Goal: Task Accomplishment & Management: Manage account settings

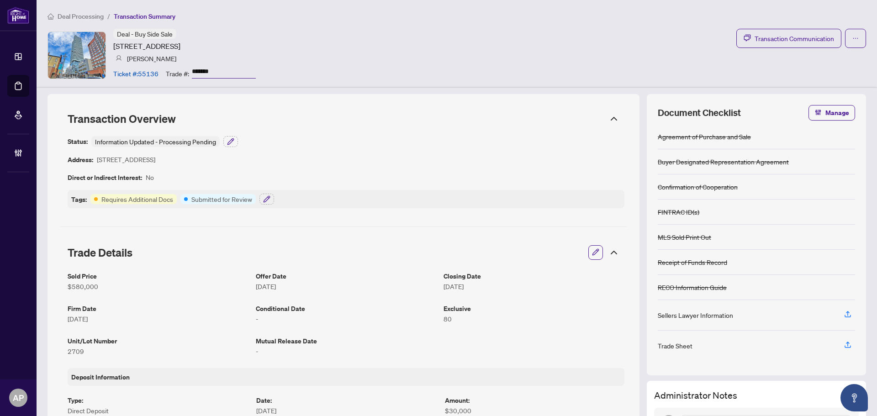
drag, startPoint x: 530, startPoint y: 65, endPoint x: 554, endPoint y: 63, distance: 23.9
click at [531, 65] on div "Deal - Buy Side Sale 403 Church St, Toronto, Ontario M4Y 0C9, Canada Anthony La…" at bounding box center [456, 55] width 818 height 53
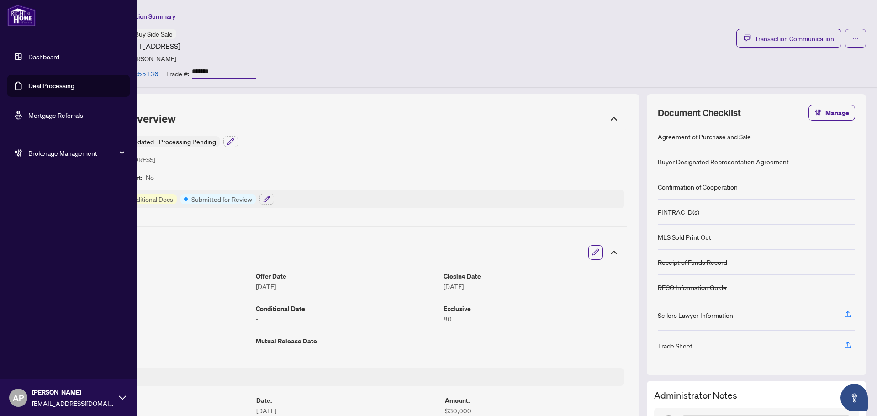
click at [31, 86] on link "Deal Processing" at bounding box center [51, 86] width 46 height 8
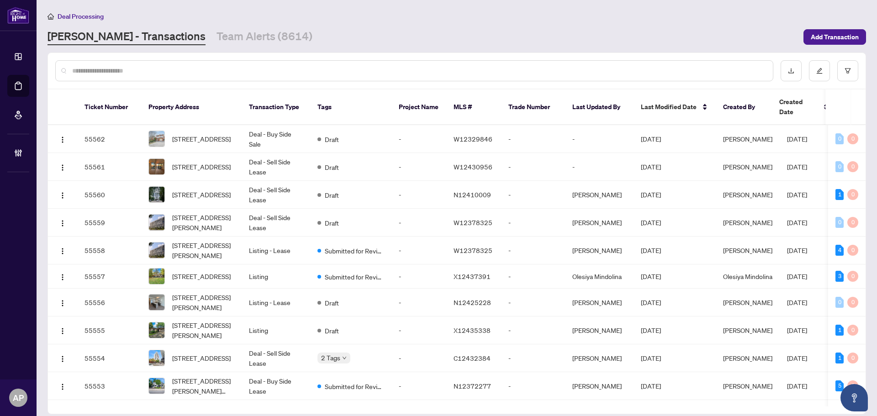
click at [168, 70] on input "text" at bounding box center [418, 71] width 693 height 10
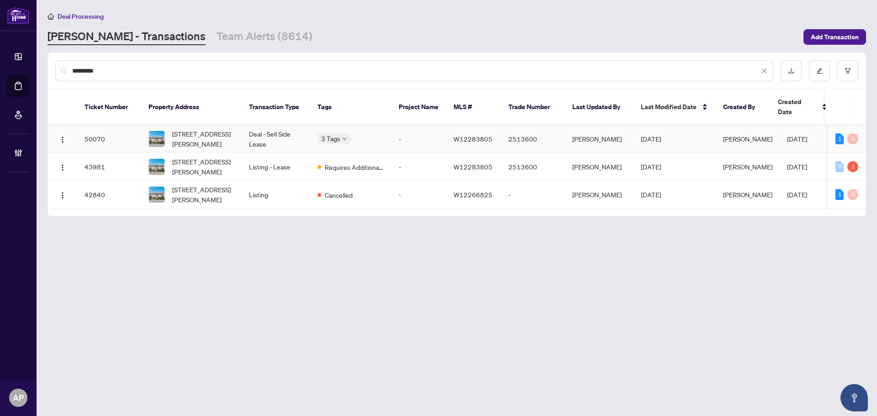
type input "********"
click at [286, 129] on td "Deal - Sell Side Lease" at bounding box center [276, 139] width 68 height 28
click at [238, 129] on td "65-636 Evans Ave, Toronto, Ontario M8W 0A8, Canada" at bounding box center [191, 139] width 100 height 28
click at [88, 73] on input "********" at bounding box center [415, 71] width 687 height 10
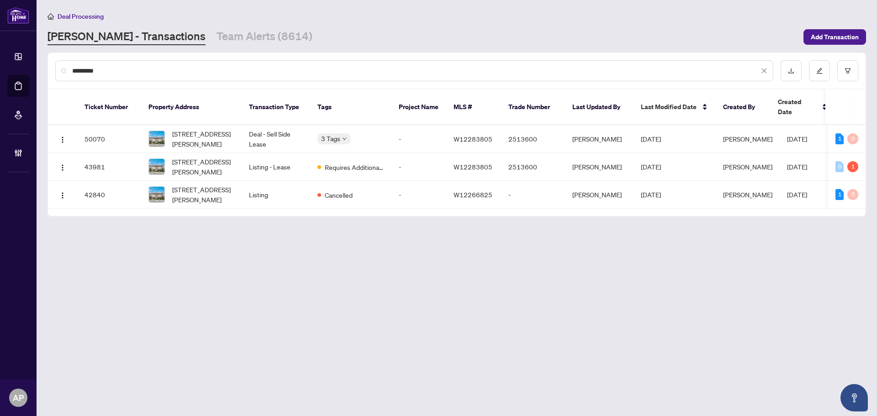
click at [88, 73] on input "********" at bounding box center [415, 71] width 687 height 10
click at [61, 136] on img "button" at bounding box center [62, 139] width 7 height 7
click at [112, 145] on span "View Transaction" at bounding box center [106, 147] width 87 height 10
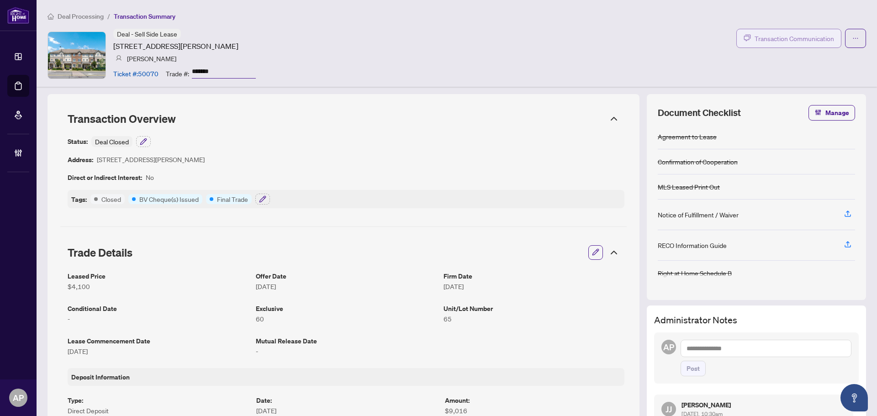
click at [766, 40] on span "Transaction Communication" at bounding box center [793, 38] width 79 height 11
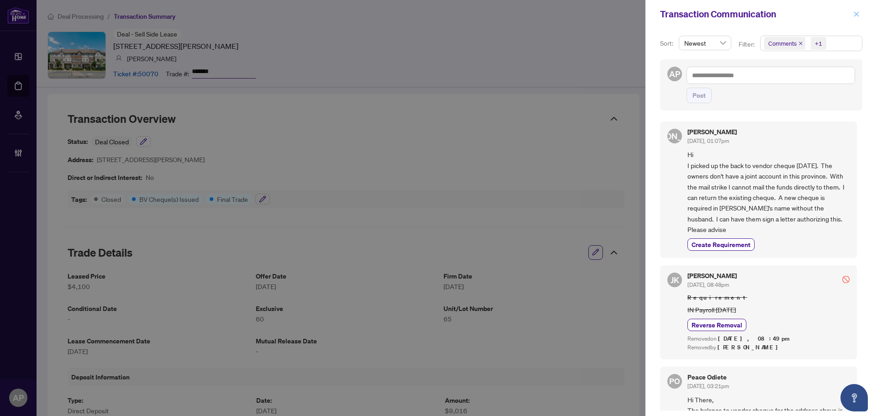
click at [853, 13] on icon "close" at bounding box center [856, 14] width 6 height 6
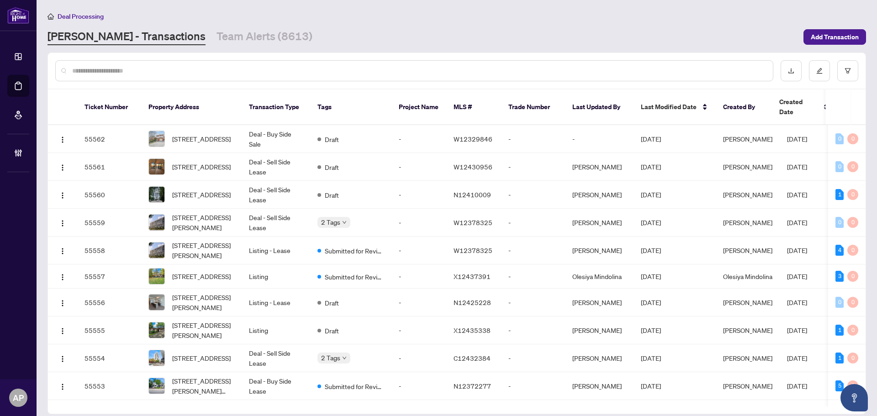
click at [132, 72] on input "text" at bounding box center [418, 71] width 693 height 10
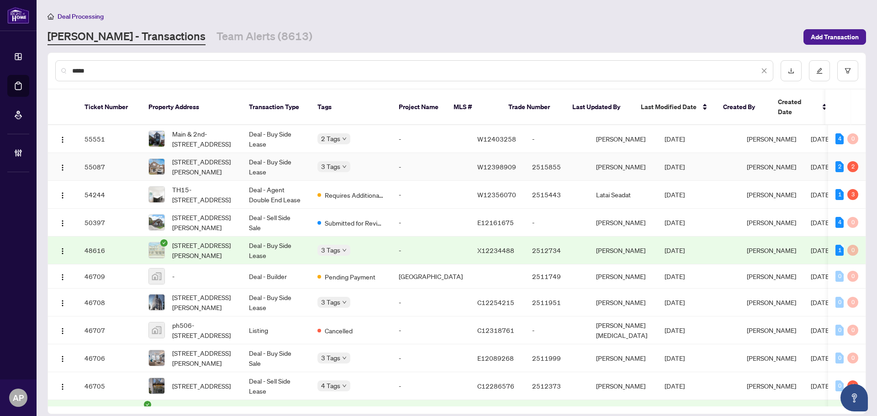
type input "****"
click at [239, 160] on td "4670 Leanna Heights Rd, Burlington, Ontario L7M 0E5, Canada" at bounding box center [191, 167] width 100 height 28
click at [60, 164] on img "button" at bounding box center [62, 167] width 7 height 7
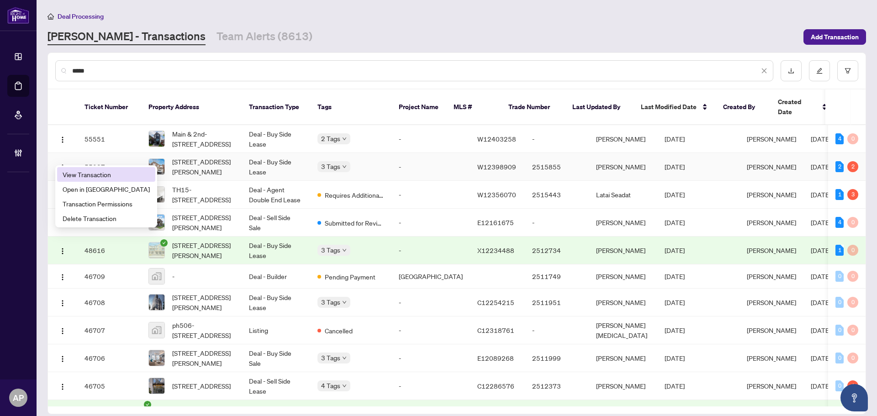
click at [96, 177] on span "View Transaction" at bounding box center [106, 174] width 87 height 10
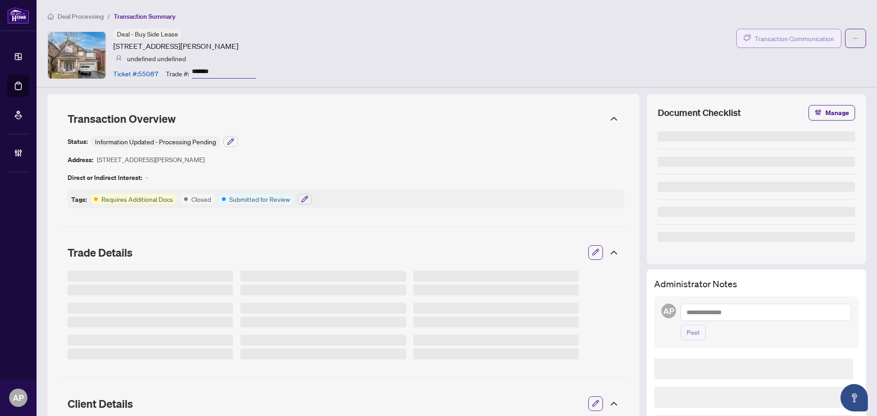
click at [789, 42] on span "Transaction Communication" at bounding box center [793, 38] width 79 height 11
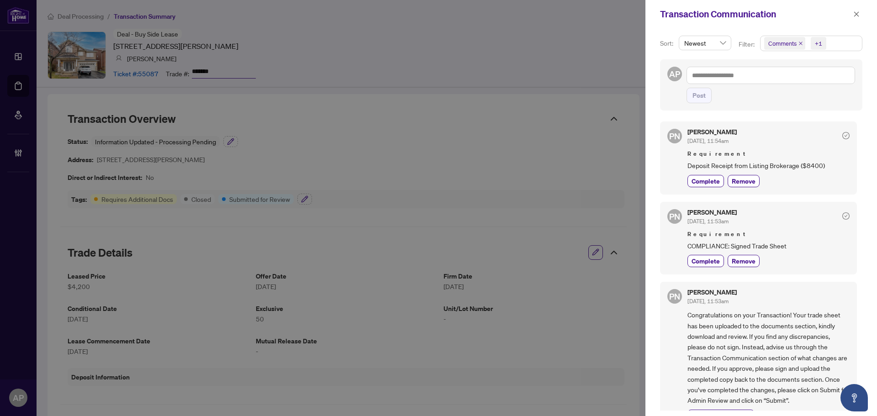
click at [800, 44] on icon "close" at bounding box center [801, 44] width 4 height 4
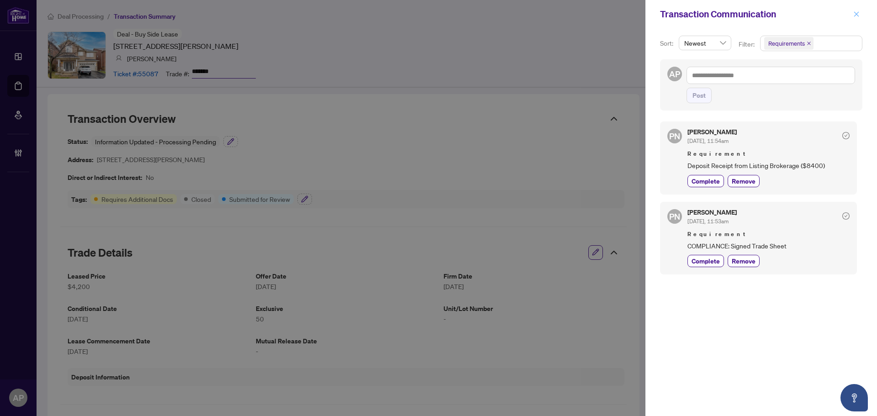
click at [857, 13] on icon "close" at bounding box center [856, 13] width 5 height 5
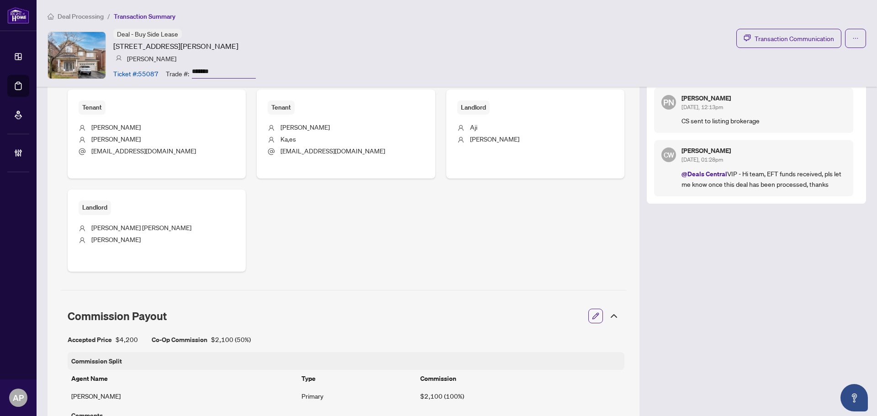
scroll to position [365, 0]
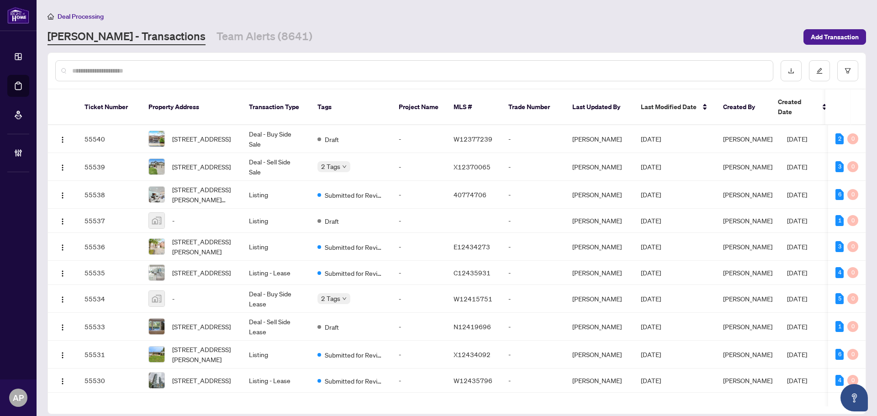
click at [227, 72] on input "text" at bounding box center [418, 71] width 693 height 10
click at [204, 66] on input "text" at bounding box center [418, 71] width 693 height 10
click at [116, 59] on div at bounding box center [456, 71] width 817 height 36
click at [195, 68] on input "text" at bounding box center [418, 71] width 693 height 10
click at [180, 76] on div at bounding box center [414, 70] width 718 height 21
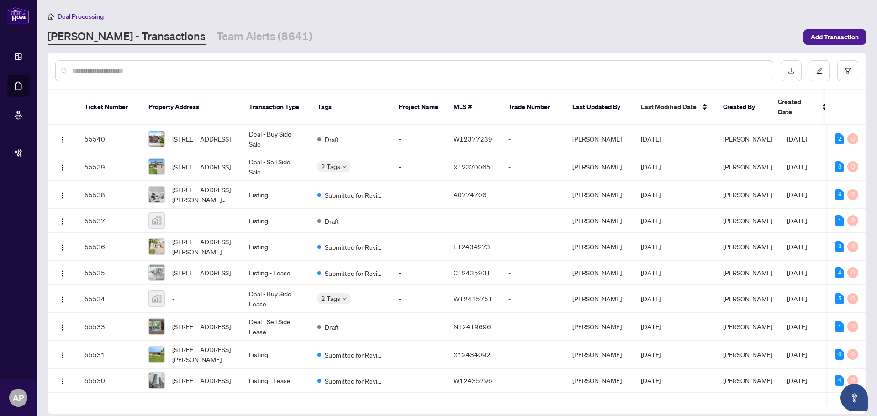
click at [202, 69] on input "text" at bounding box center [418, 71] width 693 height 10
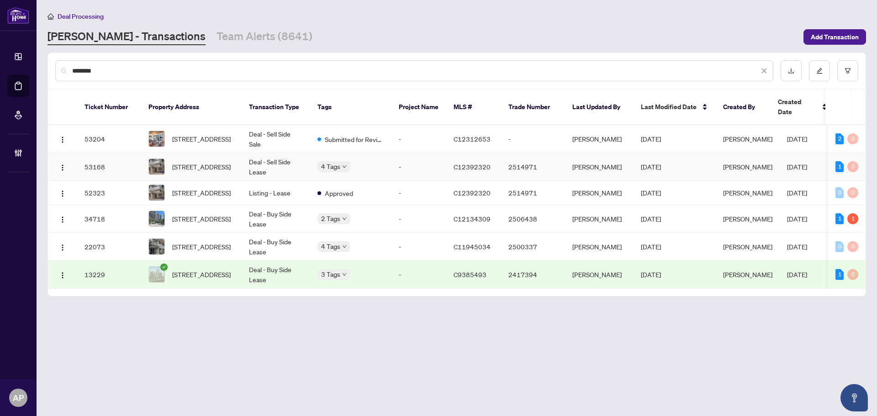
type input "********"
click at [289, 153] on td "Deal - Sell Side Lease" at bounding box center [276, 167] width 68 height 28
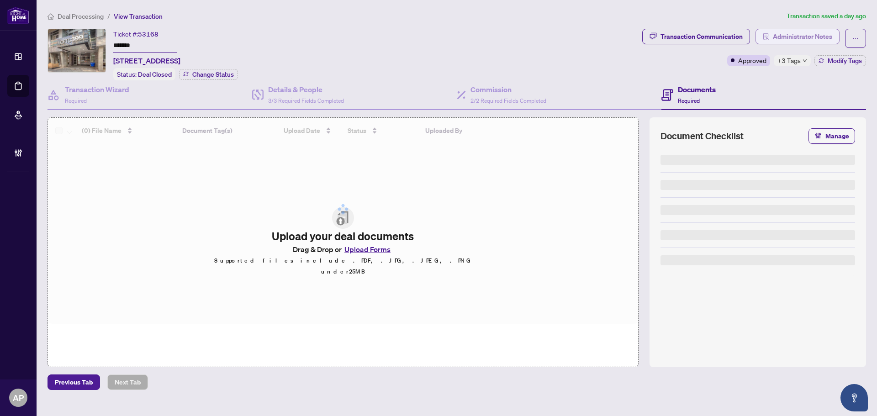
click at [777, 38] on span "Administrator Notes" at bounding box center [802, 36] width 59 height 15
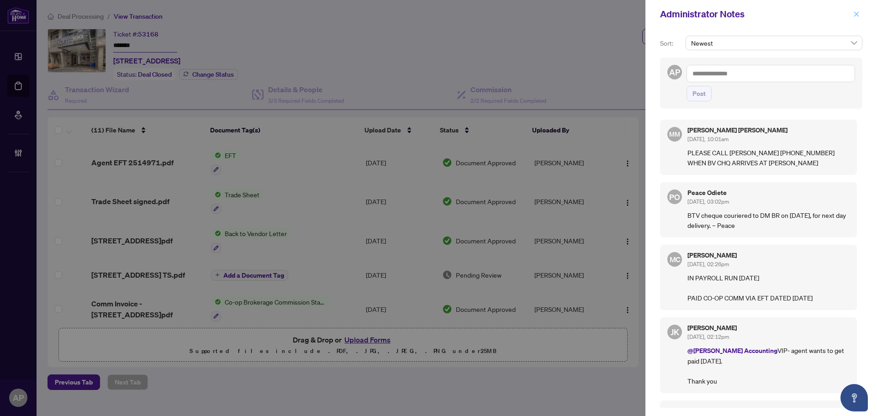
click at [859, 12] on button "button" at bounding box center [856, 14] width 12 height 11
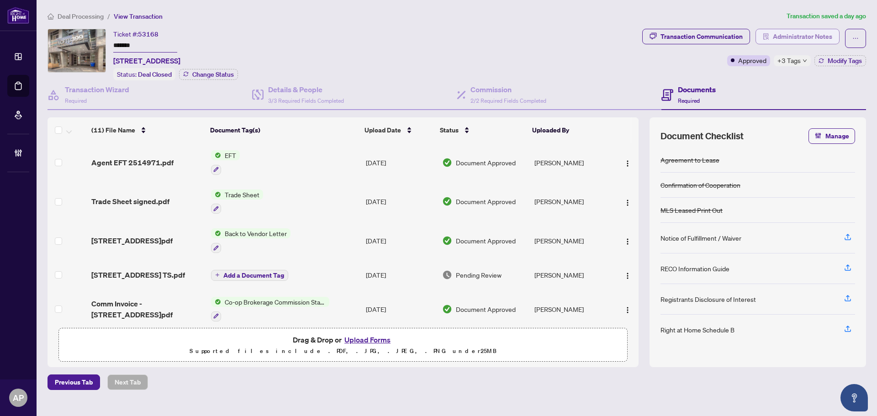
click at [786, 39] on span "Administrator Notes" at bounding box center [802, 36] width 59 height 15
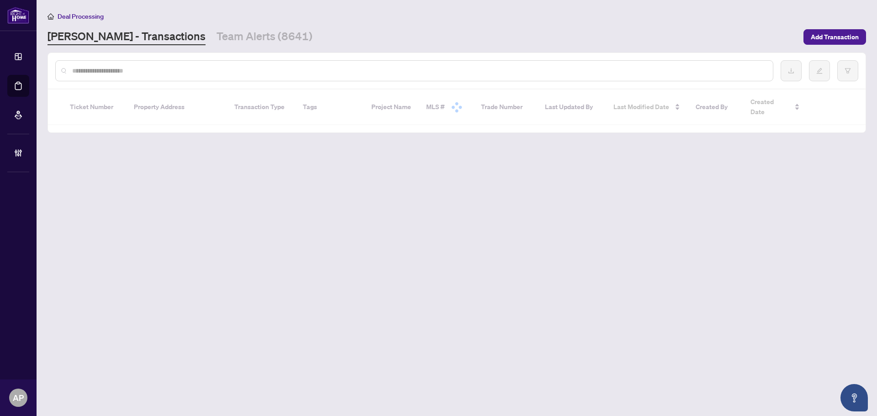
click at [133, 75] on div at bounding box center [414, 70] width 718 height 21
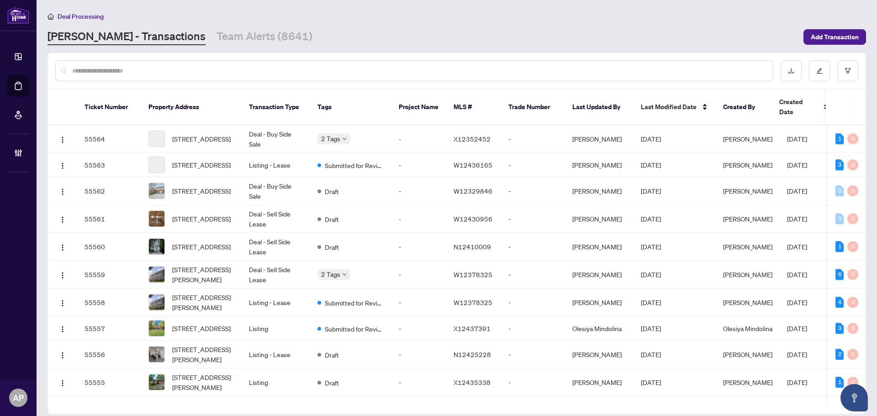
click at [133, 72] on input "text" at bounding box center [418, 71] width 693 height 10
click at [133, 71] on input "text" at bounding box center [418, 71] width 693 height 10
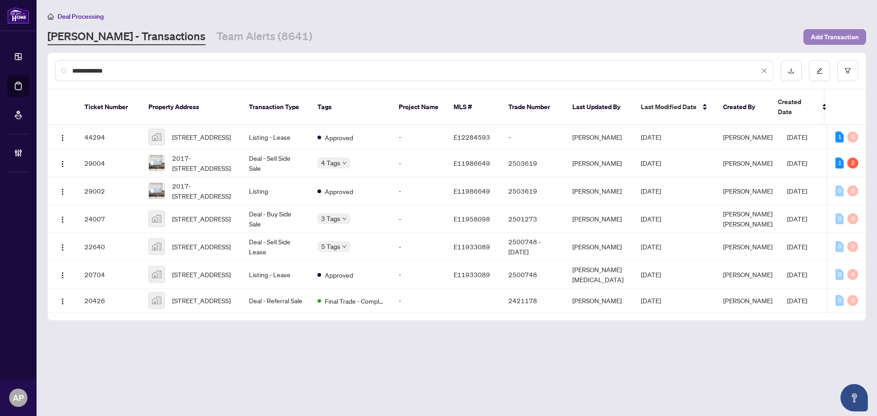
type input "**********"
click at [832, 39] on span "Add Transaction" at bounding box center [835, 37] width 48 height 15
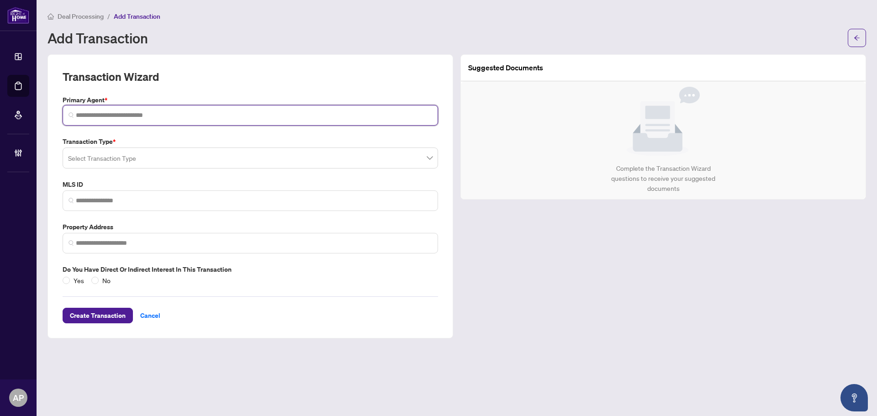
click at [319, 114] on input "search" at bounding box center [254, 116] width 356 height 10
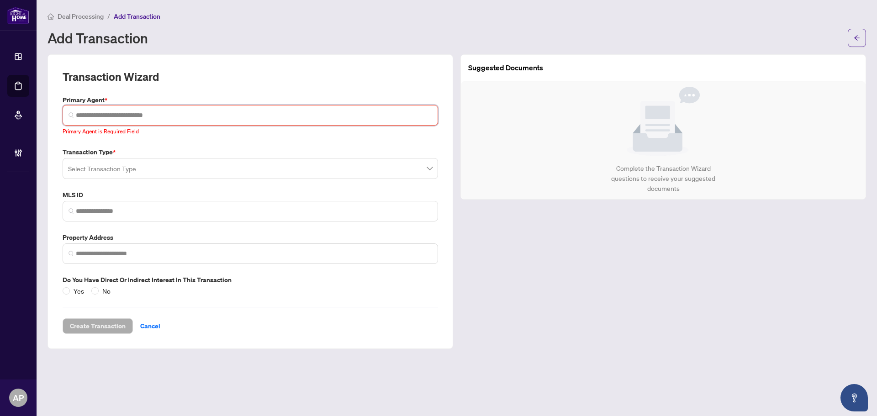
click at [162, 112] on input "search" at bounding box center [254, 116] width 356 height 10
click at [157, 111] on input "search" at bounding box center [254, 116] width 356 height 10
click at [169, 116] on input "search" at bounding box center [254, 116] width 356 height 10
click at [166, 117] on input "search" at bounding box center [254, 116] width 356 height 10
click at [146, 119] on input "search" at bounding box center [254, 116] width 356 height 10
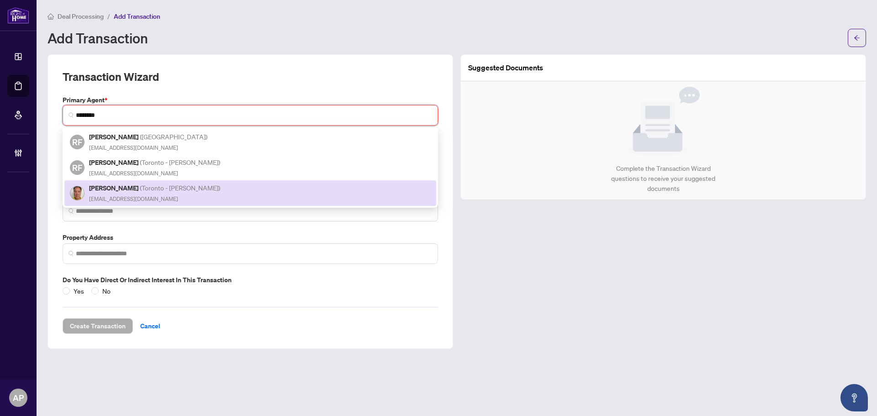
click at [158, 187] on span "( Toronto - Don Mills )" at bounding box center [180, 188] width 80 height 8
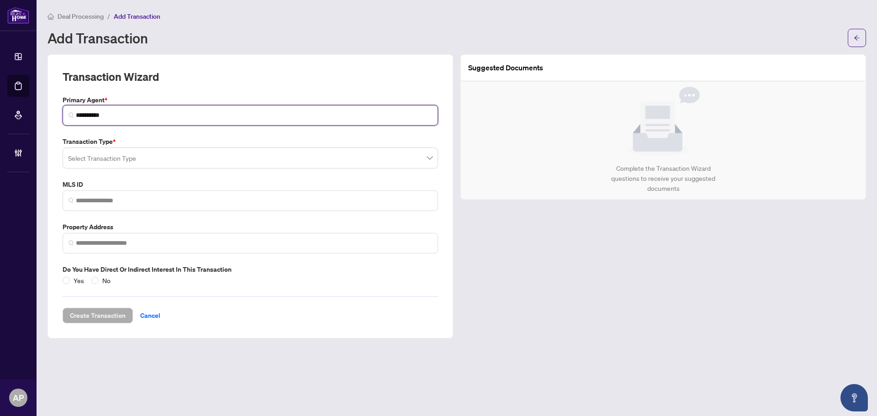
type input "**********"
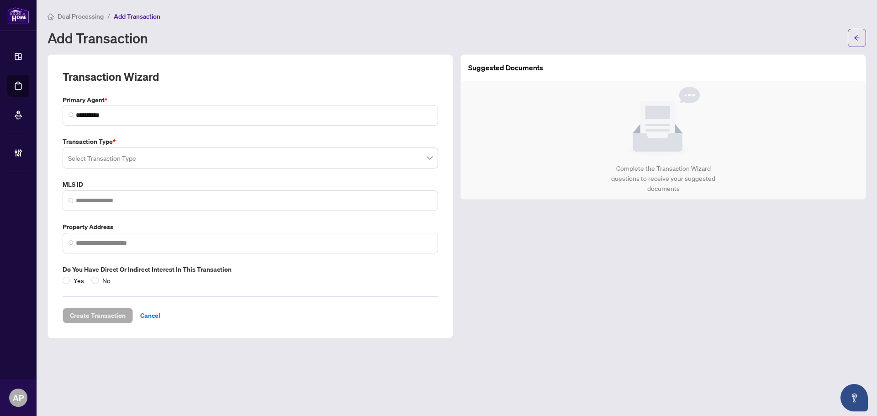
click at [105, 161] on input "search" at bounding box center [246, 159] width 356 height 20
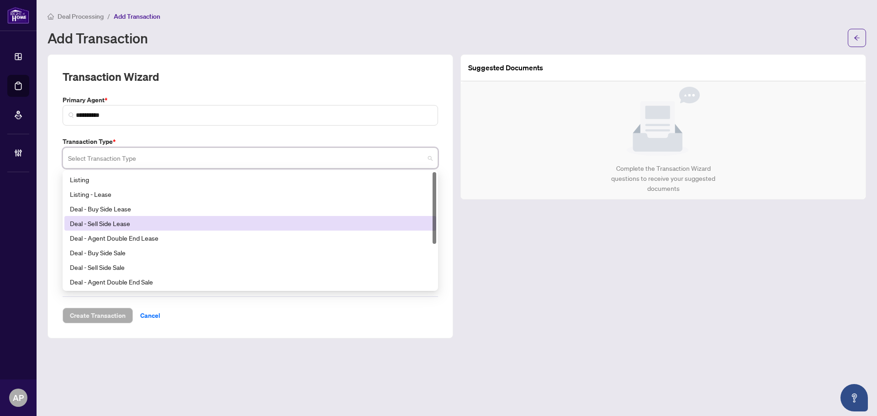
click at [134, 226] on div "Deal - Sell Side Lease" at bounding box center [250, 223] width 361 height 10
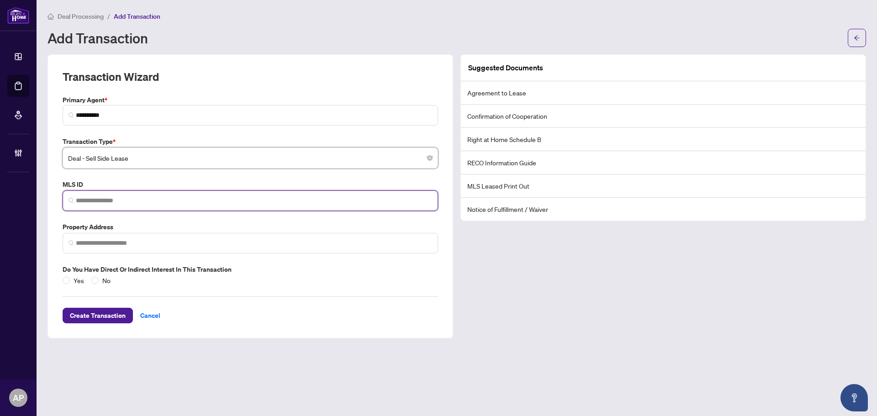
click at [181, 201] on input "search" at bounding box center [254, 201] width 356 height 10
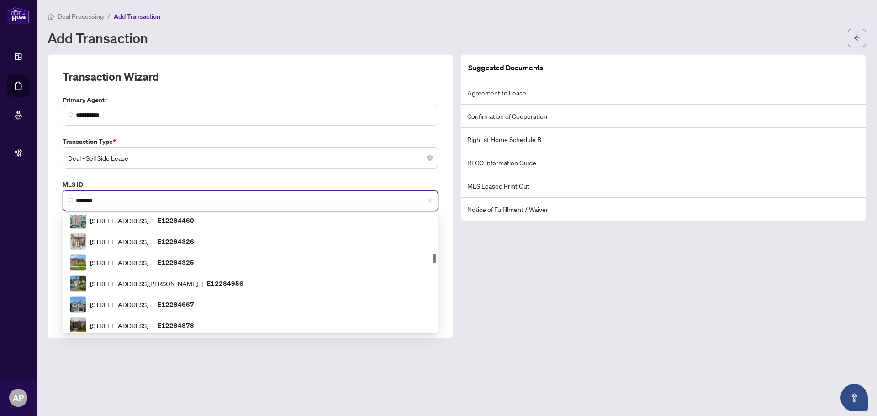
scroll to position [167, 0]
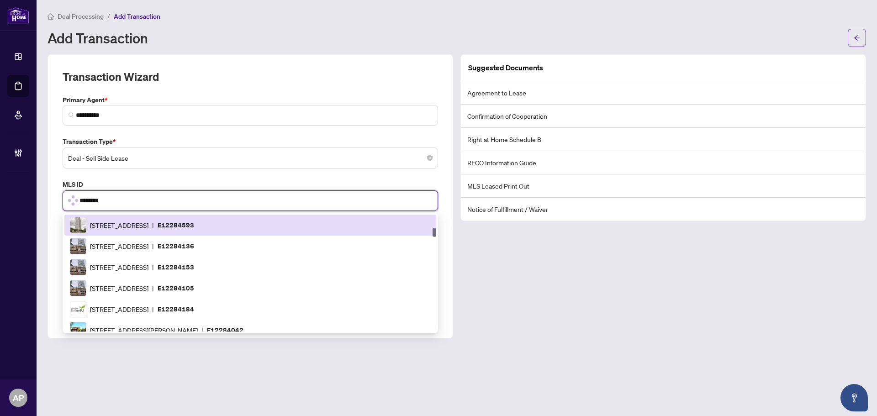
type input "*********"
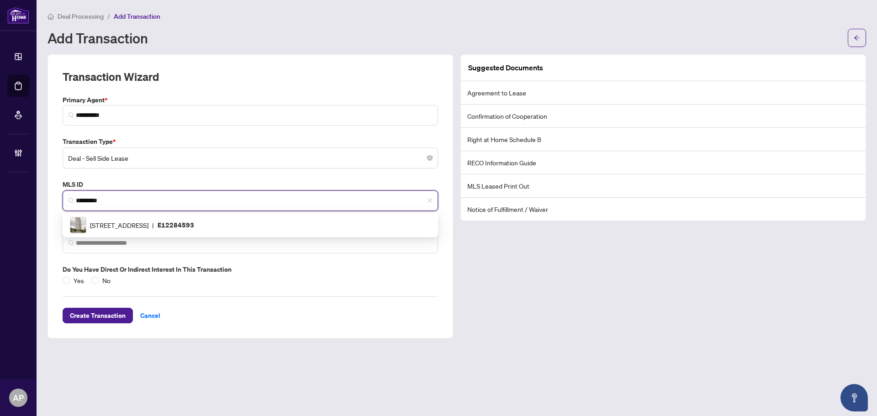
scroll to position [0, 0]
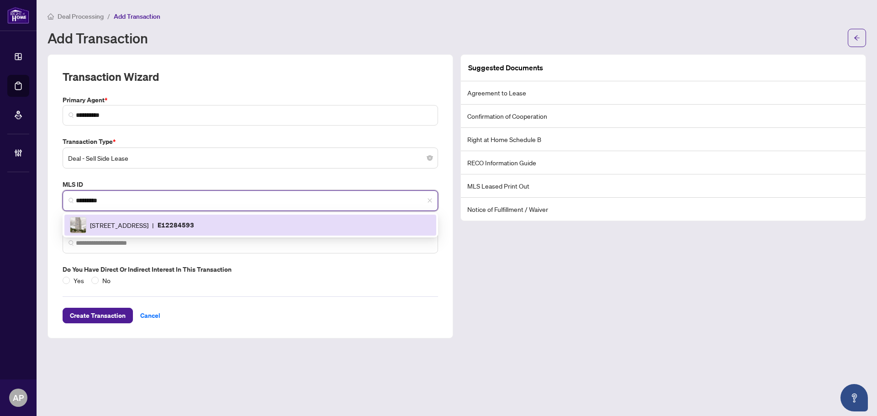
click at [217, 215] on div "88 Corporate Dr, Toronto, Ontario M1H 3G6, Canada | E12284593" at bounding box center [250, 225] width 372 height 21
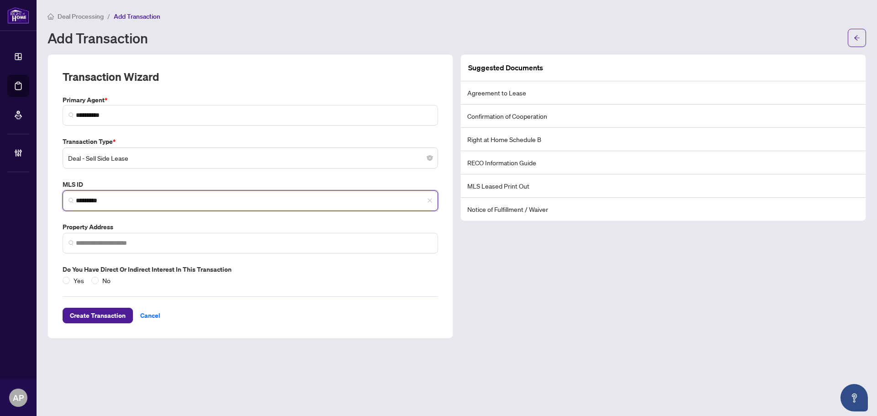
click at [353, 196] on input "*********" at bounding box center [254, 201] width 356 height 10
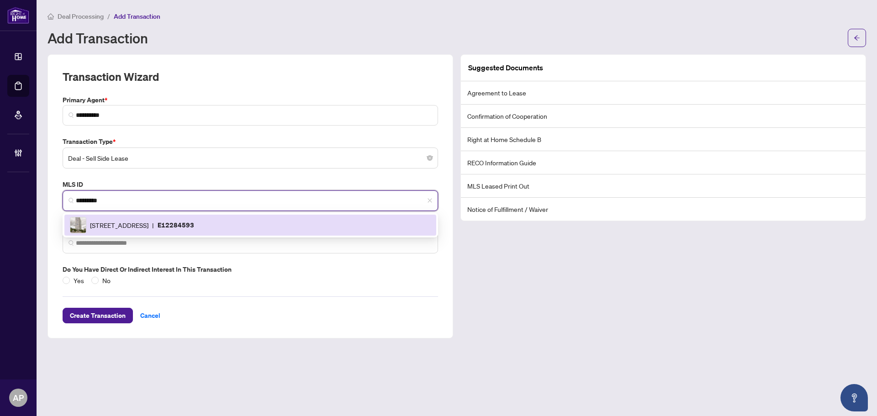
click at [271, 219] on div "88 Corporate Dr, Toronto, Ontario M1H 3G6, Canada | E12284593" at bounding box center [250, 225] width 361 height 16
type input "**********"
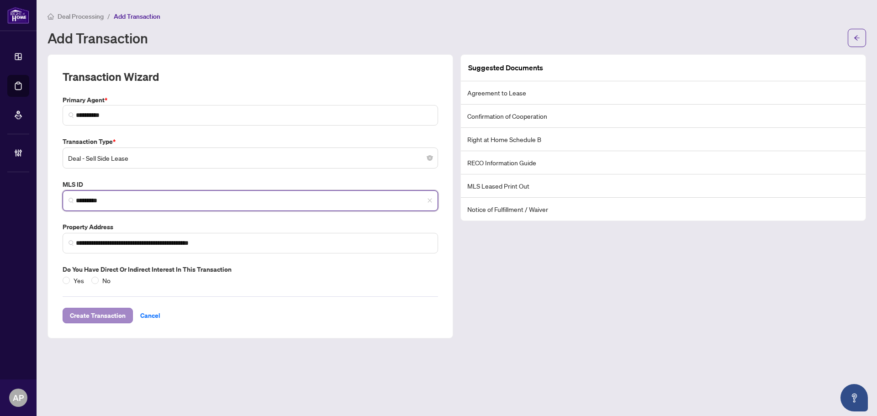
type input "*********"
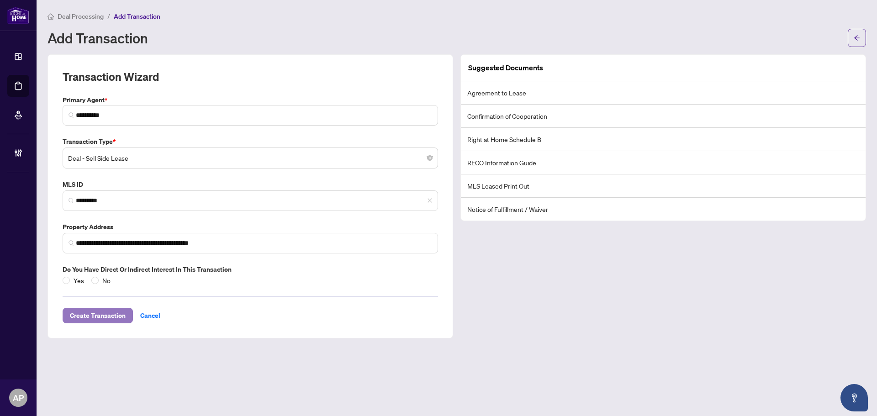
click at [120, 314] on span "Create Transaction" at bounding box center [98, 315] width 56 height 15
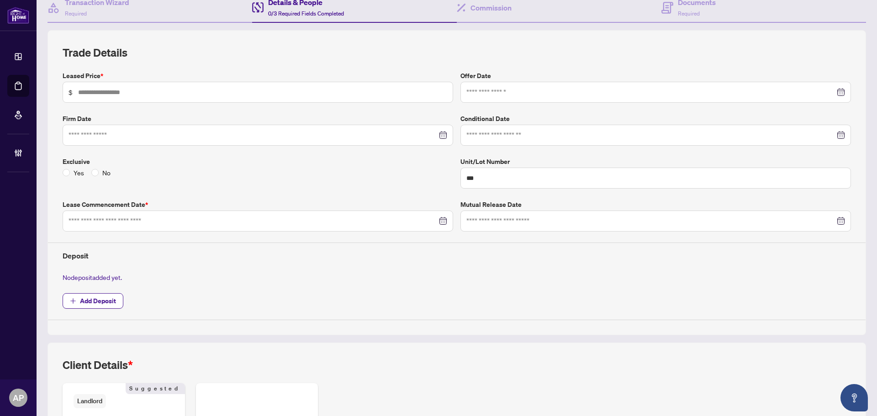
scroll to position [215, 0]
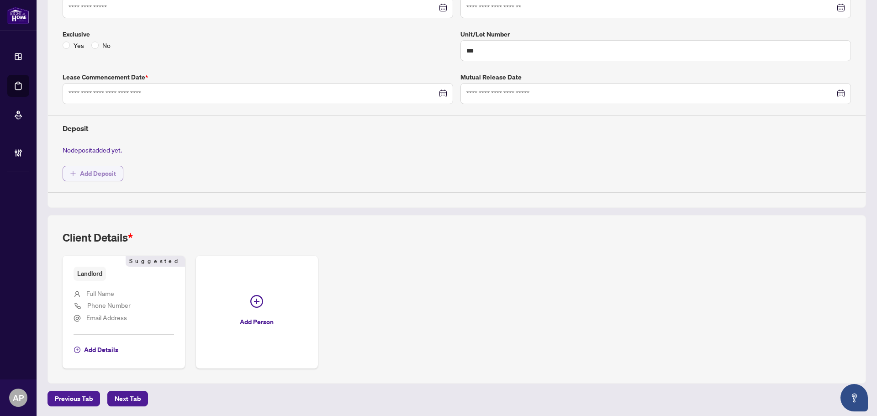
click at [106, 176] on span "Add Deposit" at bounding box center [98, 173] width 36 height 15
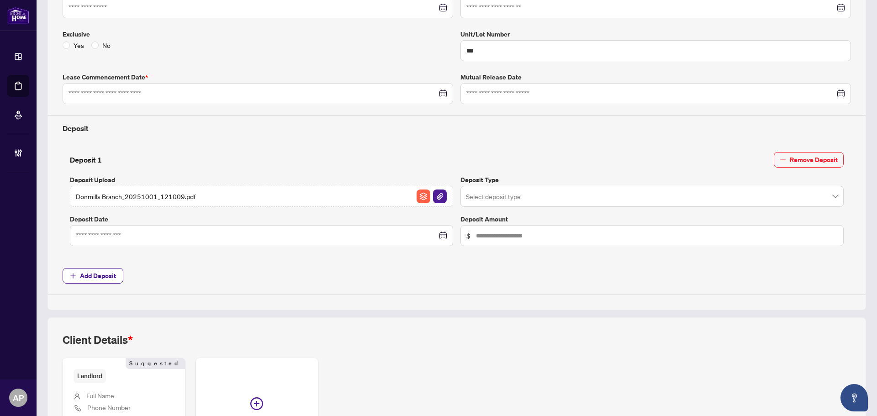
click at [721, 192] on input "search" at bounding box center [648, 198] width 364 height 20
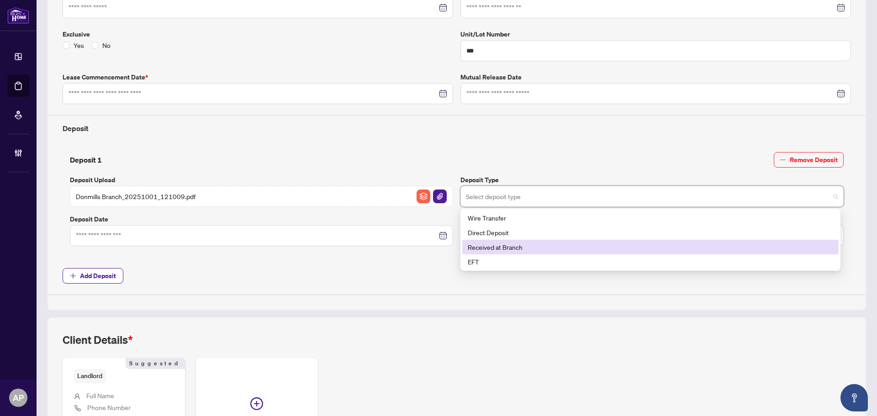
click at [508, 246] on div "Received at Branch" at bounding box center [650, 247] width 365 height 10
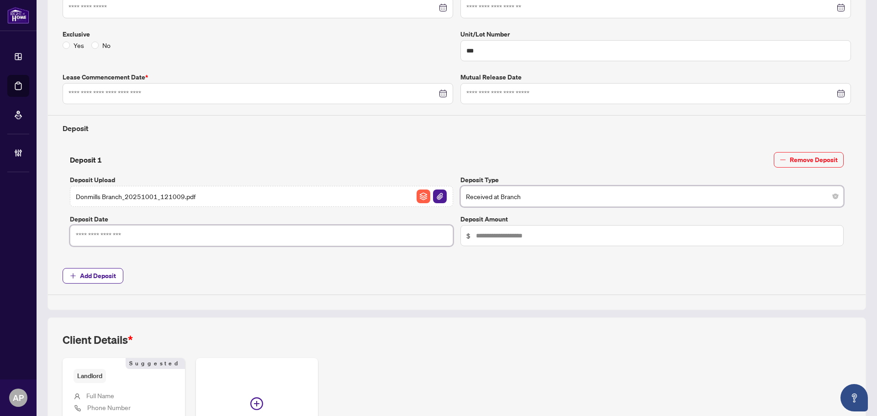
click at [365, 237] on input at bounding box center [256, 236] width 361 height 10
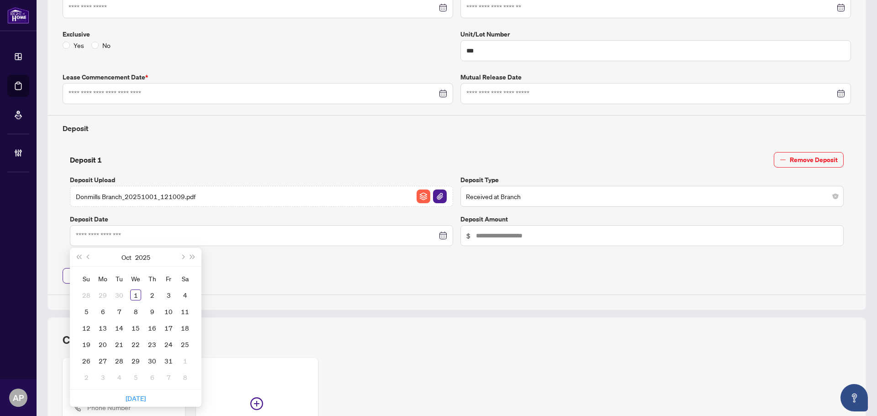
click at [198, 297] on div "Su Mo Tu We Th Fr Sa 28 29 30 1 2 3 4 5 6 7 8 9 10 11 12 13 14 15 16 17 18 19 2…" at bounding box center [136, 328] width 132 height 122
type input "**********"
click at [138, 291] on div "1" at bounding box center [135, 295] width 11 height 11
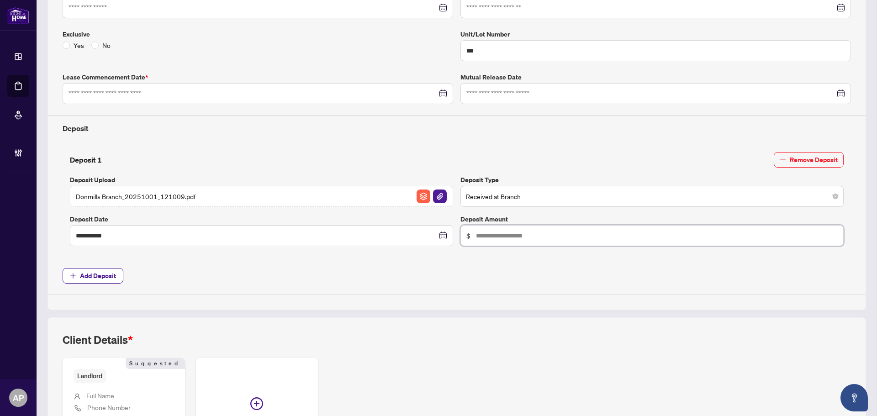
click at [498, 232] on input "text" at bounding box center [657, 236] width 362 height 10
click at [100, 272] on span "Add Deposit" at bounding box center [98, 275] width 36 height 15
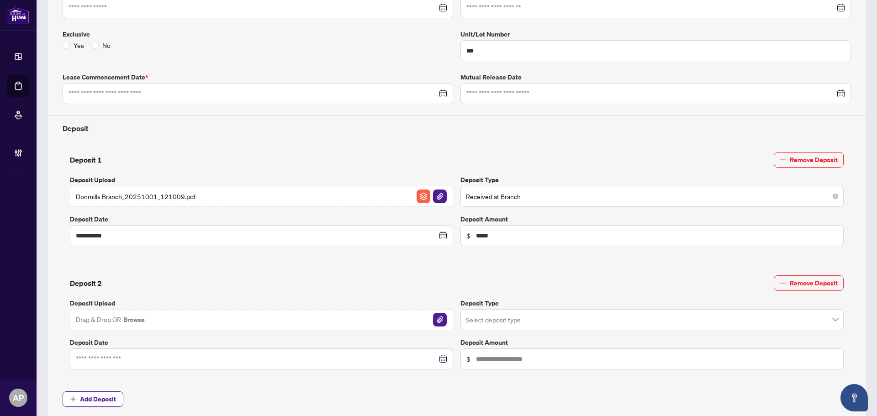
click at [222, 148] on div "**********" at bounding box center [456, 201] width 795 height 112
click at [593, 235] on input "*****" at bounding box center [657, 236] width 362 height 10
type input "*****"
click at [531, 358] on input "text" at bounding box center [657, 359] width 362 height 10
type input "*****"
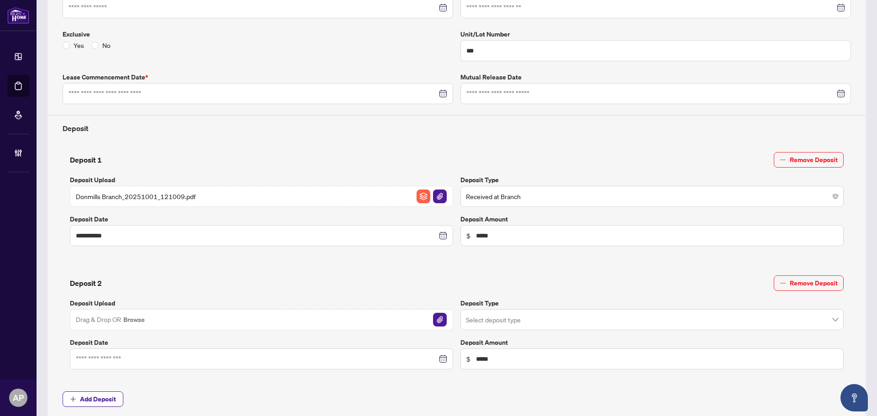
click at [460, 271] on div "Deposit 2 Remove Deposit Deposit Upload Drag & Drop OR Browse Deposit Type Sele…" at bounding box center [456, 324] width 795 height 112
click at [544, 323] on input "search" at bounding box center [648, 321] width 364 height 20
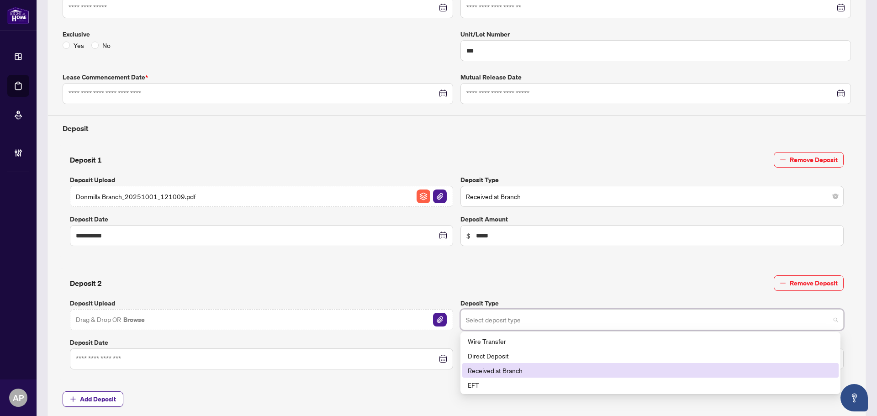
click at [513, 366] on div "Received at Branch" at bounding box center [650, 370] width 365 height 10
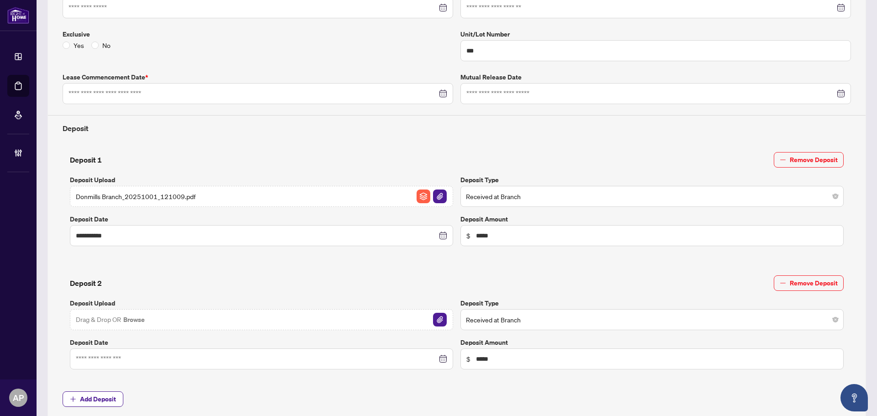
click at [388, 275] on div "Deposit 2 Remove Deposit" at bounding box center [457, 283] width 774 height 16
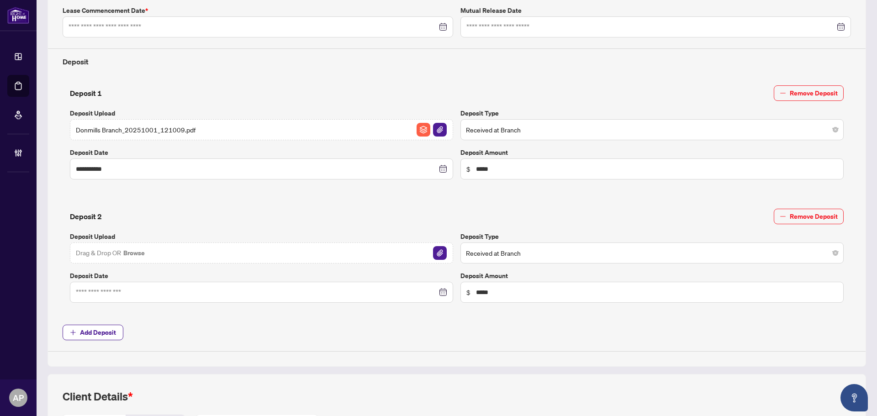
scroll to position [352, 0]
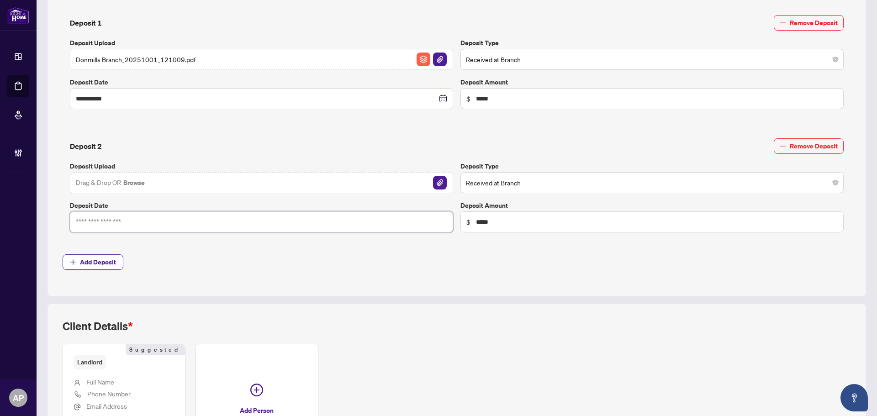
click at [349, 222] on input at bounding box center [256, 222] width 361 height 10
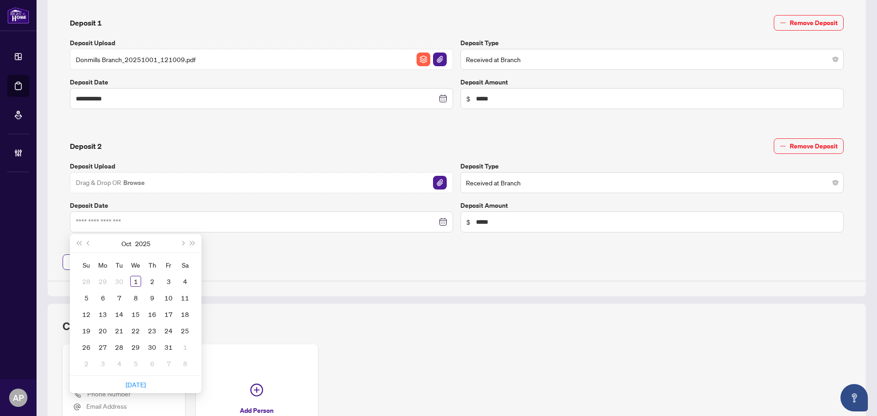
click at [195, 256] on div "Su Mo Tu We Th Fr Sa 28 29 30 1 2 3 4 5 6 7 8 9 10 11 12 13 14 15 16 17 18 19 2…" at bounding box center [136, 314] width 132 height 122
type input "**********"
click at [131, 281] on div "1" at bounding box center [135, 281] width 11 height 11
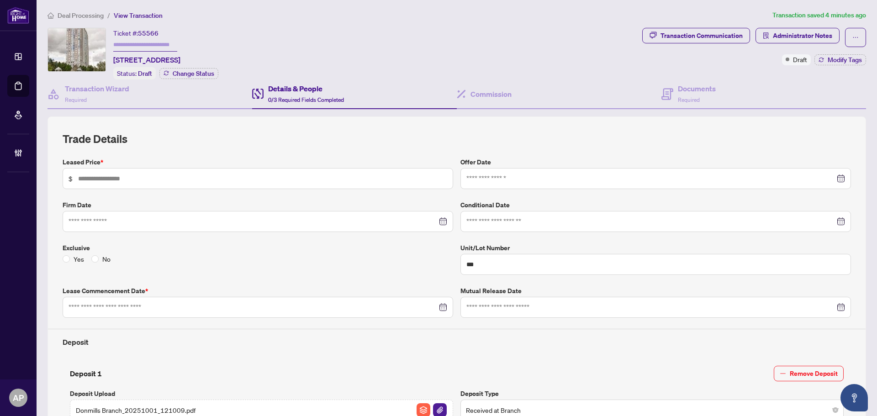
scroll to position [0, 0]
click at [680, 76] on div "Transaction Communication Administrator Notes Draft Modify Tags" at bounding box center [753, 55] width 227 height 52
click at [678, 100] on span "Required" at bounding box center [689, 100] width 22 height 7
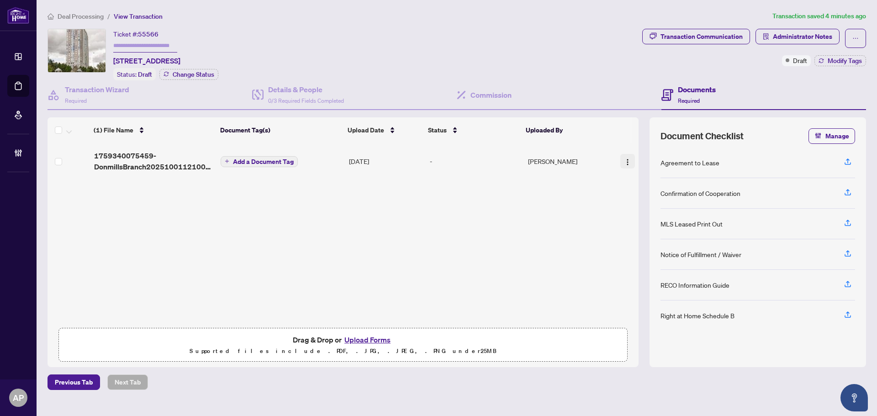
click at [624, 159] on img "button" at bounding box center [627, 161] width 7 height 7
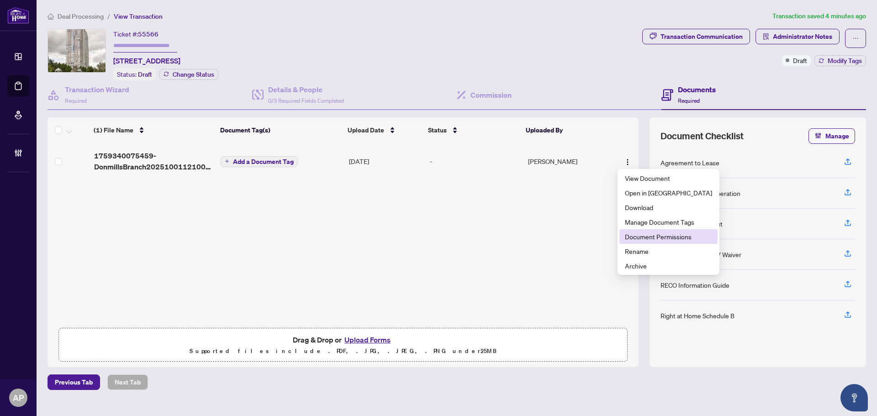
click at [663, 241] on span "Document Permissions" at bounding box center [668, 237] width 87 height 10
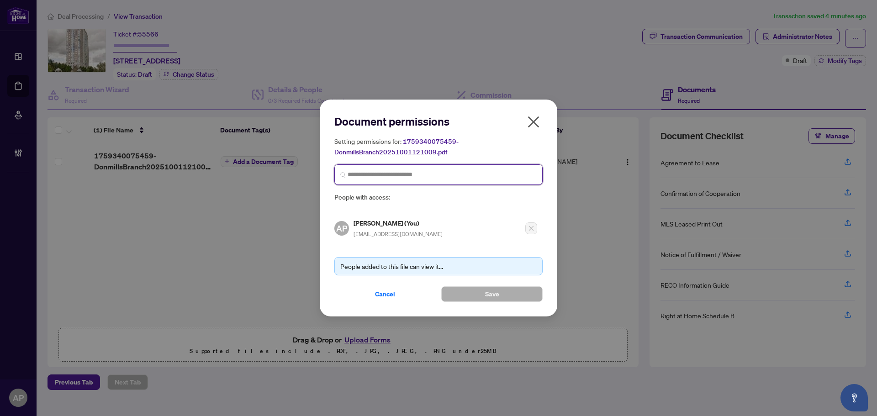
click at [410, 173] on input "search" at bounding box center [441, 175] width 189 height 10
type input "**********"
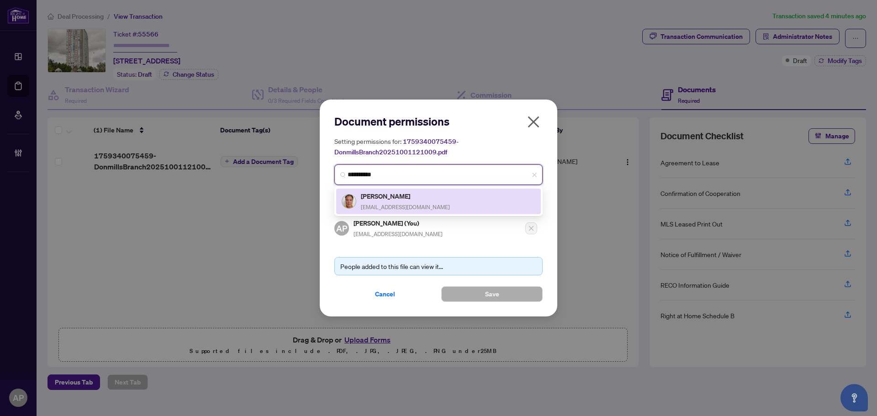
click at [401, 194] on h5 "Robert Foo" at bounding box center [405, 196] width 89 height 11
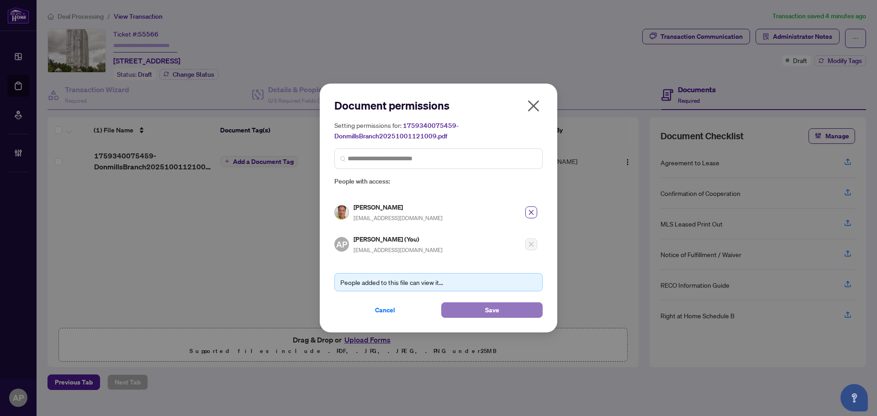
click at [495, 314] on span "Save" at bounding box center [492, 310] width 14 height 15
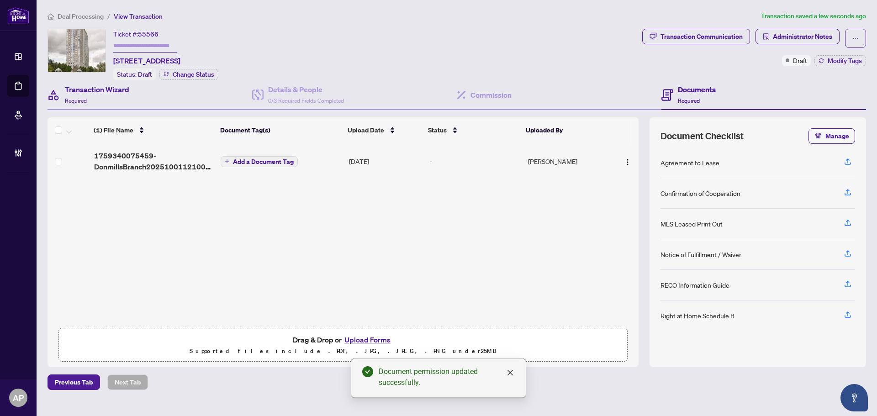
click at [149, 95] on div "Transaction Wizard Required" at bounding box center [149, 95] width 205 height 30
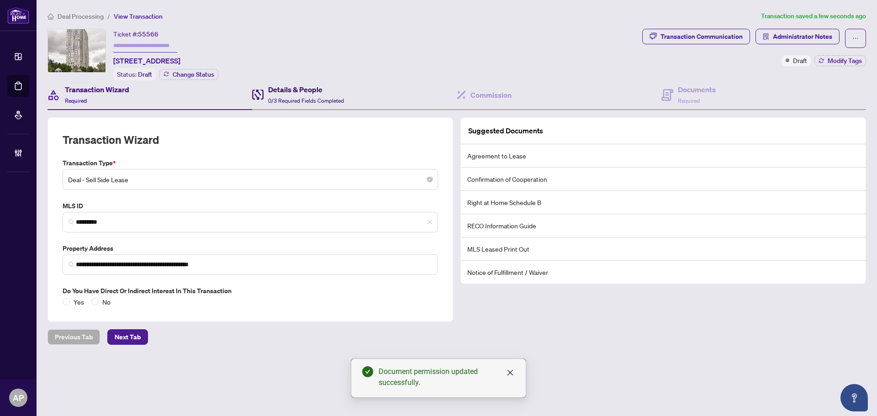
click at [337, 100] on span "0/3 Required Fields Completed" at bounding box center [306, 100] width 76 height 7
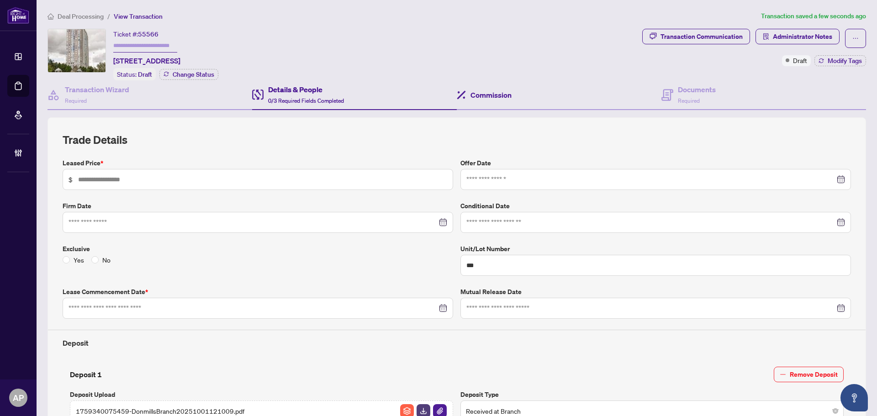
click at [494, 99] on div "Commission" at bounding box center [559, 95] width 205 height 30
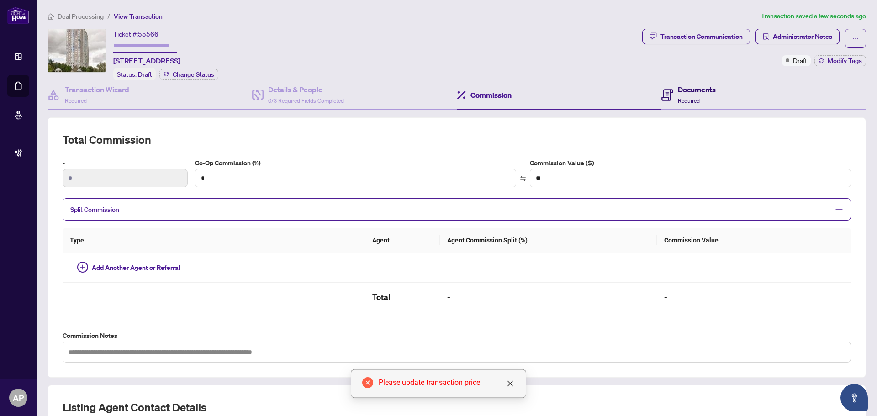
click at [678, 97] on span "Required" at bounding box center [689, 100] width 22 height 7
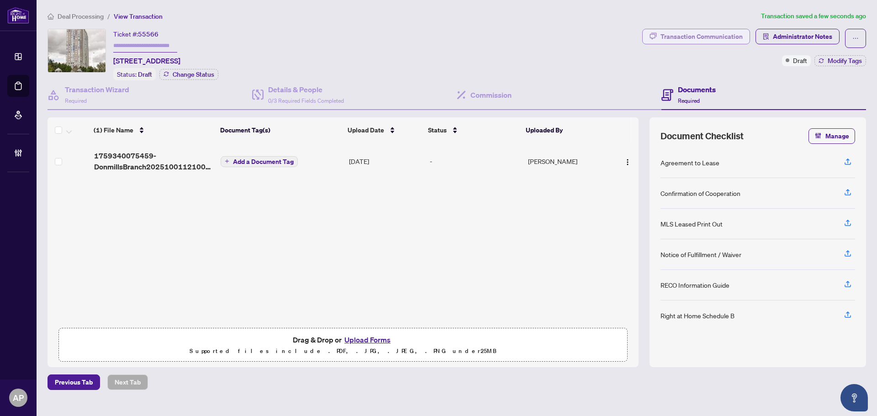
click at [716, 33] on div "Transaction Communication" at bounding box center [701, 36] width 82 height 15
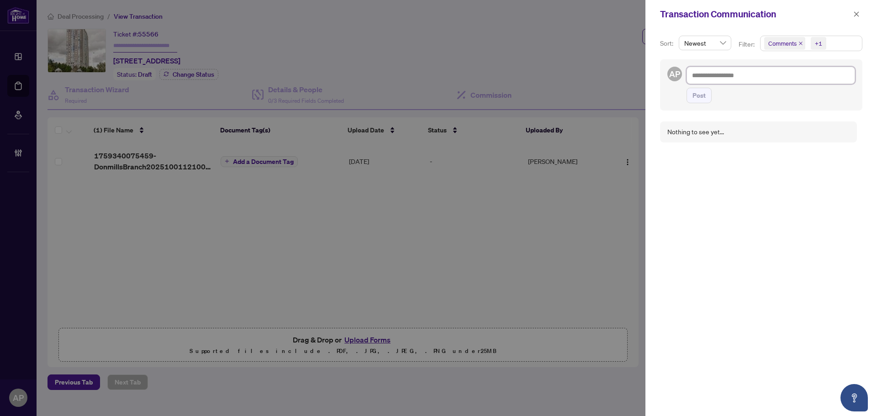
click at [715, 76] on textarea at bounding box center [770, 75] width 168 height 17
paste textarea "**********"
type textarea "**********"
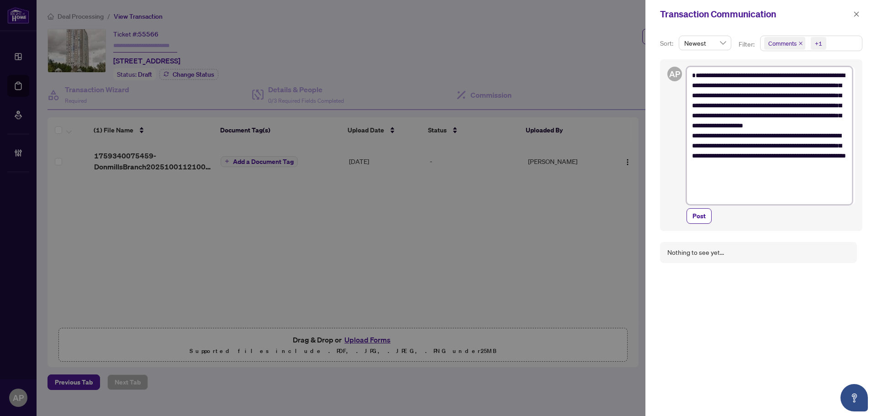
click at [703, 77] on textarea "**********" at bounding box center [769, 136] width 166 height 138
type textarea "**********"
drag, startPoint x: 784, startPoint y: 74, endPoint x: 736, endPoint y: 72, distance: 48.5
click at [736, 72] on textarea "**********" at bounding box center [769, 131] width 166 height 128
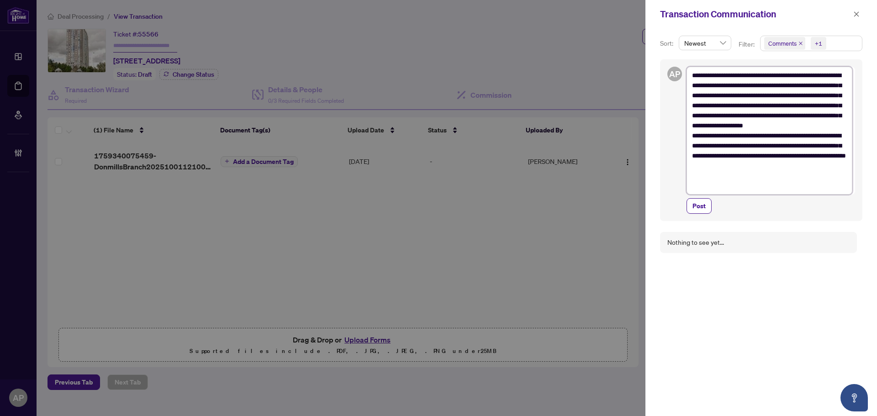
type textarea "**********"
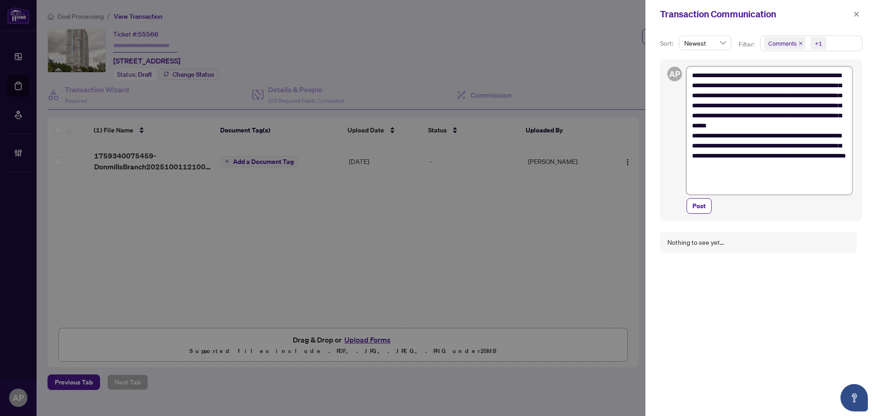
type textarea "**********"
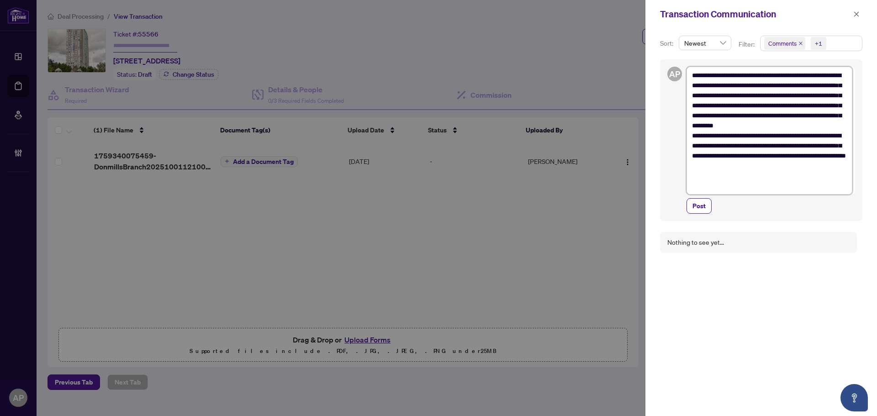
type textarea "**********"
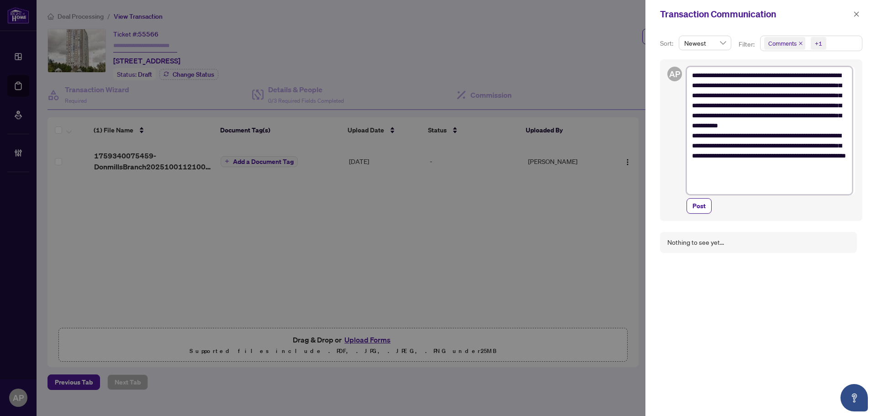
type textarea "**********"
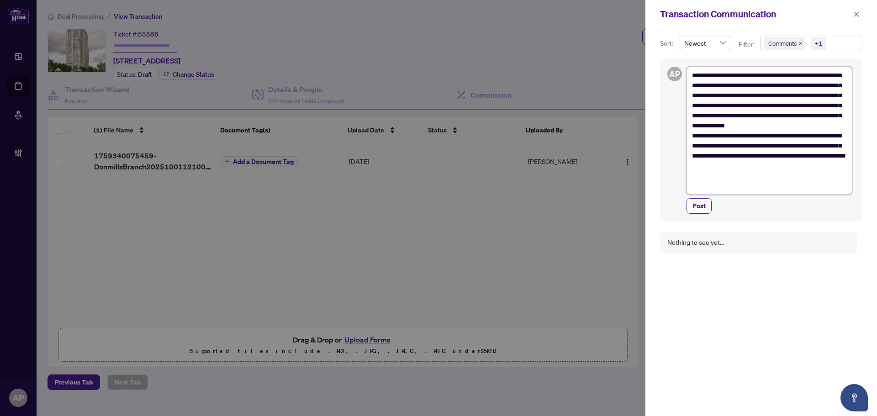
type textarea "**********"
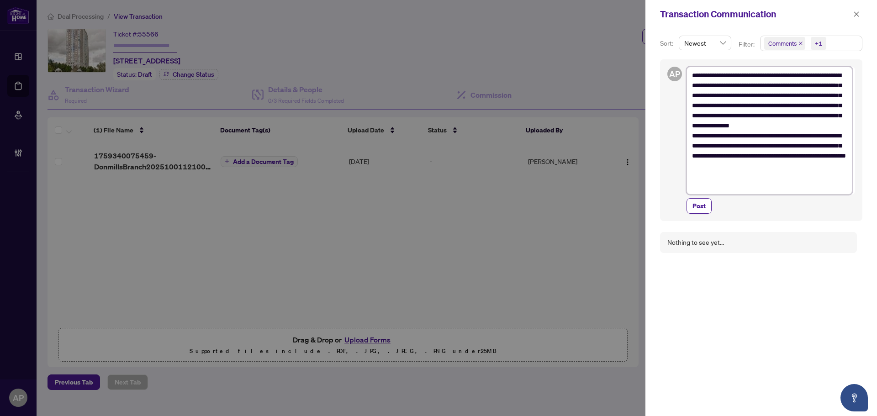
type textarea "**********"
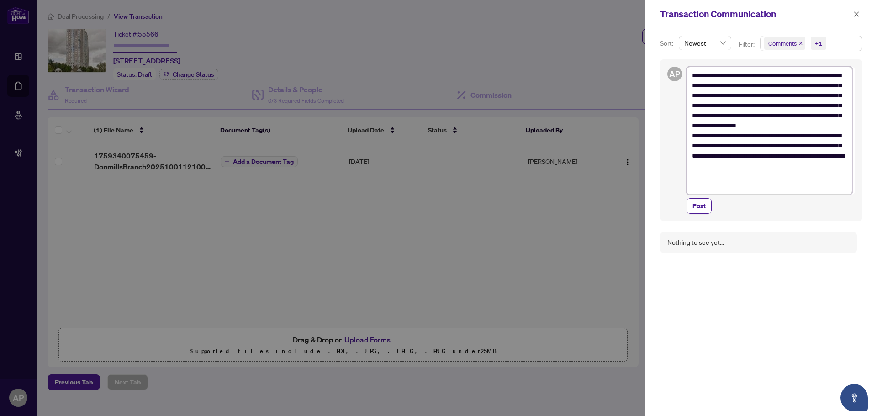
type textarea "**********"
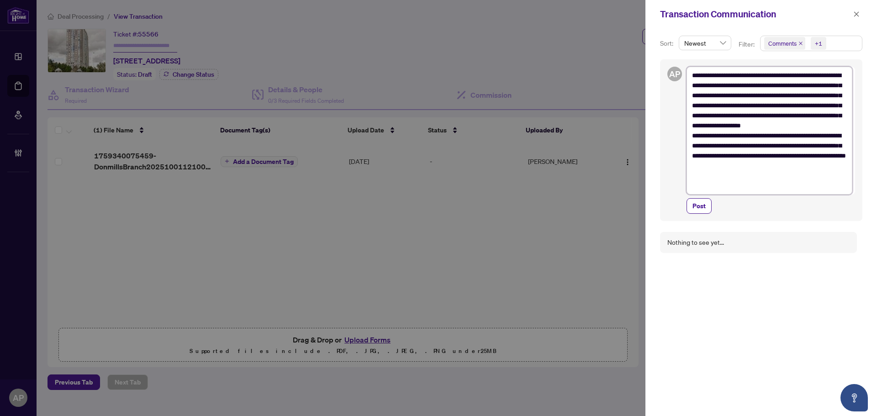
type textarea "**********"
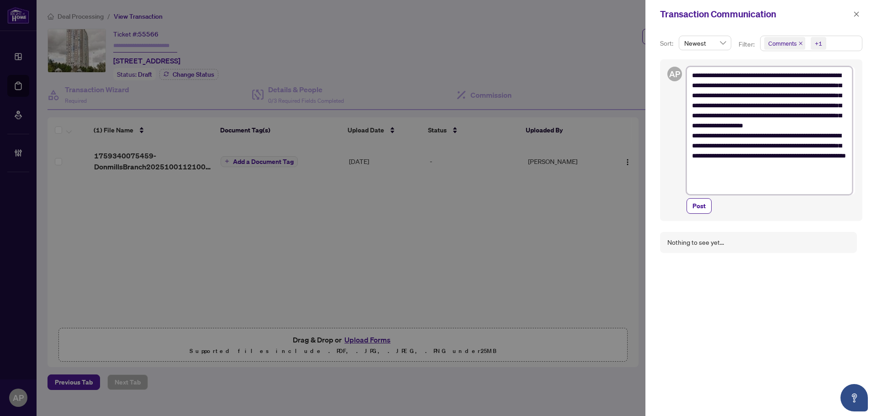
type textarea "**********"
click at [701, 209] on span "Post" at bounding box center [698, 206] width 13 height 15
type textarea "**********"
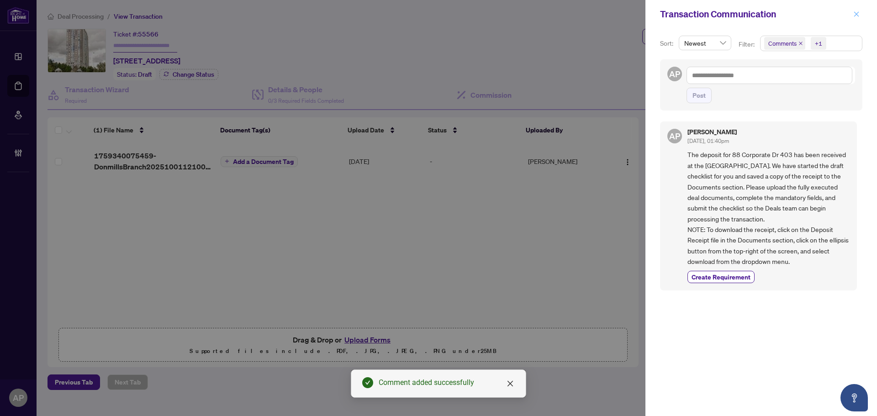
click at [856, 13] on icon "close" at bounding box center [856, 14] width 6 height 6
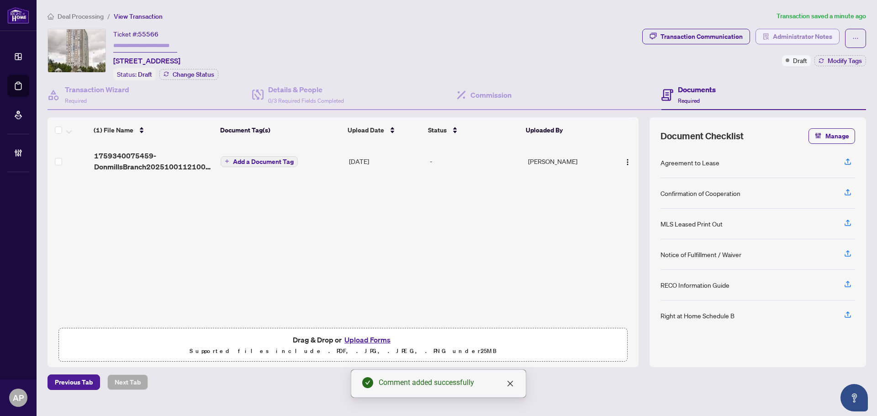
click at [816, 38] on span "Administrator Notes" at bounding box center [802, 36] width 59 height 15
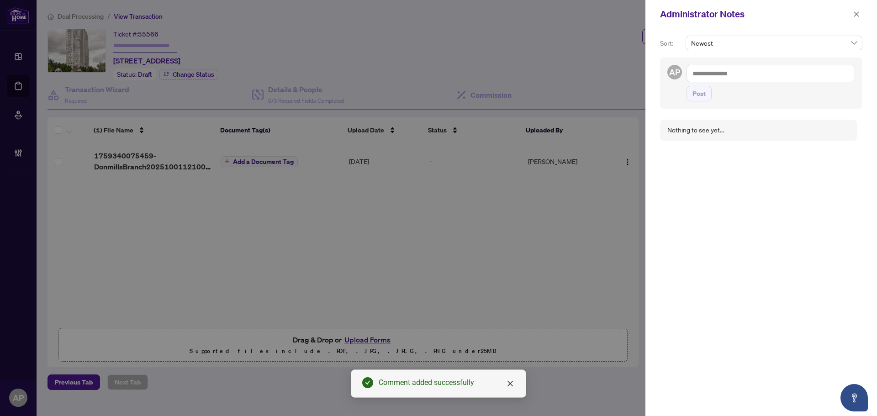
click at [764, 77] on textarea at bounding box center [770, 73] width 168 height 17
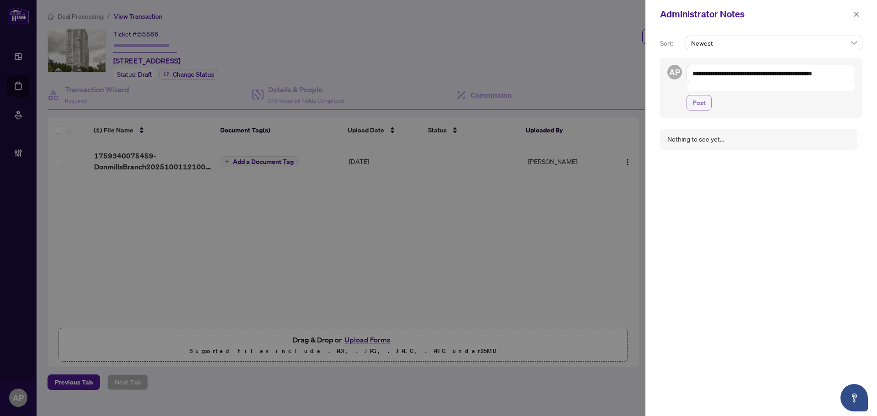
type textarea "**********"
click at [705, 95] on button "Post" at bounding box center [698, 103] width 25 height 16
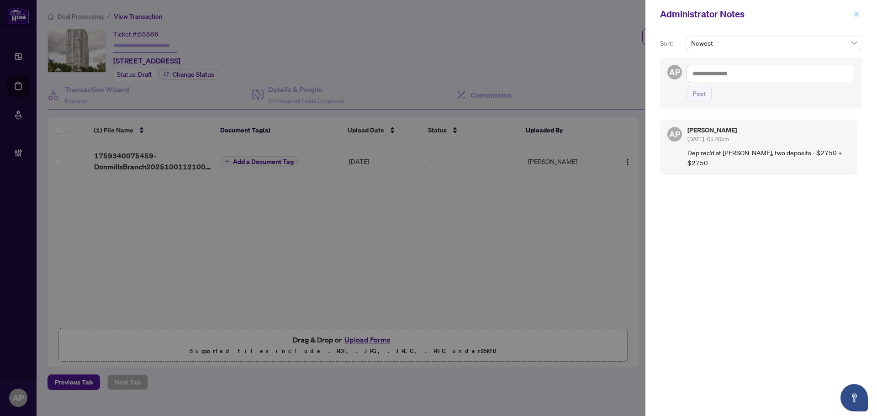
click at [859, 16] on button "button" at bounding box center [856, 14] width 12 height 11
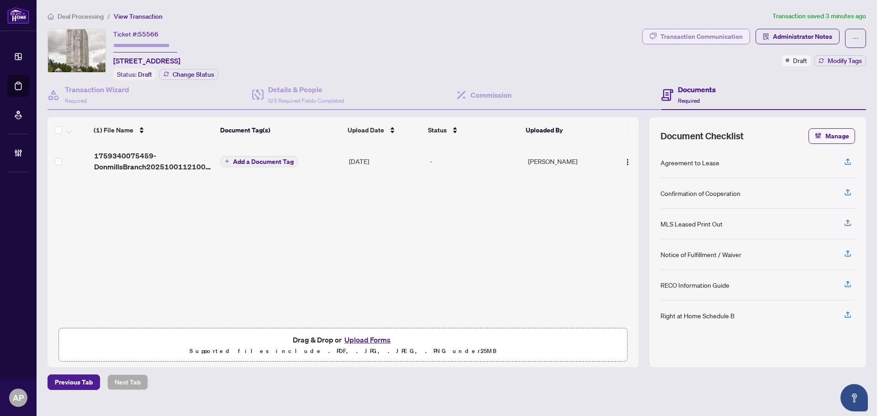
click at [739, 38] on div "Transaction Communication" at bounding box center [701, 36] width 82 height 15
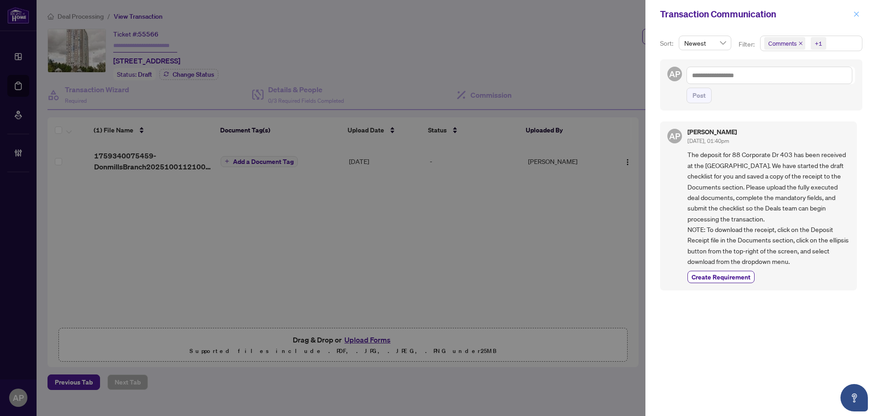
click at [858, 12] on icon "close" at bounding box center [856, 13] width 5 height 5
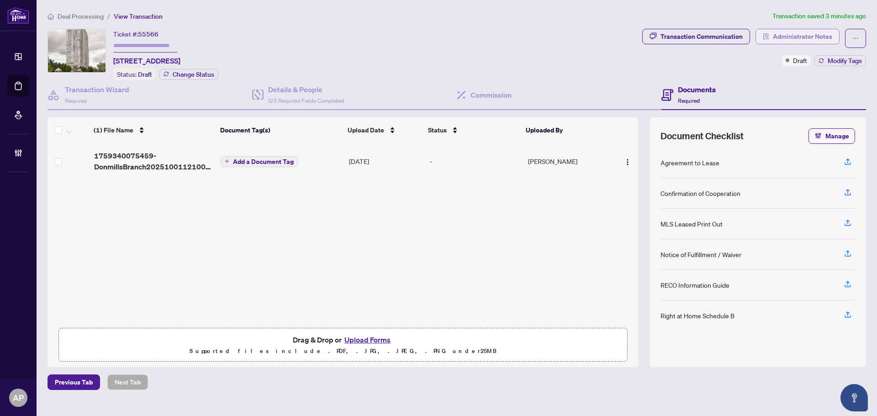
click at [794, 42] on span "Administrator Notes" at bounding box center [802, 36] width 59 height 15
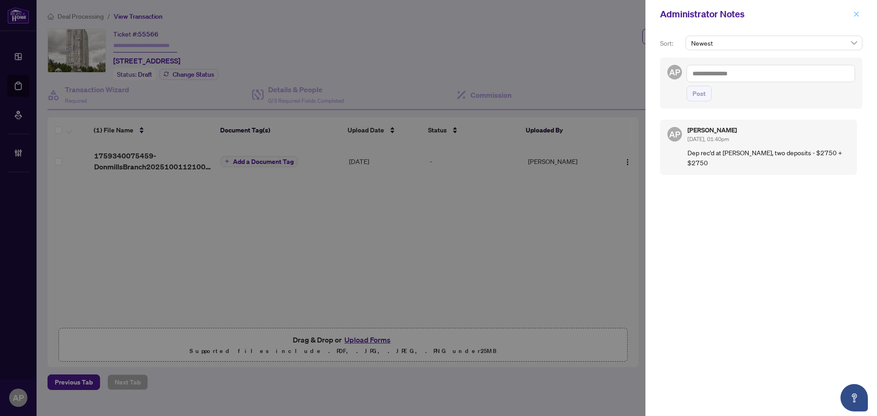
click at [854, 8] on span "button" at bounding box center [856, 14] width 6 height 15
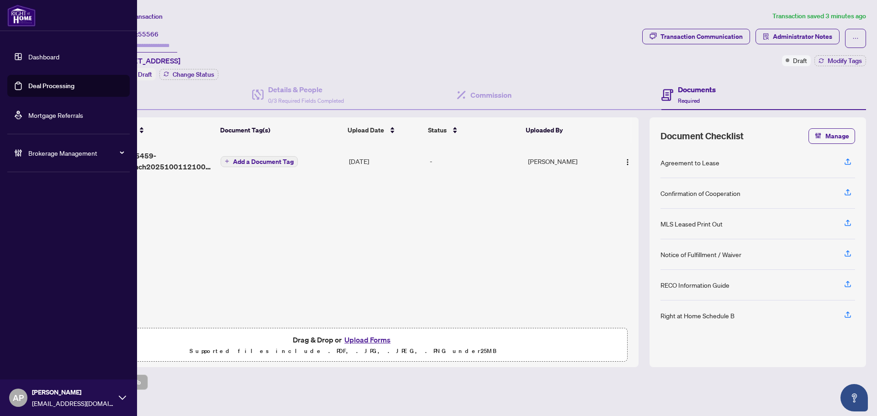
click at [28, 83] on link "Deal Processing" at bounding box center [51, 86] width 46 height 8
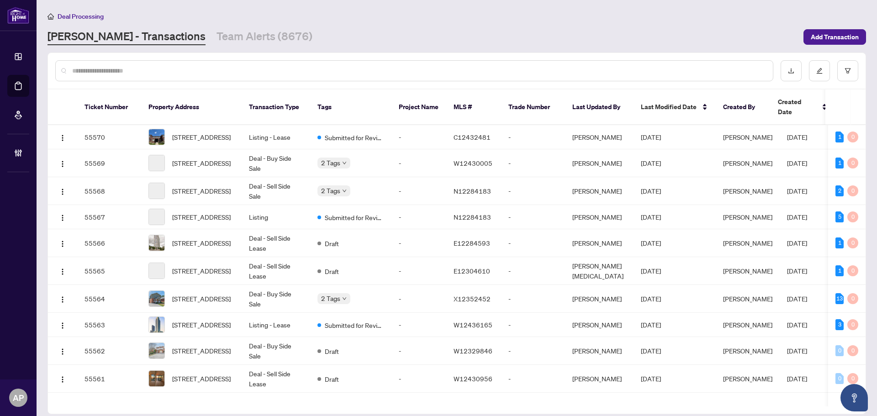
click at [202, 72] on input "text" at bounding box center [418, 71] width 693 height 10
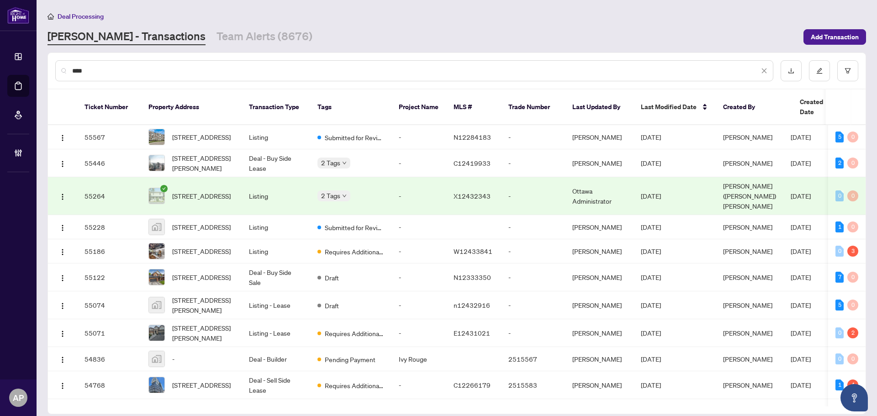
click at [254, 74] on input "***" at bounding box center [415, 71] width 687 height 10
click at [83, 74] on input "***" at bounding box center [415, 71] width 687 height 10
click at [75, 69] on input "***" at bounding box center [415, 71] width 687 height 10
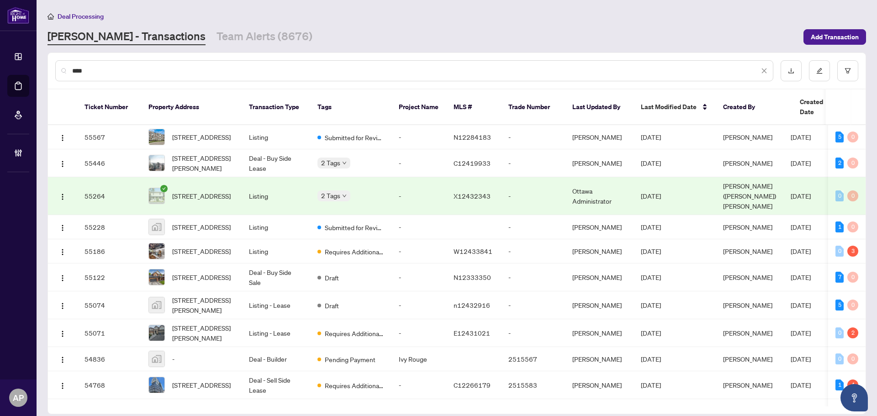
paste input "*******"
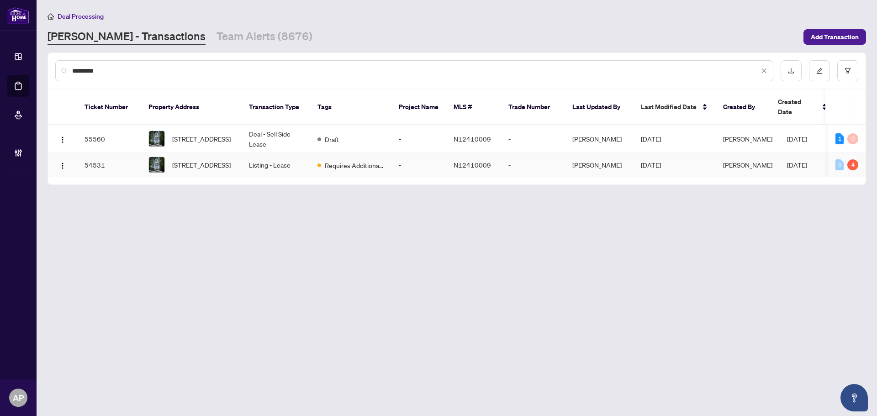
type input "*********"
click at [283, 158] on td "Listing - Lease" at bounding box center [276, 165] width 68 height 24
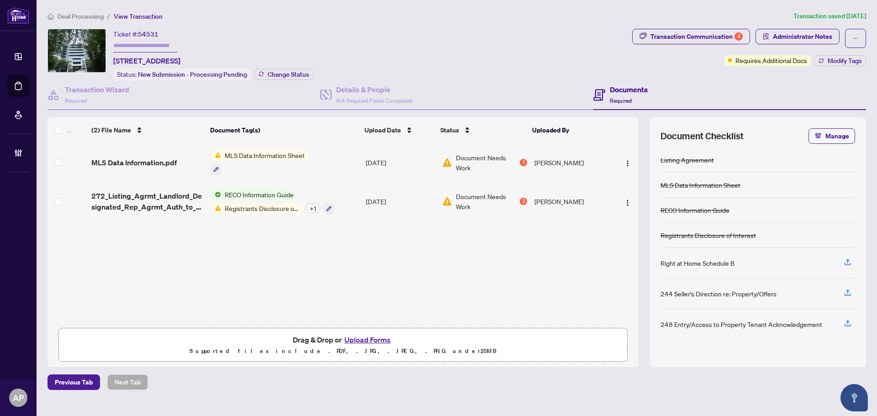
click at [353, 196] on td "RECO Information Guide Registrants Disclosure of Interest + 1" at bounding box center [284, 201] width 155 height 39
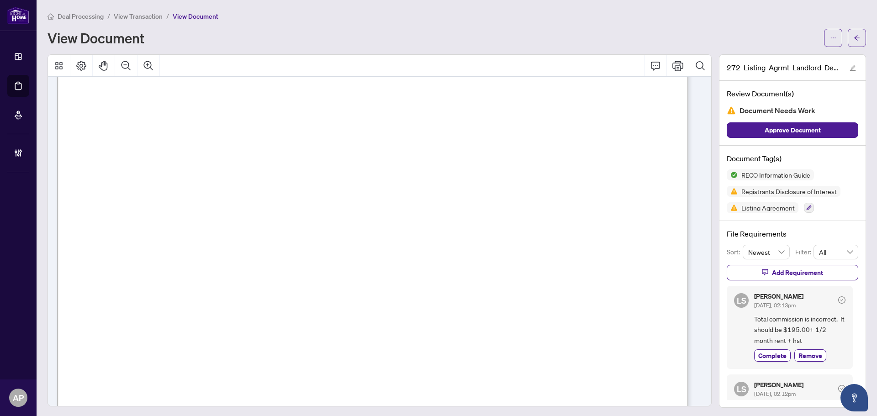
scroll to position [3553, 0]
click at [854, 32] on button "button" at bounding box center [856, 38] width 18 height 18
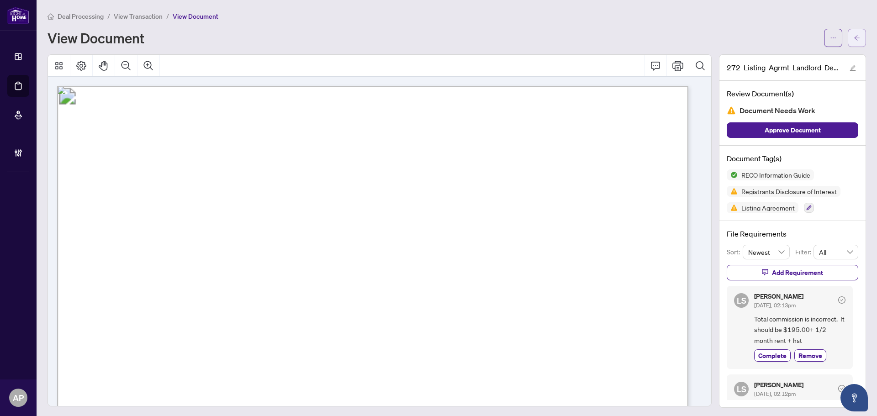
click at [847, 37] on button "button" at bounding box center [856, 38] width 18 height 18
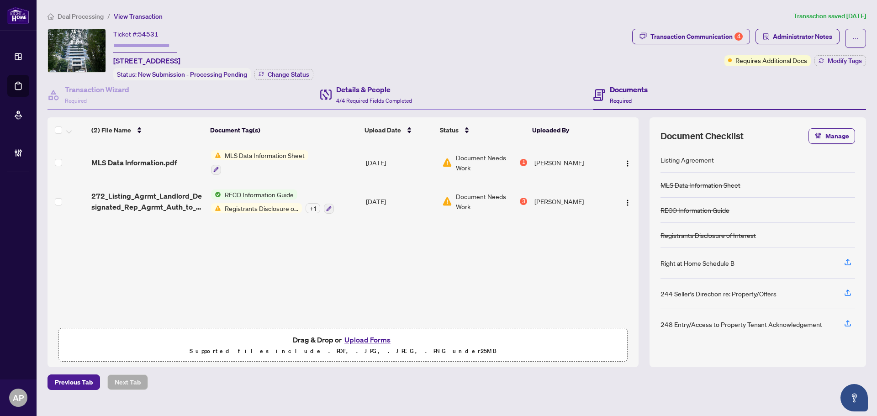
click at [439, 97] on div "Details & People 4/4 Required Fields Completed" at bounding box center [456, 95] width 273 height 30
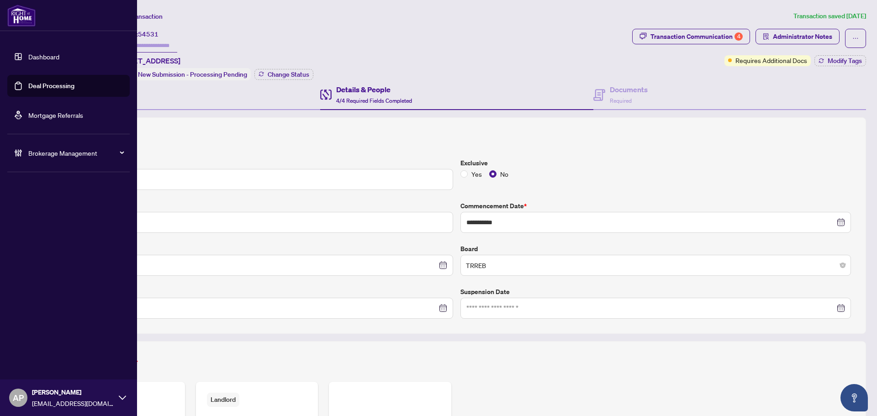
click at [28, 87] on link "Deal Processing" at bounding box center [51, 86] width 46 height 8
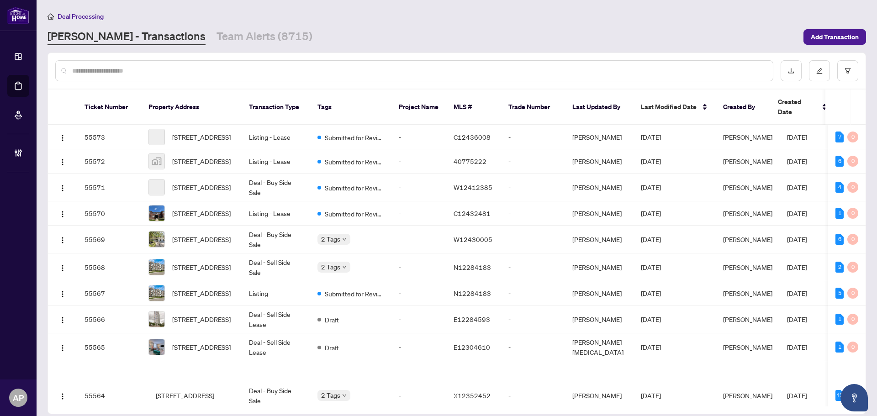
click at [239, 72] on input "text" at bounding box center [418, 71] width 693 height 10
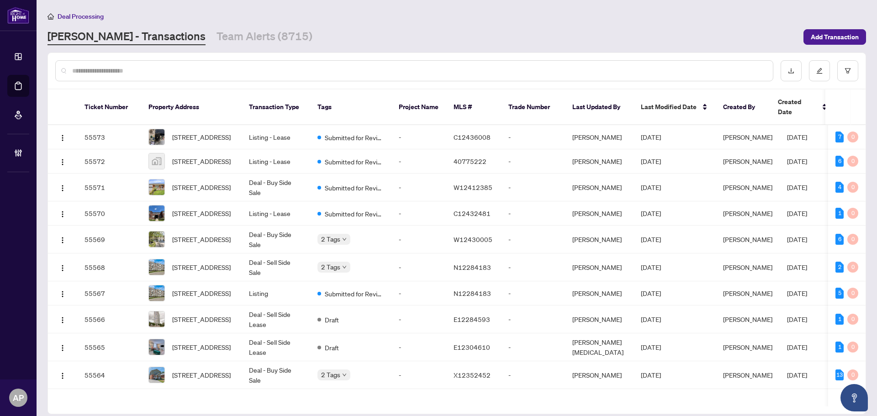
click at [239, 72] on input "text" at bounding box center [418, 71] width 693 height 10
click at [183, 70] on input "text" at bounding box center [418, 71] width 693 height 10
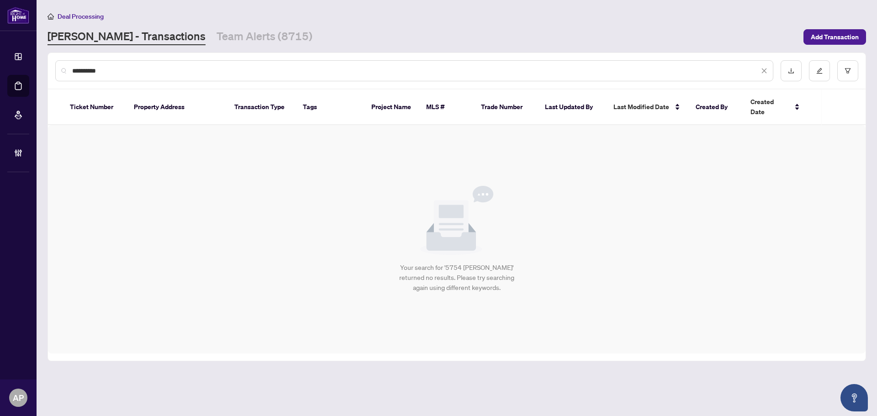
type input "**********"
click at [121, 70] on input "**********" at bounding box center [415, 71] width 687 height 10
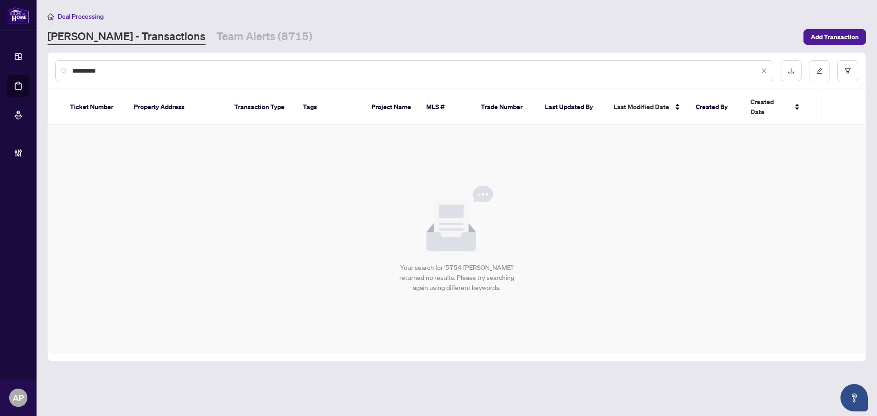
click at [121, 70] on input "**********" at bounding box center [415, 71] width 687 height 10
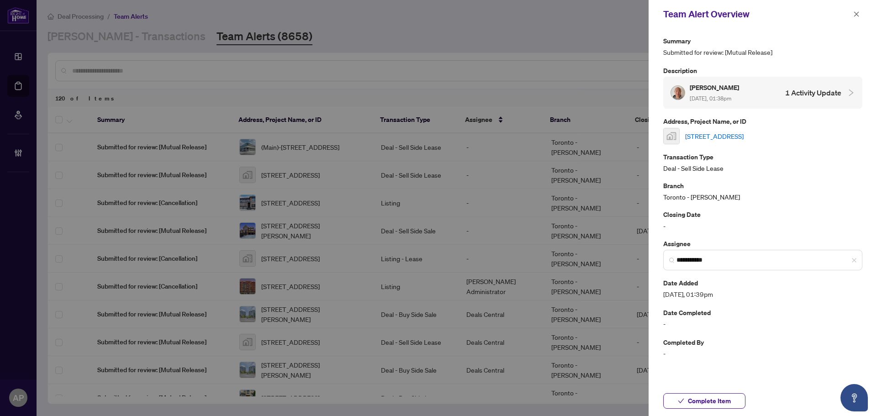
scroll to position [183, 0]
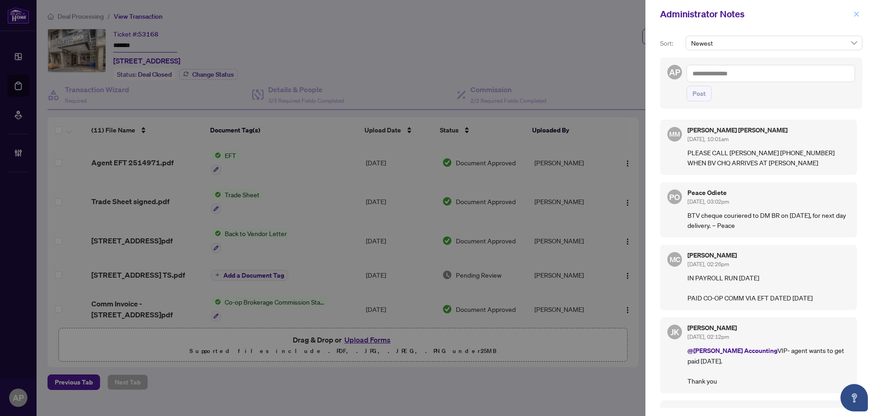
click at [859, 16] on icon "close" at bounding box center [856, 14] width 6 height 6
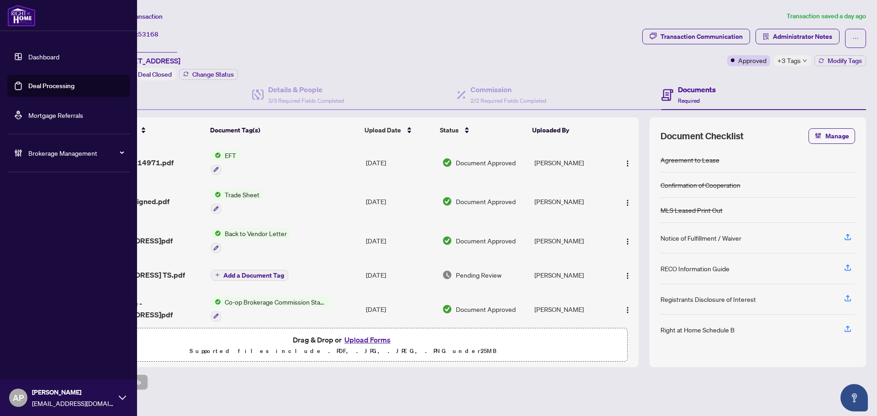
click at [28, 84] on link "Deal Processing" at bounding box center [51, 86] width 46 height 8
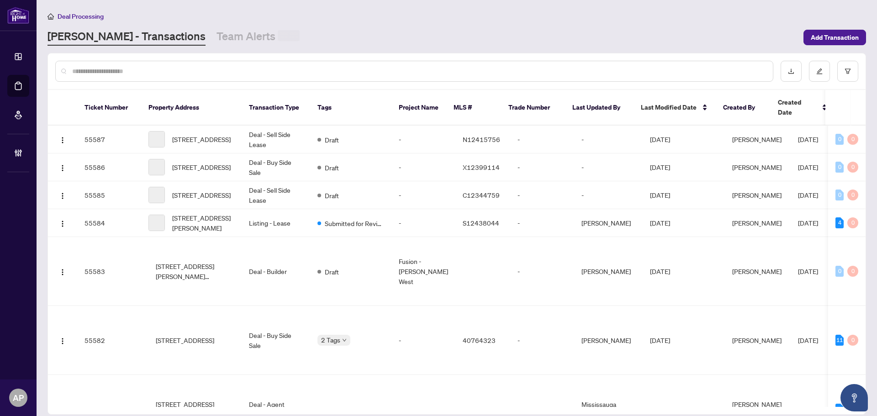
click at [181, 73] on input "text" at bounding box center [418, 71] width 693 height 10
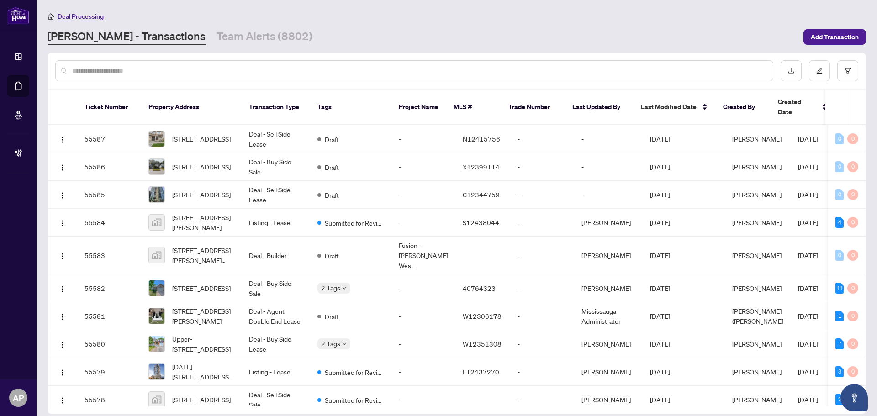
click at [202, 75] on input "text" at bounding box center [418, 71] width 693 height 10
paste input "*********"
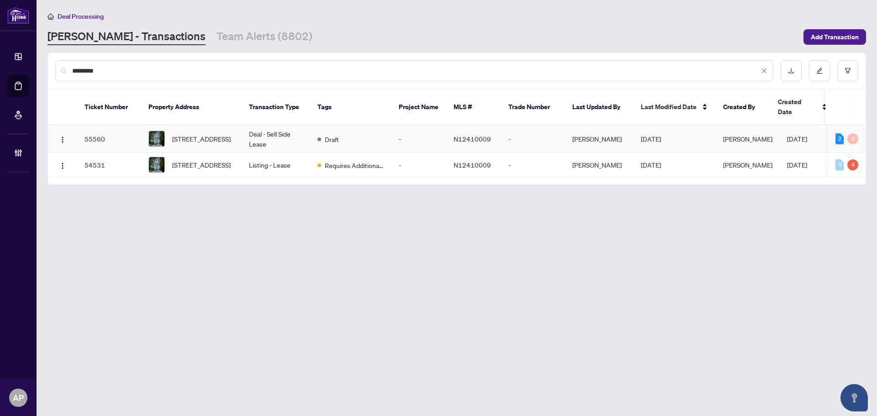
type input "*********"
click at [278, 131] on td "Deal - Sell Side Lease" at bounding box center [276, 139] width 68 height 28
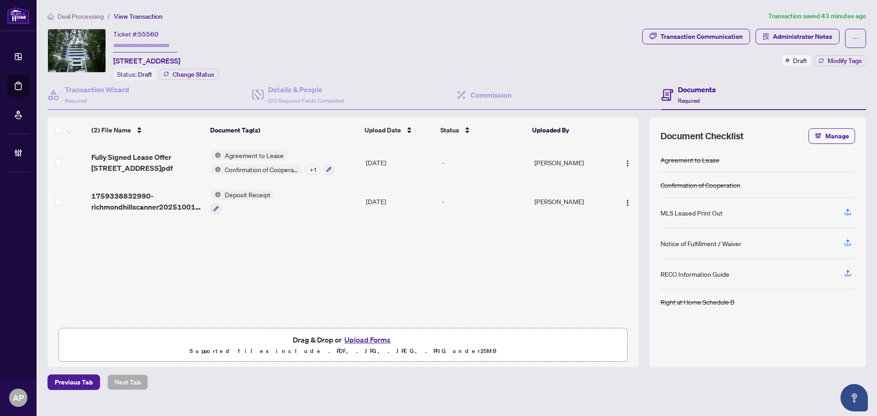
click at [364, 160] on td "[DATE]" at bounding box center [400, 162] width 76 height 39
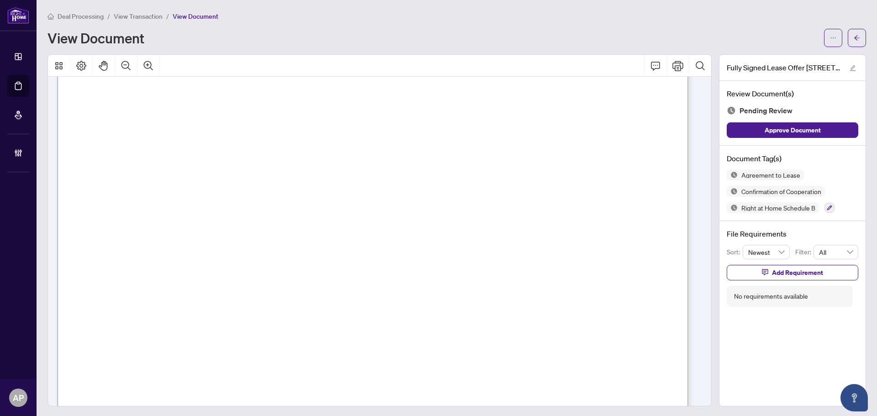
scroll to position [7204, 0]
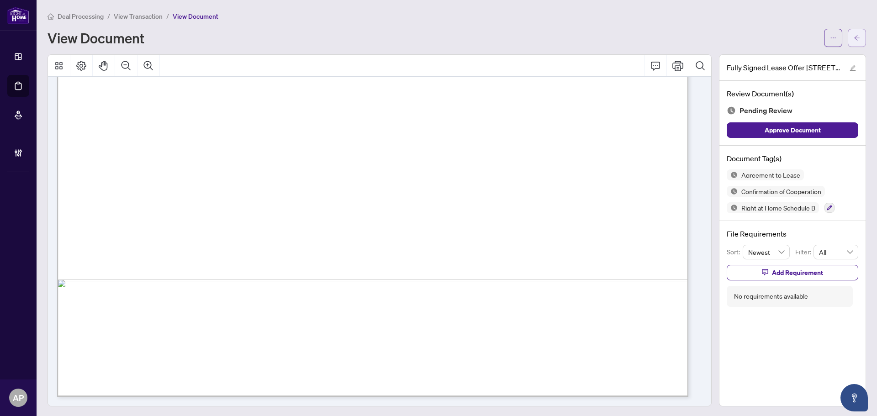
click at [854, 39] on button "button" at bounding box center [856, 38] width 18 height 18
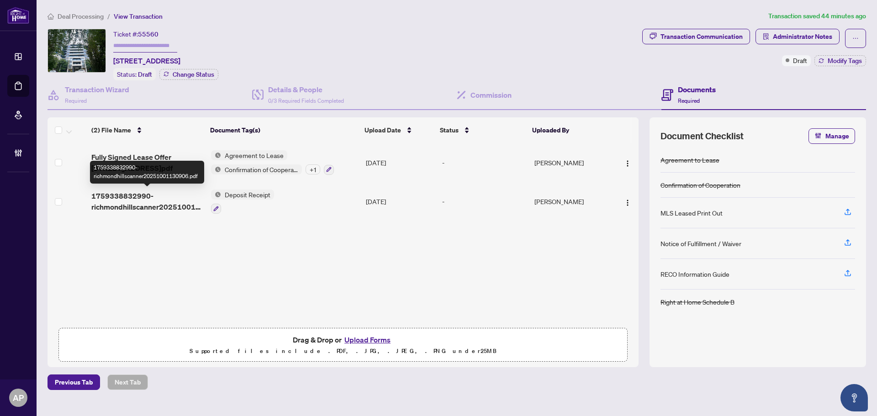
click at [175, 202] on span "1759338832990-richmondhillscanner20251001130906.pdf" at bounding box center [147, 201] width 112 height 22
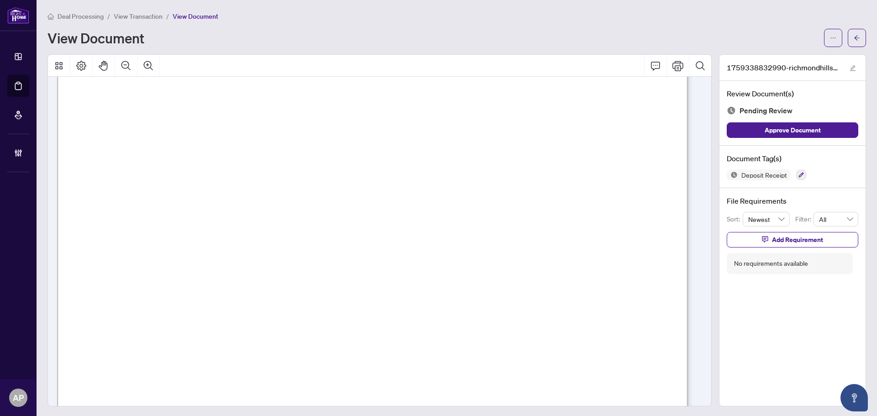
scroll to position [505, 0]
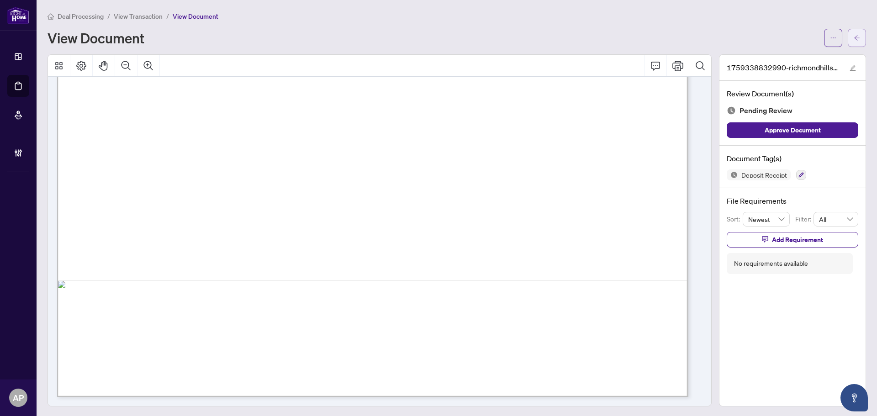
click at [853, 43] on span "button" at bounding box center [856, 38] width 6 height 15
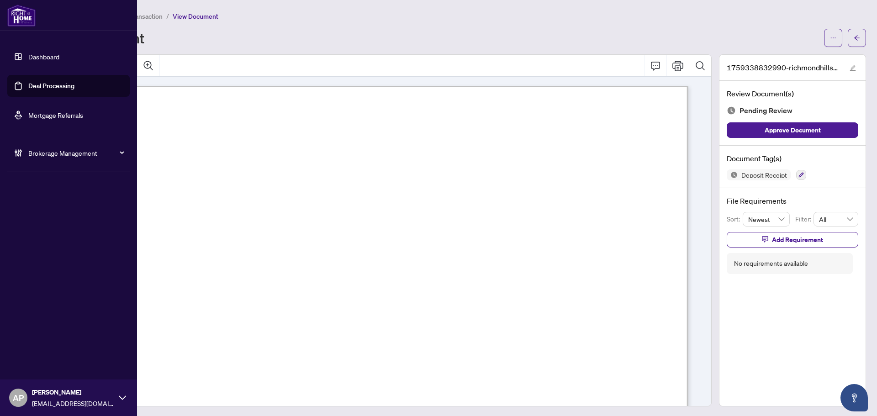
click at [28, 89] on link "Deal Processing" at bounding box center [51, 86] width 46 height 8
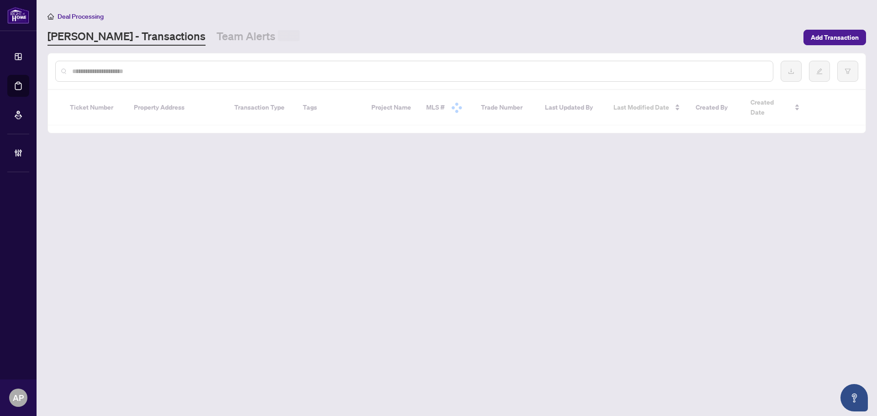
click at [158, 74] on input "text" at bounding box center [418, 71] width 693 height 10
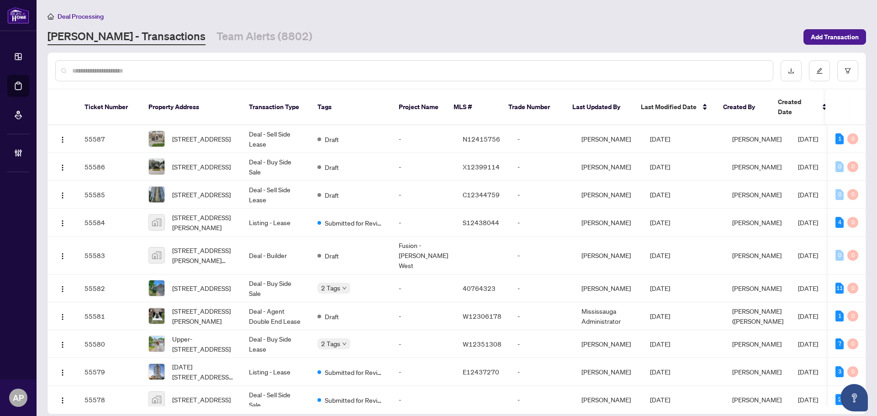
paste input "*********"
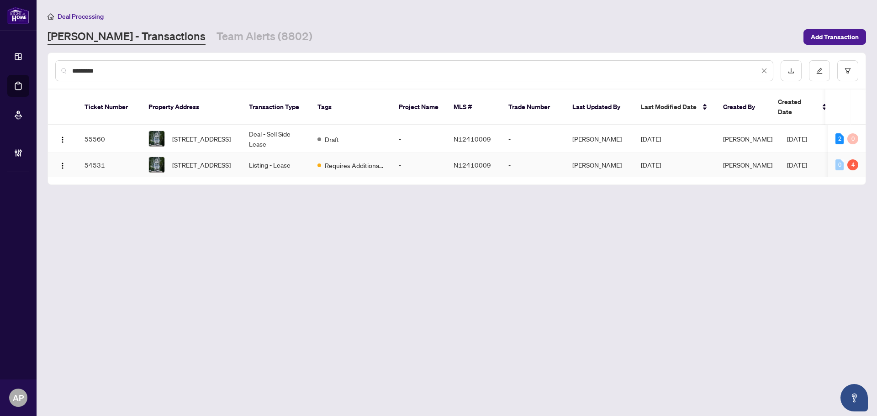
type input "*********"
click at [265, 163] on td "Listing - Lease" at bounding box center [276, 165] width 68 height 24
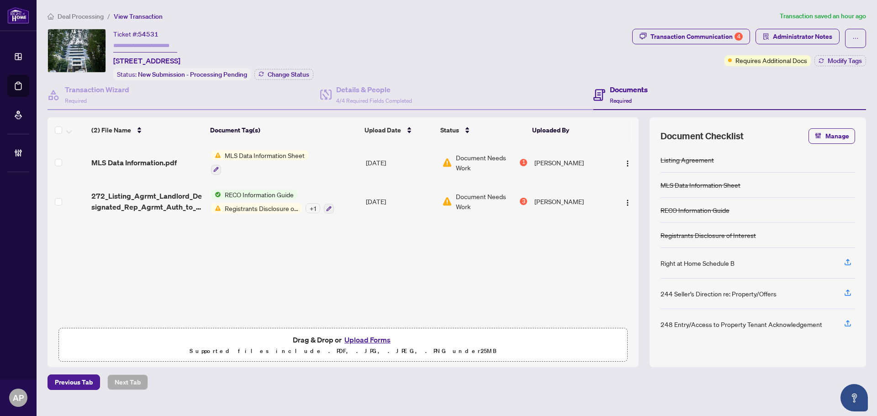
click at [406, 200] on td "[DATE]" at bounding box center [400, 201] width 76 height 39
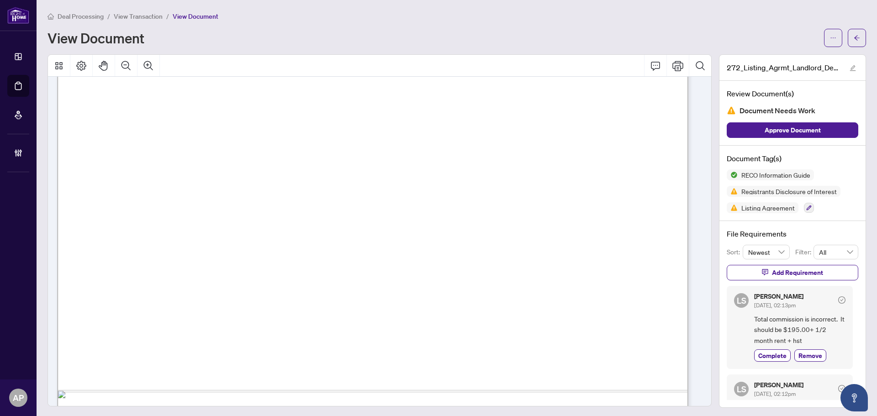
scroll to position [3470, 0]
click at [83, 63] on icon "Page Layout" at bounding box center [81, 65] width 11 height 11
click at [63, 66] on icon "Thumbnails" at bounding box center [58, 65] width 11 height 11
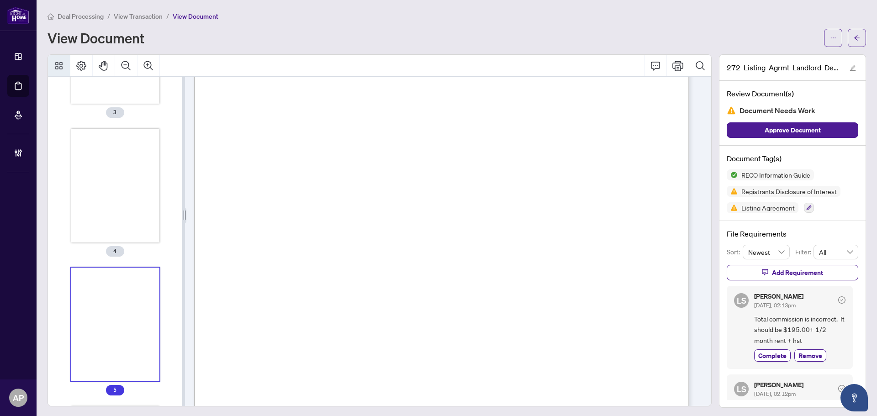
scroll to position [376, 0]
drag, startPoint x: 115, startPoint y: 288, endPoint x: 116, endPoint y: 391, distance: 103.2
click at [116, 391] on span "5" at bounding box center [115, 389] width 18 height 11
click at [672, 62] on icon "Print" at bounding box center [677, 65] width 11 height 11
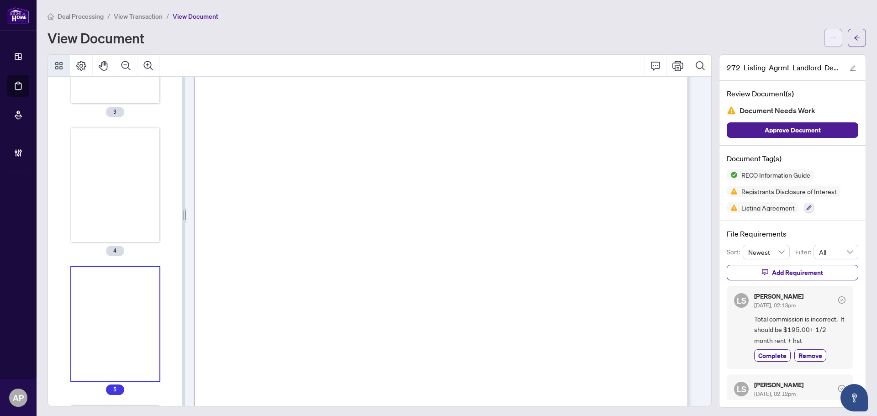
click at [830, 31] on span "button" at bounding box center [833, 38] width 6 height 15
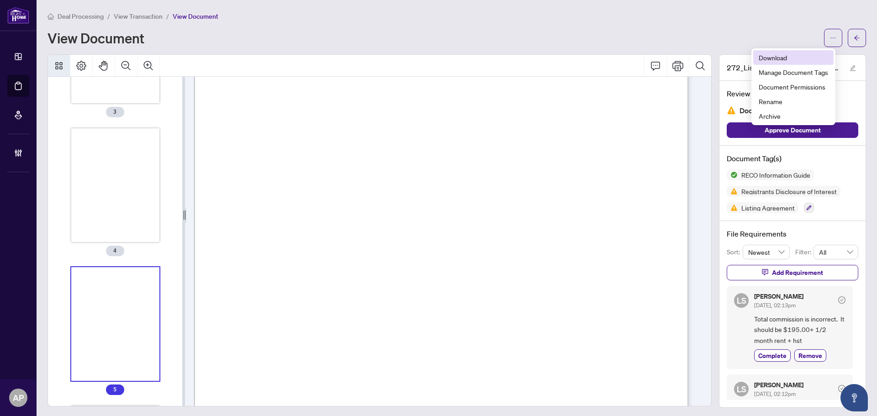
click at [777, 56] on span "Download" at bounding box center [792, 58] width 69 height 10
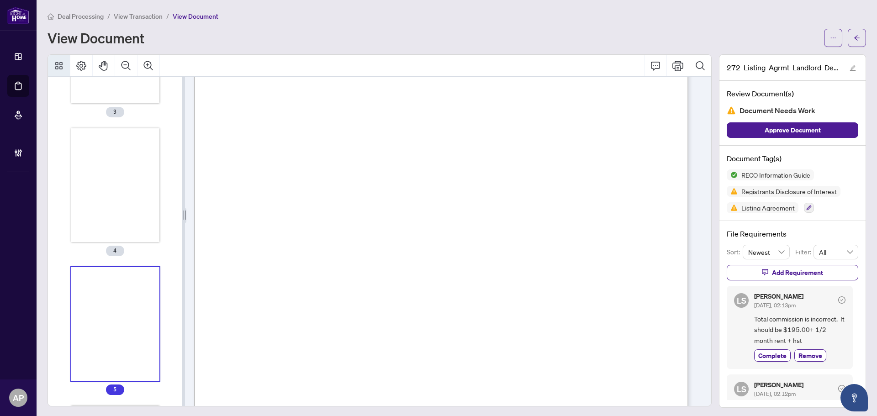
click at [52, 65] on button "Thumbnails" at bounding box center [59, 66] width 22 height 22
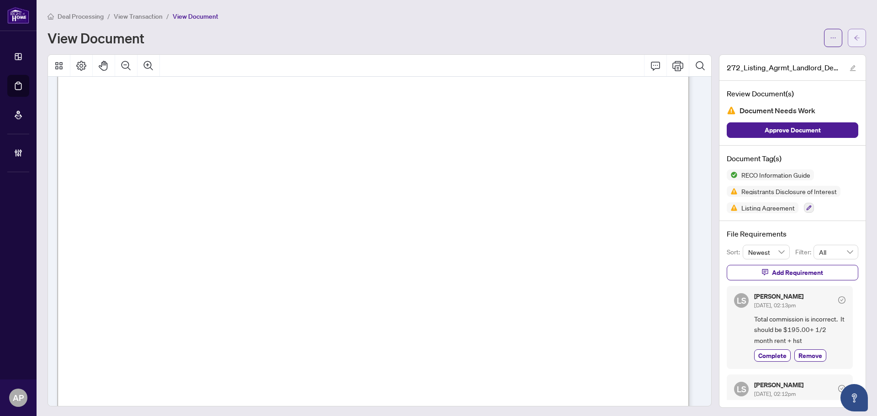
click at [854, 38] on icon "arrow-left" at bounding box center [856, 37] width 5 height 5
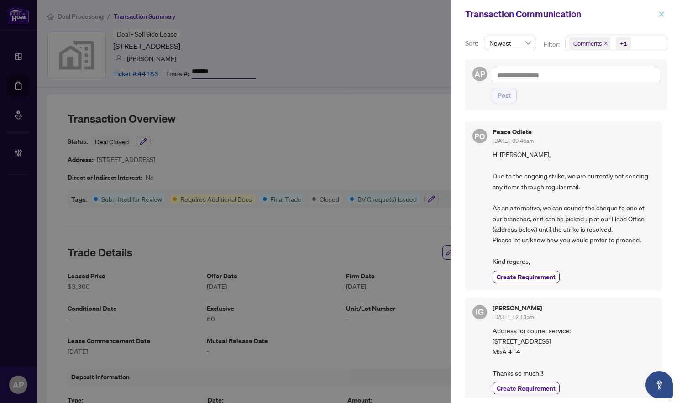
click at [662, 16] on icon "close" at bounding box center [661, 14] width 6 height 6
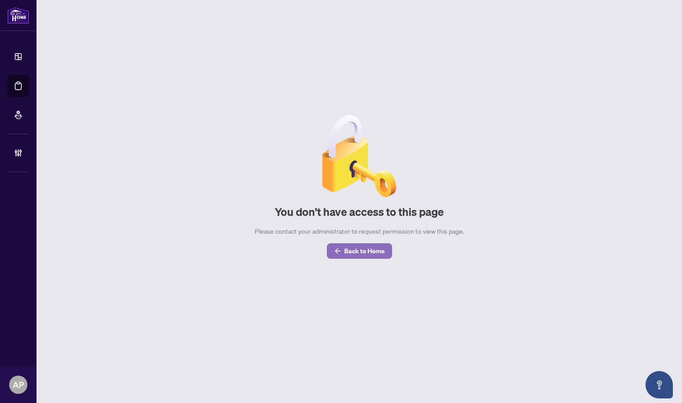
click at [371, 257] on span "Back to Home" at bounding box center [364, 251] width 41 height 15
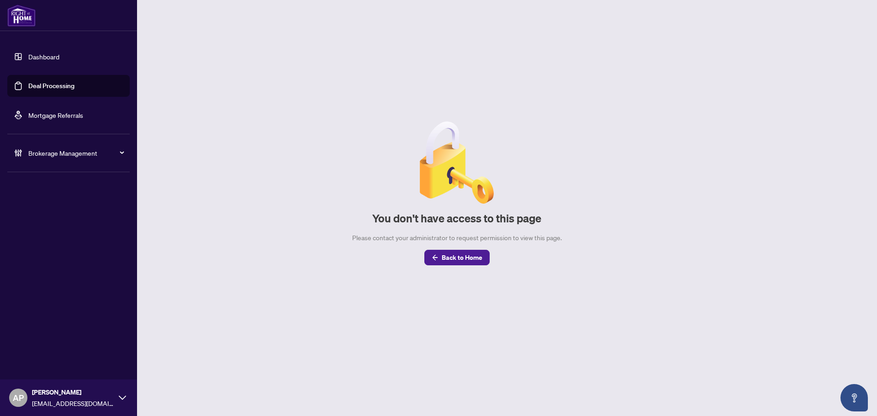
click at [30, 150] on span "Brokerage Management" at bounding box center [75, 153] width 95 height 10
drag, startPoint x: 50, startPoint y: 220, endPoint x: 37, endPoint y: 220, distance: 13.7
click at [37, 220] on link "Manage Agents" at bounding box center [41, 219] width 45 height 8
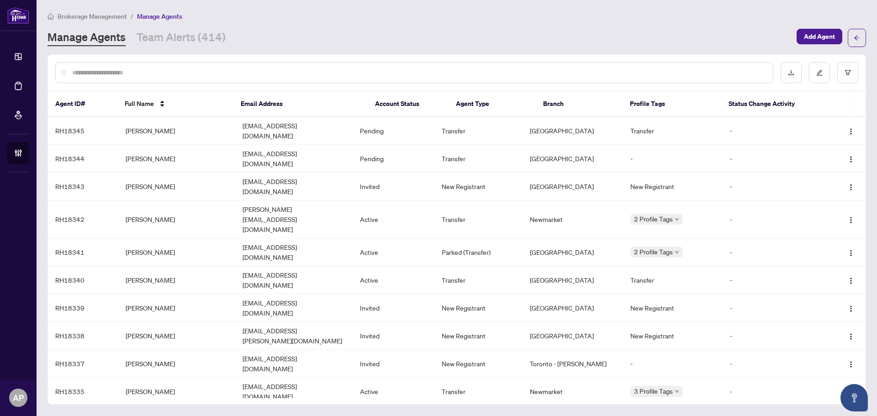
click at [169, 70] on input "text" at bounding box center [418, 73] width 693 height 10
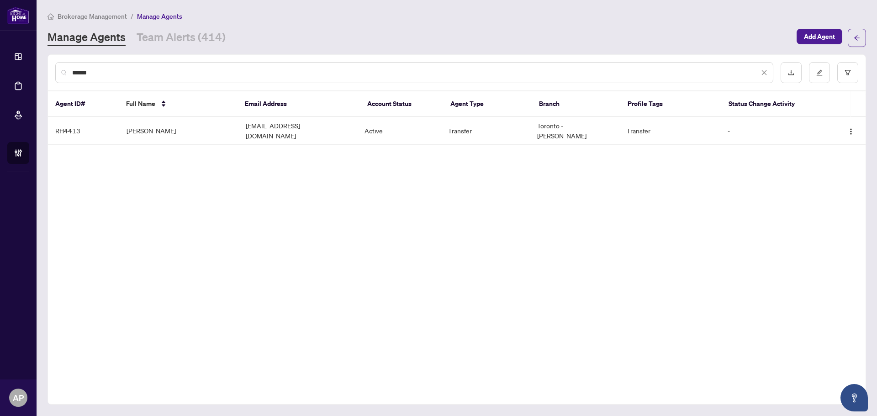
type input "******"
click at [203, 130] on td "[PERSON_NAME]" at bounding box center [178, 131] width 119 height 28
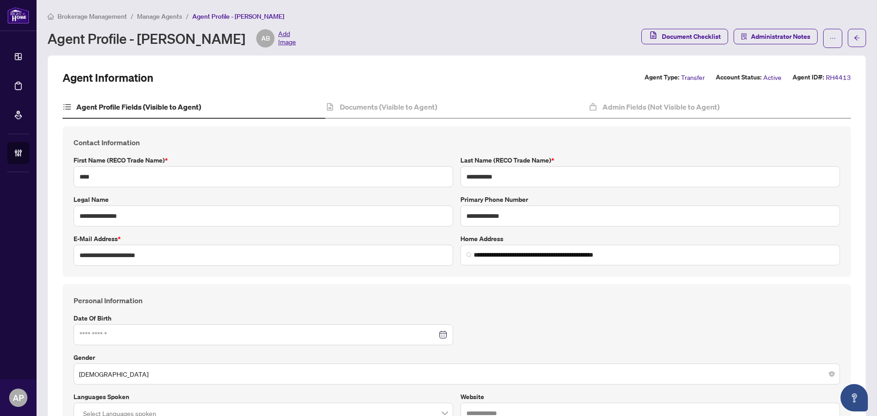
type input "**********"
type input "****"
type input "**********"
drag, startPoint x: 243, startPoint y: 41, endPoint x: 139, endPoint y: 41, distance: 104.1
click at [139, 41] on div "Agent Profile - Amir Bakhtiarian AB Add Image" at bounding box center [171, 38] width 248 height 18
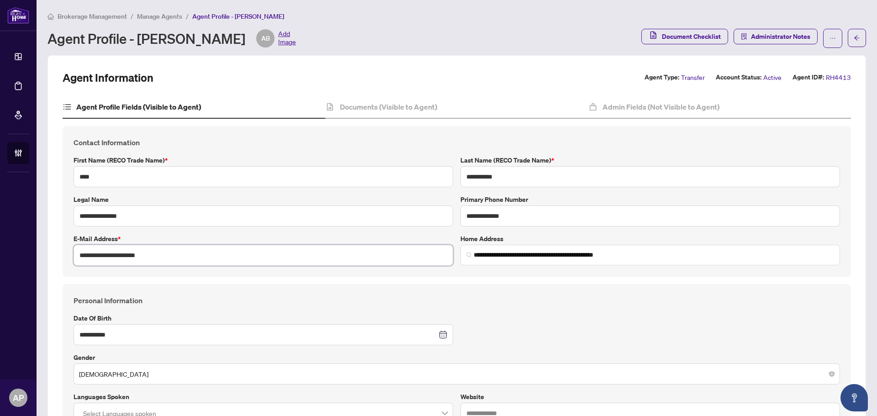
drag, startPoint x: 160, startPoint y: 254, endPoint x: 74, endPoint y: 255, distance: 86.8
click at [74, 255] on input "**********" at bounding box center [263, 255] width 379 height 21
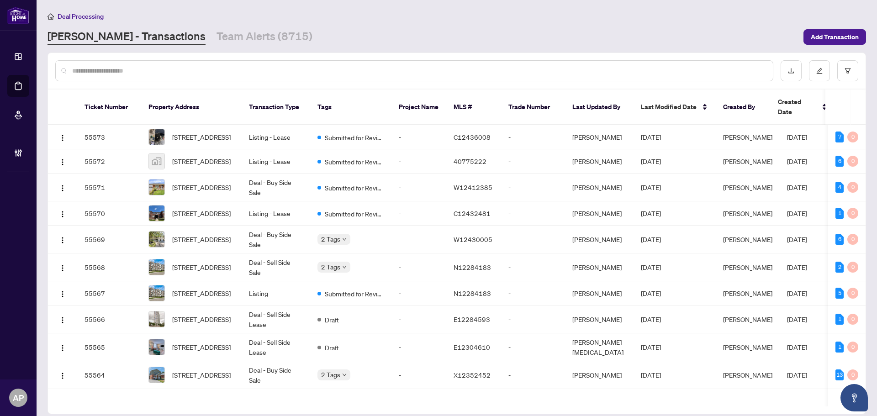
click at [132, 73] on input "text" at bounding box center [418, 71] width 693 height 10
drag, startPoint x: 226, startPoint y: 68, endPoint x: 240, endPoint y: 70, distance: 13.4
click at [226, 68] on input "text" at bounding box center [418, 71] width 693 height 10
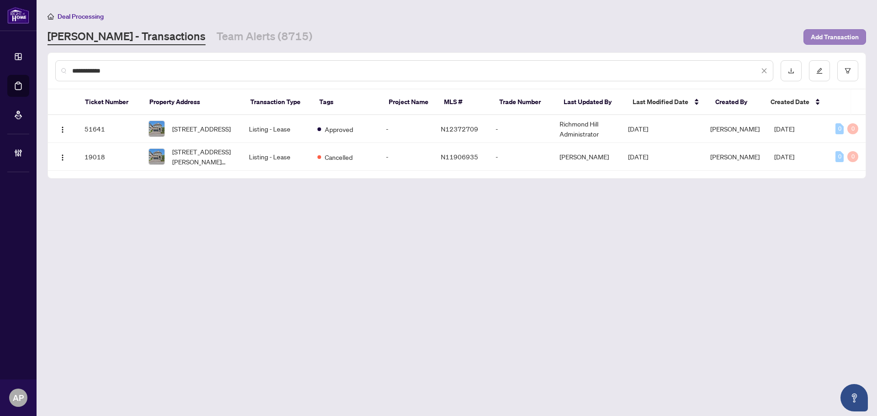
type input "**********"
click at [837, 38] on span "Add Transaction" at bounding box center [835, 37] width 48 height 15
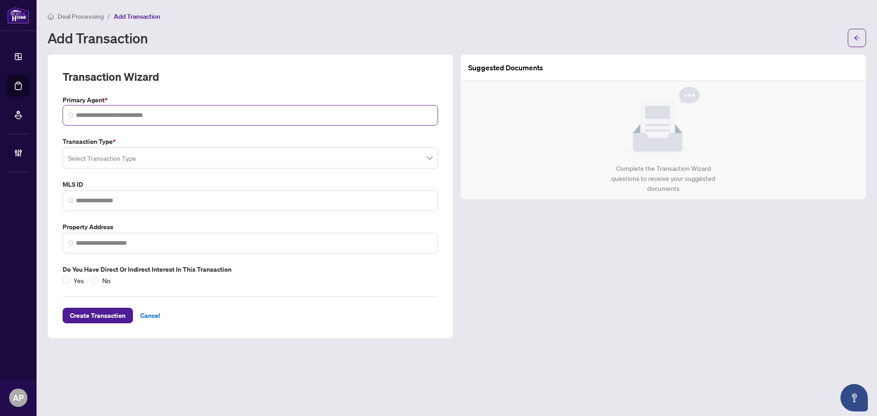
click at [152, 120] on span at bounding box center [250, 115] width 375 height 21
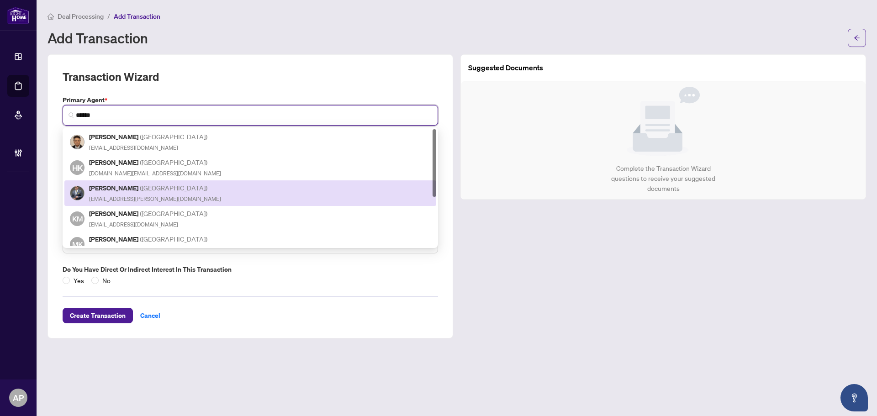
click at [179, 185] on div "Khalil Henareh ( Richmond Hill ) khalil2@rogers.com" at bounding box center [250, 193] width 361 height 21
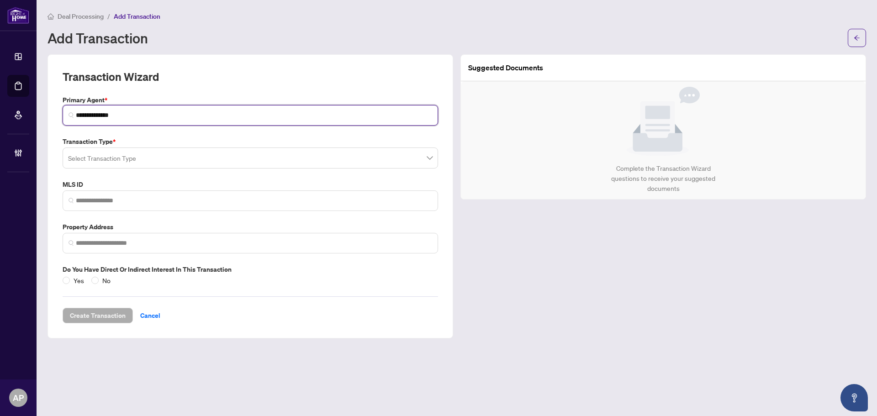
type input "**********"
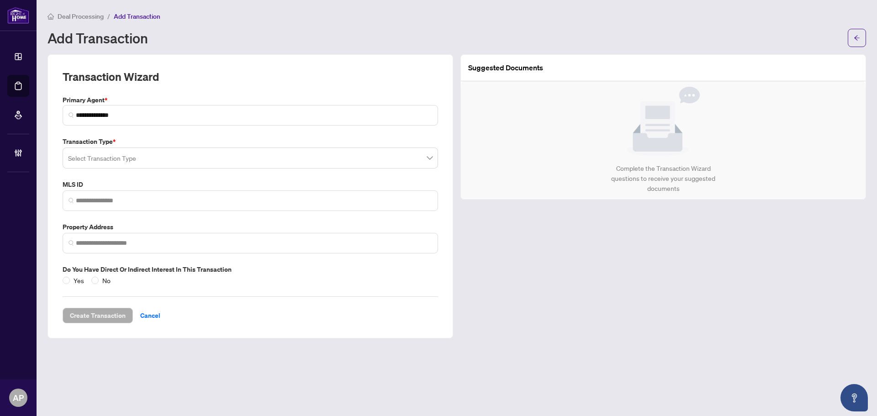
click at [177, 158] on input "search" at bounding box center [246, 159] width 356 height 20
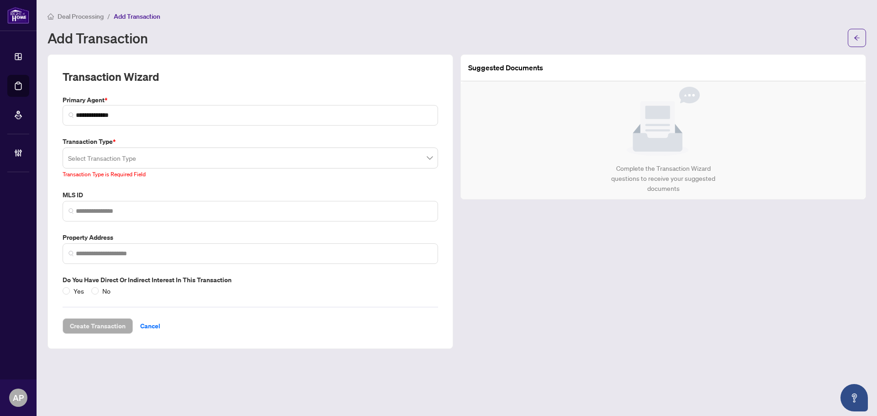
click at [222, 154] on input "search" at bounding box center [246, 159] width 356 height 20
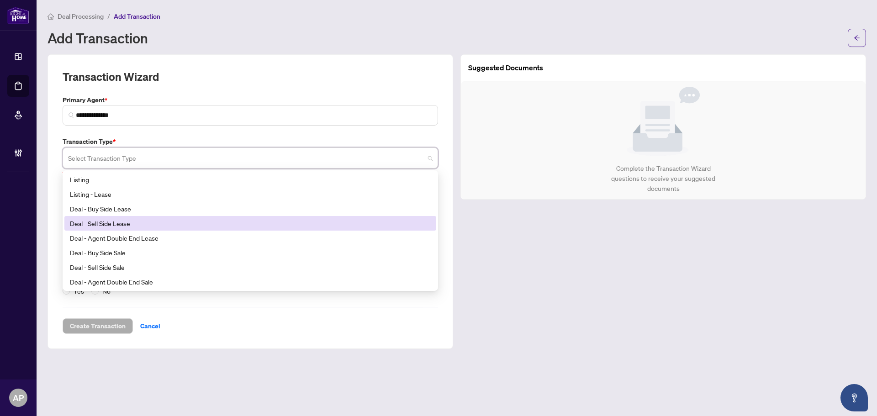
click at [121, 226] on div "Deal - Sell Side Lease" at bounding box center [250, 223] width 361 height 10
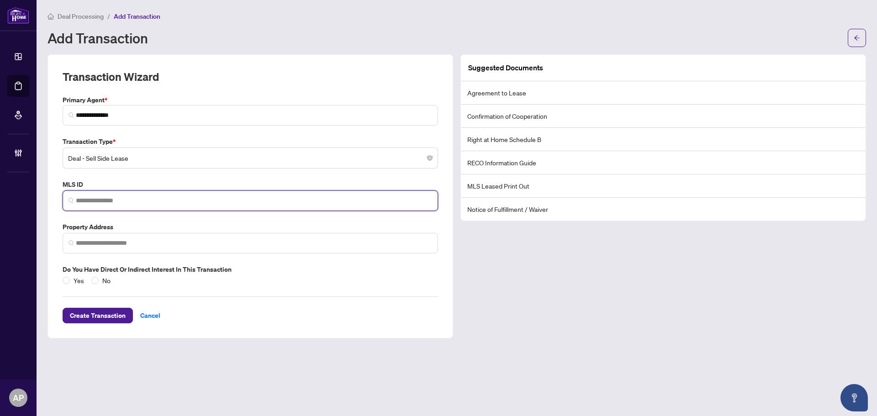
click at [147, 199] on input "search" at bounding box center [254, 201] width 356 height 10
paste input "*********"
type input "*********"
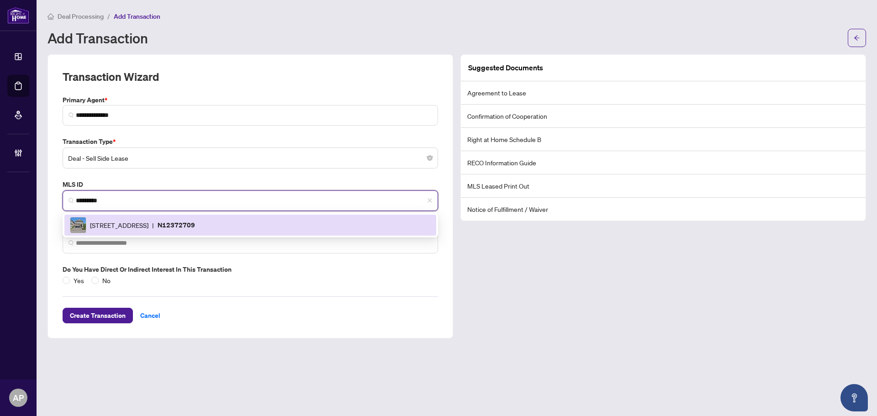
click at [304, 225] on div "18 Gracedale Dr, Richmond Hill, Ontario L4C 0Y3, Canada | N12372709" at bounding box center [250, 225] width 361 height 16
type input "**********"
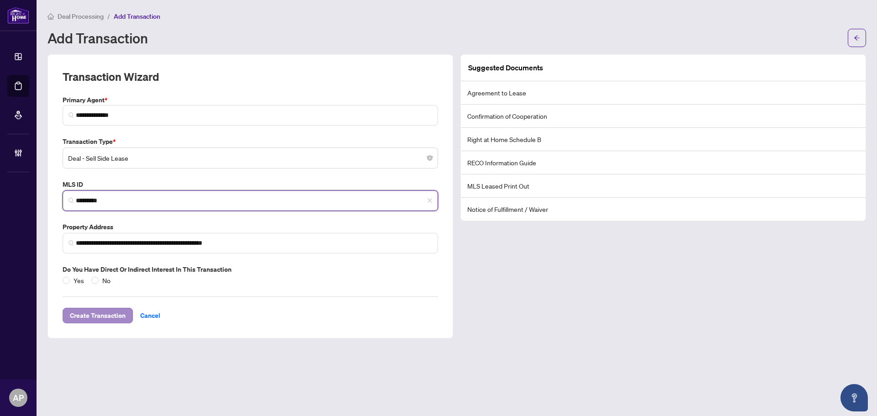
type input "*********"
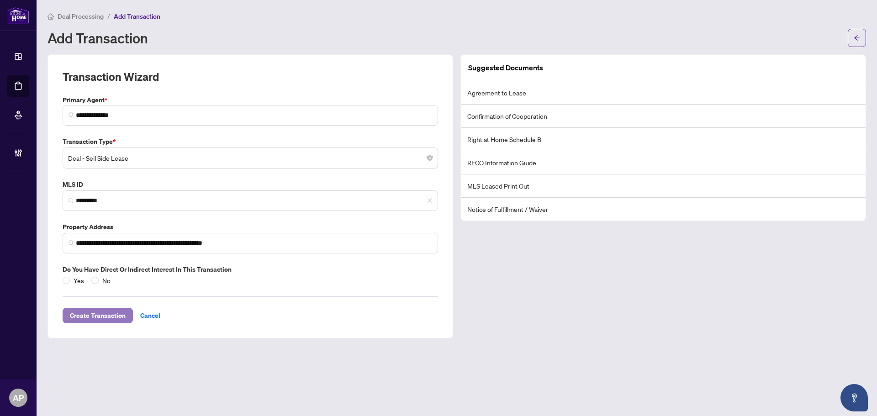
click at [89, 316] on span "Create Transaction" at bounding box center [98, 315] width 56 height 15
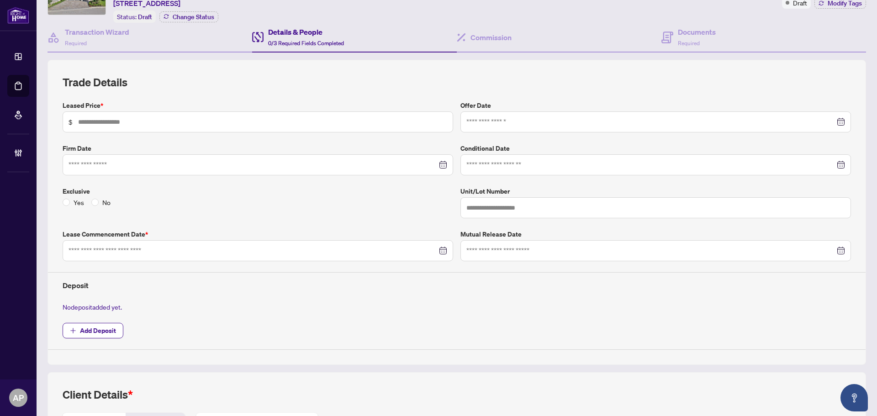
scroll to position [137, 0]
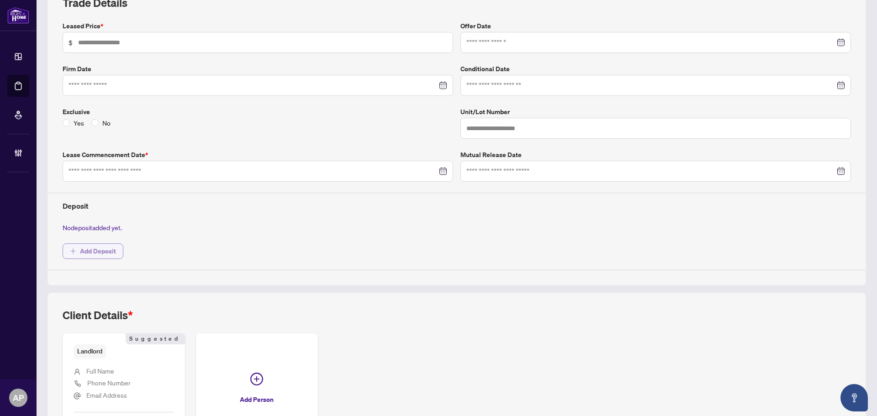
click at [107, 246] on span "Add Deposit" at bounding box center [98, 251] width 36 height 15
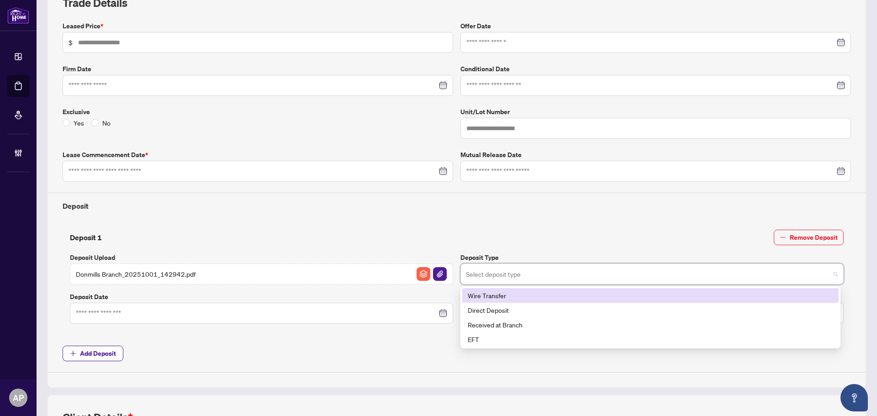
click at [580, 271] on input "search" at bounding box center [648, 275] width 364 height 20
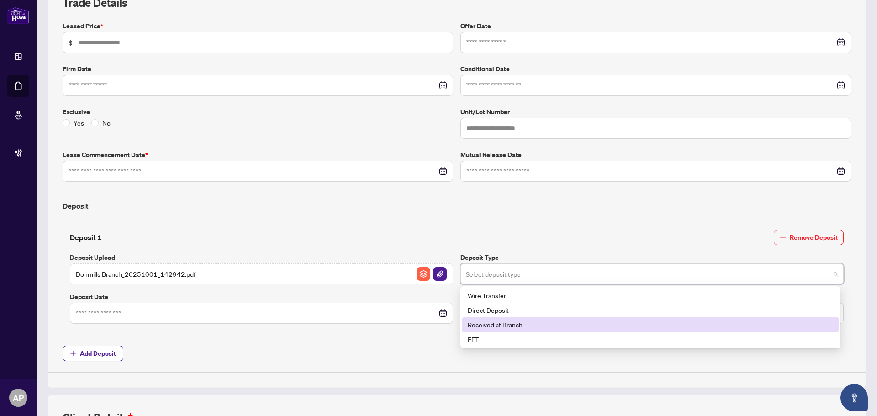
click at [523, 326] on div "Received at Branch" at bounding box center [650, 325] width 365 height 10
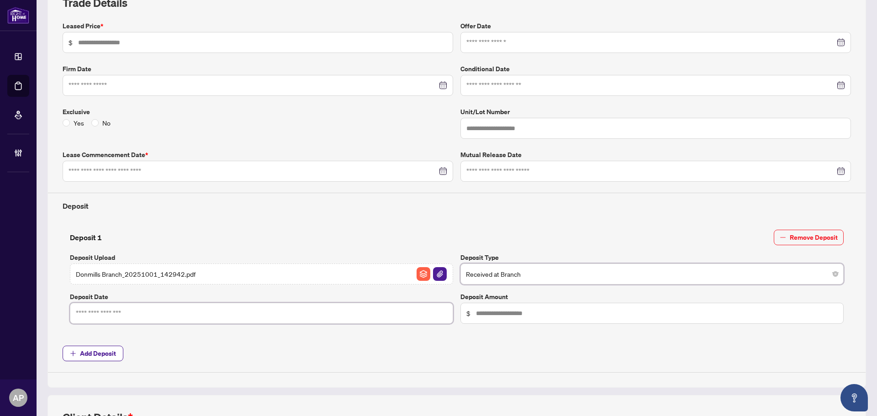
click at [303, 315] on input at bounding box center [256, 313] width 361 height 10
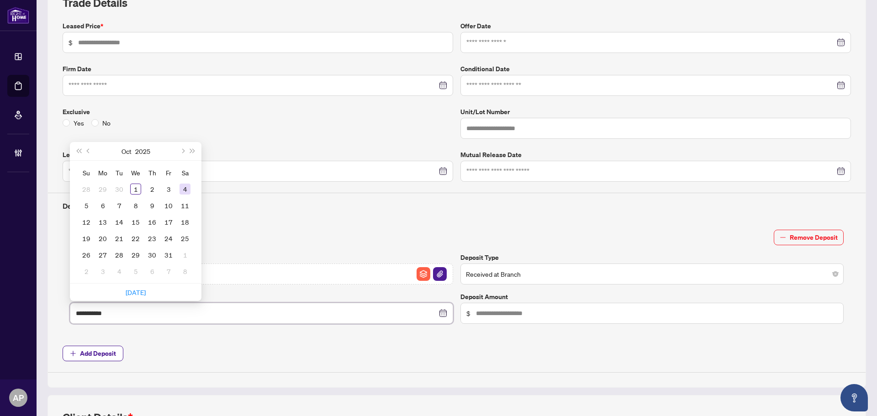
type input "**********"
click at [196, 164] on div "Su Mo Tu We Th Fr Sa 28 29 30 1 2 3 4 5 6 7 8 9 10 11 12 13 14 15 16 17 18 19 2…" at bounding box center [136, 222] width 132 height 122
type input "**********"
click at [137, 188] on div "1" at bounding box center [135, 189] width 11 height 11
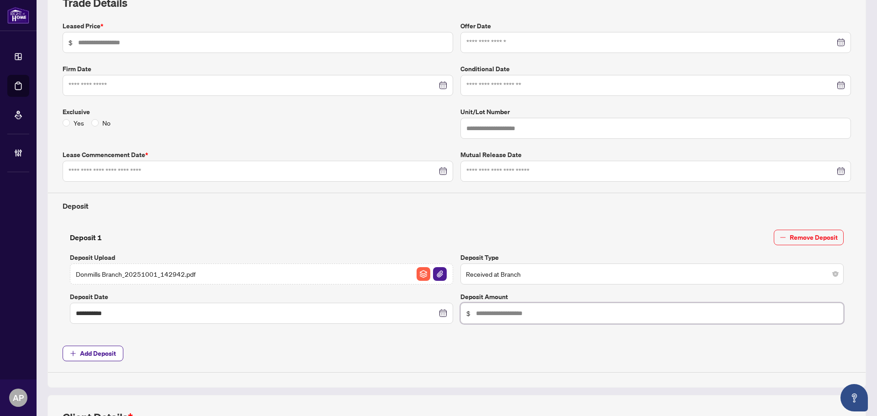
click at [599, 313] on input "text" at bounding box center [657, 313] width 362 height 10
type input "******"
drag, startPoint x: 480, startPoint y: 208, endPoint x: 480, endPoint y: 213, distance: 5.0
click at [480, 209] on h4 "Deposit" at bounding box center [457, 205] width 788 height 11
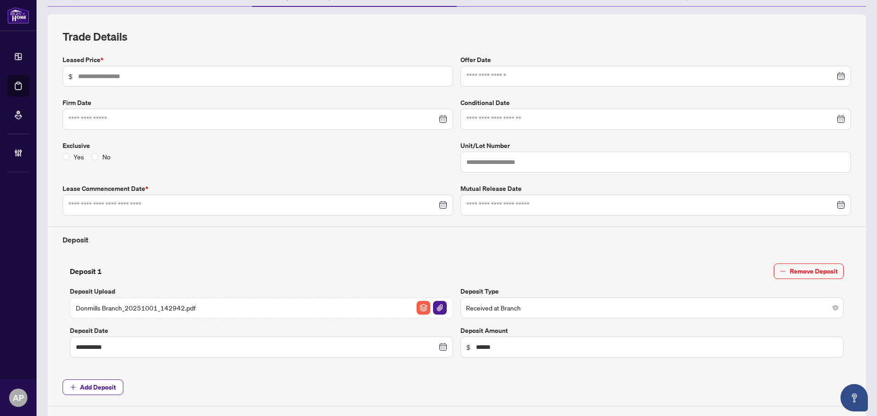
scroll to position [0, 0]
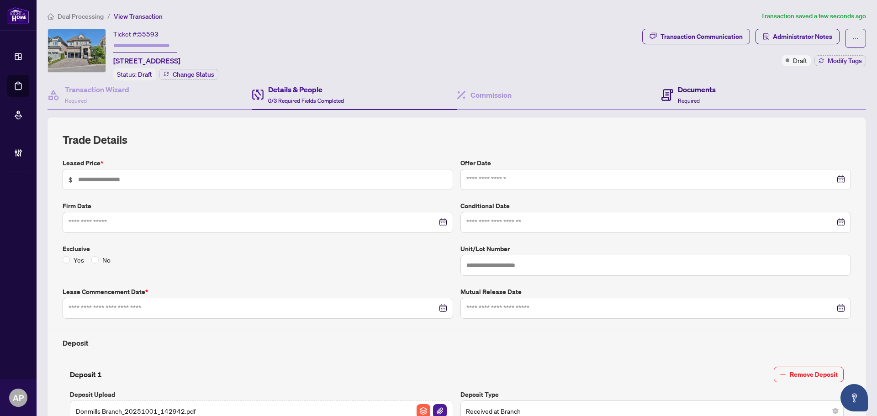
click at [681, 99] on span "Required" at bounding box center [689, 100] width 22 height 7
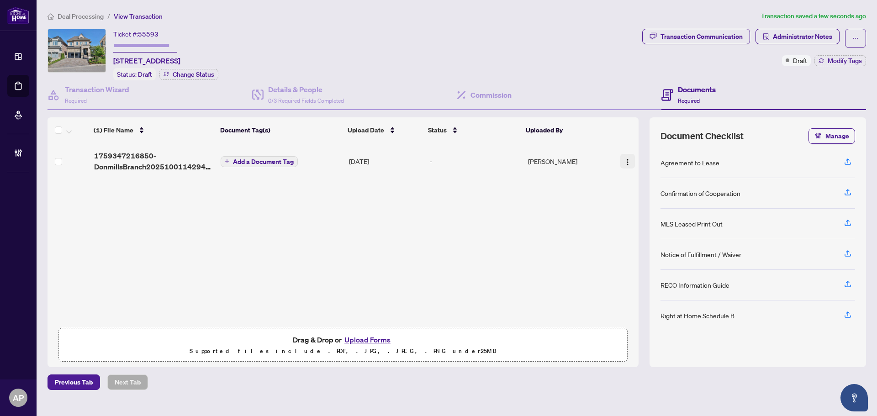
click at [629, 164] on button "button" at bounding box center [627, 161] width 15 height 15
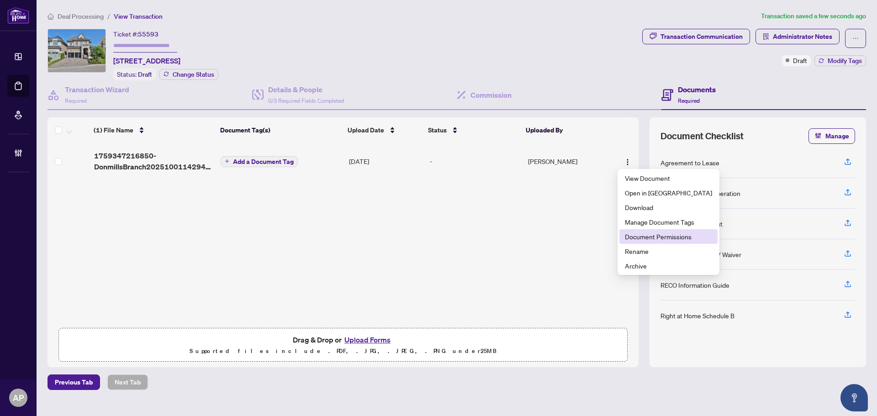
click at [651, 237] on span "Document Permissions" at bounding box center [668, 237] width 87 height 10
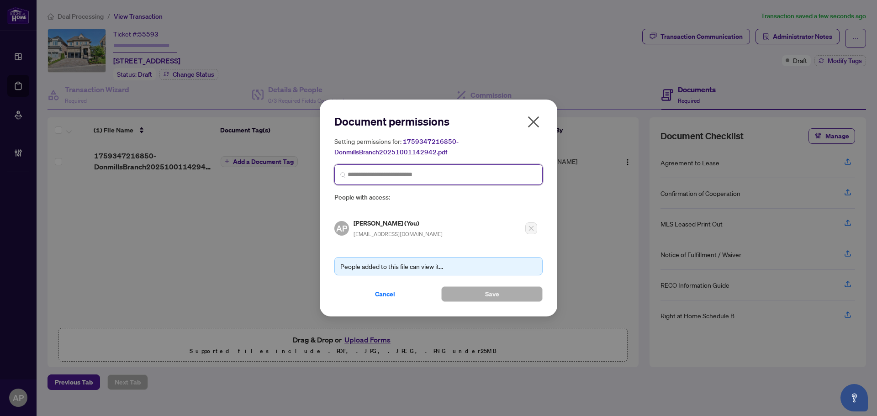
click at [437, 173] on input "search" at bounding box center [441, 175] width 189 height 10
type input "******"
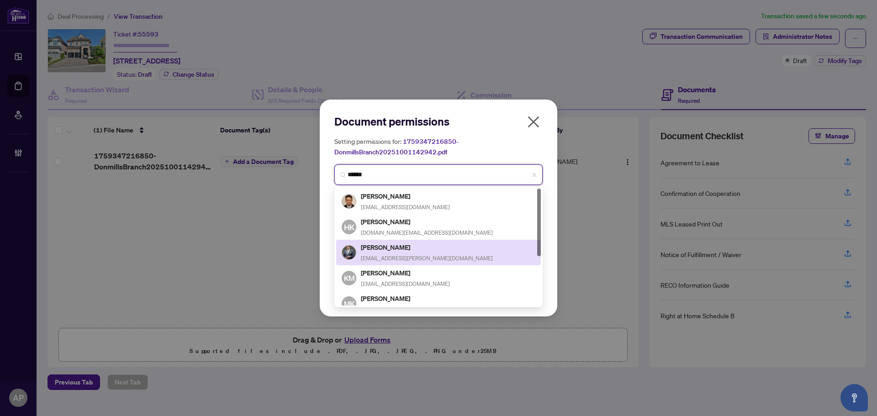
click at [410, 250] on div "Khalil Henareh khalil2@rogers.com" at bounding box center [439, 252] width 194 height 21
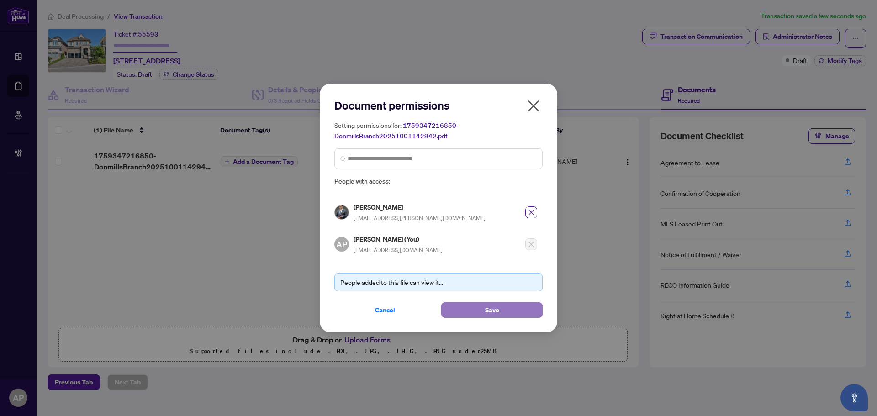
click at [485, 305] on span "Save" at bounding box center [492, 310] width 14 height 15
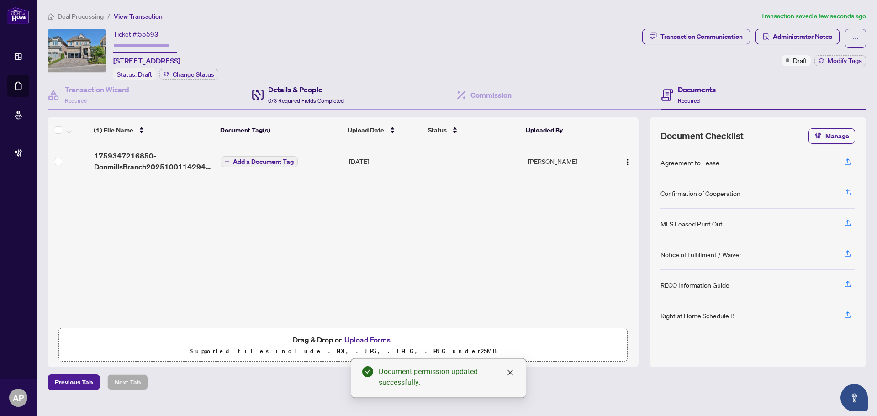
click at [305, 100] on span "0/3 Required Fields Completed" at bounding box center [306, 100] width 76 height 7
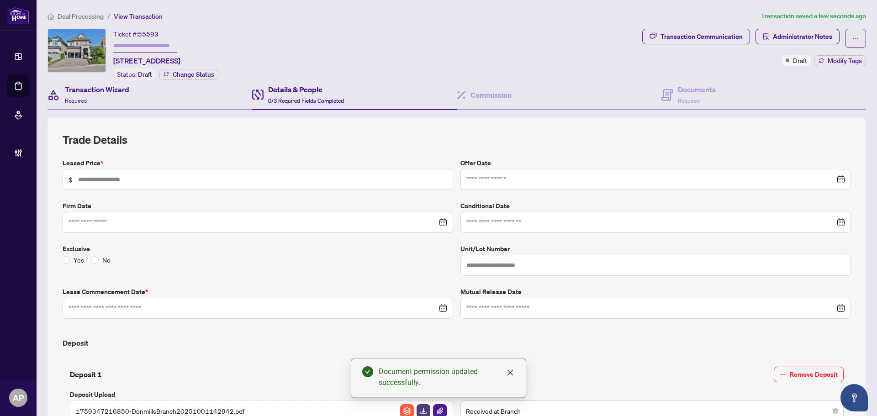
click at [171, 102] on div "Transaction Wizard Required" at bounding box center [149, 95] width 205 height 30
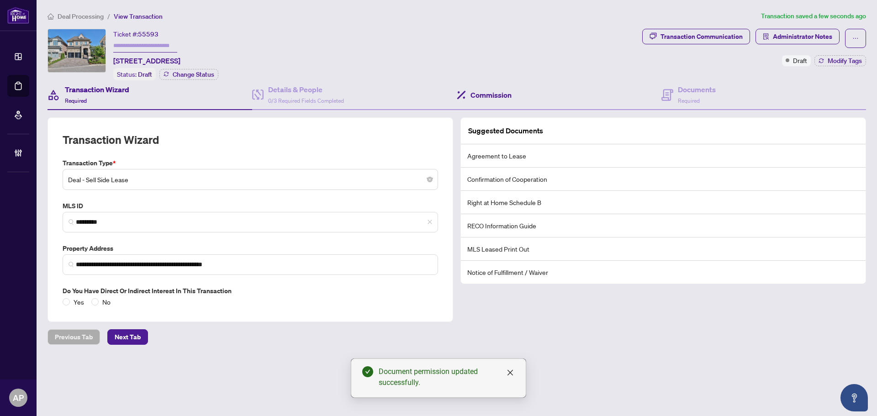
click at [525, 102] on div "Commission" at bounding box center [559, 95] width 205 height 30
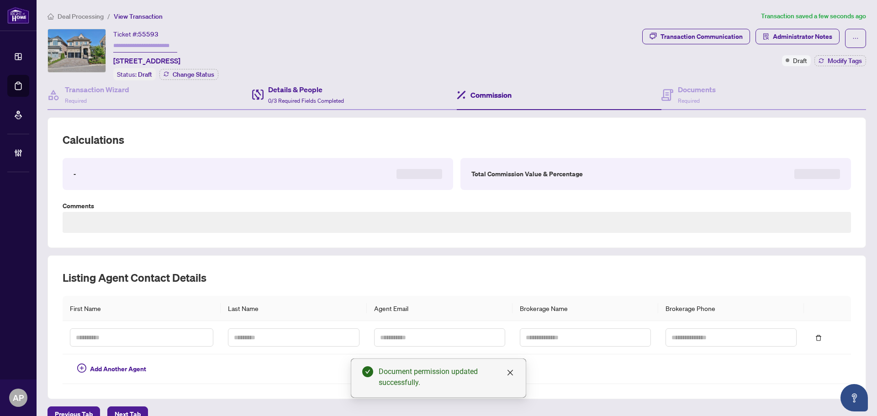
type textarea "**********"
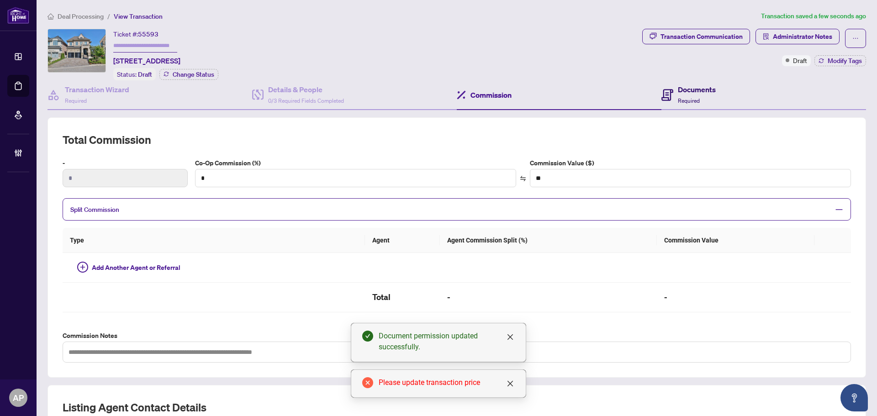
click at [692, 98] on span "Required" at bounding box center [689, 100] width 22 height 7
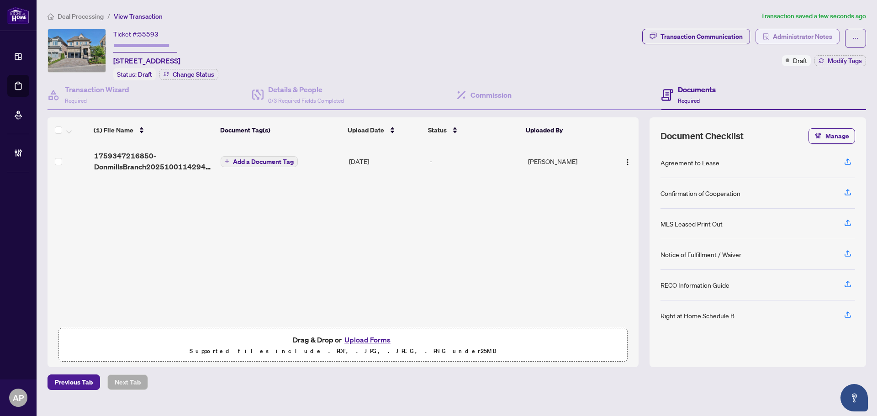
click at [793, 35] on span "Administrator Notes" at bounding box center [802, 36] width 59 height 15
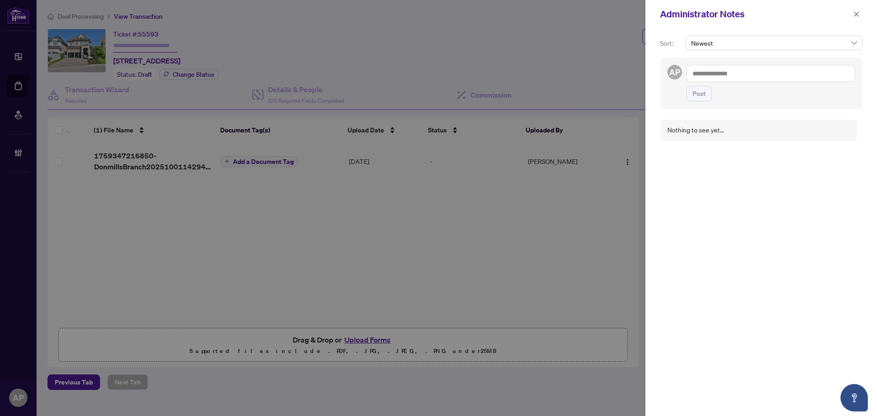
click at [724, 80] on textarea at bounding box center [770, 73] width 168 height 17
paste textarea "**********"
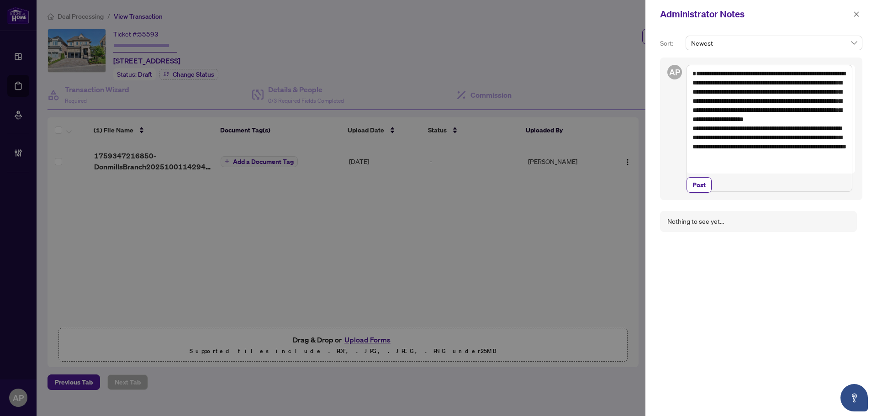
click at [695, 79] on textarea "**********" at bounding box center [769, 128] width 166 height 127
drag, startPoint x: 789, startPoint y: 72, endPoint x: 736, endPoint y: 72, distance: 52.5
click at [736, 72] on textarea "**********" at bounding box center [769, 124] width 166 height 118
type textarea "**********"
click at [705, 192] on span "Post" at bounding box center [698, 185] width 13 height 15
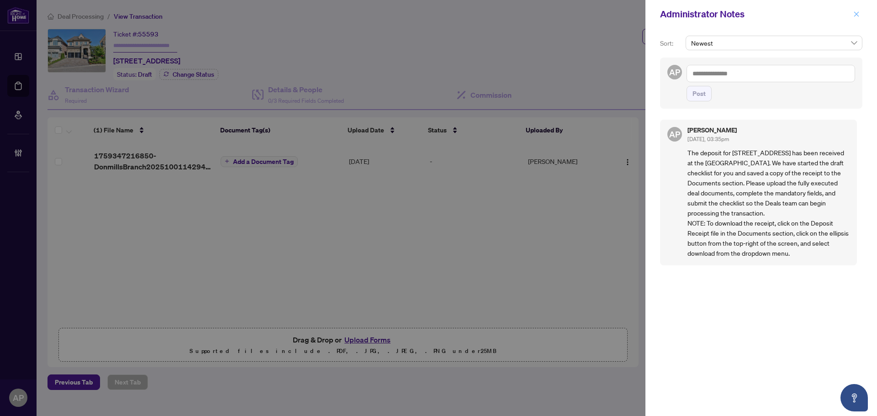
click at [857, 16] on icon "close" at bounding box center [856, 14] width 6 height 6
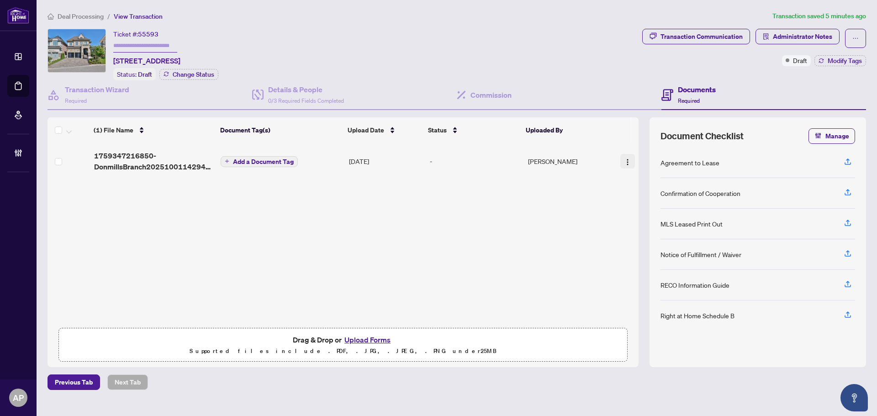
click at [624, 161] on img "button" at bounding box center [627, 161] width 7 height 7
click at [516, 48] on div "Ticket #: 55593 18 Gracedale Dr, Richmond Hill, Ontario L4C 0Y3, Canada Status:…" at bounding box center [342, 55] width 591 height 52
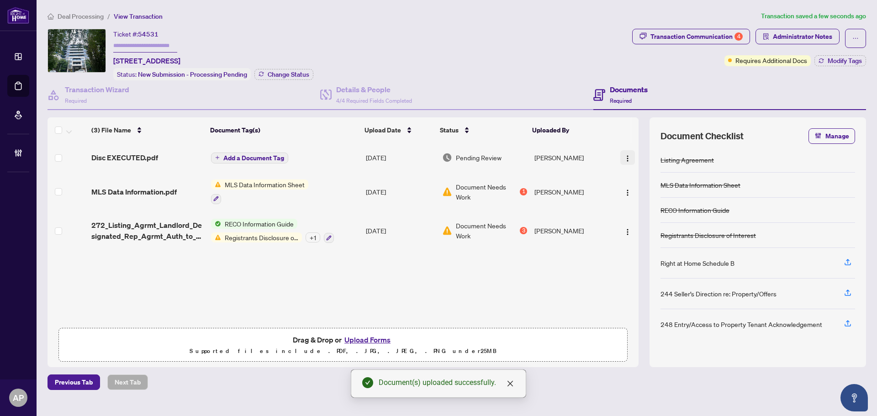
click at [624, 157] on img "button" at bounding box center [627, 158] width 7 height 7
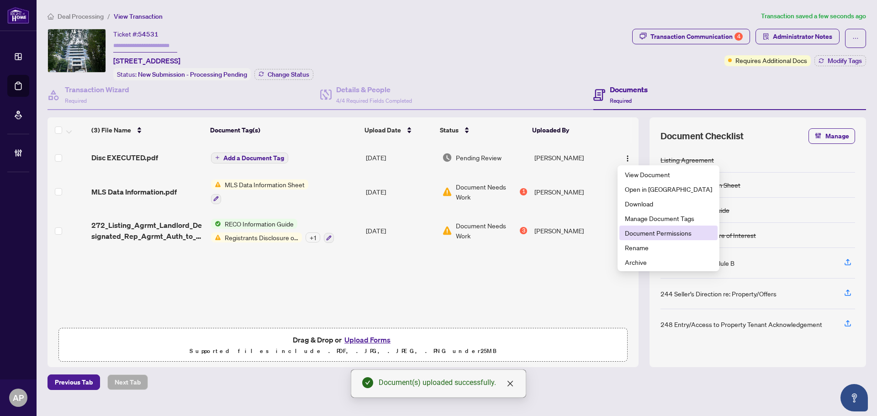
click at [637, 238] on li "Document Permissions" at bounding box center [668, 233] width 98 height 15
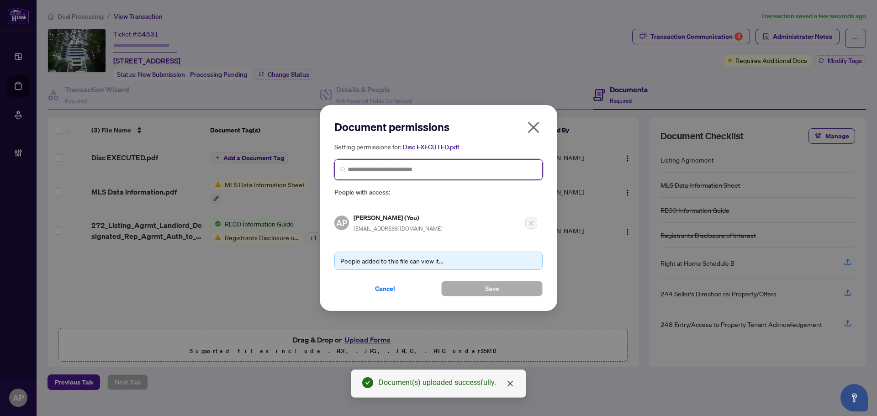
click at [417, 168] on input "search" at bounding box center [441, 170] width 189 height 10
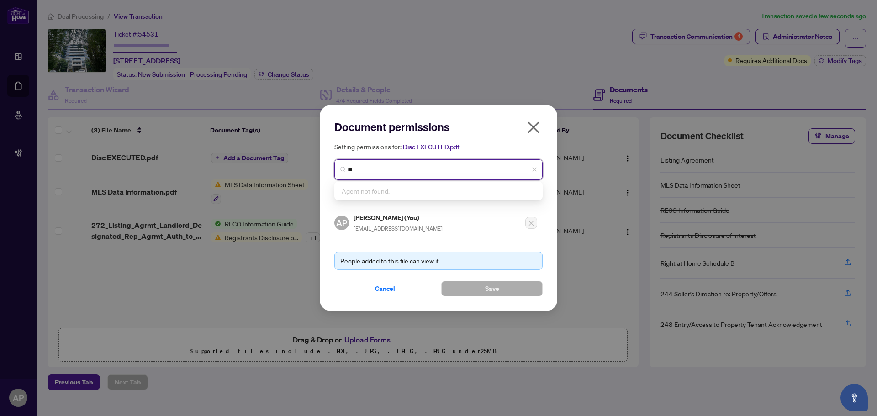
type input "*"
type input "******"
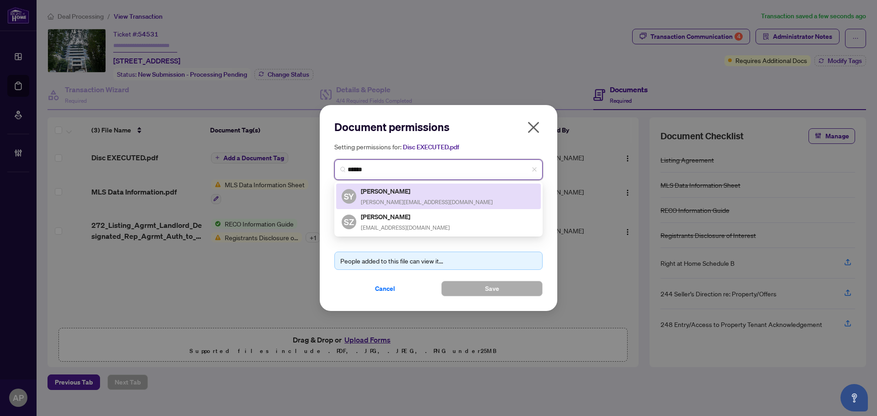
click at [411, 189] on h5 "[PERSON_NAME]" at bounding box center [427, 191] width 132 height 11
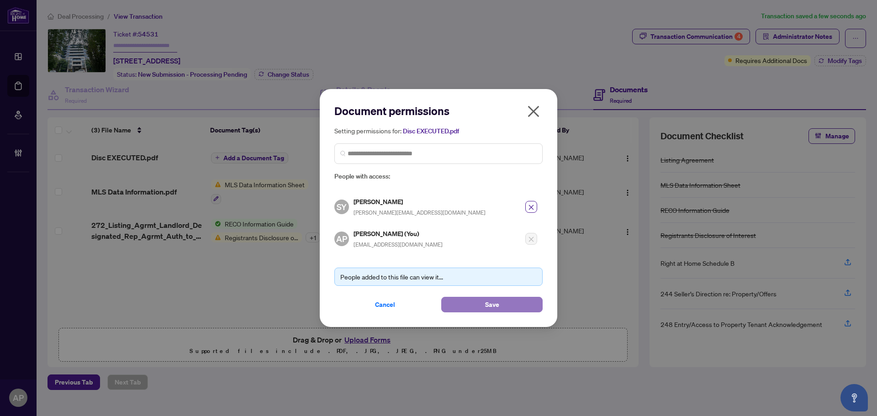
click at [510, 306] on button "Save" at bounding box center [491, 305] width 101 height 16
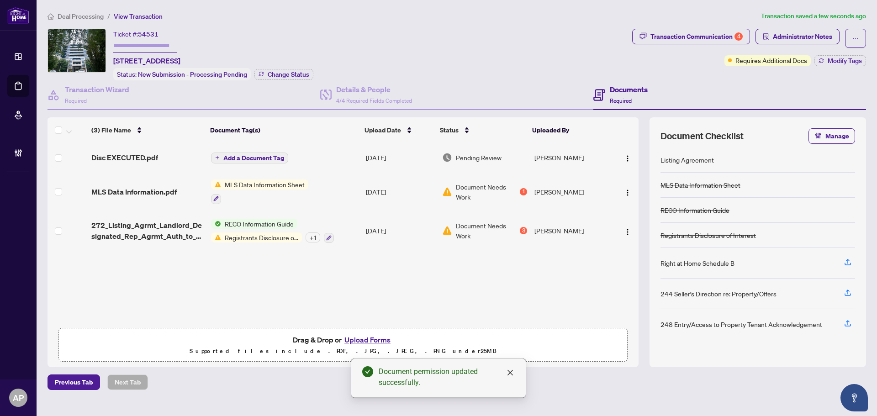
click at [256, 158] on span "Add a Document Tag" at bounding box center [253, 158] width 61 height 6
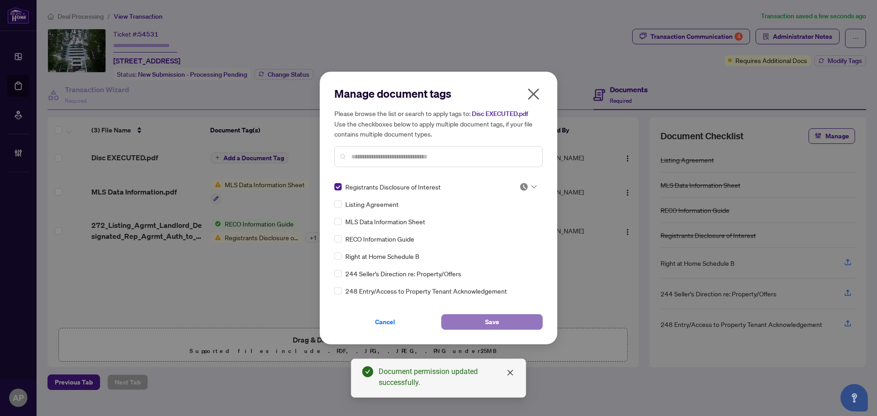
click at [512, 322] on button "Save" at bounding box center [491, 322] width 101 height 16
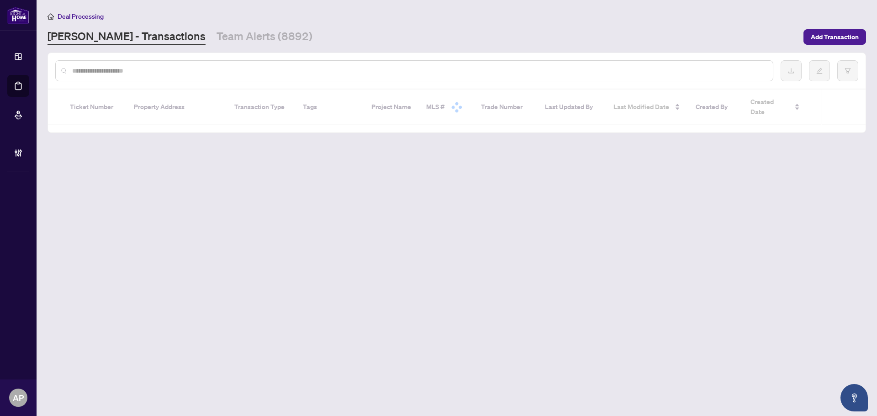
click at [142, 69] on input "text" at bounding box center [418, 71] width 693 height 10
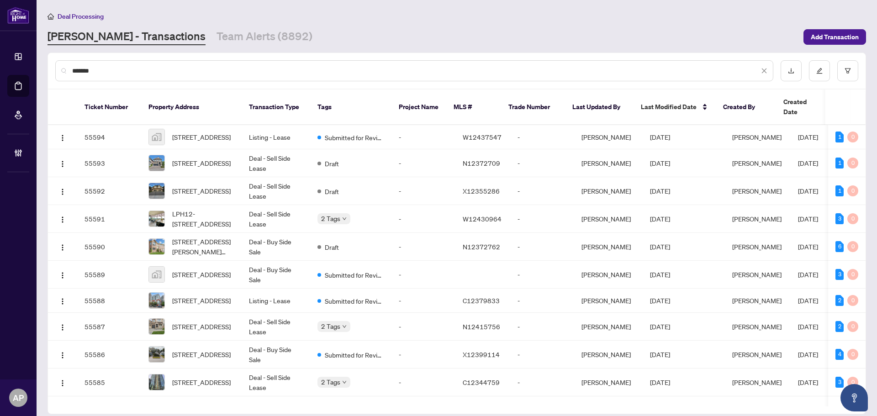
type input "********"
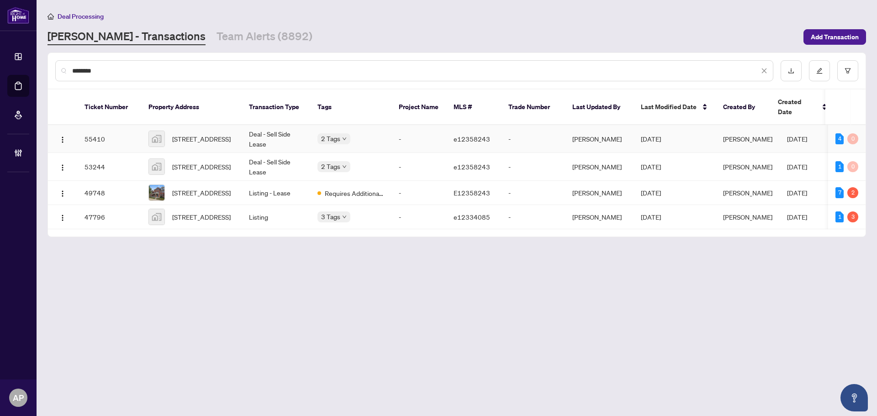
click at [273, 130] on td "Deal - Sell Side Lease" at bounding box center [276, 139] width 68 height 28
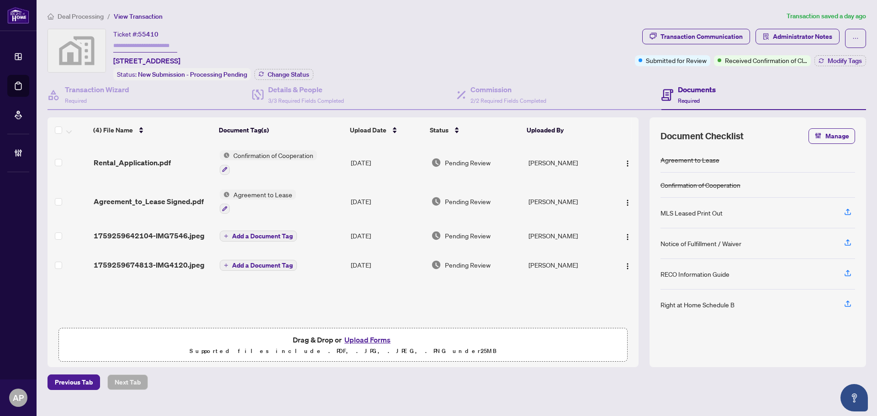
click at [340, 236] on td "Add a Document Tag" at bounding box center [281, 235] width 131 height 29
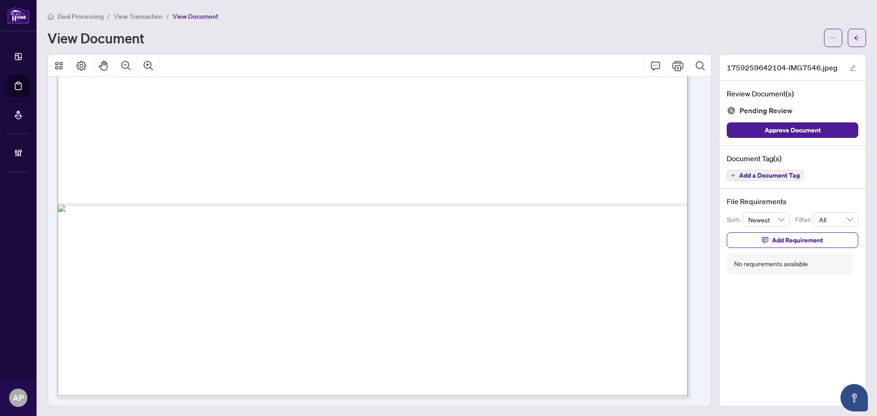
scroll to position [582, 0]
click at [853, 39] on icon "arrow-left" at bounding box center [856, 38] width 6 height 6
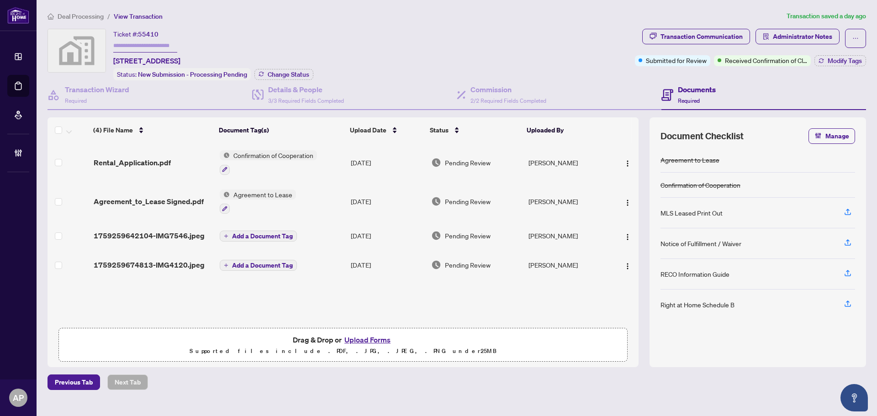
click at [209, 263] on div "1759259674813-IMG4120.jpeg" at bounding box center [153, 264] width 119 height 11
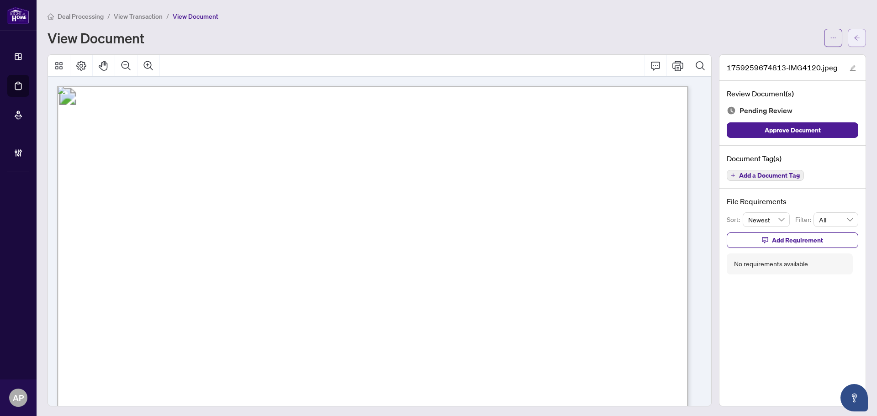
click at [853, 40] on icon "arrow-left" at bounding box center [856, 38] width 6 height 6
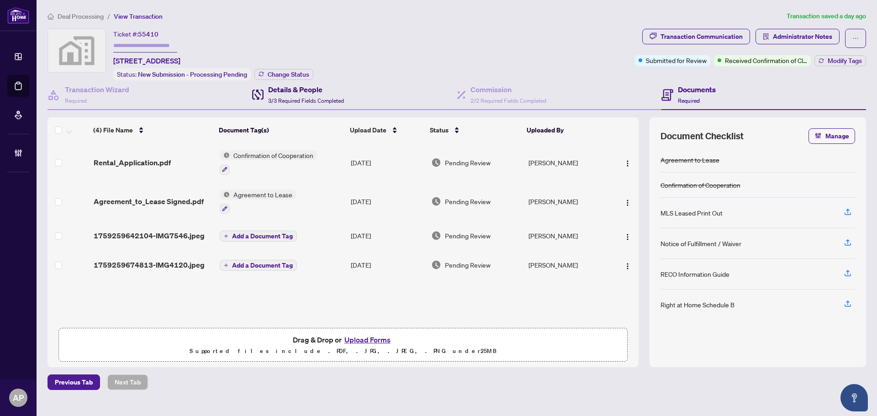
click at [314, 98] on span "3/3 Required Fields Completed" at bounding box center [306, 100] width 76 height 7
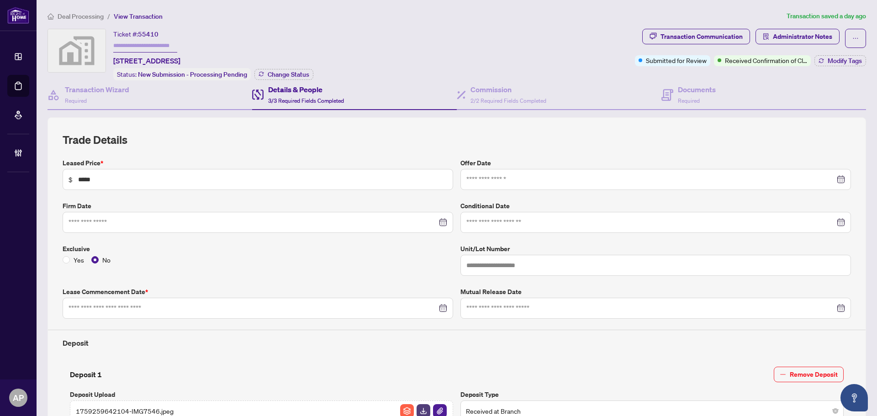
type input "**********"
click at [678, 100] on span "Required" at bounding box center [689, 100] width 22 height 7
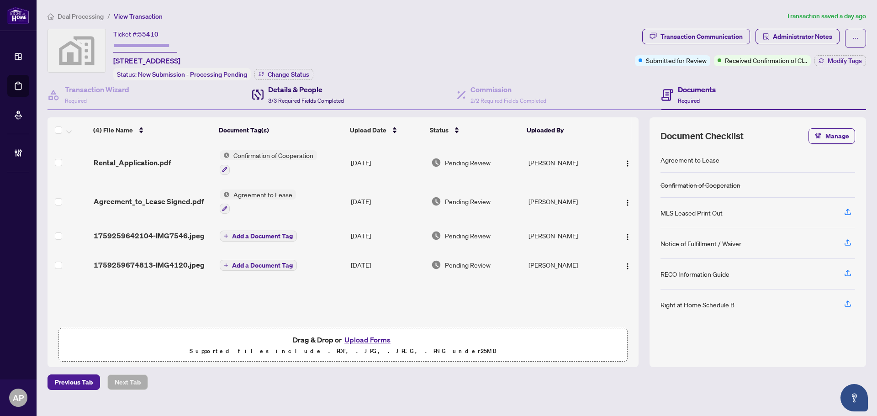
click at [321, 97] on span "3/3 Required Fields Completed" at bounding box center [306, 100] width 76 height 7
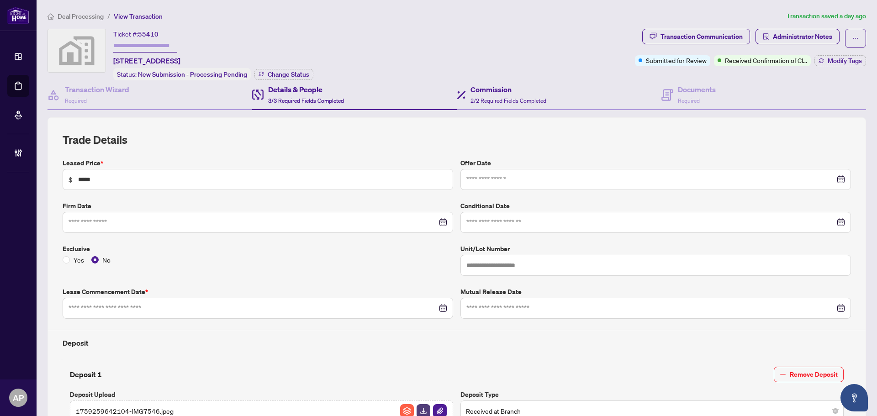
type input "**********"
click at [671, 98] on div "Documents Required" at bounding box center [688, 94] width 54 height 21
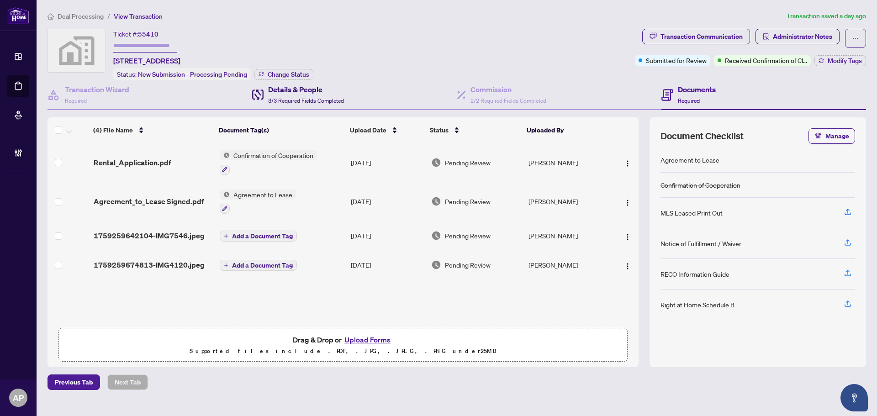
click at [329, 92] on h4 "Details & People" at bounding box center [306, 89] width 76 height 11
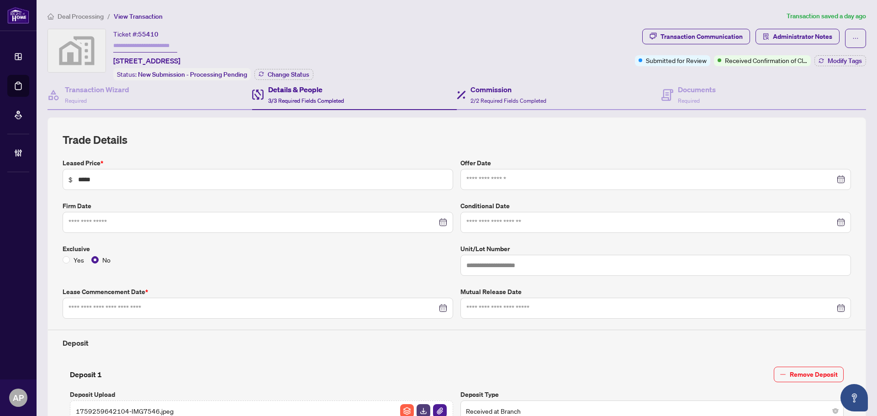
type input "**********"
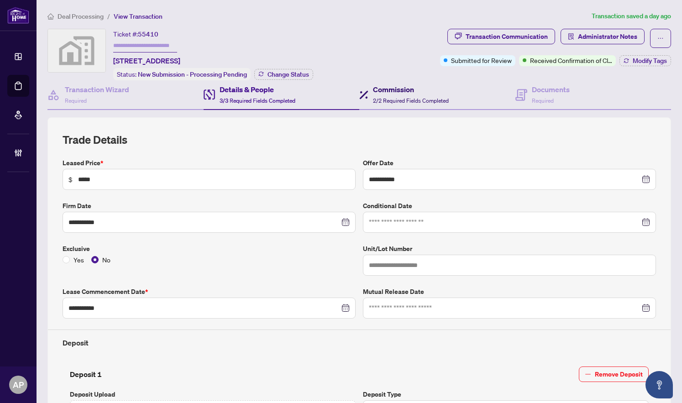
click at [427, 93] on h4 "Commission" at bounding box center [411, 89] width 76 height 11
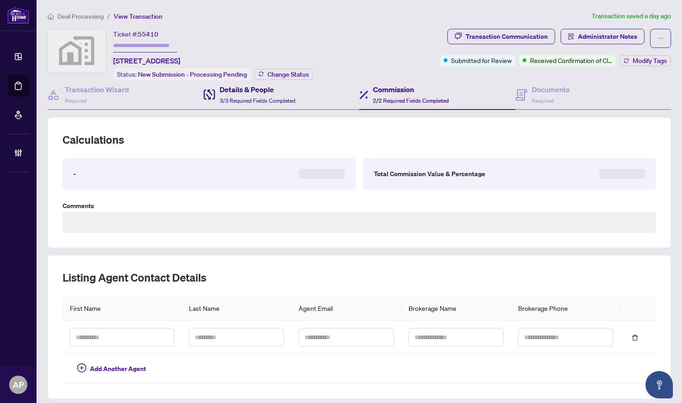
click at [268, 97] on span "3/3 Required Fields Completed" at bounding box center [258, 100] width 76 height 7
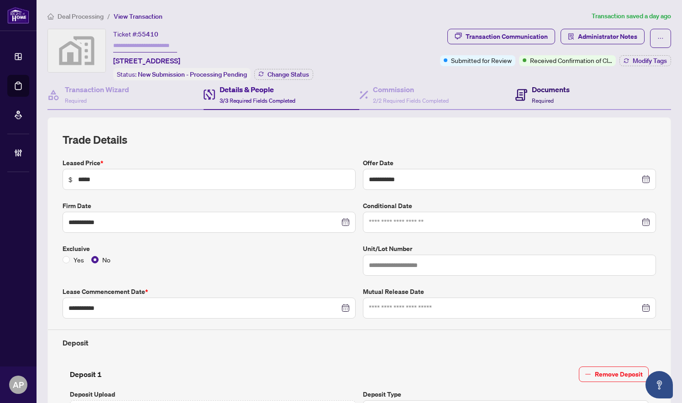
click at [544, 94] on div "Documents Required" at bounding box center [551, 94] width 38 height 21
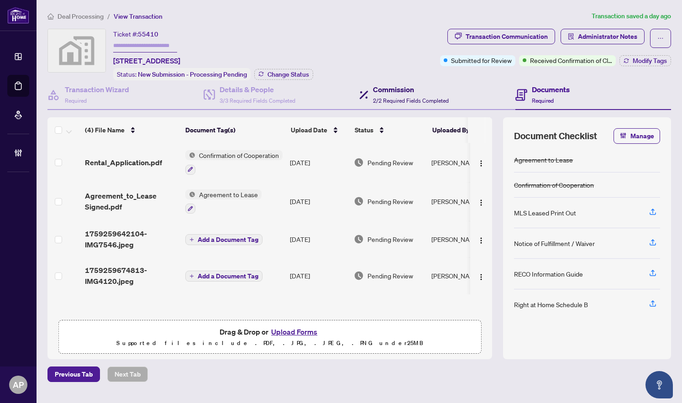
click at [425, 91] on h4 "Commission" at bounding box center [411, 89] width 76 height 11
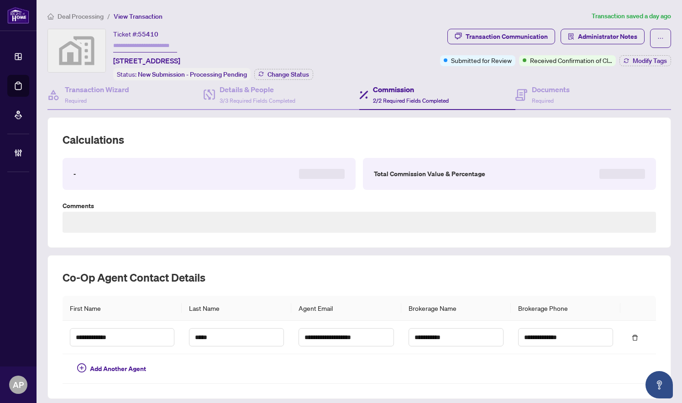
type textarea "********"
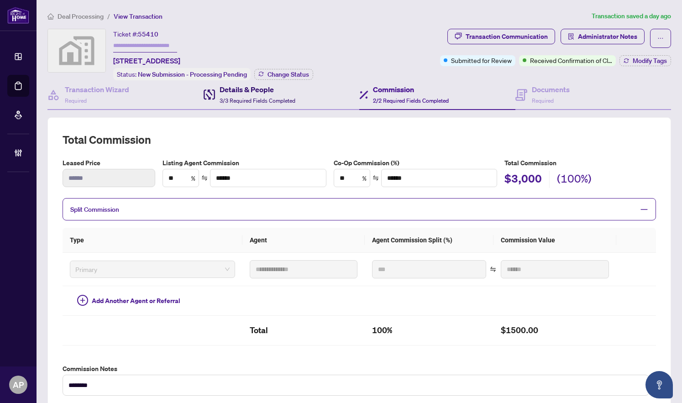
click at [290, 95] on div "Details & People 3/3 Required Fields Completed" at bounding box center [258, 94] width 76 height 21
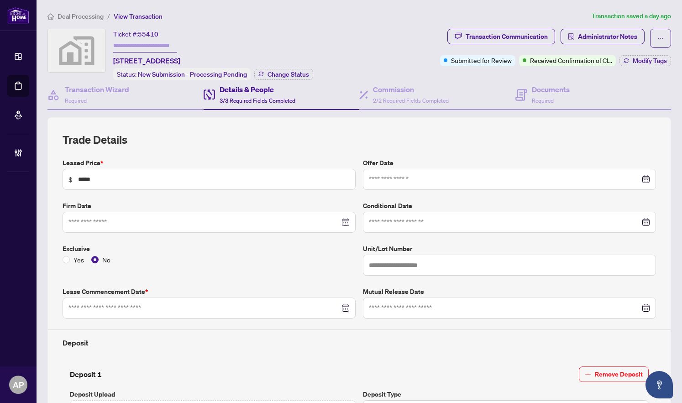
type input "**********"
click at [613, 32] on span "Administrator Notes" at bounding box center [607, 36] width 59 height 15
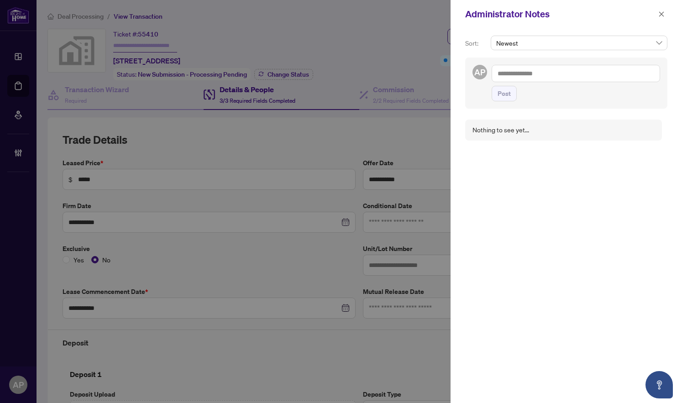
click at [600, 72] on textarea at bounding box center [576, 73] width 168 height 17
click at [359, 63] on div at bounding box center [341, 201] width 682 height 403
click at [657, 14] on button "button" at bounding box center [662, 14] width 12 height 11
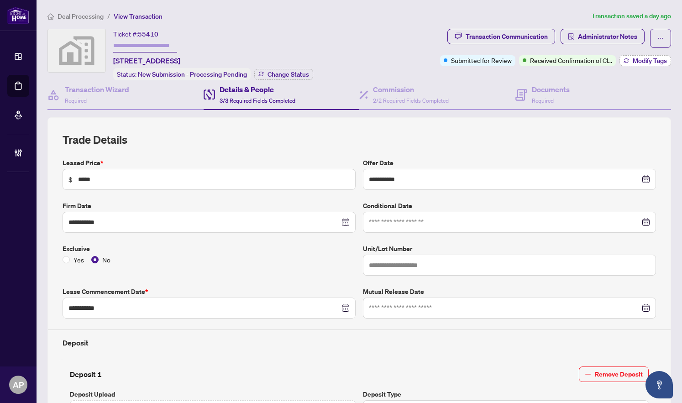
click at [633, 58] on span "Modify Tags" at bounding box center [650, 61] width 34 height 6
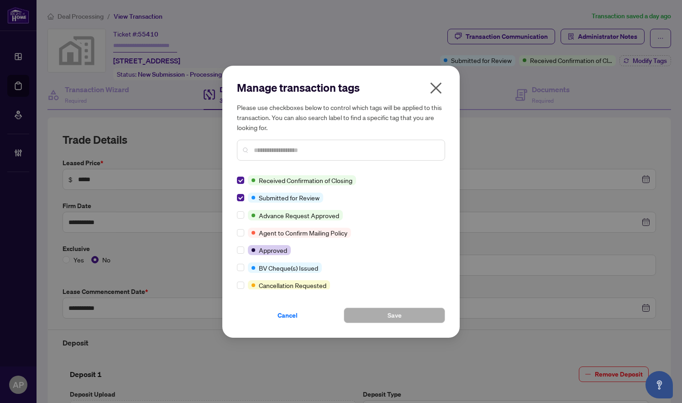
click at [443, 84] on icon "close" at bounding box center [436, 88] width 15 height 15
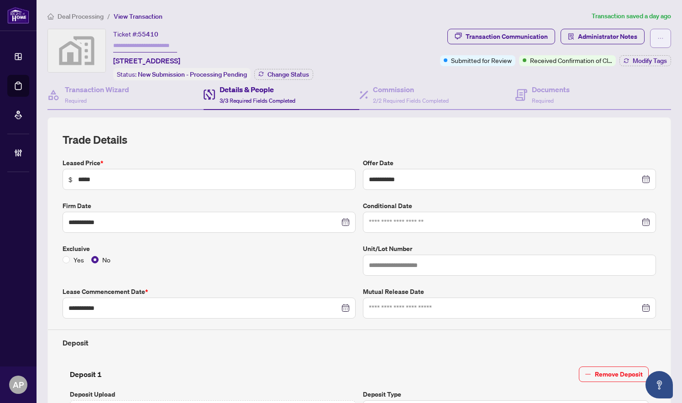
click at [650, 41] on button "button" at bounding box center [660, 38] width 21 height 19
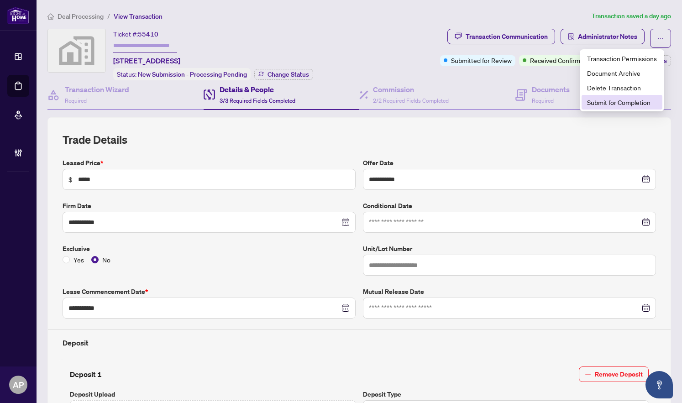
click at [634, 99] on span "Submit for Completion" at bounding box center [622, 102] width 70 height 10
type textarea "**********"
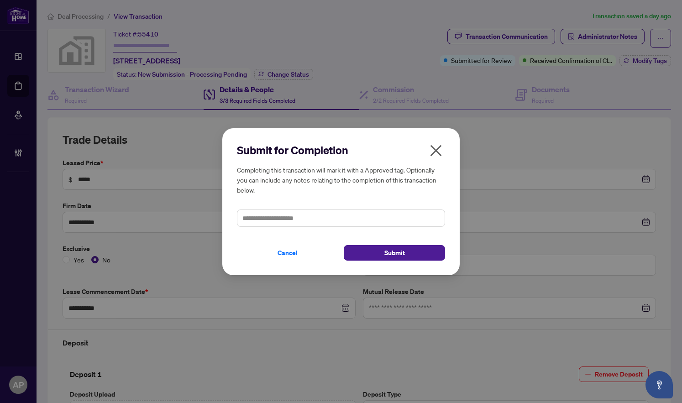
click at [436, 150] on icon "close" at bounding box center [436, 150] width 11 height 11
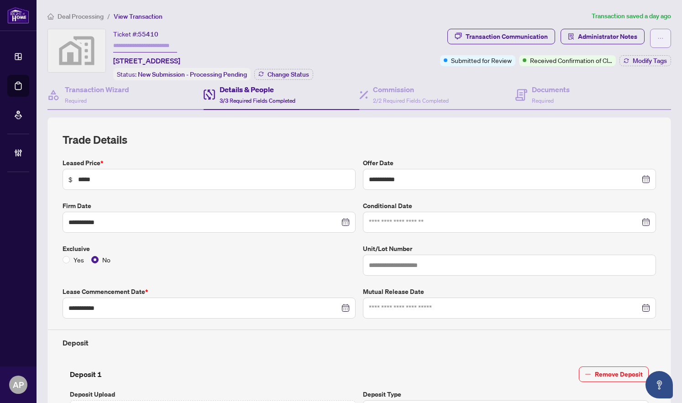
click at [650, 35] on button "button" at bounding box center [660, 38] width 21 height 19
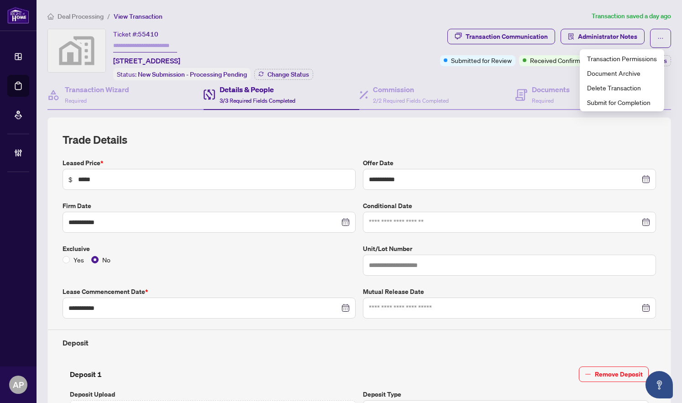
click at [320, 49] on div "Ticket #: 55410 77 Whitefish Street, Whitby, ON, Canada Status: New Submission …" at bounding box center [241, 55] width 389 height 52
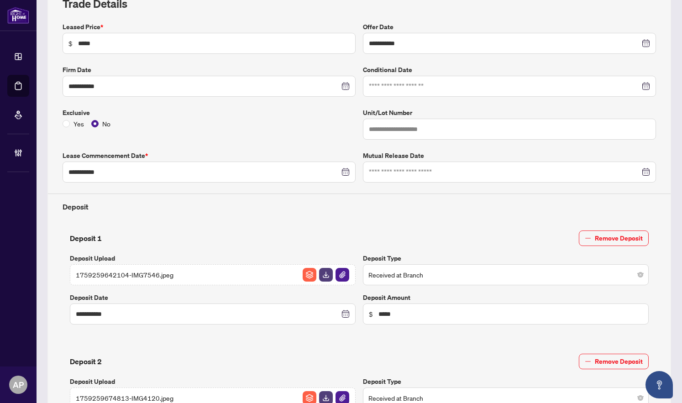
scroll to position [274, 0]
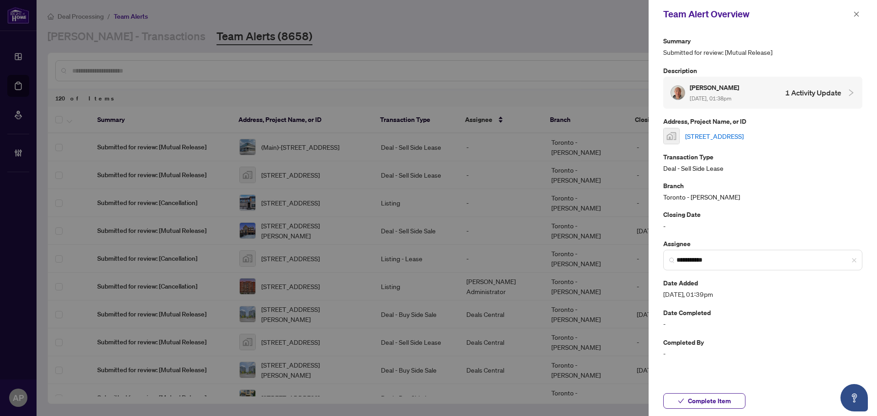
scroll to position [183, 0]
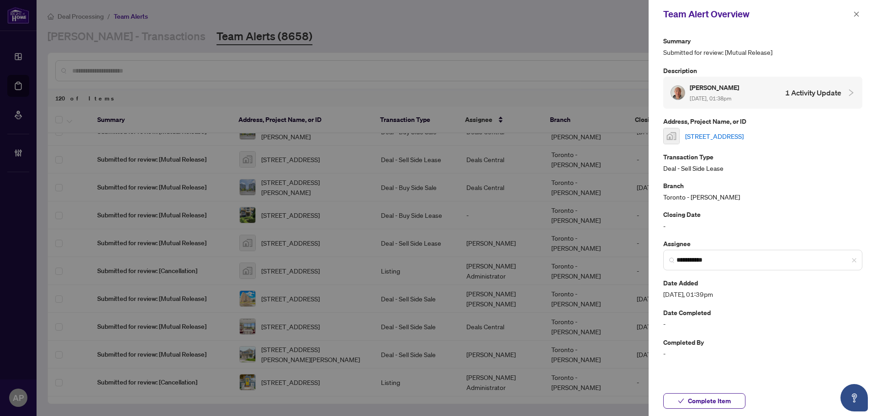
click at [743, 137] on link "[STREET_ADDRESS]" at bounding box center [714, 136] width 58 height 10
click at [743, 135] on link "[STREET_ADDRESS]" at bounding box center [714, 136] width 58 height 10
click at [861, 14] on button "button" at bounding box center [856, 14] width 12 height 11
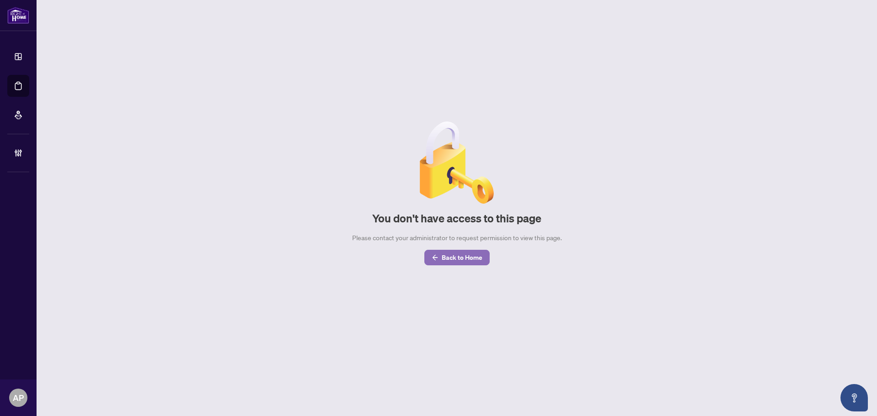
click at [455, 256] on span "Back to Home" at bounding box center [462, 257] width 41 height 15
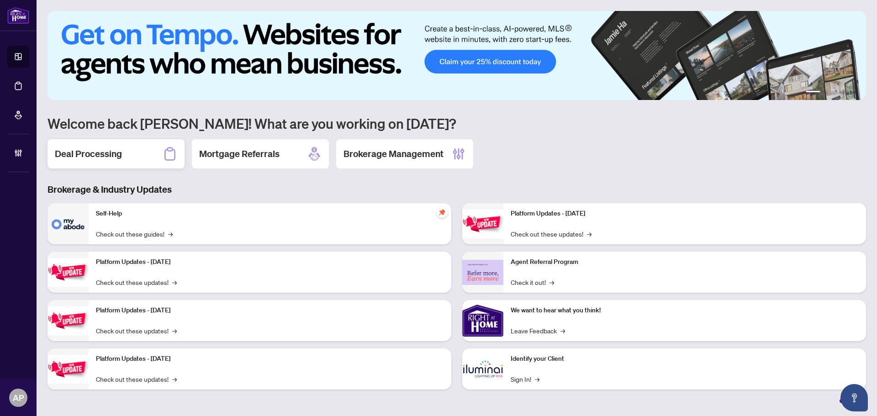
click at [109, 157] on h2 "Deal Processing" at bounding box center [88, 153] width 67 height 13
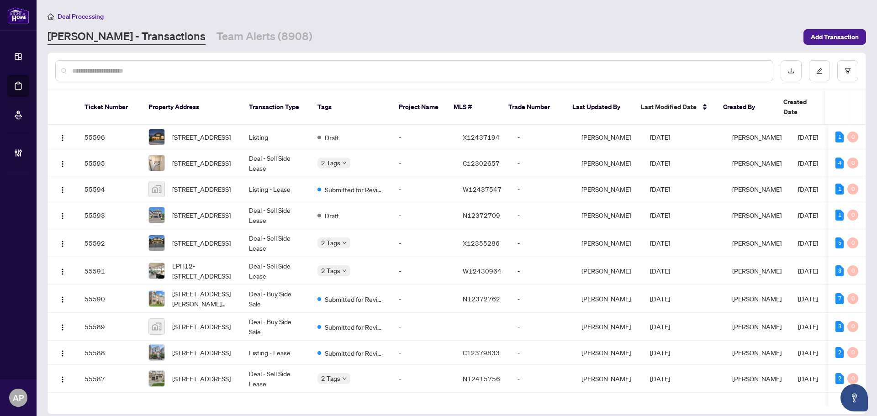
click at [199, 71] on input "text" at bounding box center [418, 71] width 693 height 10
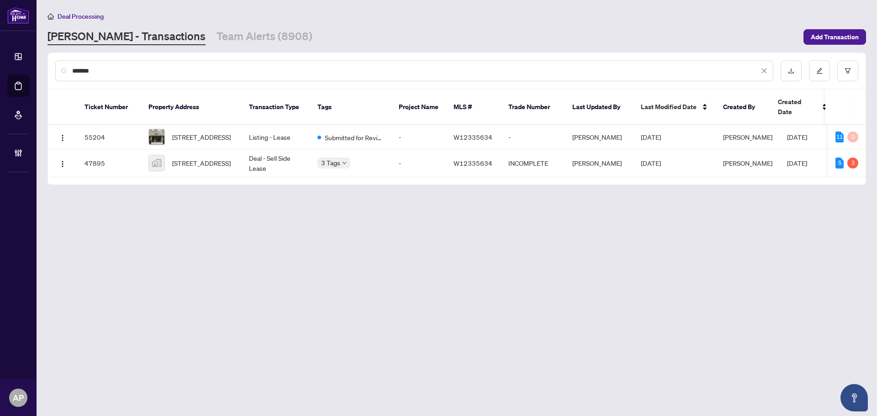
type input "*******"
click at [263, 157] on td "Deal - Sell Side Lease" at bounding box center [276, 163] width 68 height 28
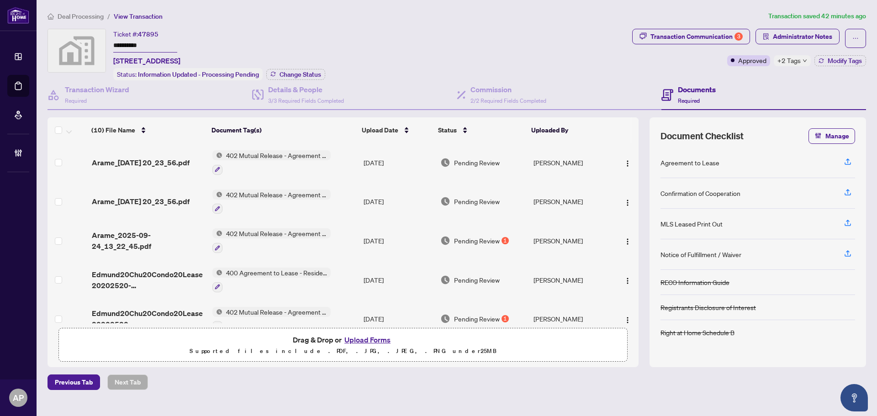
click at [366, 157] on td "[DATE]" at bounding box center [398, 162] width 77 height 39
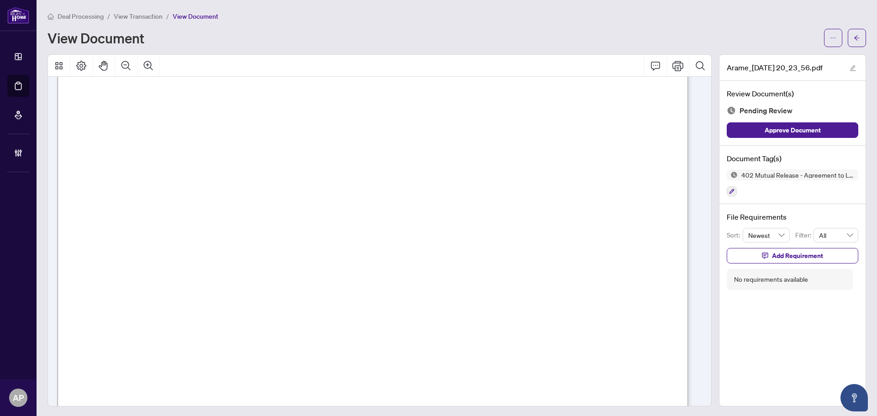
scroll to position [228, 0]
click at [853, 42] on span "button" at bounding box center [856, 38] width 6 height 15
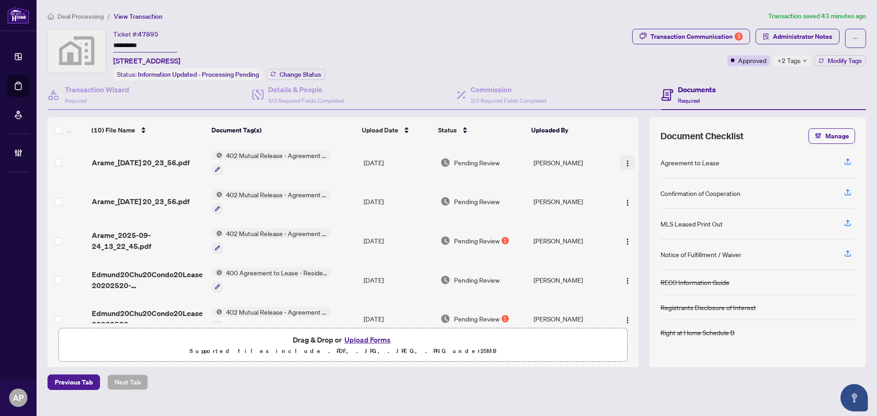
click at [626, 160] on img "button" at bounding box center [627, 163] width 7 height 7
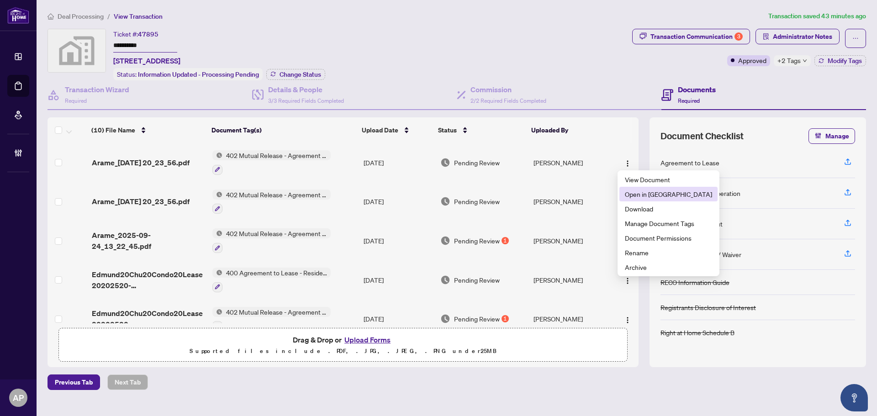
click at [658, 198] on span "Open in [GEOGRAPHIC_DATA]" at bounding box center [668, 194] width 87 height 10
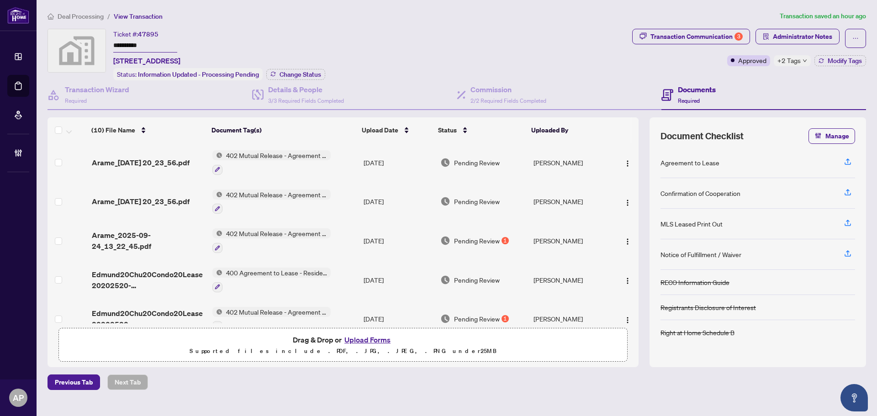
click at [360, 275] on td "[DATE]" at bounding box center [398, 279] width 77 height 39
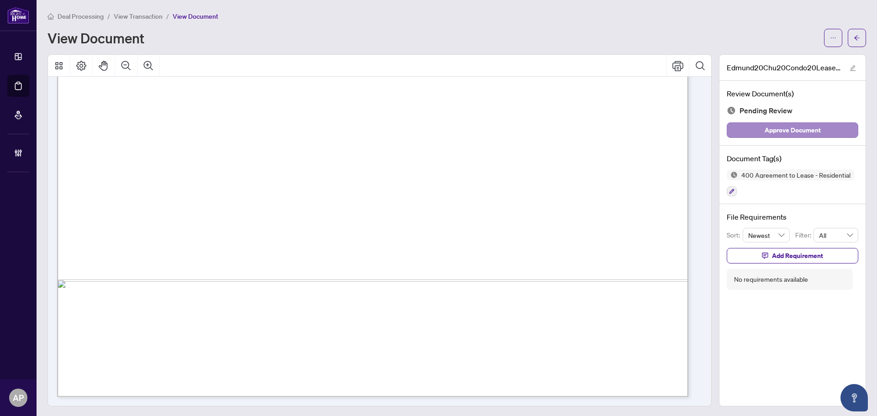
scroll to position [1, 0]
click at [847, 37] on button "button" at bounding box center [856, 37] width 18 height 18
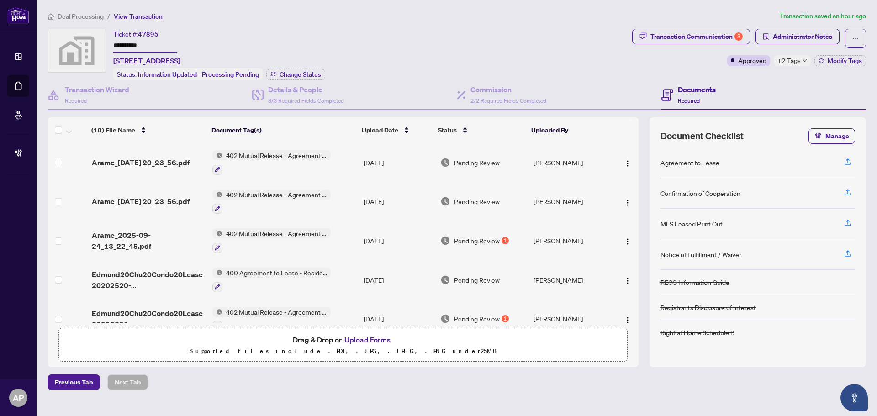
click at [360, 232] on td "[DATE]" at bounding box center [398, 240] width 77 height 39
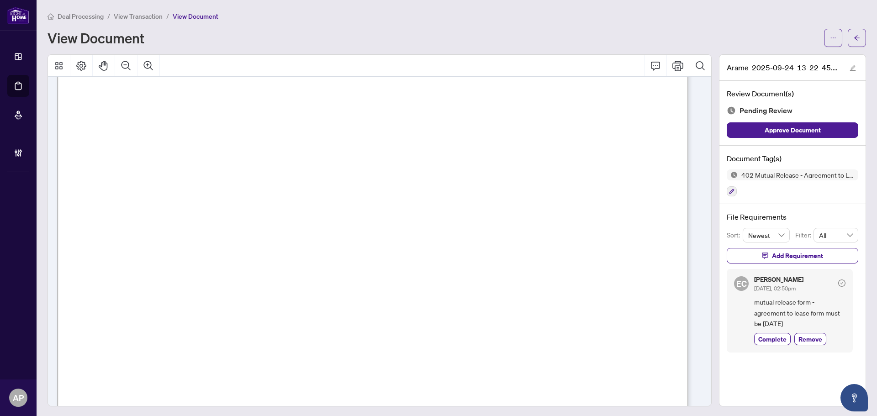
scroll to position [505, 0]
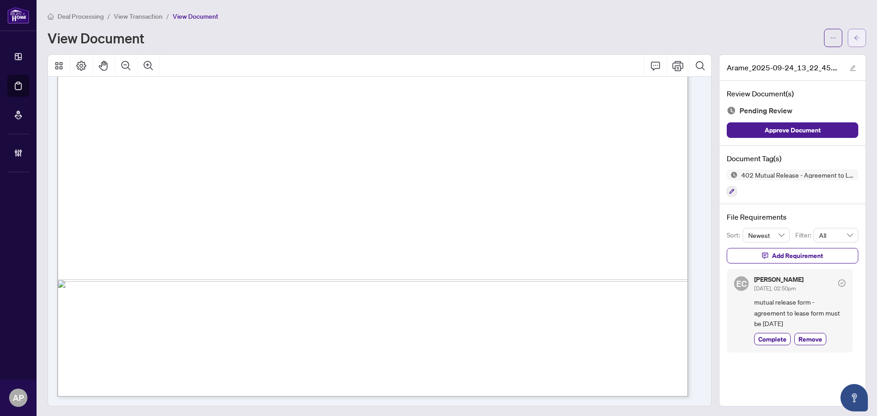
click at [853, 37] on icon "arrow-left" at bounding box center [856, 38] width 6 height 6
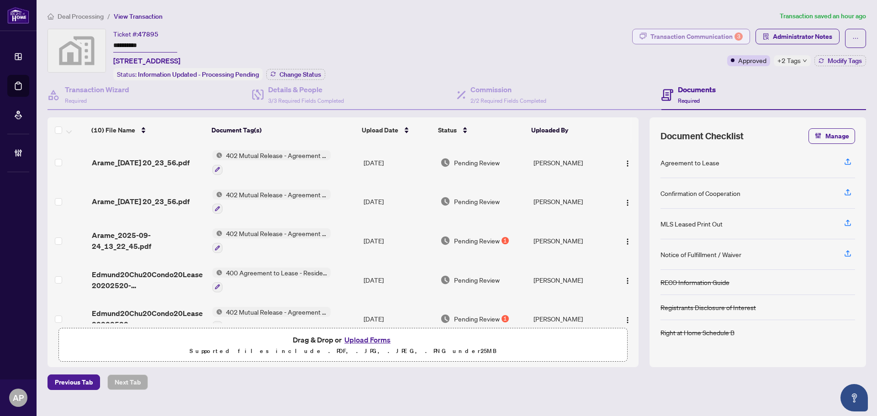
click at [710, 37] on div "Transaction Communication 3" at bounding box center [696, 36] width 92 height 15
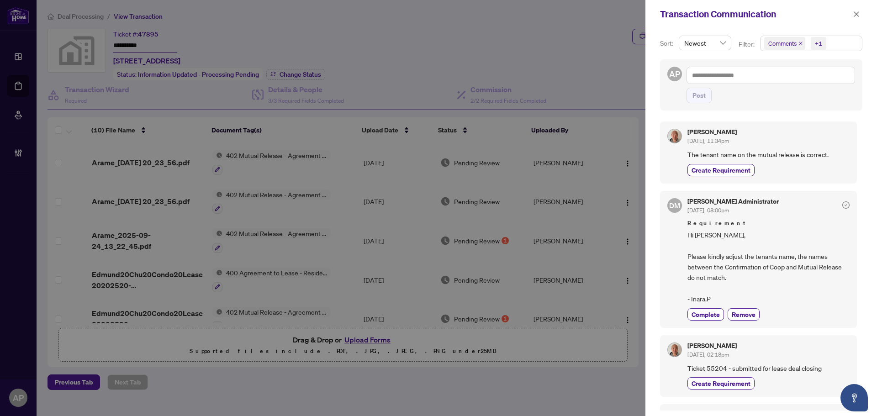
click at [799, 46] on icon "close" at bounding box center [800, 43] width 5 height 5
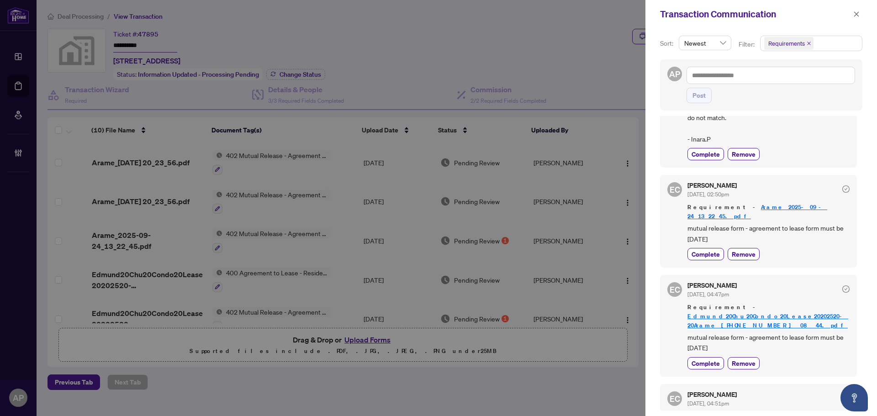
scroll to position [91, 0]
click at [858, 13] on icon "close" at bounding box center [856, 14] width 6 height 6
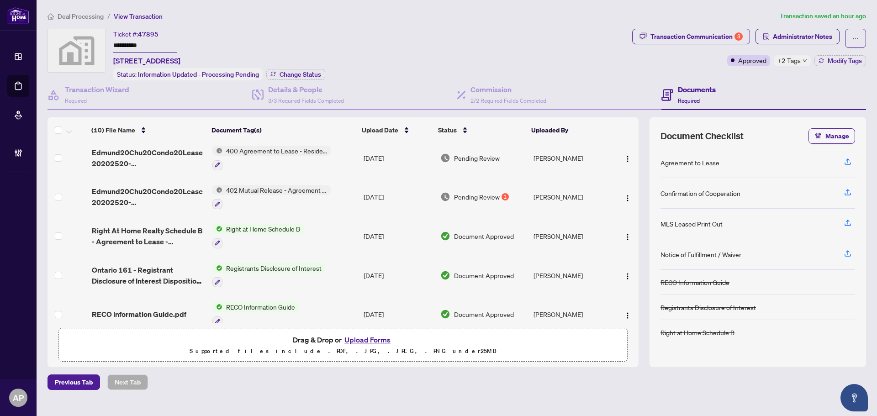
scroll to position [121, 0]
click at [856, 37] on icon "ellipsis" at bounding box center [855, 38] width 6 height 6
click at [829, 76] on span "Document Archive" at bounding box center [824, 73] width 70 height 10
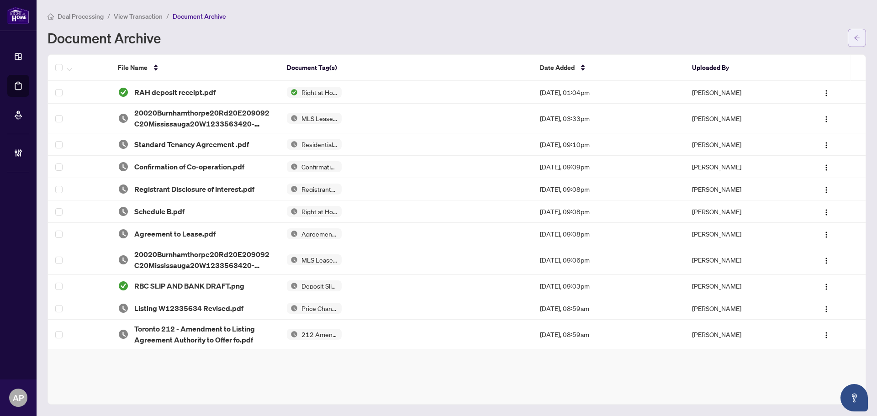
click at [857, 38] on button "button" at bounding box center [856, 38] width 18 height 18
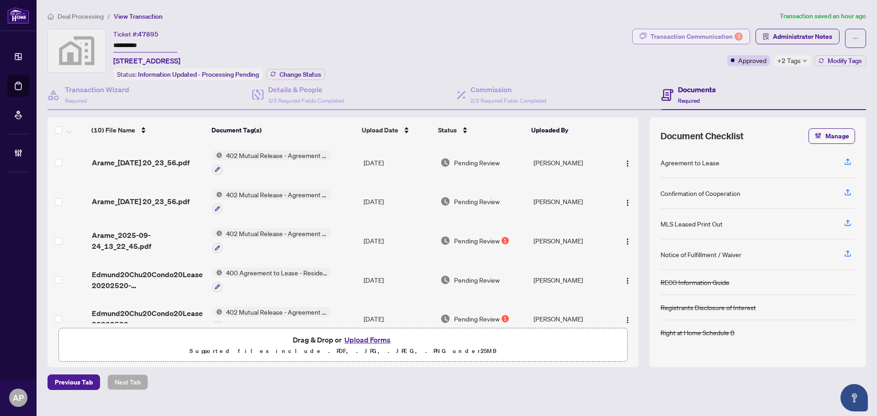
click at [731, 39] on div "Transaction Communication 3" at bounding box center [696, 36] width 92 height 15
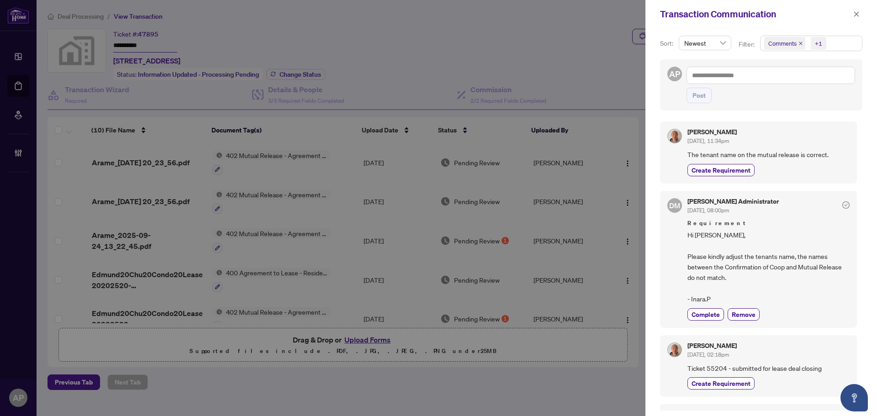
click at [801, 41] on icon "close" at bounding box center [800, 43] width 5 height 5
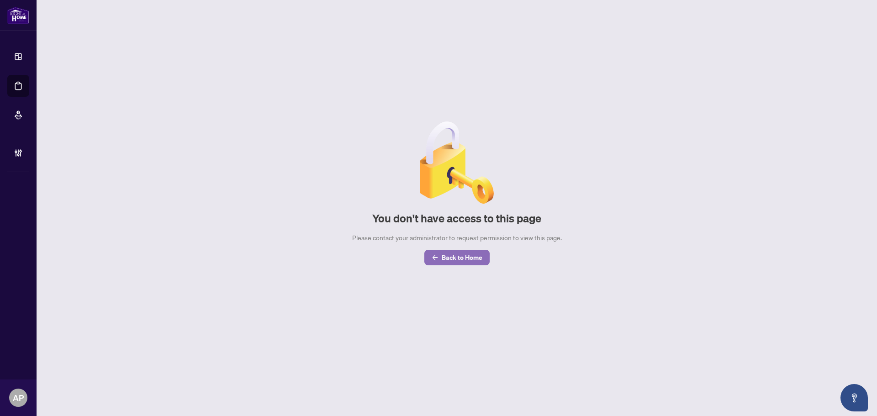
click at [463, 257] on span "Back to Home" at bounding box center [462, 257] width 41 height 15
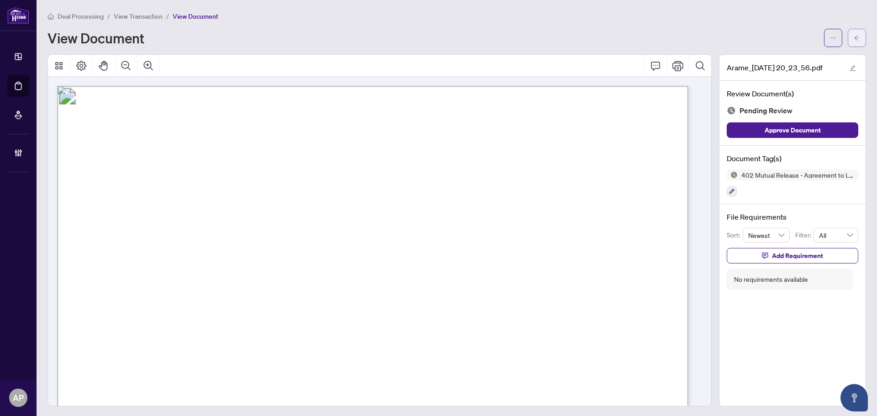
click at [853, 40] on icon "arrow-left" at bounding box center [856, 38] width 6 height 6
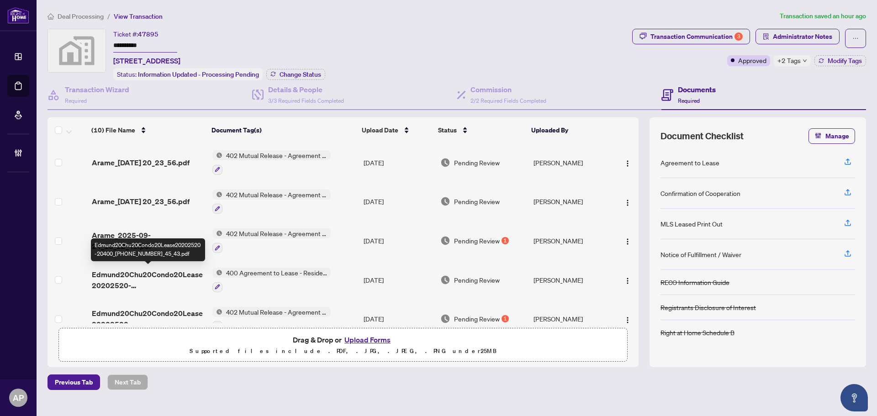
click at [188, 279] on span "Edmund20Chu20Condo20Lease20202520-20400_2025-08-302011_45_43.pdf" at bounding box center [148, 280] width 113 height 22
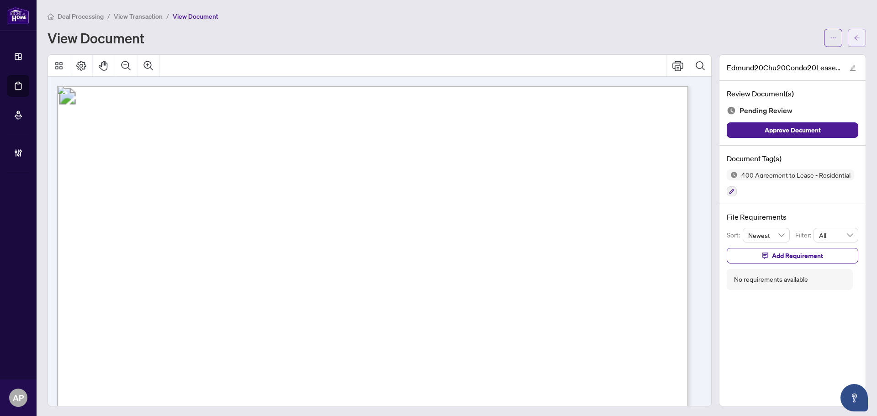
click at [853, 33] on span "button" at bounding box center [856, 38] width 6 height 15
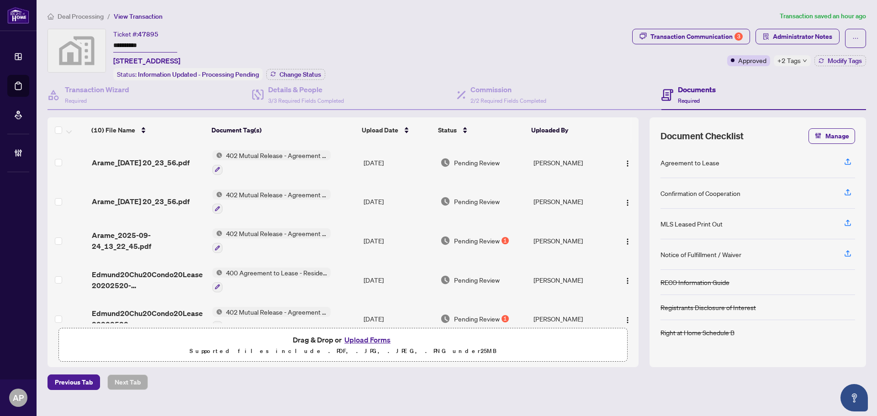
click at [350, 159] on td "402 Mutual Release - Agreement to Lease - Residential" at bounding box center [284, 162] width 151 height 39
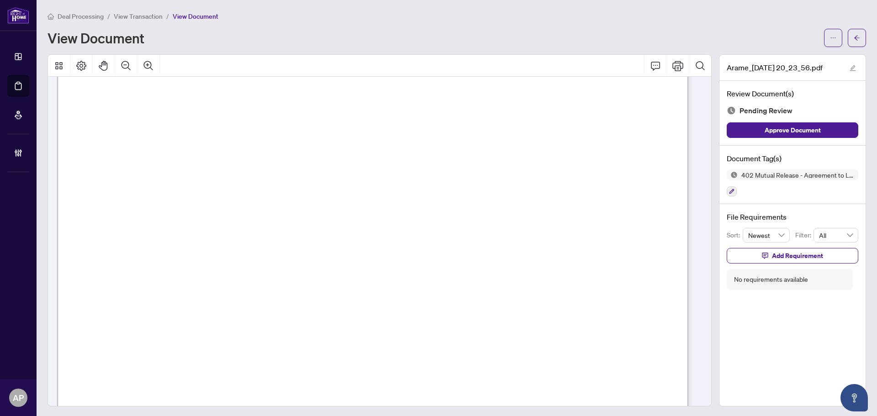
scroll to position [505, 0]
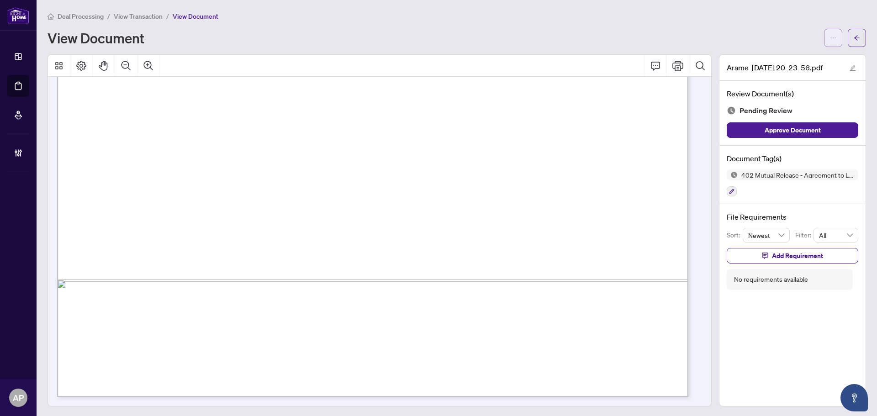
click at [831, 37] on icon "ellipsis" at bounding box center [833, 37] width 5 height 1
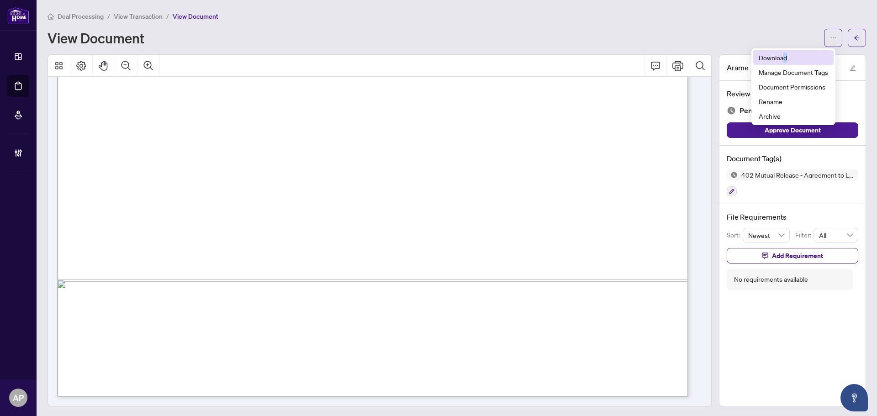
click at [784, 60] on span "Download" at bounding box center [792, 58] width 69 height 10
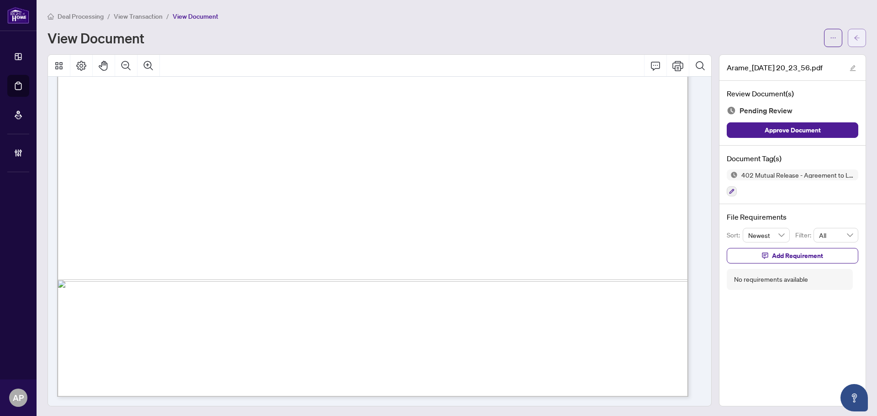
click at [853, 41] on span "button" at bounding box center [856, 38] width 6 height 15
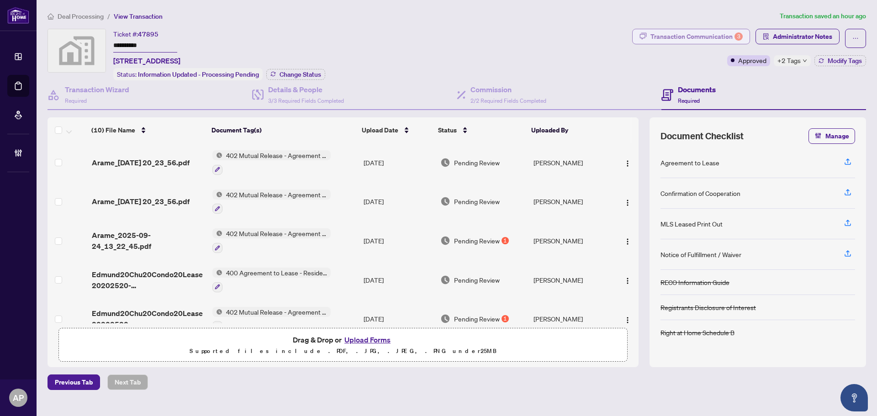
click at [715, 40] on div "Transaction Communication 3" at bounding box center [696, 36] width 92 height 15
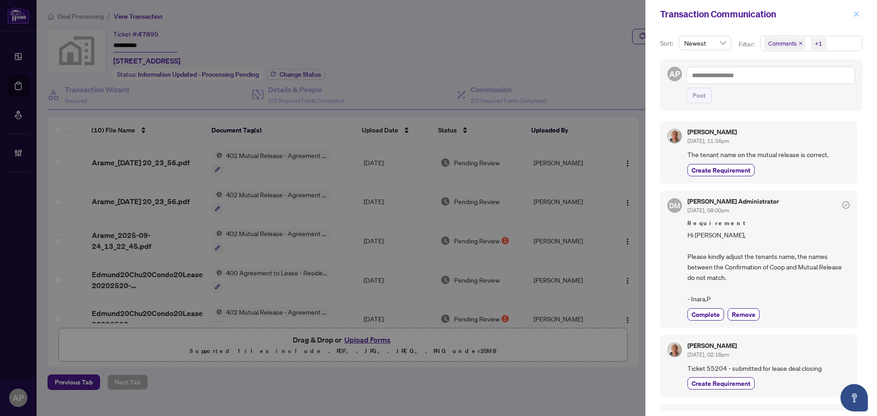
click at [858, 18] on span "button" at bounding box center [856, 14] width 6 height 15
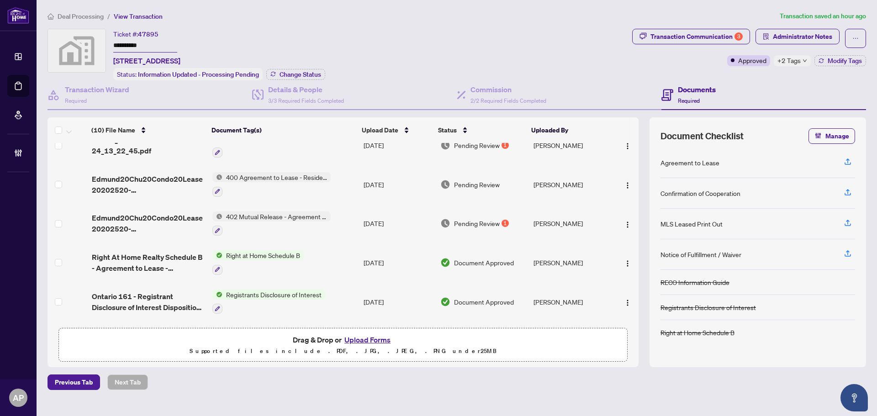
scroll to position [91, 0]
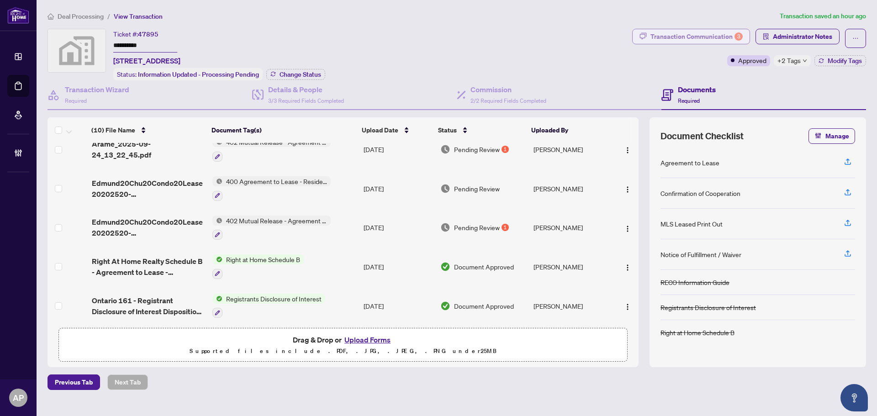
click at [714, 36] on div "Transaction Communication 3" at bounding box center [696, 36] width 92 height 15
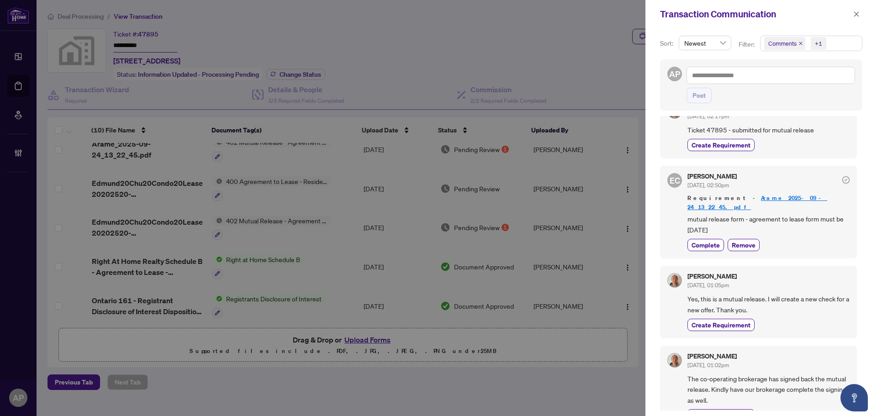
scroll to position [320, 0]
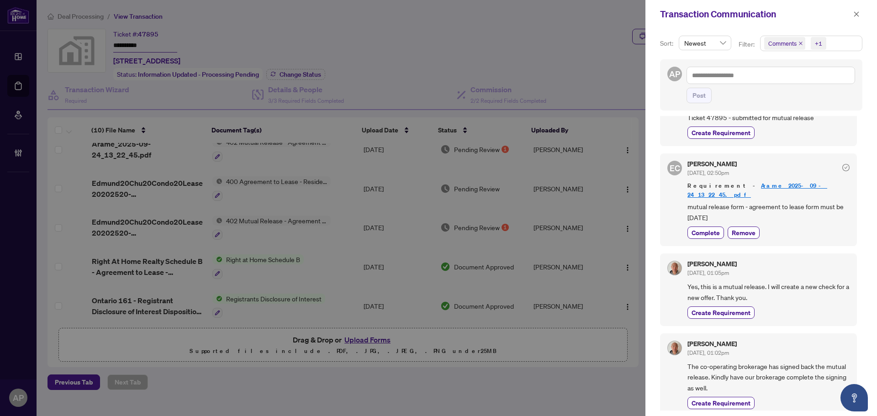
click at [801, 43] on icon "close" at bounding box center [800, 43] width 5 height 5
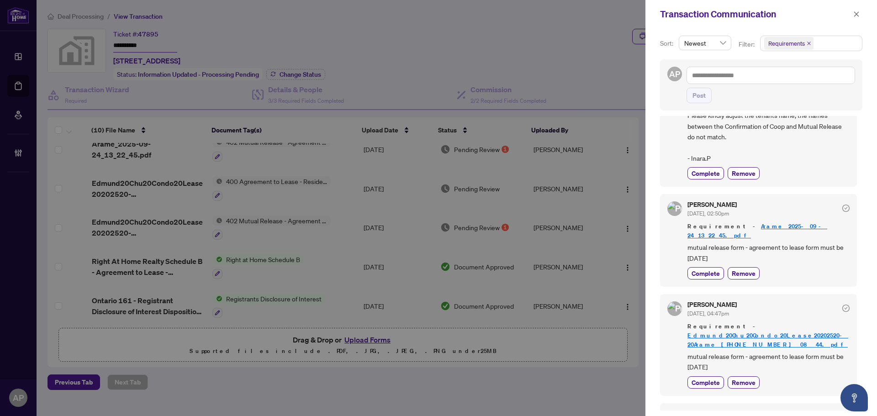
scroll to position [0, 0]
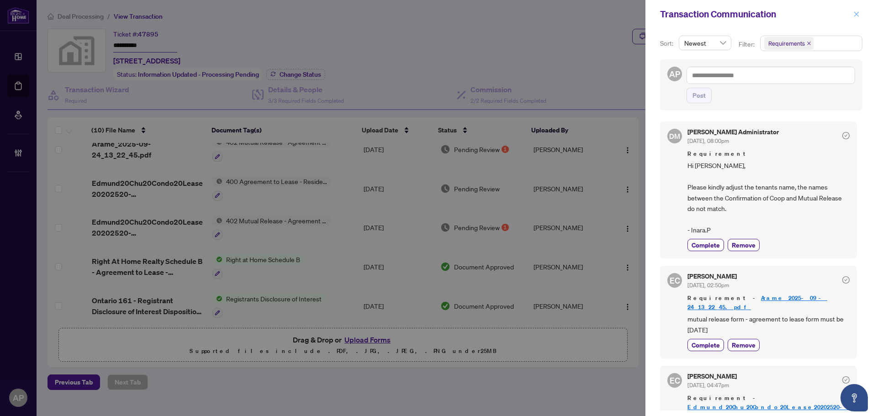
click at [855, 15] on icon "close" at bounding box center [856, 14] width 6 height 6
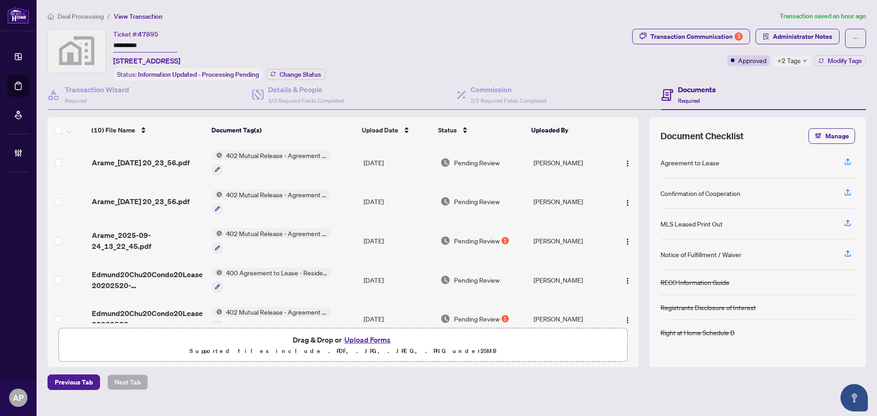
click at [354, 156] on td "402 Mutual Release - Agreement to Lease - Residential" at bounding box center [284, 162] width 151 height 39
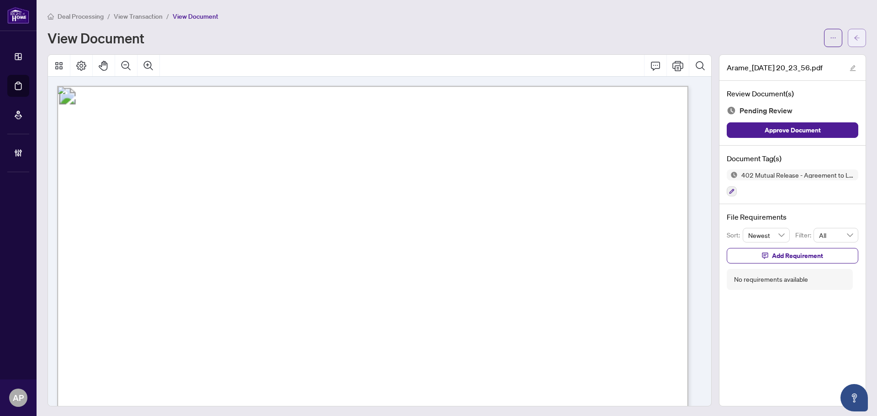
click at [853, 39] on icon "arrow-left" at bounding box center [856, 38] width 6 height 6
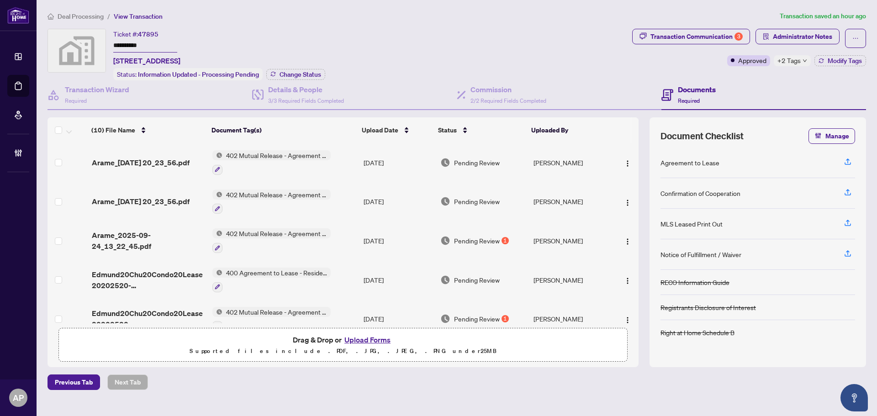
click at [344, 159] on td "402 Mutual Release - Agreement to Lease - Residential" at bounding box center [284, 162] width 151 height 39
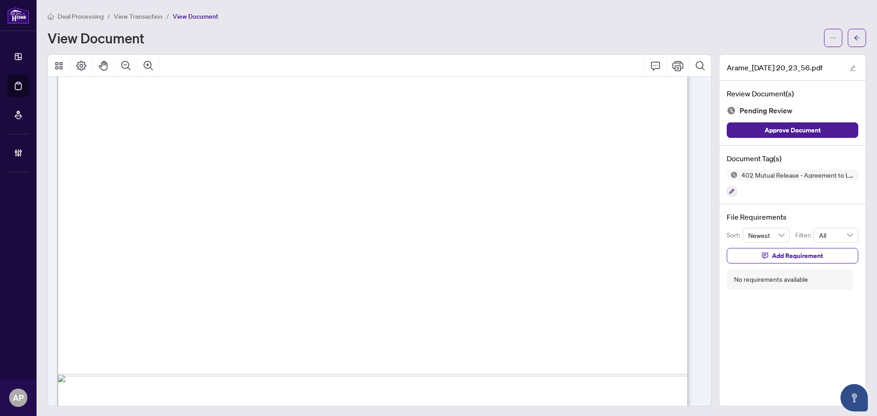
scroll to position [505, 0]
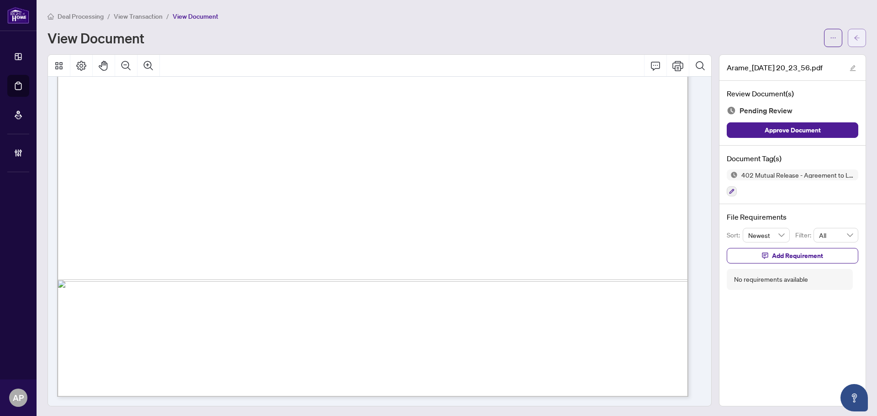
click at [855, 37] on button "button" at bounding box center [856, 38] width 18 height 18
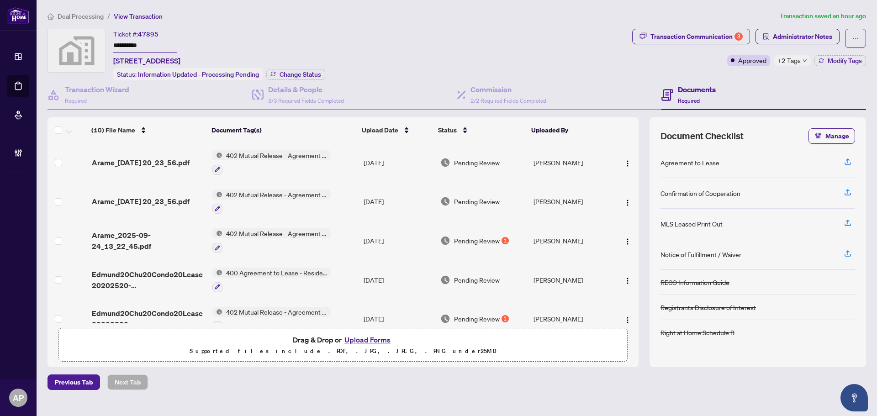
click at [344, 200] on td "402 Mutual Release - Agreement to Lease - Residential" at bounding box center [284, 201] width 151 height 39
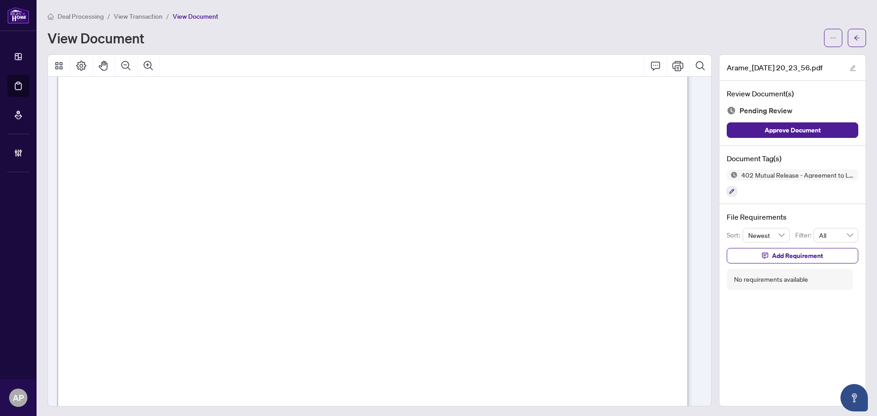
scroll to position [137, 0]
click at [830, 37] on icon "ellipsis" at bounding box center [833, 38] width 6 height 6
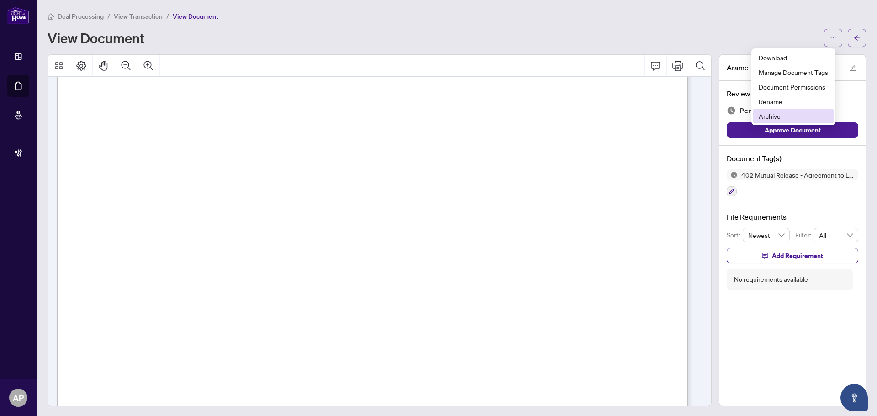
click at [784, 115] on span "Archive" at bounding box center [792, 116] width 69 height 10
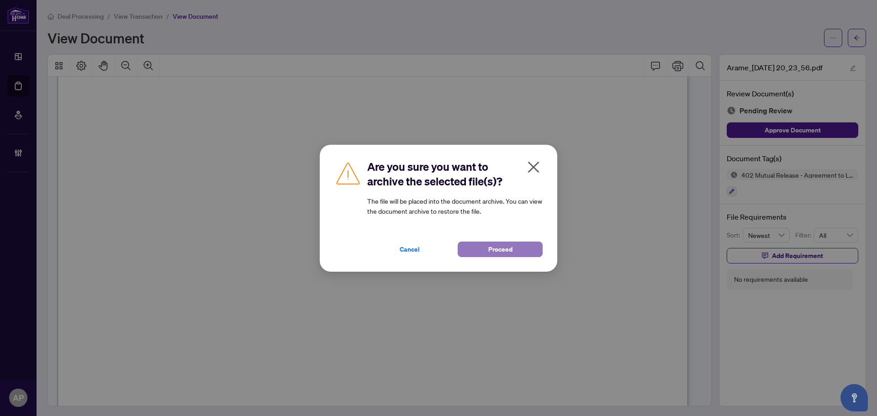
click at [492, 245] on span "Proceed" at bounding box center [500, 249] width 24 height 15
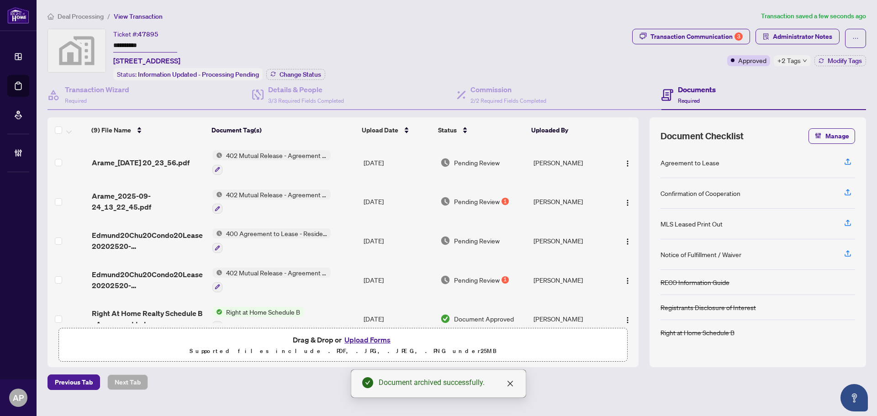
click at [368, 239] on td "Sep/04/2025" at bounding box center [398, 240] width 77 height 39
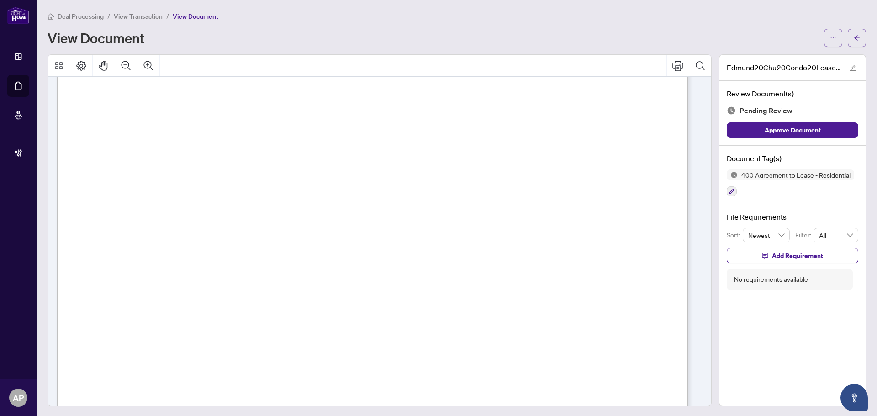
scroll to position [365, 0]
click at [853, 32] on span "button" at bounding box center [856, 38] width 6 height 15
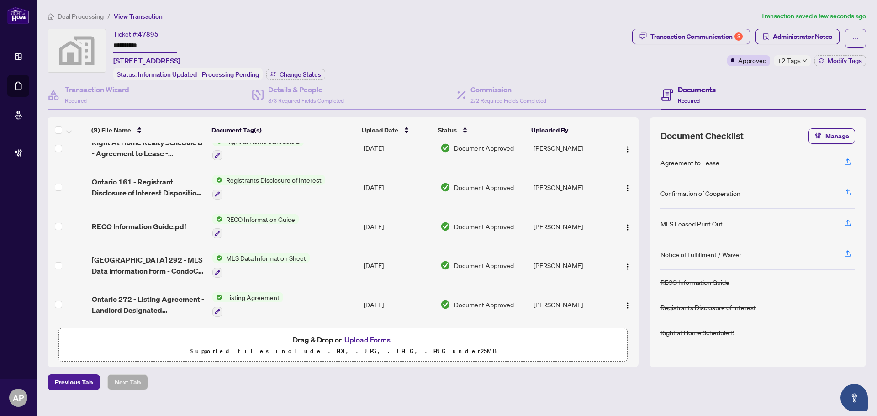
scroll to position [173, 0]
click at [340, 296] on td "Listing Agreement" at bounding box center [284, 303] width 151 height 39
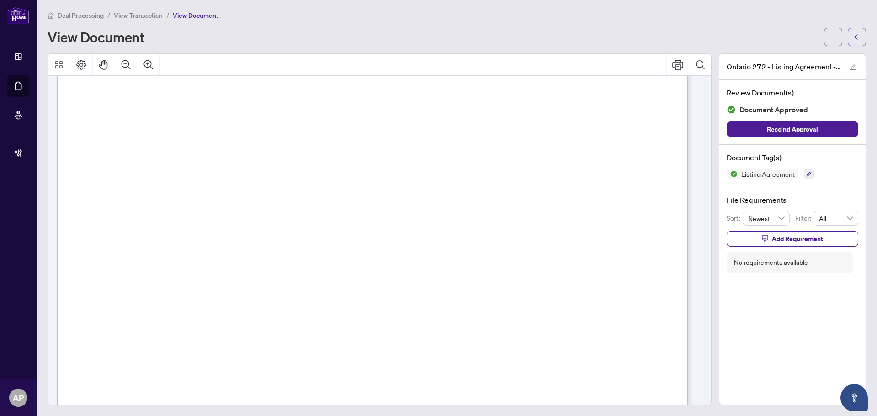
scroll to position [3855, 0]
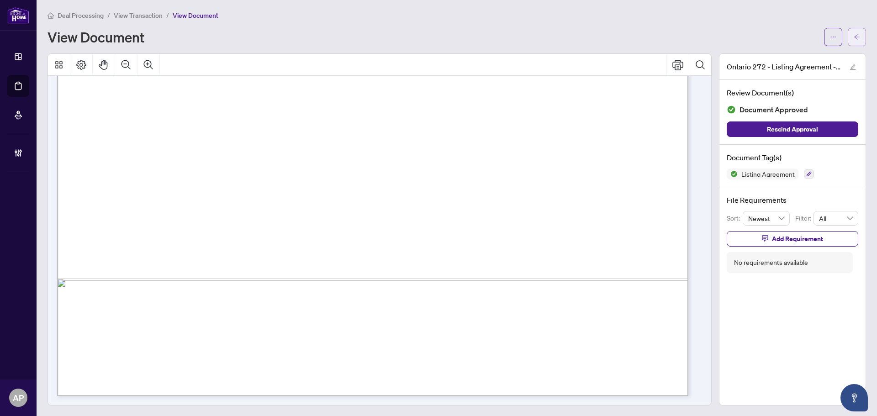
click at [847, 39] on button "button" at bounding box center [856, 37] width 18 height 18
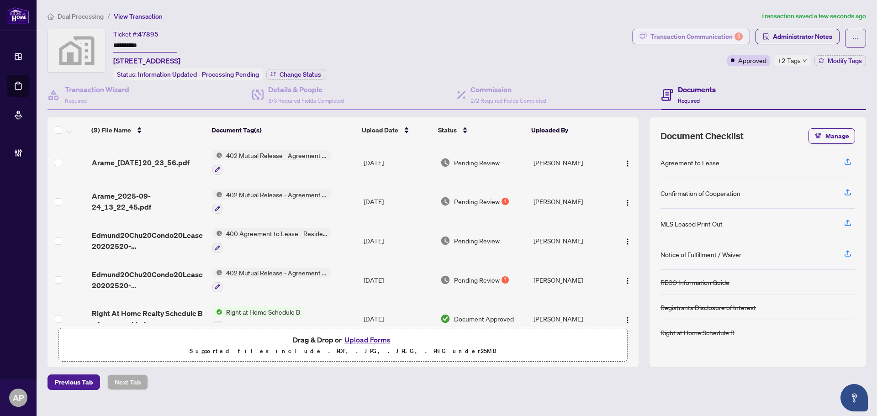
click at [677, 40] on div "Transaction Communication 3" at bounding box center [696, 36] width 92 height 15
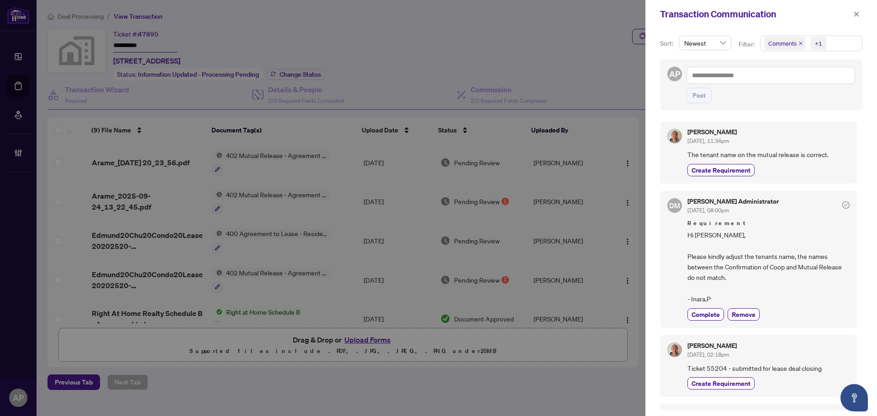
click at [800, 42] on icon "close" at bounding box center [800, 43] width 5 height 5
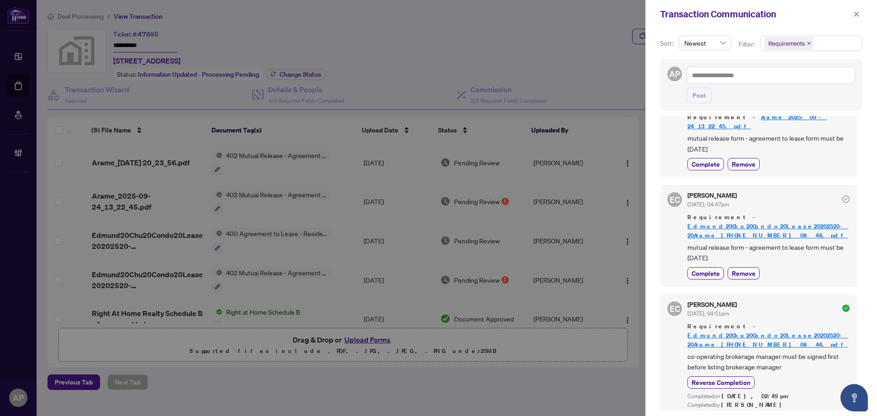
scroll to position [178, 0]
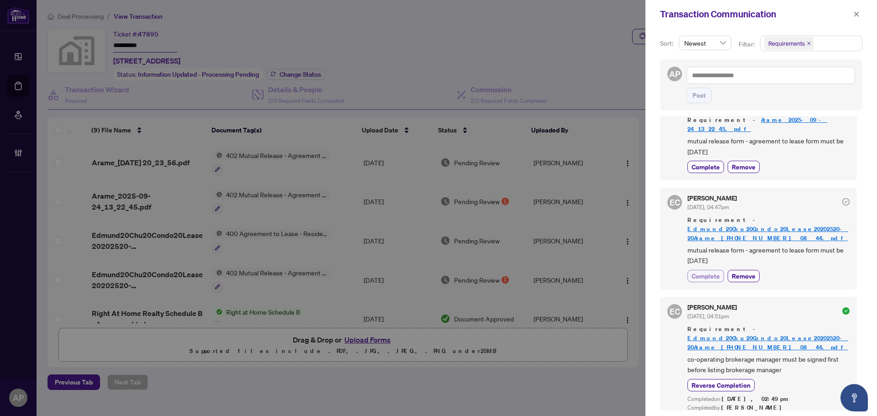
drag, startPoint x: 713, startPoint y: 258, endPoint x: 724, endPoint y: 258, distance: 10.5
click at [713, 271] on span "Complete" at bounding box center [705, 276] width 28 height 10
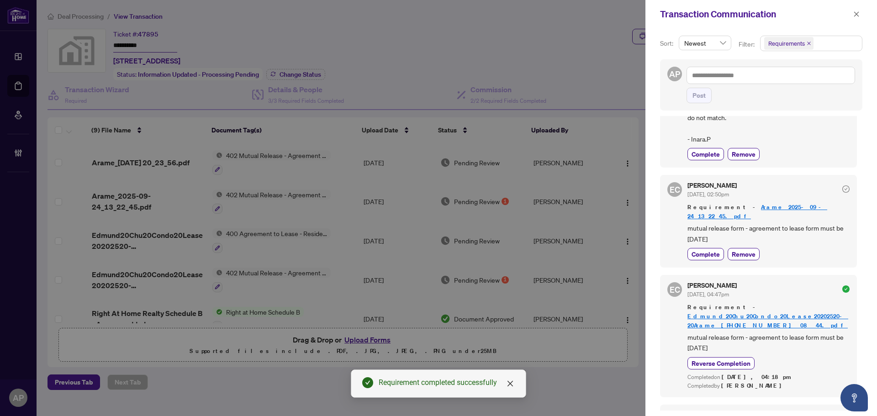
scroll to position [91, 0]
click at [701, 249] on span "Complete" at bounding box center [705, 254] width 28 height 10
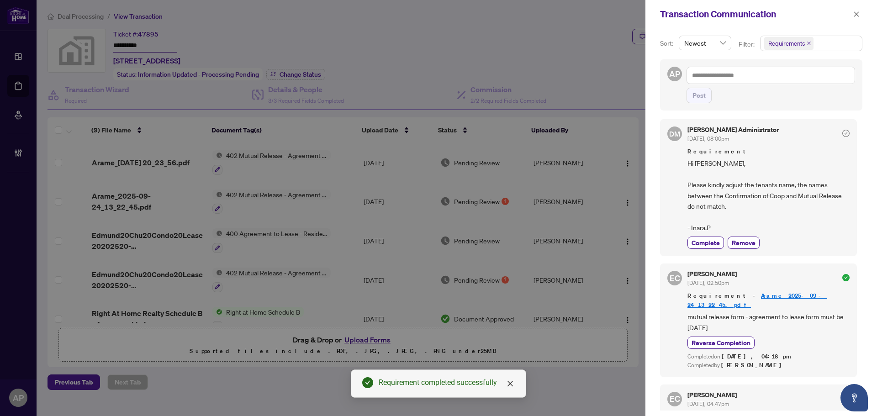
scroll to position [0, 0]
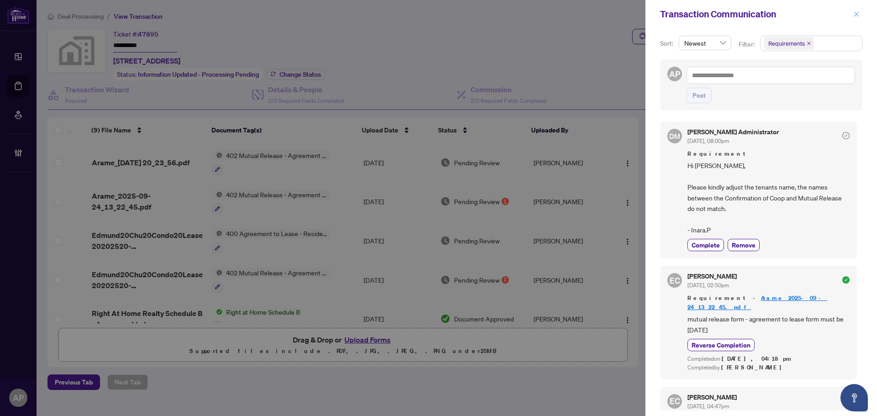
click at [857, 18] on span "button" at bounding box center [856, 14] width 6 height 15
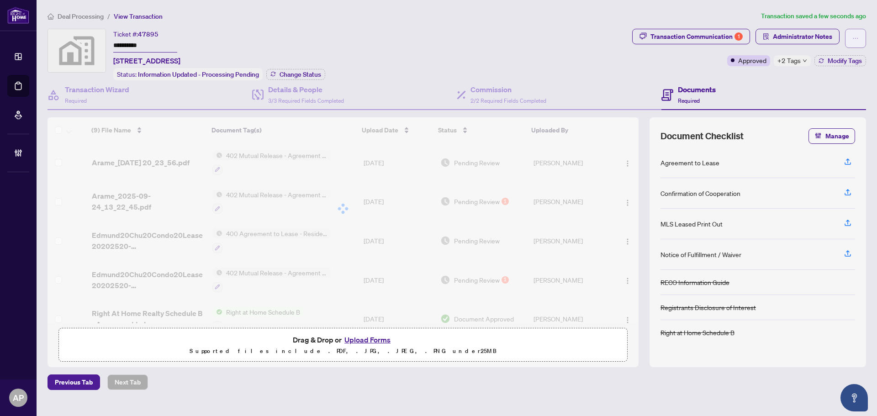
click at [859, 36] on button "button" at bounding box center [855, 38] width 21 height 19
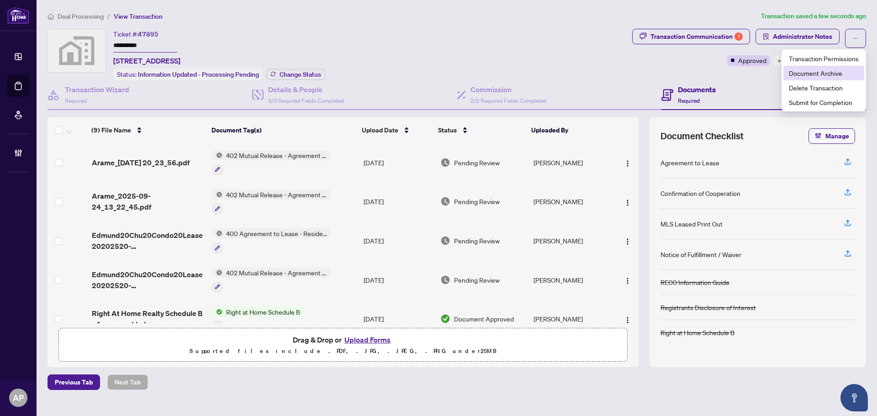
click at [832, 76] on span "Document Archive" at bounding box center [824, 73] width 70 height 10
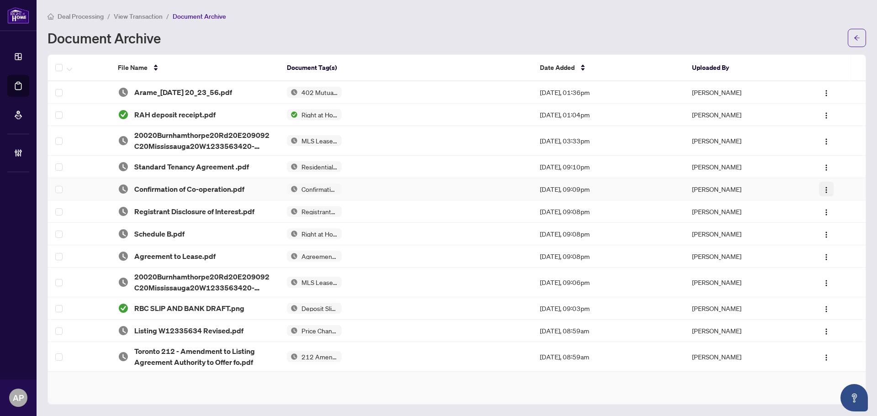
click at [825, 189] on img "button" at bounding box center [825, 189] width 7 height 7
click at [834, 209] on span "Restore File" at bounding box center [843, 207] width 34 height 10
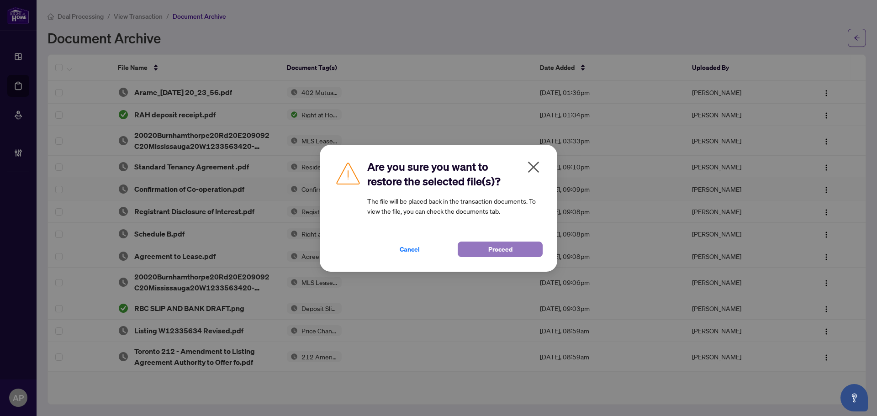
click at [498, 246] on span "Proceed" at bounding box center [500, 249] width 24 height 15
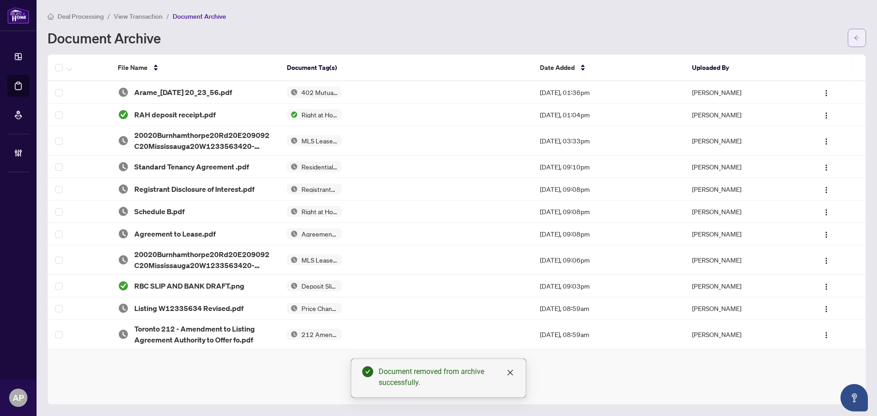
click at [859, 35] on icon "arrow-left" at bounding box center [856, 38] width 6 height 6
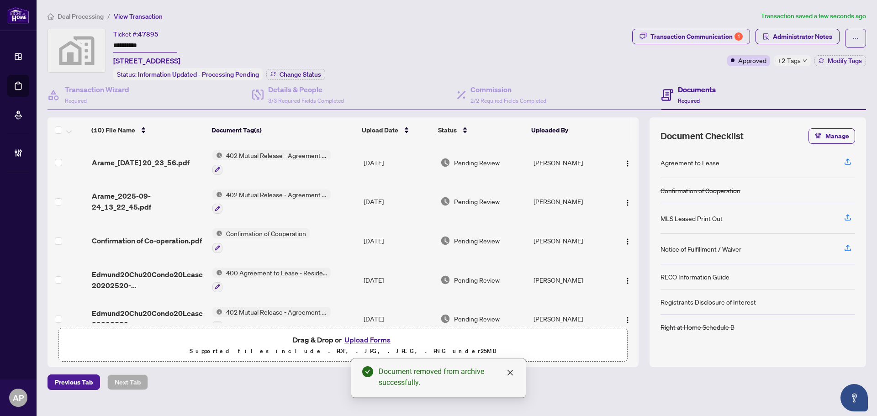
click at [339, 239] on td "Confirmation of Cooperation" at bounding box center [284, 240] width 151 height 39
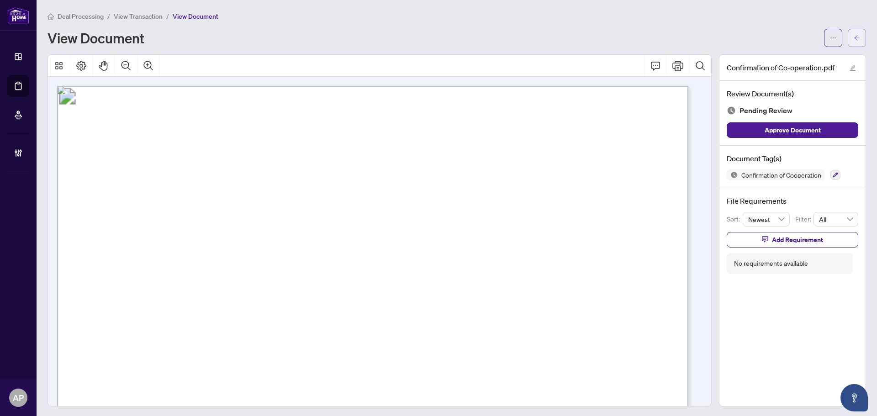
click at [854, 34] on button "button" at bounding box center [856, 38] width 18 height 18
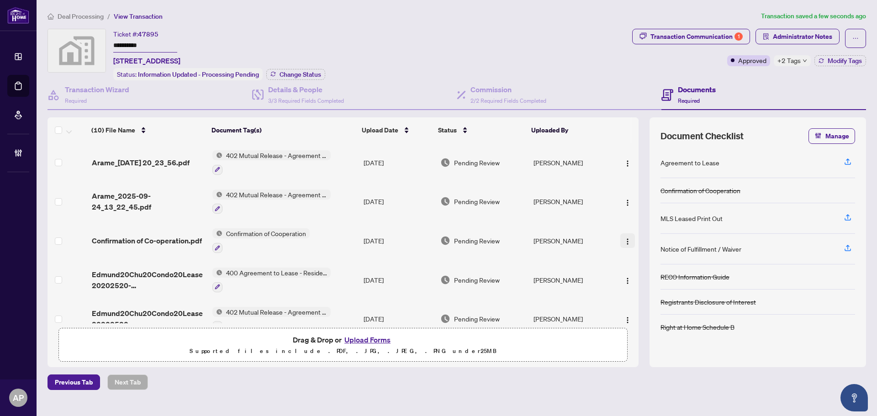
click at [624, 239] on img "button" at bounding box center [627, 241] width 7 height 7
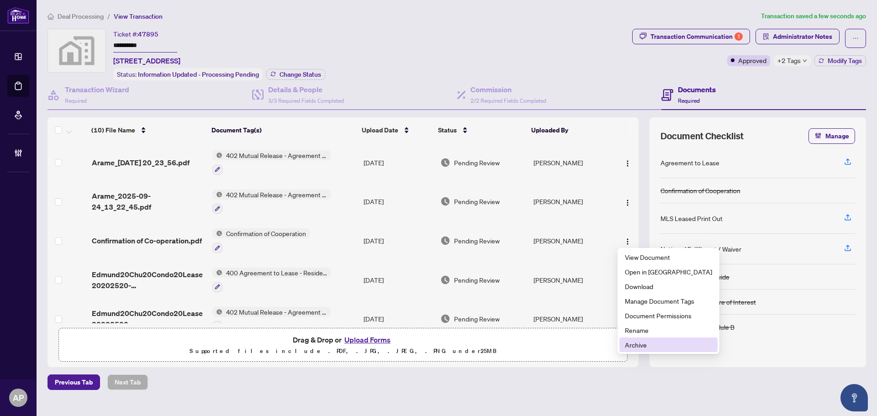
click at [639, 347] on span "Archive" at bounding box center [668, 345] width 87 height 10
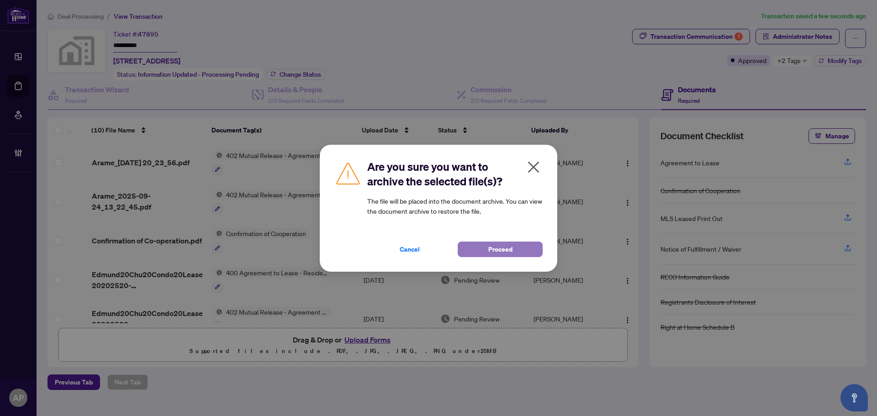
click at [473, 249] on button "Proceed" at bounding box center [500, 250] width 85 height 16
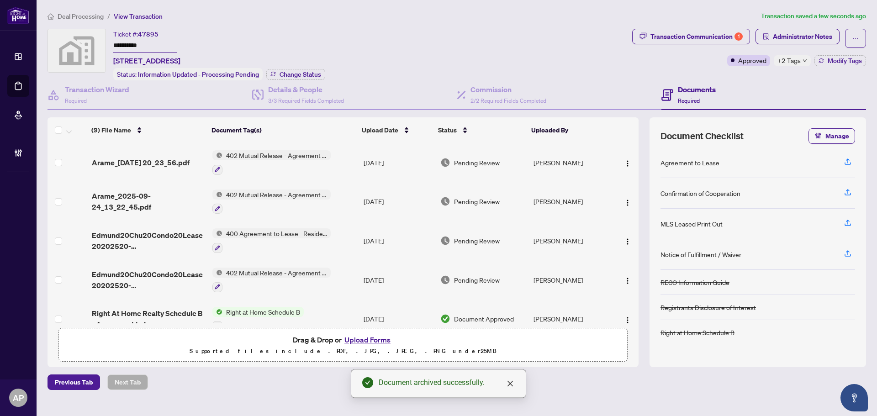
click at [341, 239] on td "400 Agreement to Lease - Residential" at bounding box center [284, 240] width 151 height 39
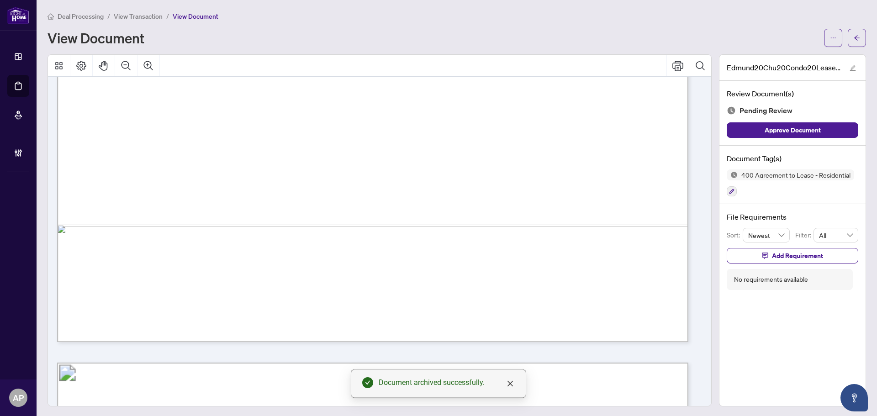
scroll to position [1598, 0]
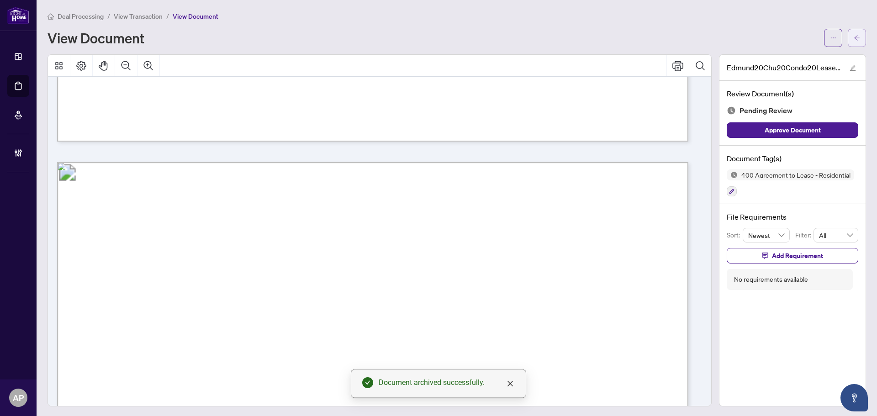
click at [854, 38] on icon "arrow-left" at bounding box center [856, 37] width 5 height 5
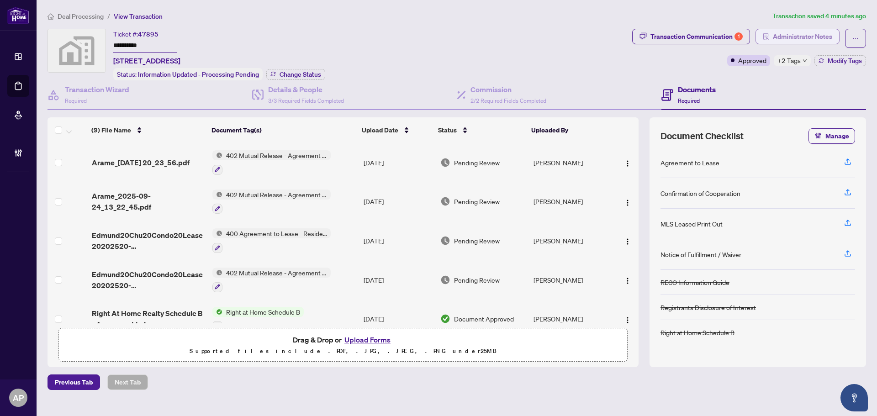
click at [803, 37] on span "Administrator Notes" at bounding box center [802, 36] width 59 height 15
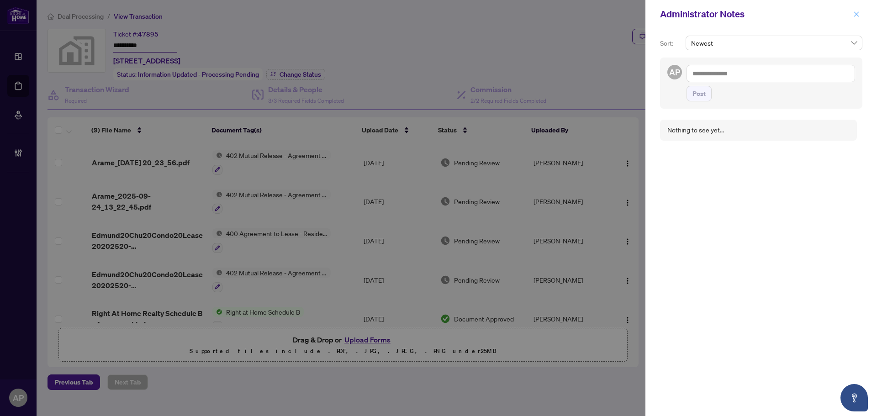
click at [859, 12] on icon "close" at bounding box center [856, 14] width 6 height 6
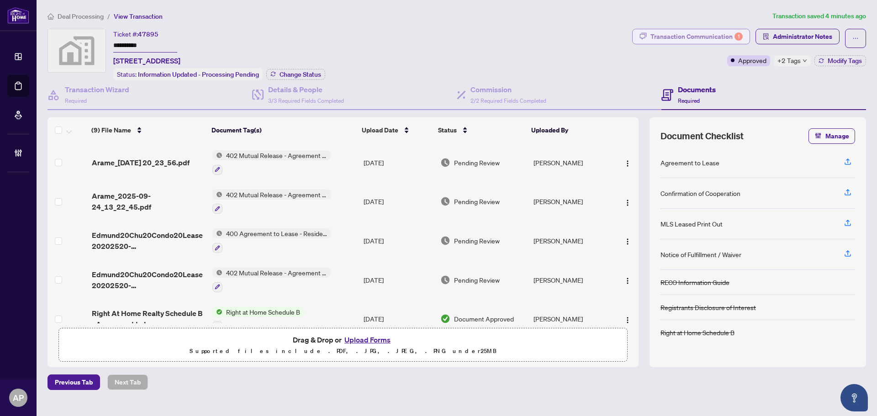
click at [705, 41] on div "Transaction Communication 1" at bounding box center [696, 36] width 92 height 15
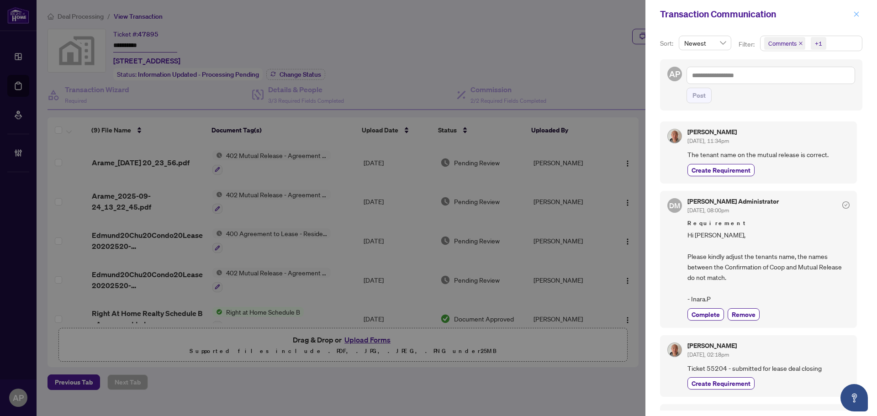
click at [859, 12] on icon "close" at bounding box center [856, 14] width 6 height 6
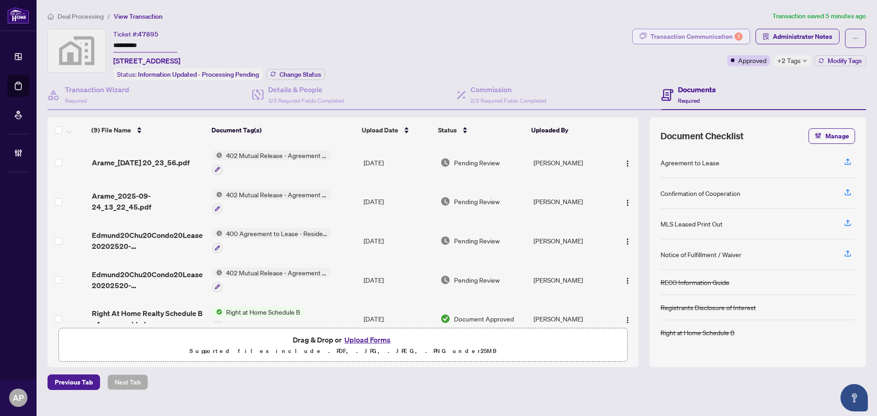
click at [717, 35] on div "Transaction Communication 1" at bounding box center [696, 36] width 92 height 15
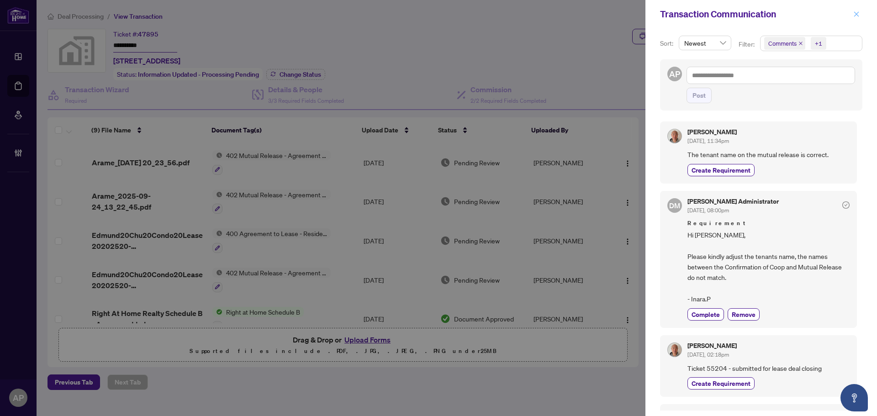
click at [858, 13] on icon "close" at bounding box center [856, 13] width 5 height 5
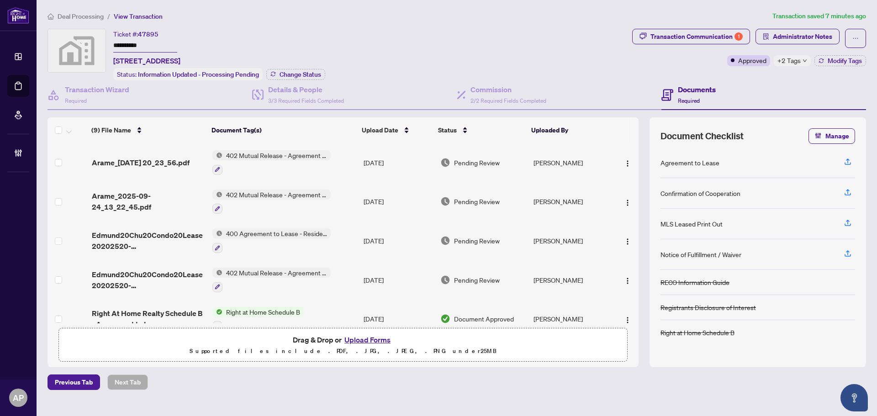
click at [482, 45] on div "**********" at bounding box center [337, 55] width 581 height 52
click at [714, 38] on div "Transaction Communication 1" at bounding box center [696, 36] width 92 height 15
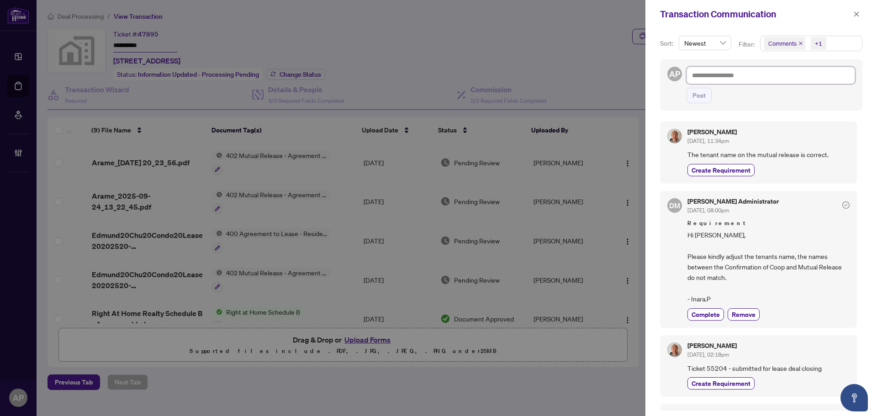
click at [819, 76] on textarea at bounding box center [770, 75] width 168 height 17
drag, startPoint x: 858, startPoint y: 16, endPoint x: 853, endPoint y: 19, distance: 6.1
click at [858, 16] on icon "close" at bounding box center [856, 14] width 6 height 6
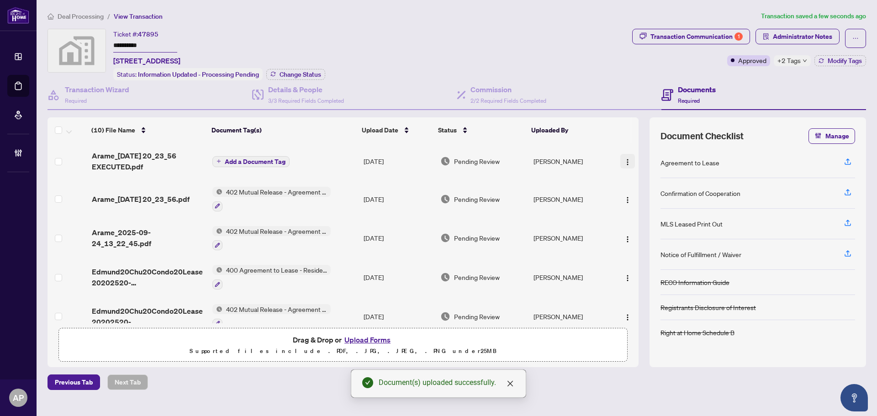
click at [625, 158] on img "button" at bounding box center [627, 161] width 7 height 7
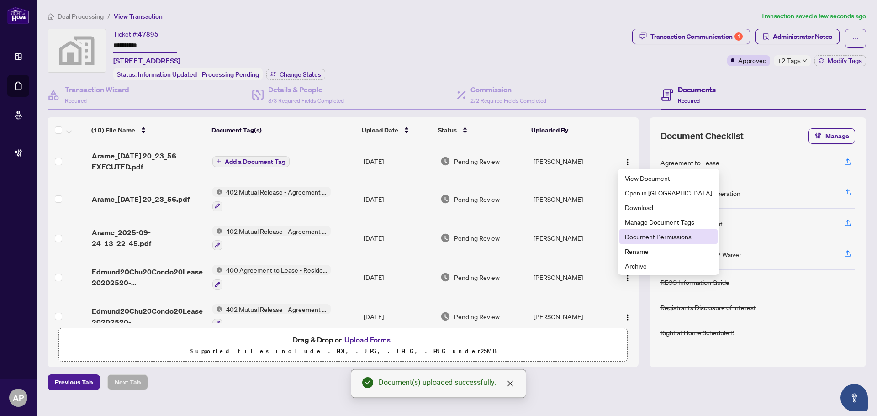
click at [656, 236] on span "Document Permissions" at bounding box center [668, 237] width 87 height 10
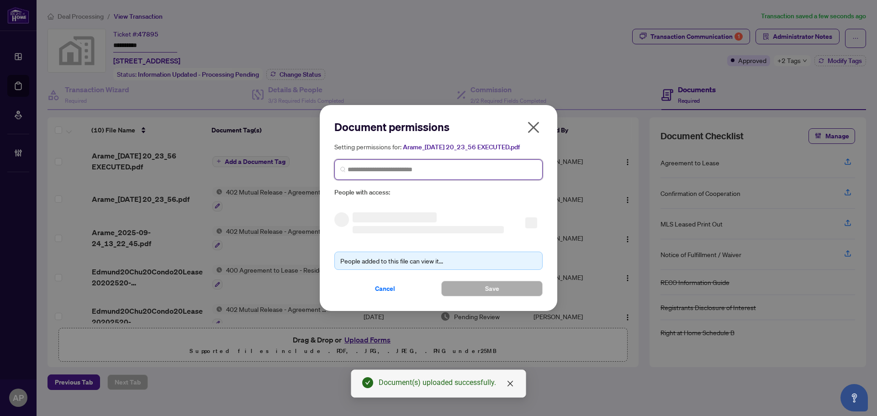
click at [406, 167] on input "search" at bounding box center [441, 170] width 189 height 10
type input "*****"
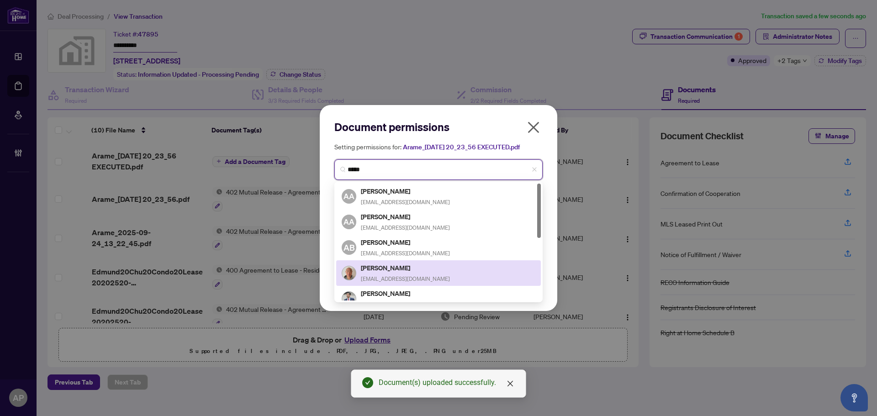
click at [413, 273] on div "Aaron Chu aaronclchu@gmail.com" at bounding box center [405, 273] width 89 height 21
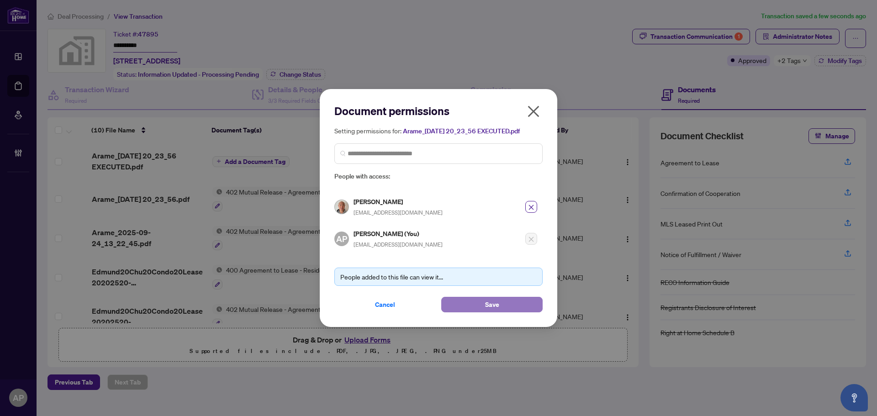
click at [477, 301] on button "Save" at bounding box center [491, 305] width 101 height 16
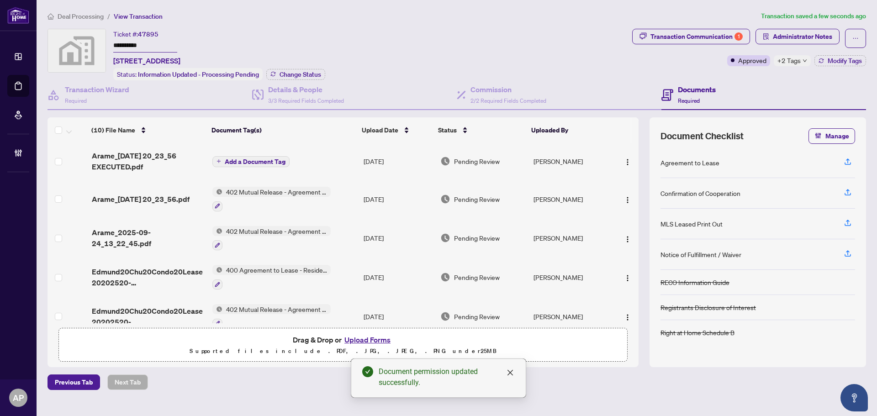
click at [366, 159] on td "[DATE]" at bounding box center [398, 161] width 77 height 37
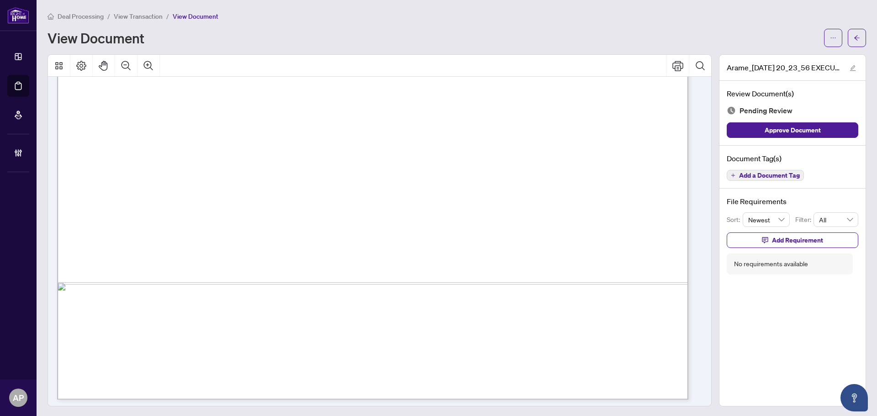
scroll to position [505, 0]
click at [853, 33] on span "button" at bounding box center [856, 38] width 6 height 15
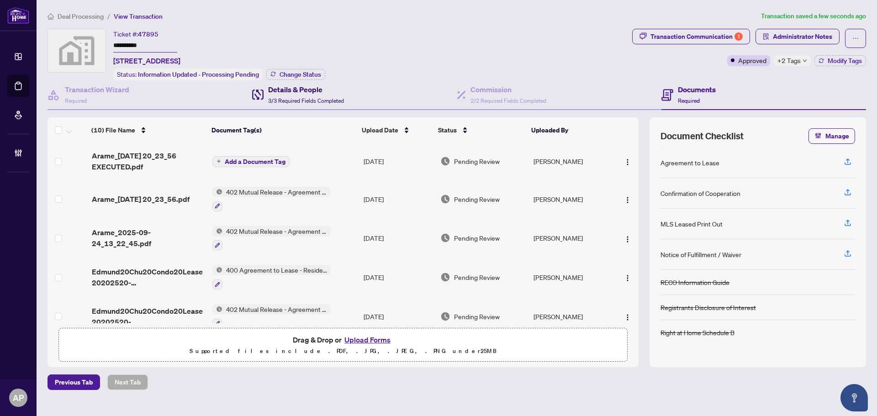
click at [335, 93] on h4 "Details & People" at bounding box center [306, 89] width 76 height 11
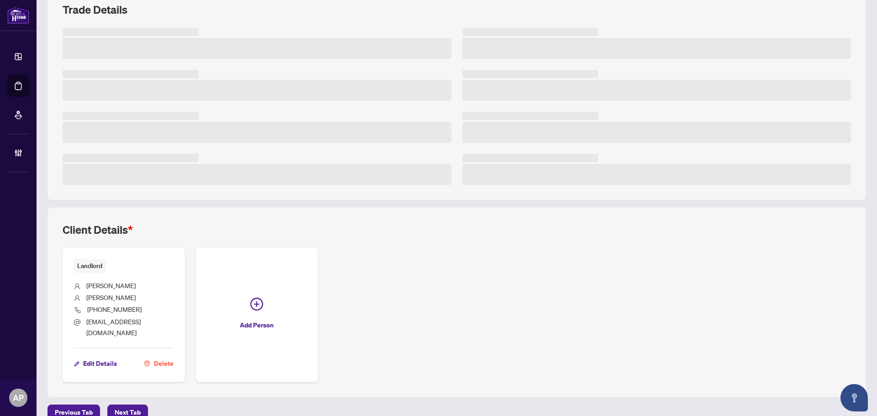
scroll to position [134, 0]
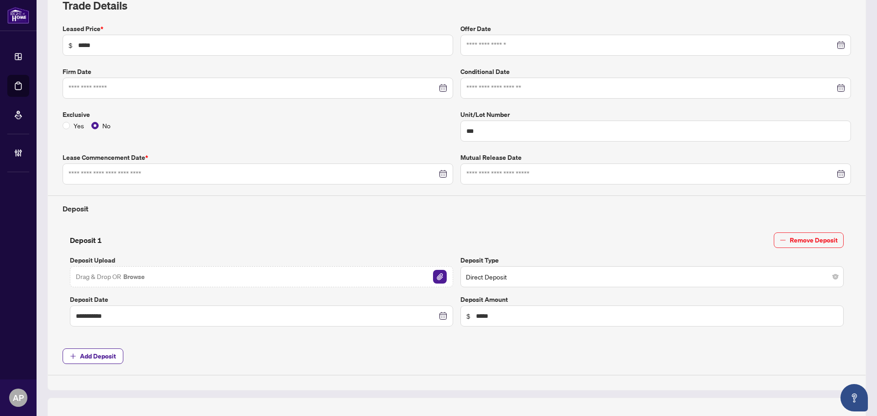
type input "**********"
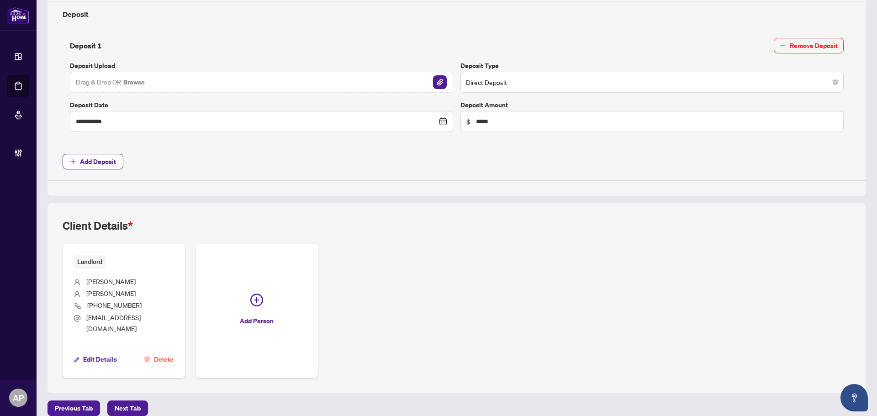
scroll to position [0, 0]
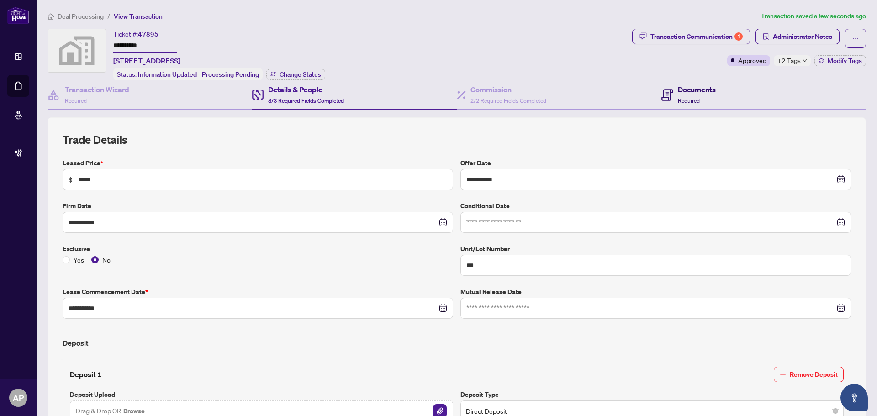
click at [678, 88] on h4 "Documents" at bounding box center [697, 89] width 38 height 11
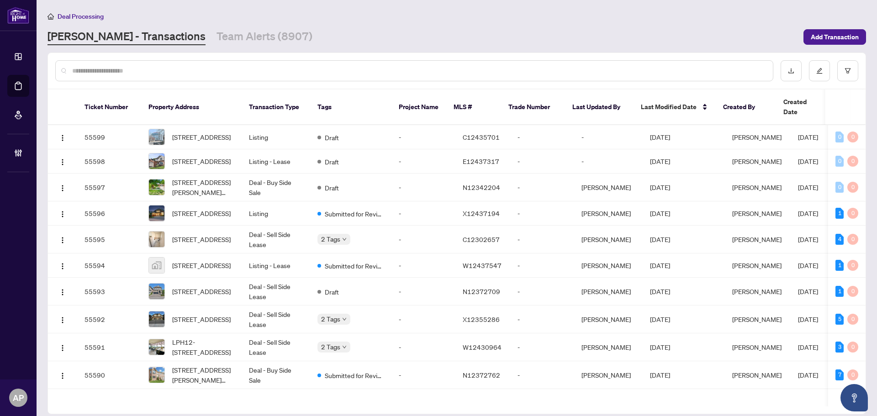
click at [158, 72] on input "text" at bounding box center [418, 71] width 693 height 10
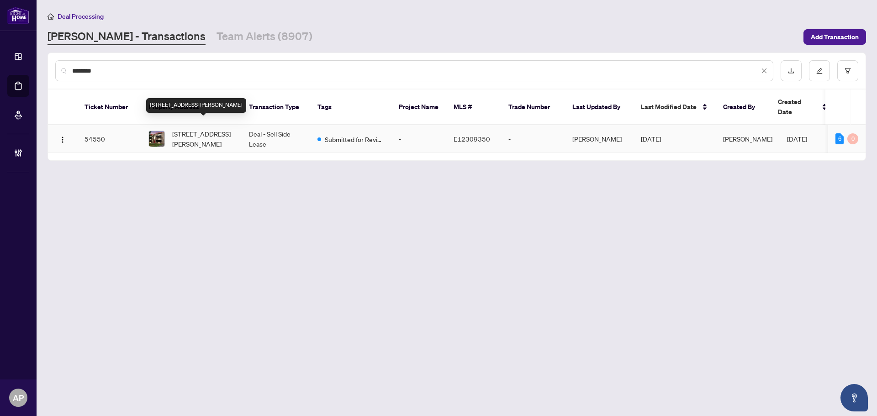
type input "********"
click at [231, 129] on span "[STREET_ADDRESS][PERSON_NAME]" at bounding box center [203, 139] width 62 height 20
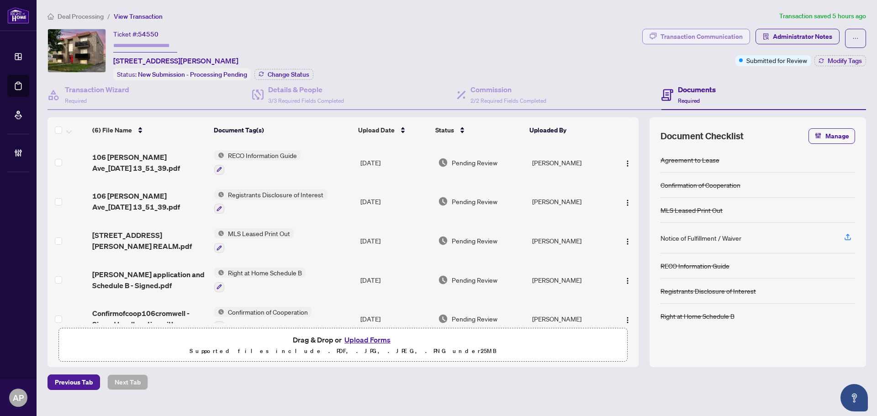
click at [734, 41] on div "Transaction Communication" at bounding box center [701, 36] width 82 height 15
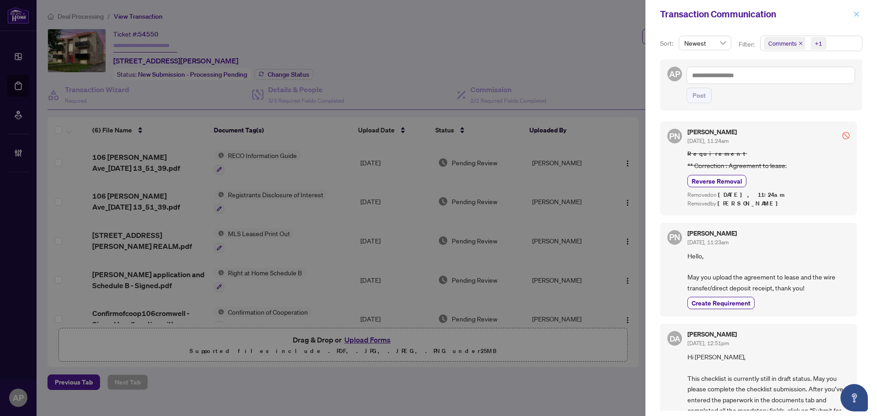
drag, startPoint x: 858, startPoint y: 13, endPoint x: 853, endPoint y: 15, distance: 5.6
click at [858, 14] on icon "close" at bounding box center [856, 14] width 6 height 6
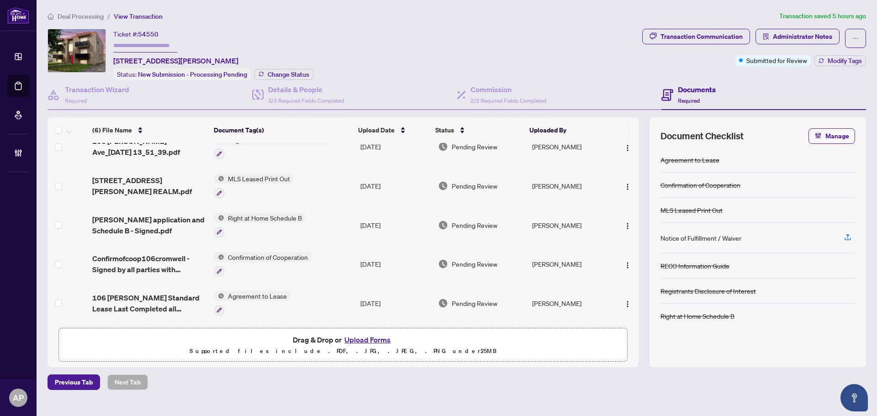
scroll to position [57, 0]
click at [328, 298] on td "Agreement to Lease" at bounding box center [284, 303] width 146 height 39
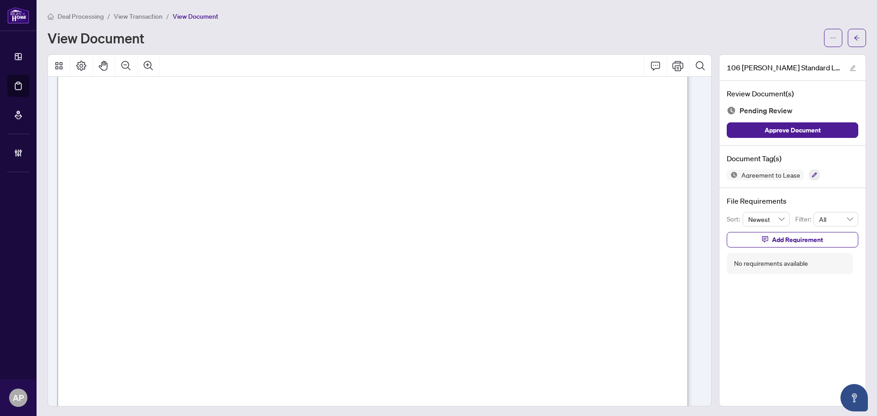
scroll to position [10202, 0]
click at [847, 37] on button "button" at bounding box center [856, 38] width 18 height 18
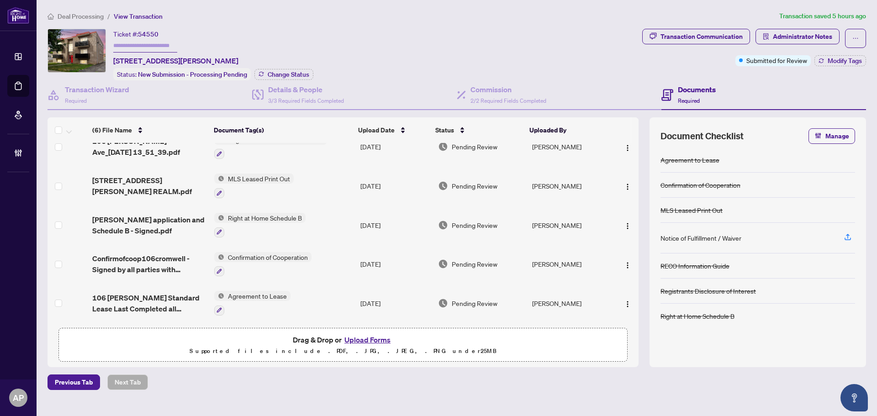
scroll to position [57, 0]
click at [191, 255] on span "Confirmofcoop106cromwell - Signed by all parties with disclosure.pdf" at bounding box center [149, 264] width 115 height 22
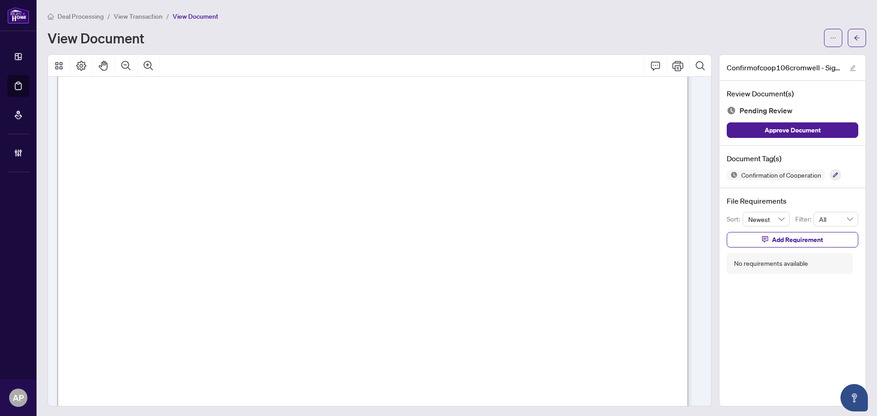
scroll to position [811, 0]
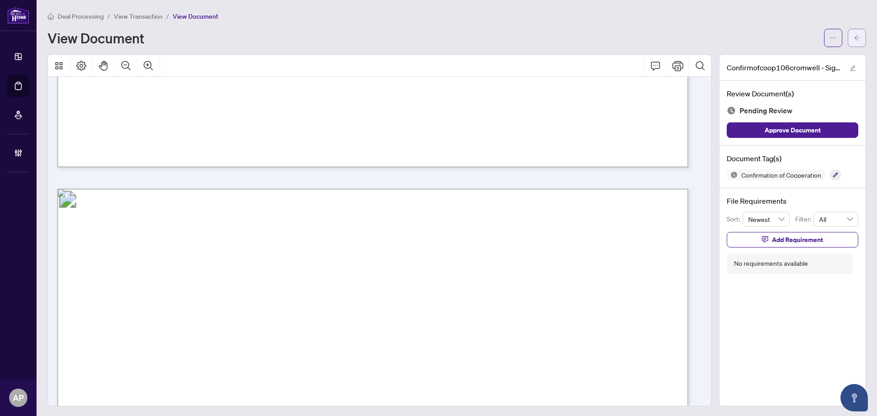
click at [855, 34] on button "button" at bounding box center [856, 38] width 18 height 18
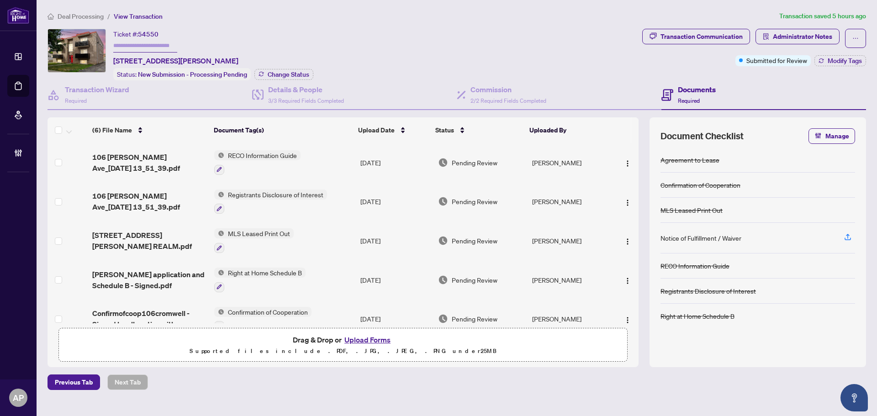
click at [321, 272] on td "Right at Home Schedule B" at bounding box center [284, 279] width 146 height 39
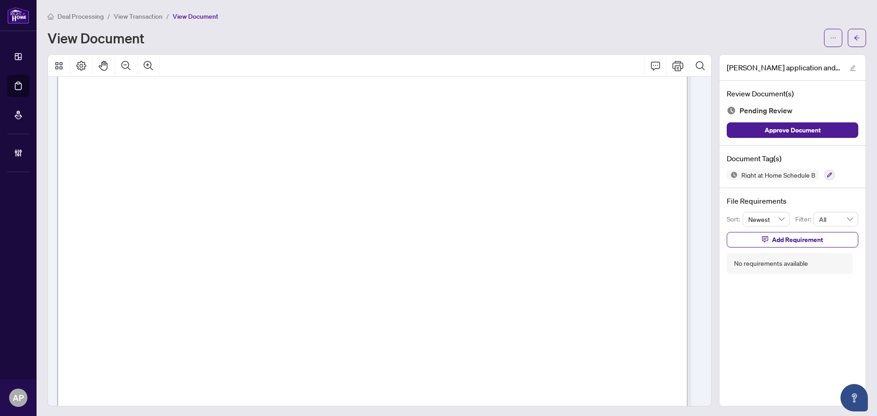
scroll to position [2181, 0]
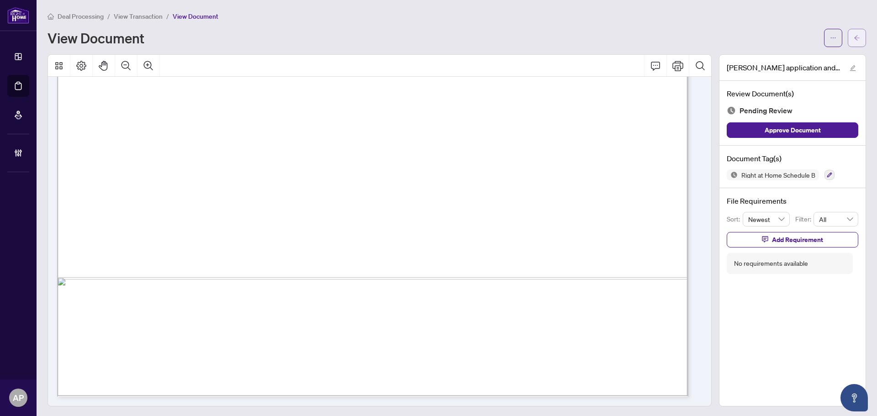
click at [856, 38] on button "button" at bounding box center [856, 38] width 18 height 18
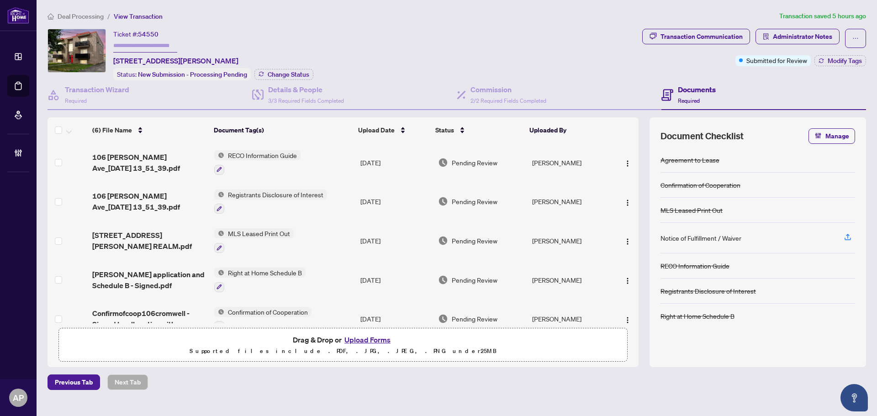
click at [337, 192] on td "Registrants Disclosure of Interest" at bounding box center [284, 201] width 146 height 39
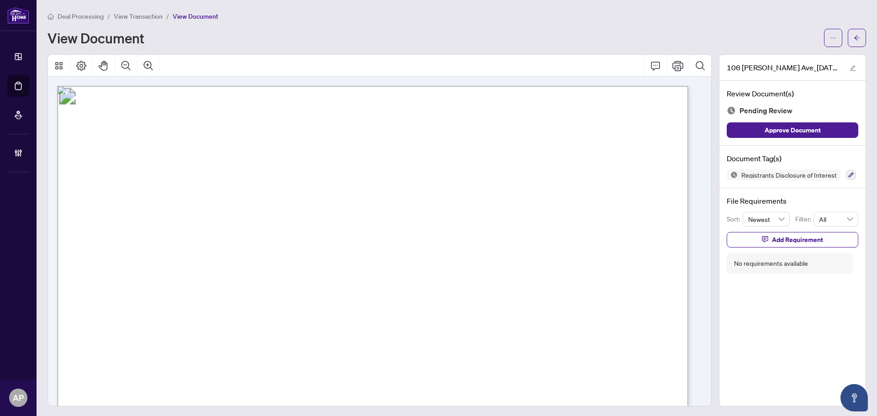
drag, startPoint x: 856, startPoint y: 35, endPoint x: 876, endPoint y: 37, distance: 20.6
click at [856, 35] on button "button" at bounding box center [856, 38] width 18 height 18
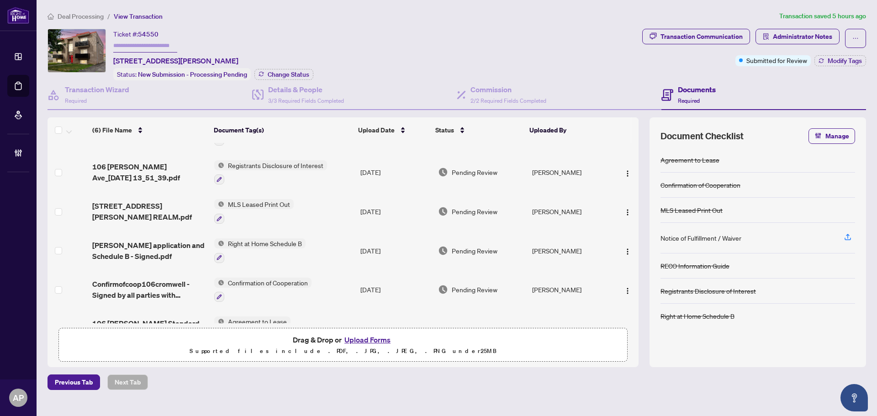
scroll to position [57, 0]
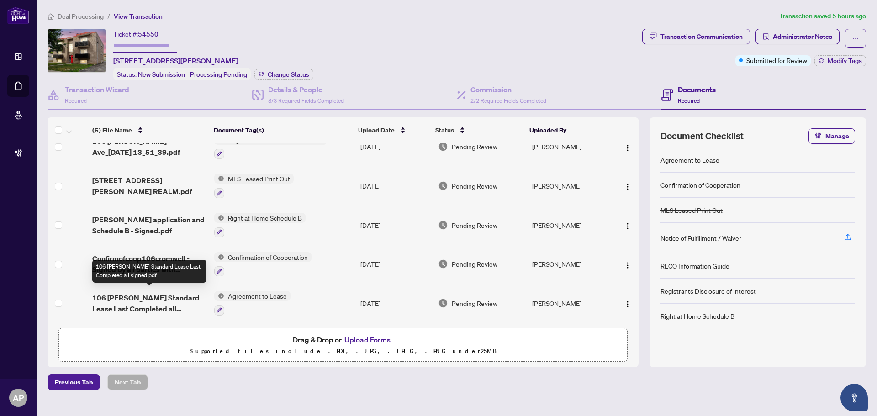
click at [179, 297] on span "106 [PERSON_NAME] Standard Lease Last Completed all signed.pdf" at bounding box center [149, 303] width 115 height 22
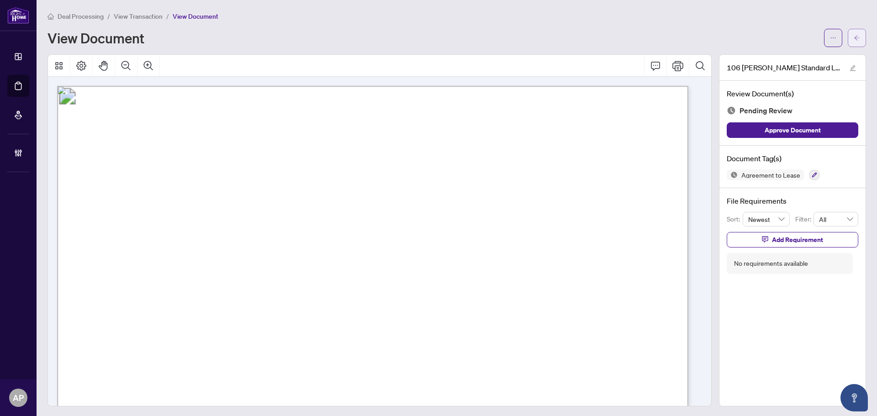
click at [853, 31] on span "button" at bounding box center [856, 38] width 6 height 15
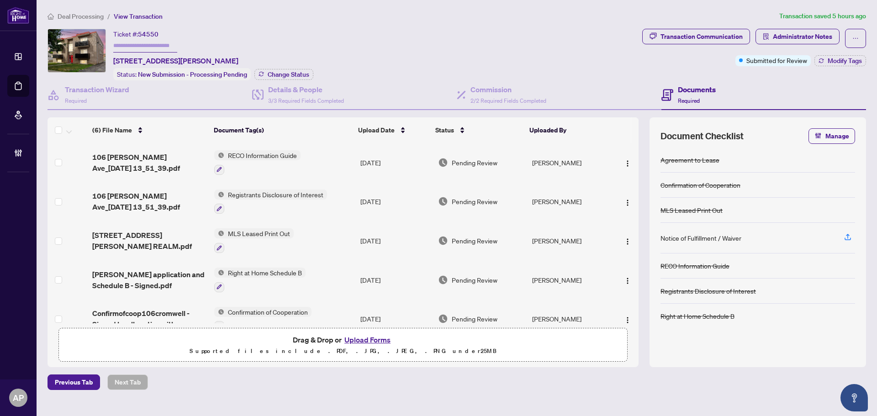
click at [326, 157] on td "RECO Information Guide" at bounding box center [284, 162] width 146 height 39
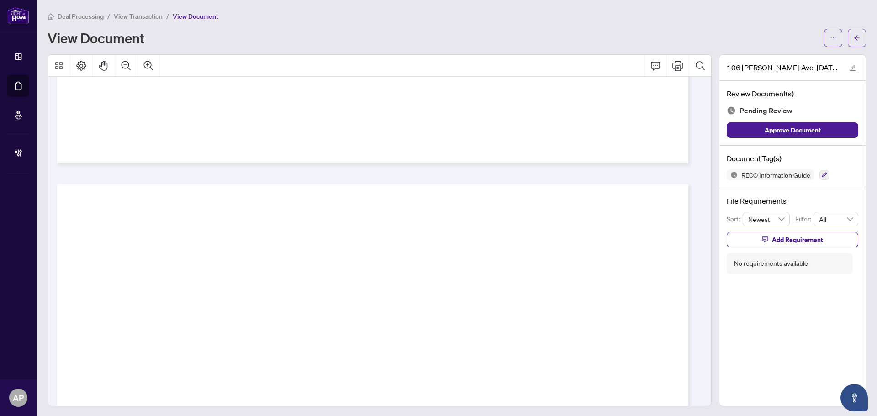
scroll to position [10553, 0]
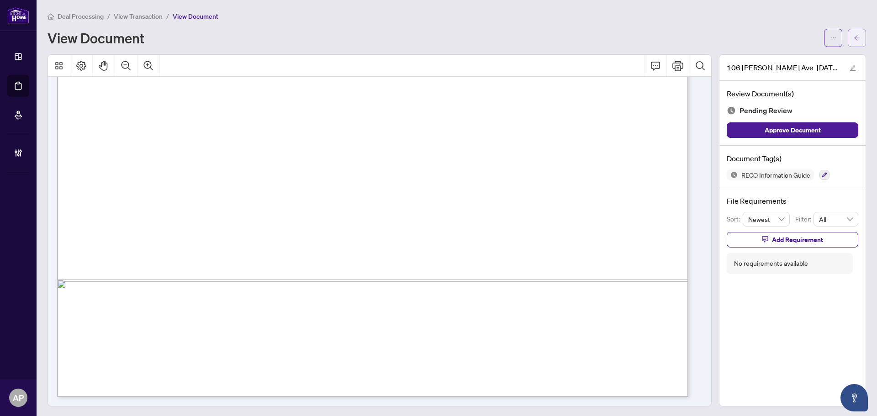
click at [855, 43] on button "button" at bounding box center [856, 38] width 18 height 18
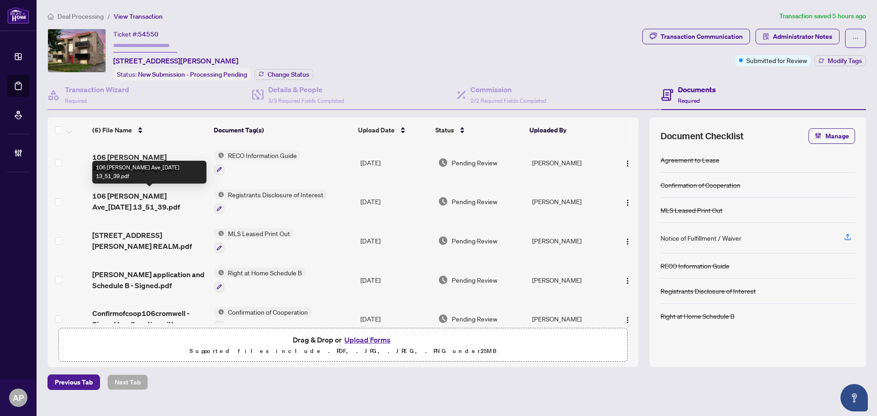
click at [188, 203] on span "106 [PERSON_NAME] Ave_[DATE] 13_51_39.pdf" at bounding box center [149, 201] width 115 height 22
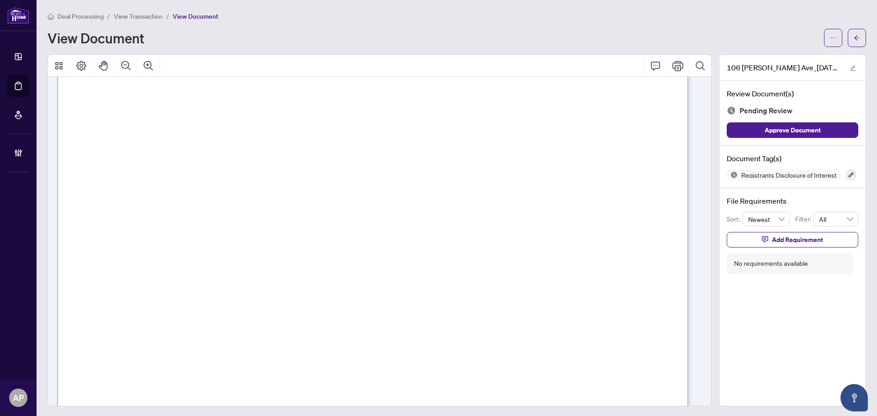
scroll to position [9275, 0]
click at [847, 34] on button "button" at bounding box center [856, 38] width 18 height 18
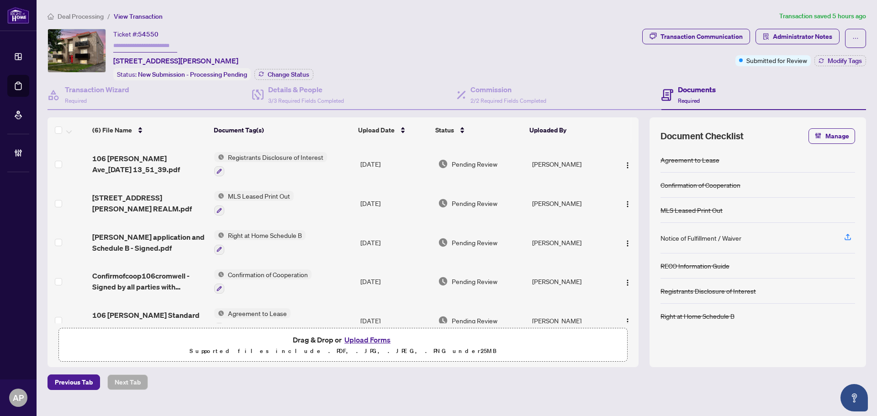
scroll to position [57, 0]
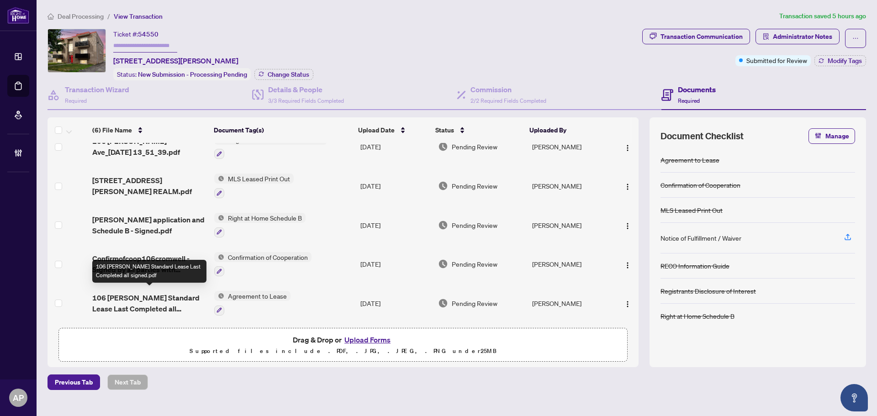
click at [202, 301] on span "106 [PERSON_NAME] Standard Lease Last Completed all signed.pdf" at bounding box center [149, 303] width 115 height 22
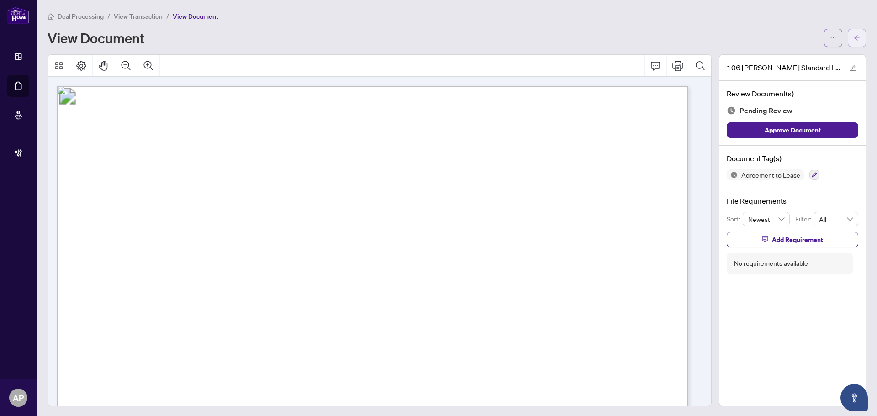
click at [853, 36] on icon "arrow-left" at bounding box center [856, 38] width 6 height 6
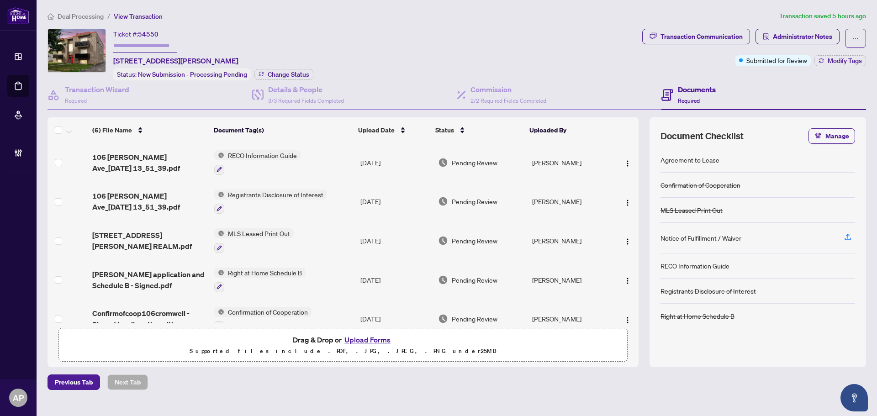
scroll to position [57, 0]
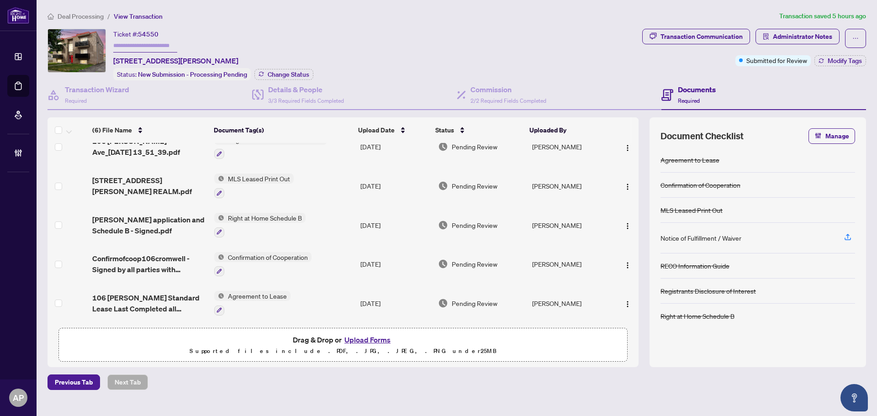
click at [189, 191] on td "[STREET_ADDRESS][PERSON_NAME] REALM.pdf" at bounding box center [150, 185] width 122 height 39
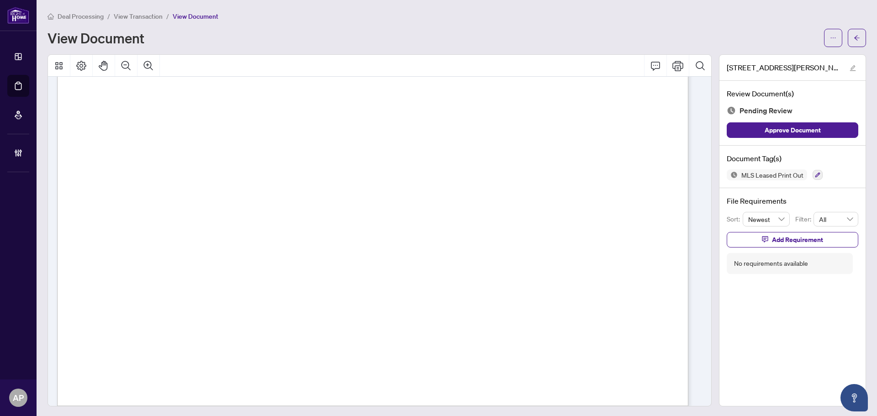
scroll to position [32, 0]
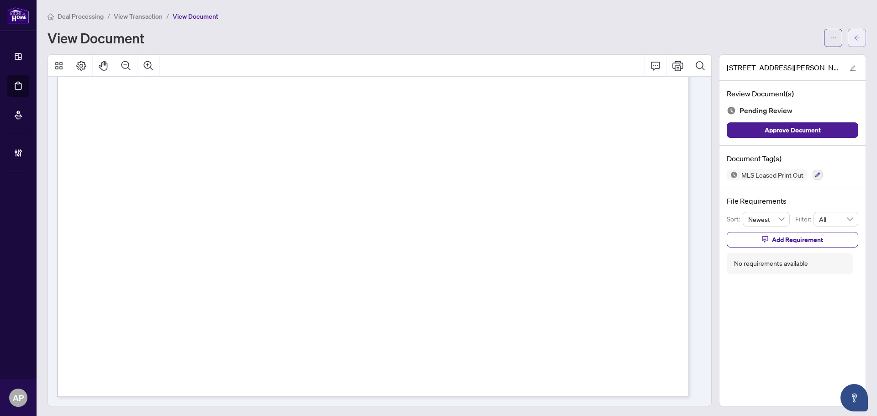
click at [853, 39] on icon "arrow-left" at bounding box center [856, 38] width 6 height 6
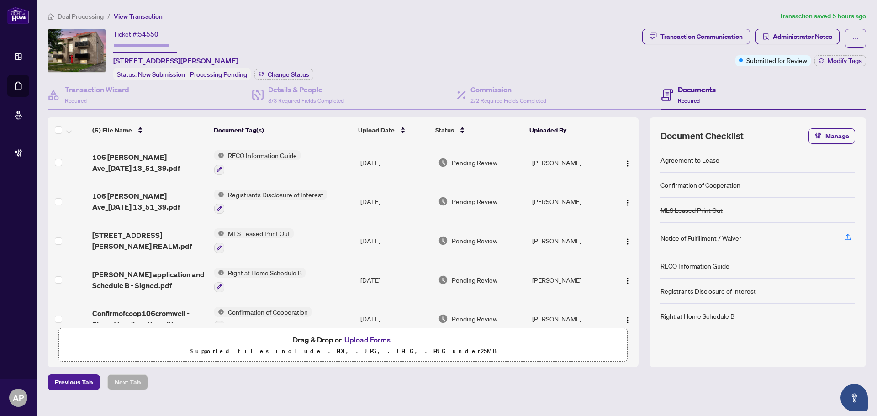
click at [324, 241] on td "MLS Leased Print Out" at bounding box center [284, 240] width 146 height 39
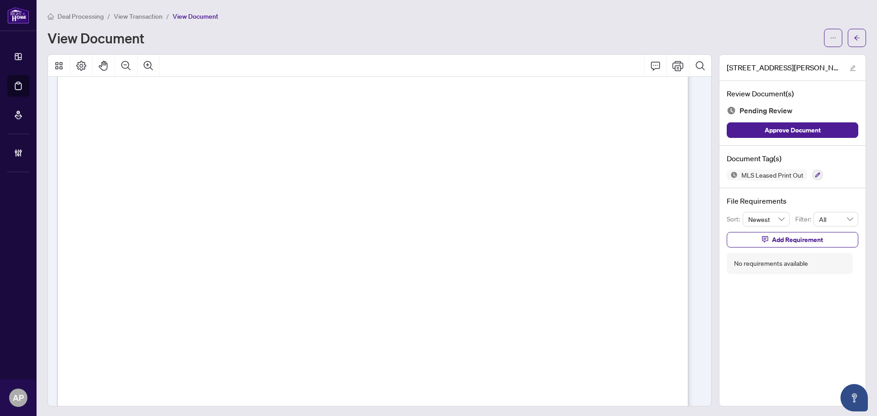
scroll to position [32, 0]
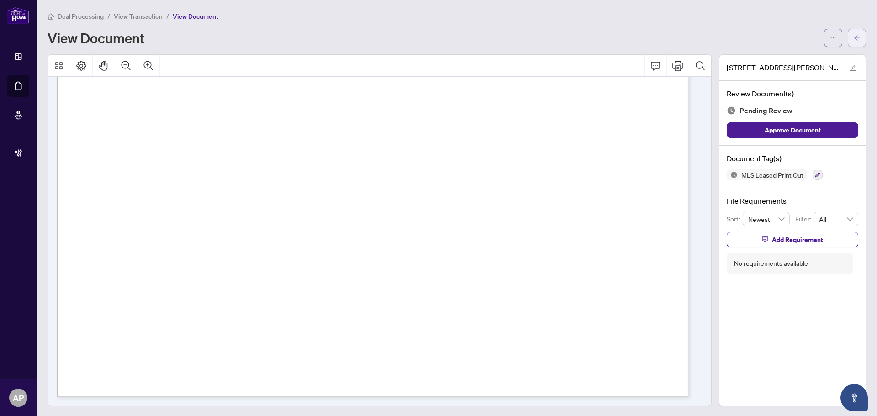
click at [847, 36] on button "button" at bounding box center [856, 38] width 18 height 18
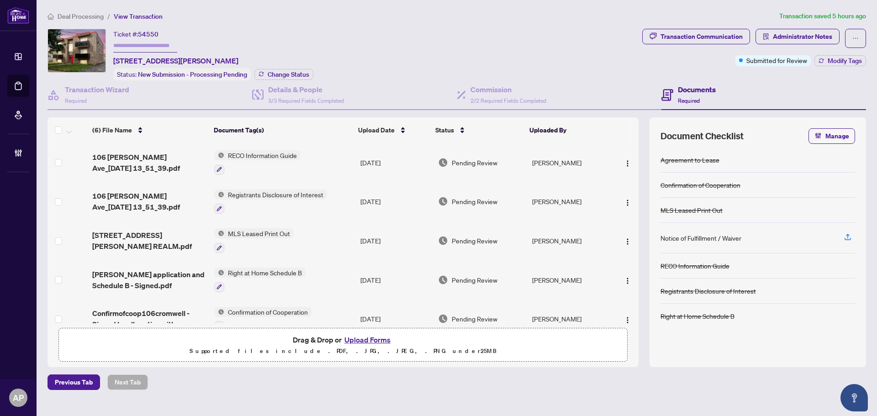
drag, startPoint x: 635, startPoint y: 163, endPoint x: 637, endPoint y: 141, distance: 22.4
click at [637, 141] on div "(6) File Name Document Tag(s) Upload Date Status Uploaded By (6) File Name Docu…" at bounding box center [342, 220] width 591 height 206
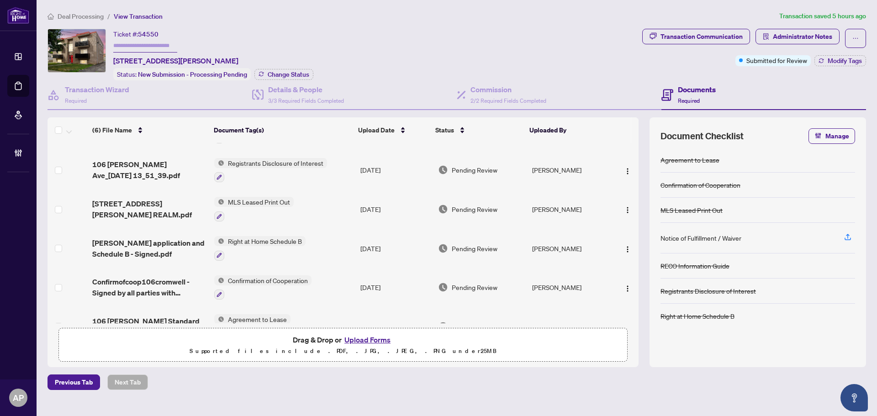
scroll to position [46, 0]
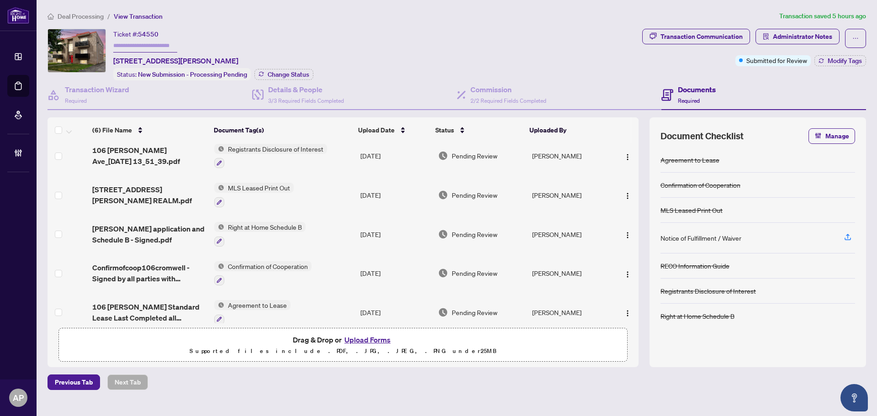
click at [637, 78] on div "Ticket #: 54550 [STREET_ADDRESS][PERSON_NAME] Status: New Submission - Processi…" at bounding box center [342, 55] width 591 height 52
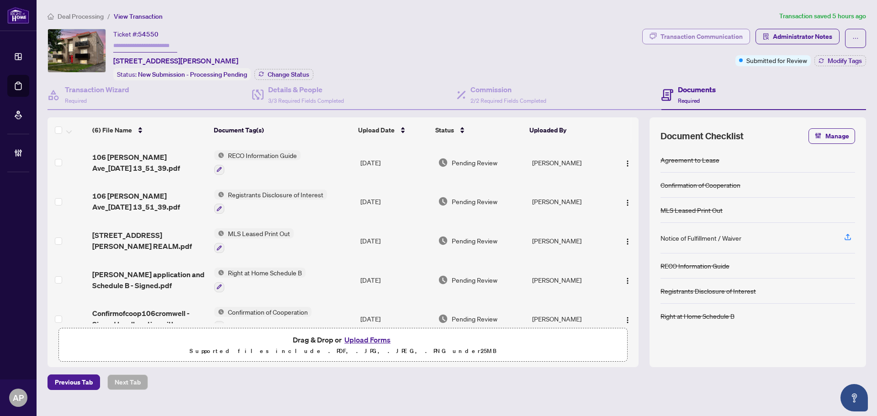
click at [727, 37] on div "Transaction Communication" at bounding box center [701, 36] width 82 height 15
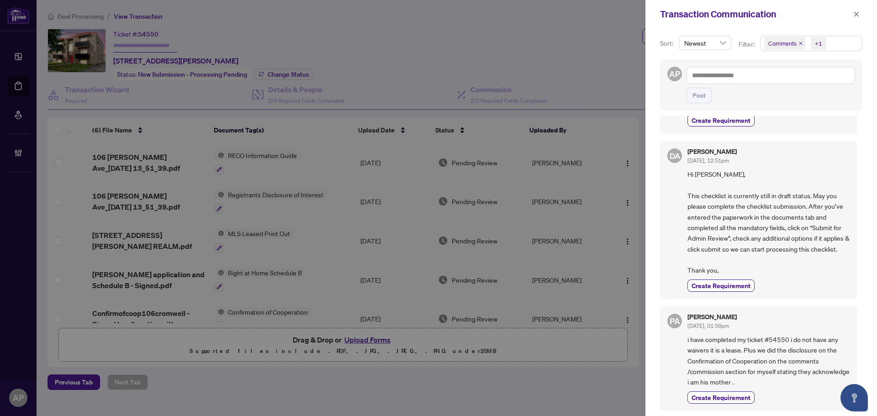
scroll to position [194, 0]
click at [855, 8] on span "button" at bounding box center [856, 14] width 6 height 15
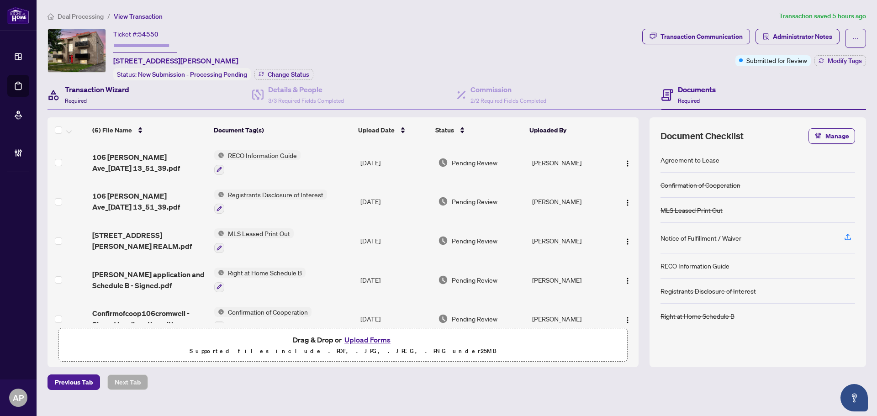
click at [100, 93] on h4 "Transaction Wizard" at bounding box center [97, 89] width 64 height 11
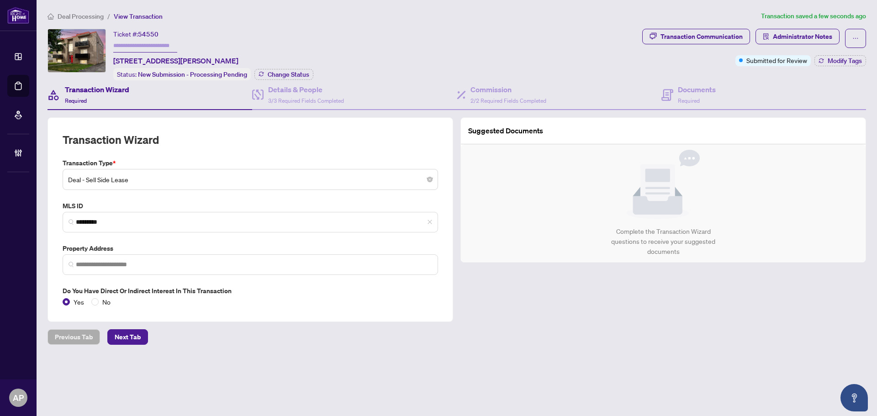
type input "**********"
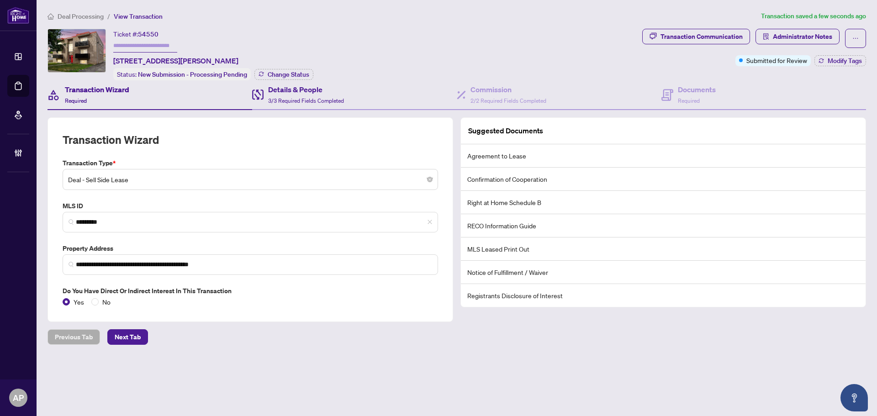
click at [346, 97] on div "Details & People 3/3 Required Fields Completed" at bounding box center [354, 95] width 205 height 30
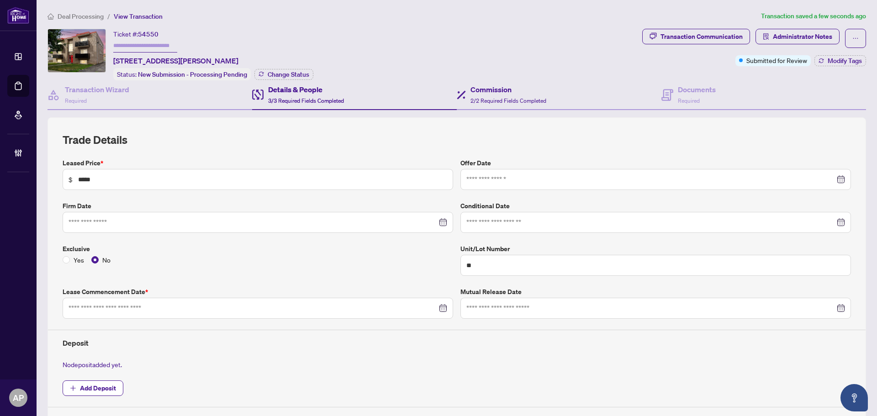
type input "**********"
click at [486, 95] on div "Commission 2/2 Required Fields Completed" at bounding box center [508, 94] width 76 height 21
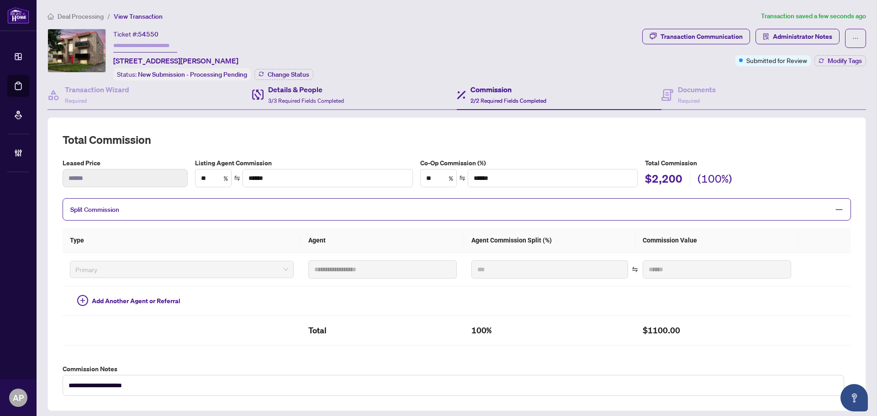
click at [362, 103] on div "Details & People 3/3 Required Fields Completed" at bounding box center [354, 95] width 205 height 30
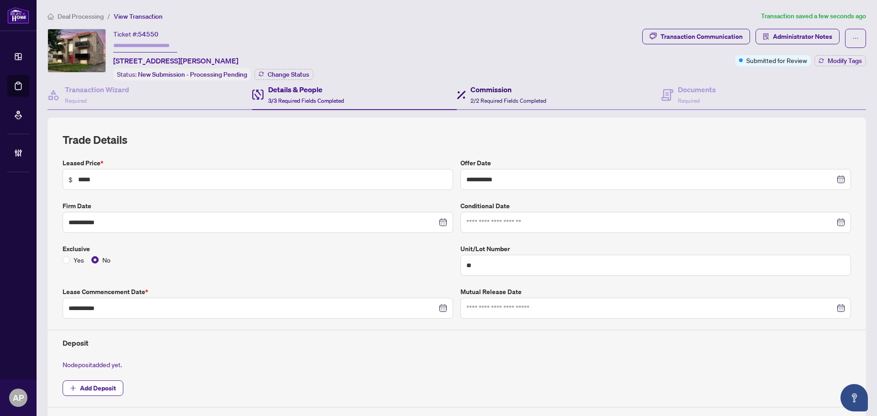
click at [474, 98] on span "2/2 Required Fields Completed" at bounding box center [508, 100] width 76 height 7
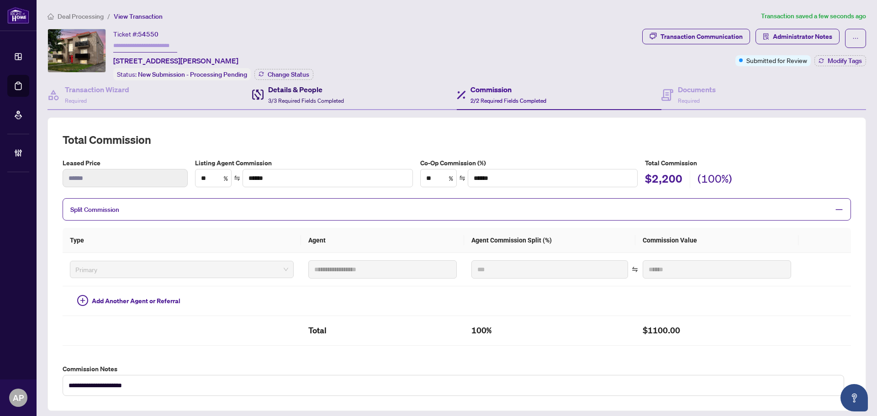
click at [315, 97] on span "3/3 Required Fields Completed" at bounding box center [306, 100] width 76 height 7
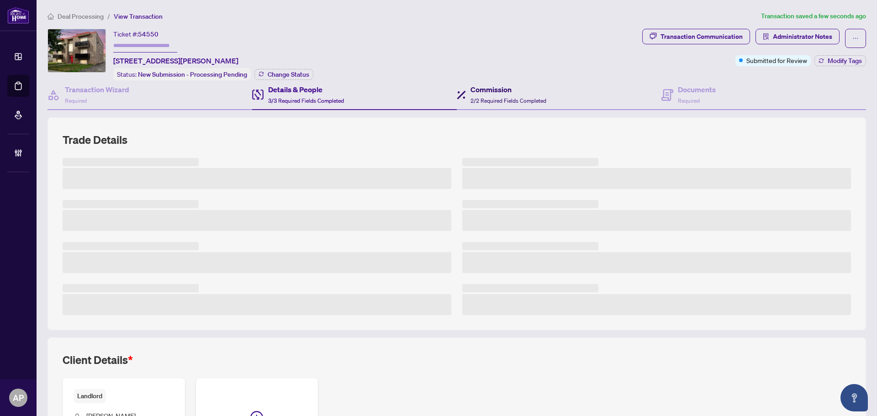
click at [490, 94] on div "Commission 2/2 Required Fields Completed" at bounding box center [508, 94] width 76 height 21
type textarea "**********"
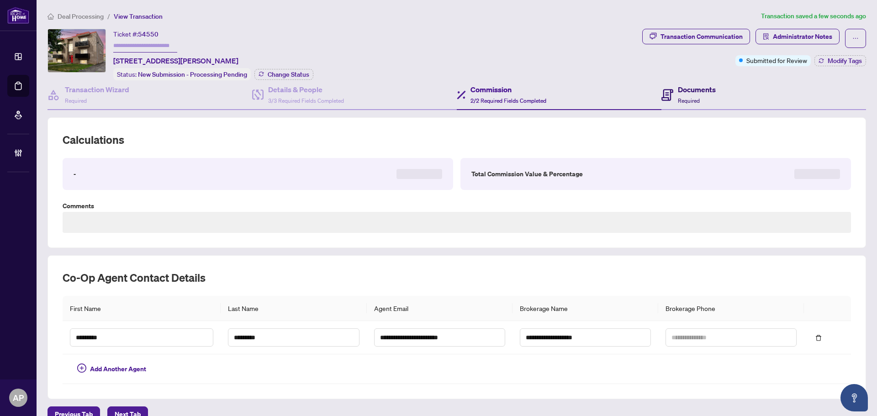
click at [665, 92] on icon at bounding box center [667, 92] width 4 height 1
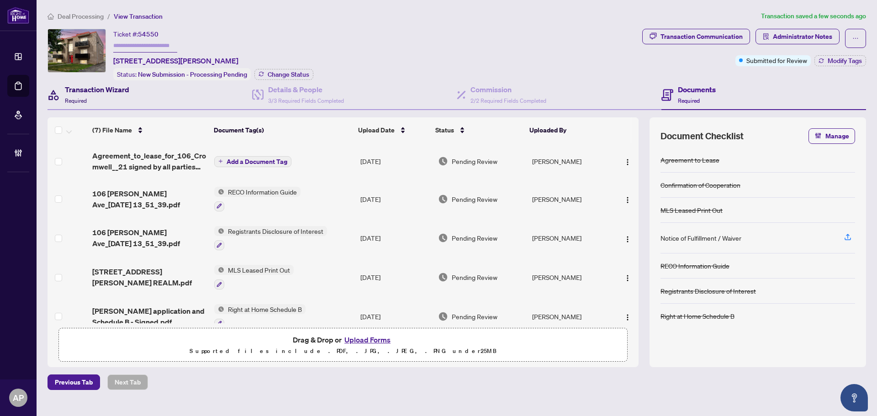
click at [111, 95] on div "Transaction Wizard Required" at bounding box center [97, 94] width 64 height 21
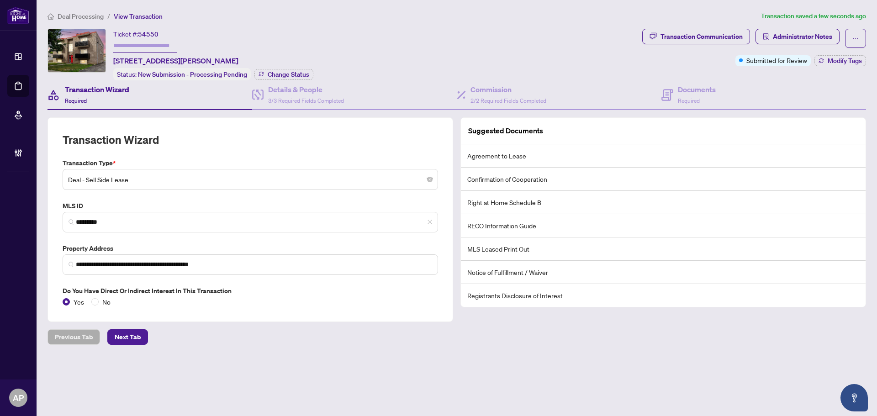
click at [501, 46] on div "Ticket #: 54550 [STREET_ADDRESS][PERSON_NAME] Status: New Submission - Processi…" at bounding box center [342, 55] width 591 height 52
click at [680, 87] on h4 "Documents" at bounding box center [697, 89] width 38 height 11
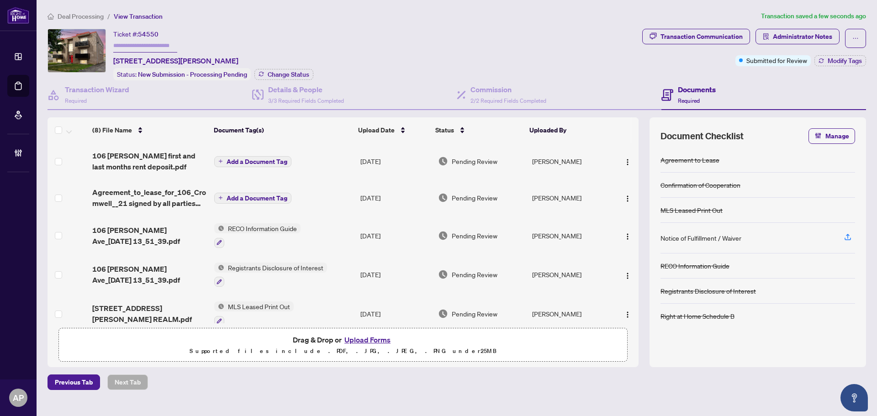
click at [337, 166] on td "Add a Document Tag" at bounding box center [284, 161] width 146 height 37
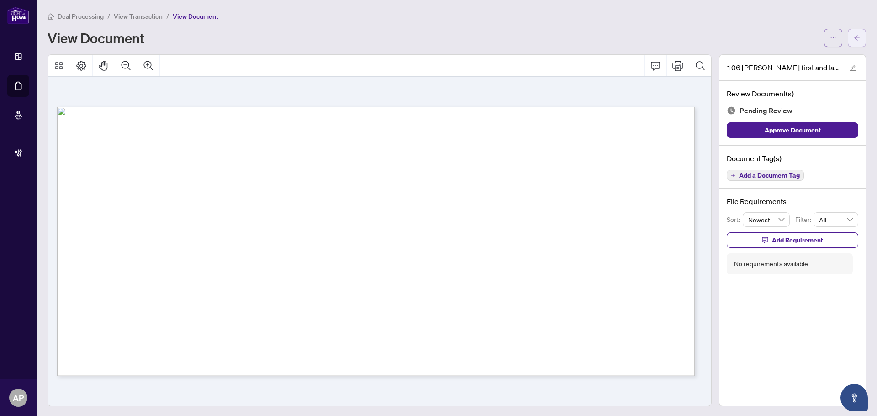
click at [853, 40] on icon "arrow-left" at bounding box center [856, 38] width 6 height 6
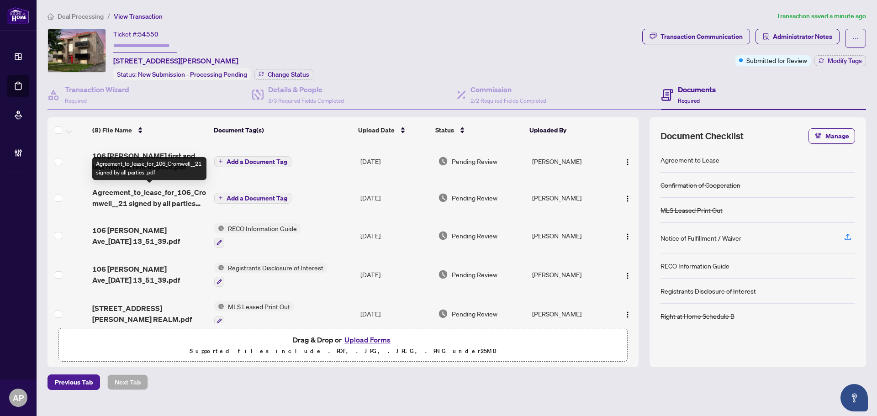
click at [181, 199] on span "Agreement_to_lease_for_106_Cromwell__21 signed by all parties .pdf" at bounding box center [149, 198] width 115 height 22
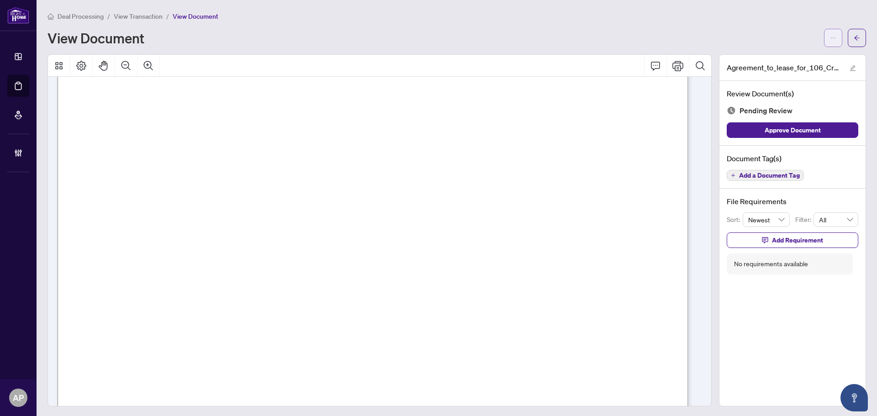
scroll to position [137, 0]
click at [853, 33] on span "button" at bounding box center [856, 38] width 6 height 15
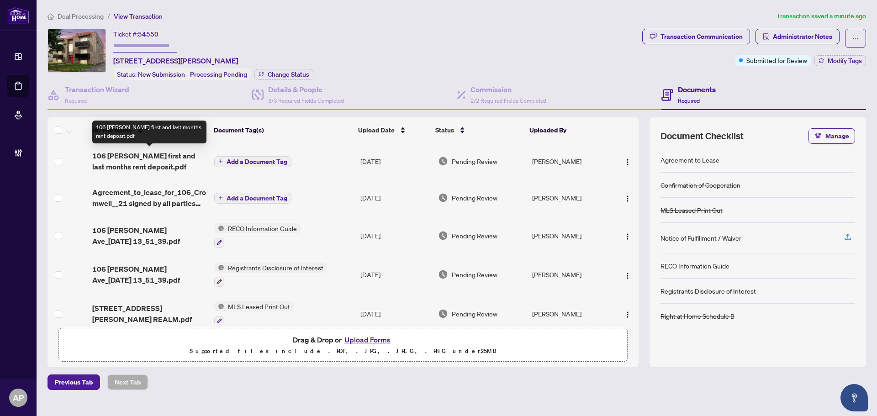
click at [195, 162] on span "106 [PERSON_NAME] first and last months rent deposit.pdf" at bounding box center [149, 161] width 115 height 22
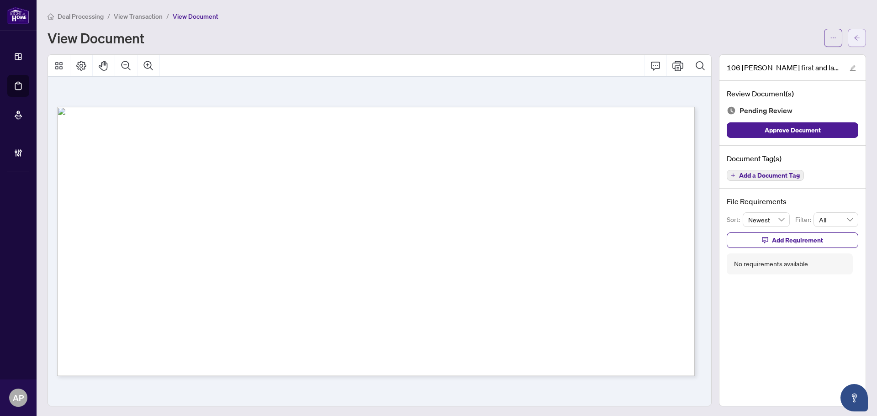
click at [853, 38] on icon "arrow-left" at bounding box center [856, 38] width 6 height 6
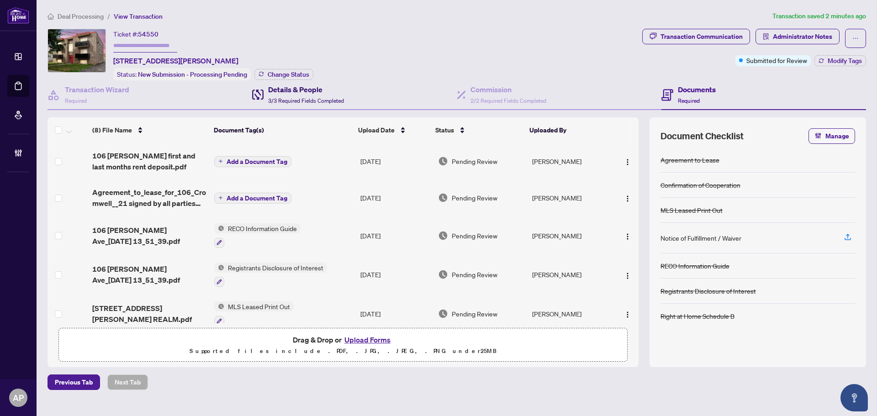
click at [316, 100] on span "3/3 Required Fields Completed" at bounding box center [306, 100] width 76 height 7
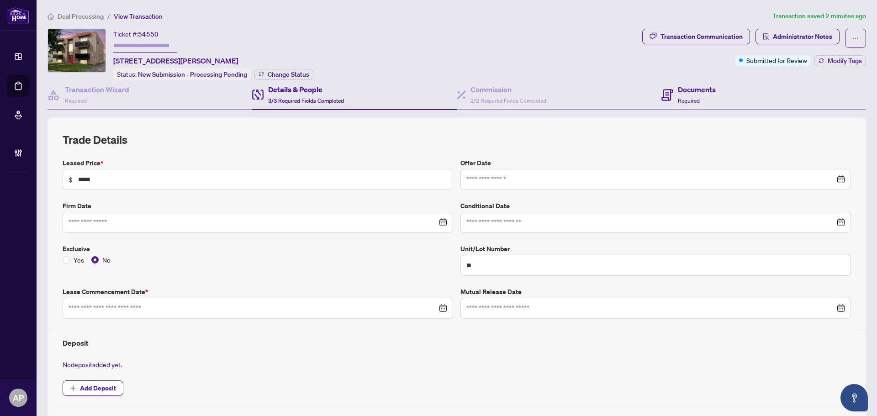
type input "**********"
click at [678, 97] on span "Required" at bounding box center [689, 100] width 22 height 7
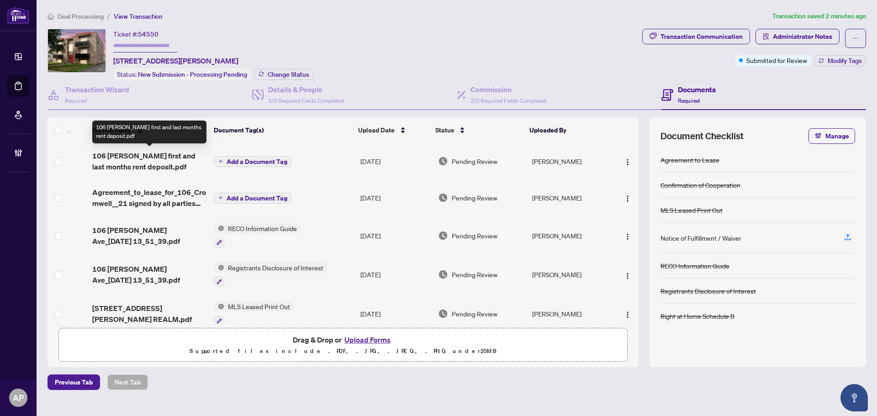
click at [202, 160] on span "106 [PERSON_NAME] first and last months rent deposit.pdf" at bounding box center [149, 161] width 115 height 22
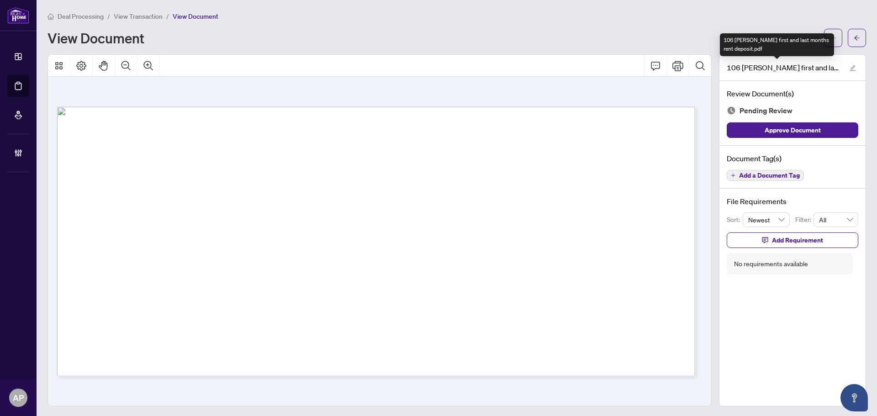
scroll to position [1, 0]
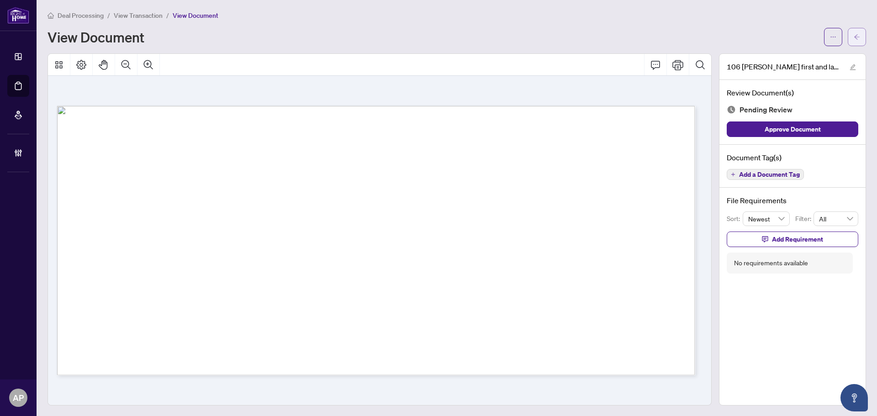
click at [853, 40] on span "button" at bounding box center [856, 37] width 6 height 15
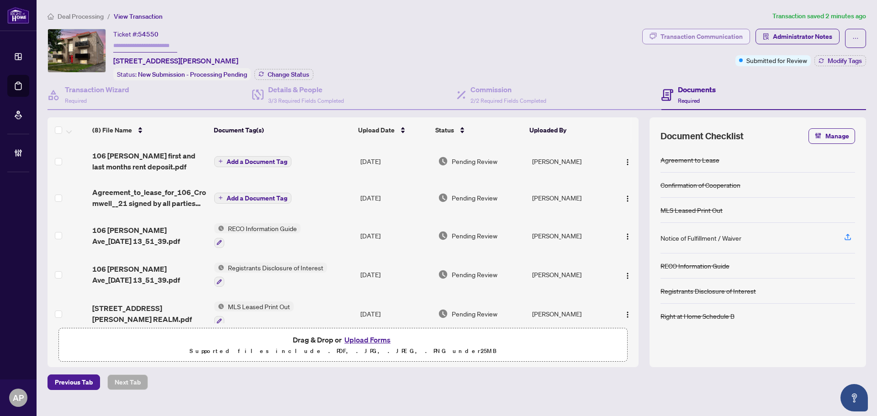
click at [719, 41] on div "Transaction Communication" at bounding box center [701, 36] width 82 height 15
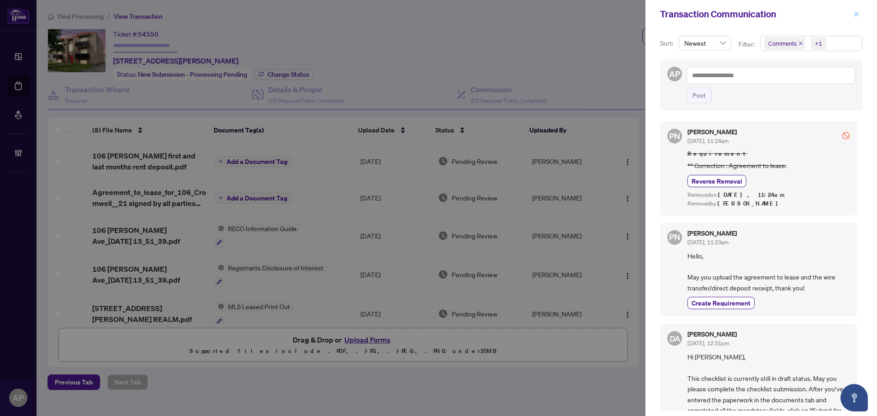
click at [854, 17] on icon "close" at bounding box center [856, 14] width 6 height 6
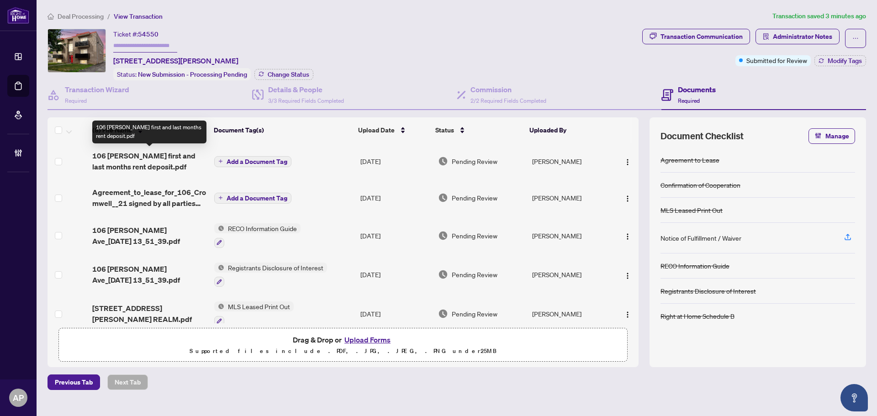
click at [195, 160] on span "106 [PERSON_NAME] first and last months rent deposit.pdf" at bounding box center [149, 161] width 115 height 22
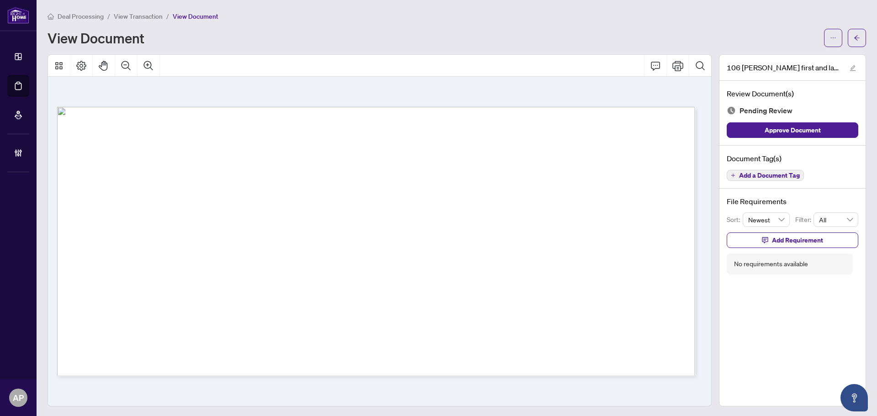
scroll to position [1, 0]
click at [854, 39] on icon "arrow-left" at bounding box center [856, 36] width 5 height 5
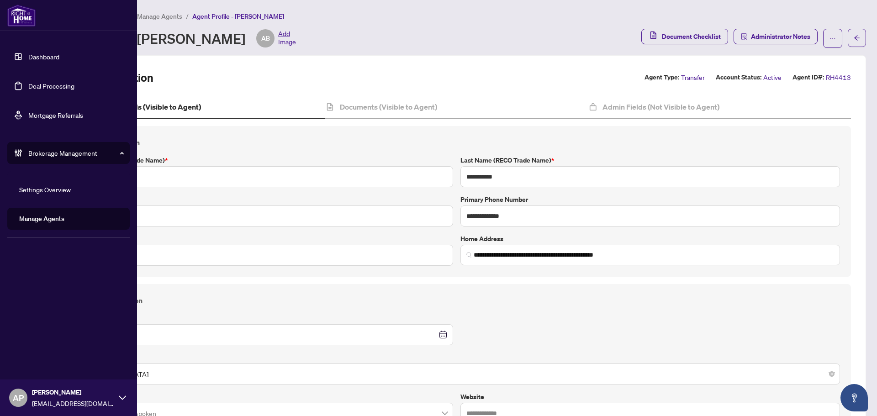
click at [34, 83] on link "Deal Processing" at bounding box center [51, 86] width 46 height 8
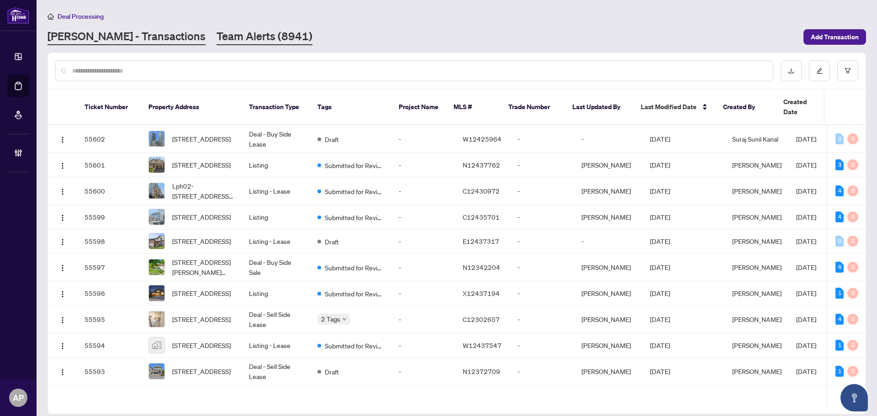
click at [216, 39] on link "Team Alerts (8941)" at bounding box center [264, 37] width 96 height 16
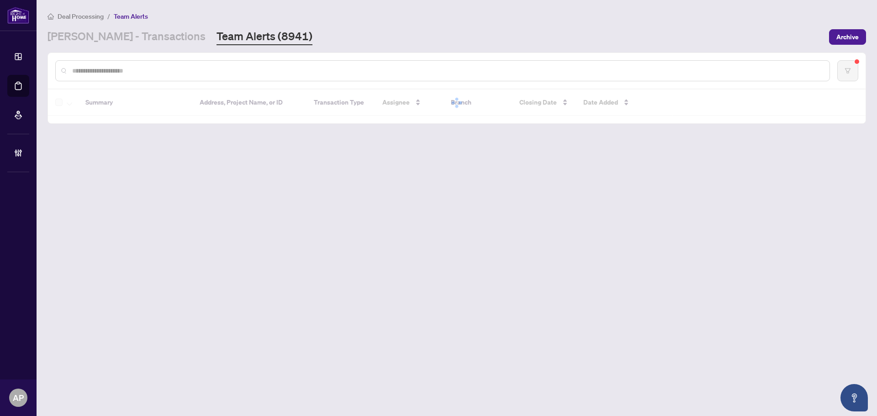
click at [193, 74] on input "text" at bounding box center [447, 71] width 750 height 10
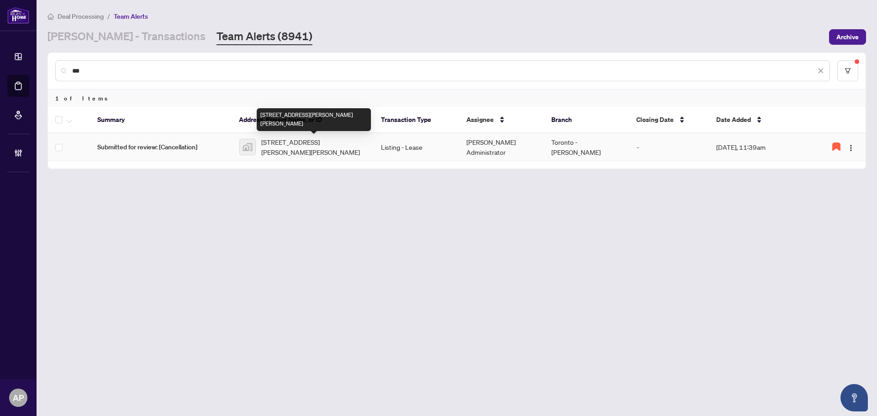
type input "***"
click at [355, 147] on span "[STREET_ADDRESS][PERSON_NAME][PERSON_NAME]" at bounding box center [313, 147] width 105 height 20
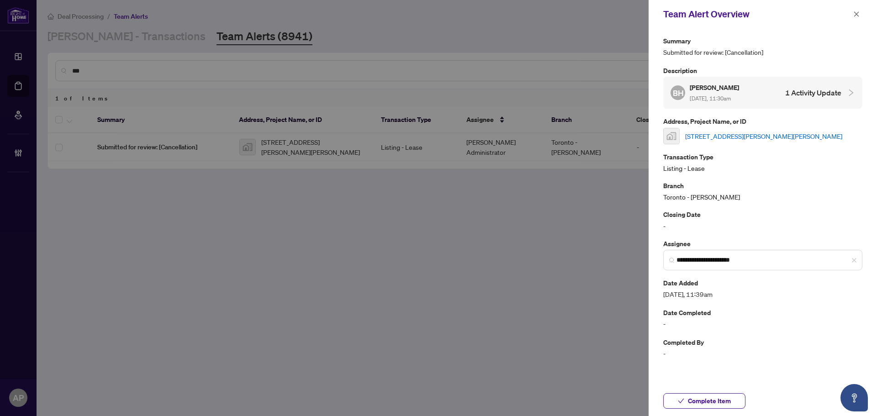
click at [719, 136] on link "[STREET_ADDRESS][PERSON_NAME][PERSON_NAME]" at bounding box center [763, 136] width 157 height 10
click at [853, 16] on button "button" at bounding box center [856, 14] width 12 height 11
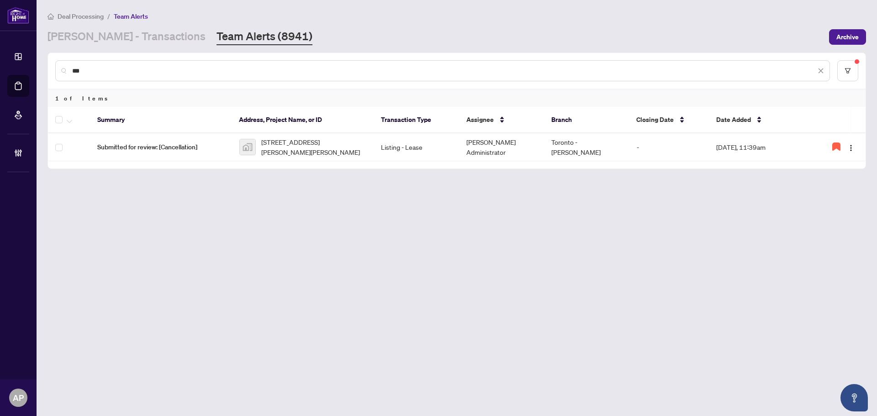
click at [216, 40] on link "Team Alerts (8941)" at bounding box center [264, 37] width 96 height 16
click at [114, 29] on link "[PERSON_NAME] - Transactions" at bounding box center [126, 37] width 158 height 16
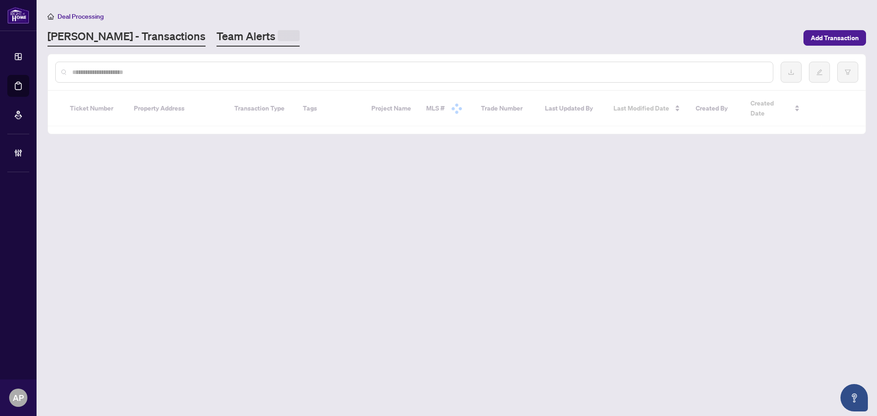
click at [216, 30] on link "Team Alerts" at bounding box center [257, 38] width 83 height 18
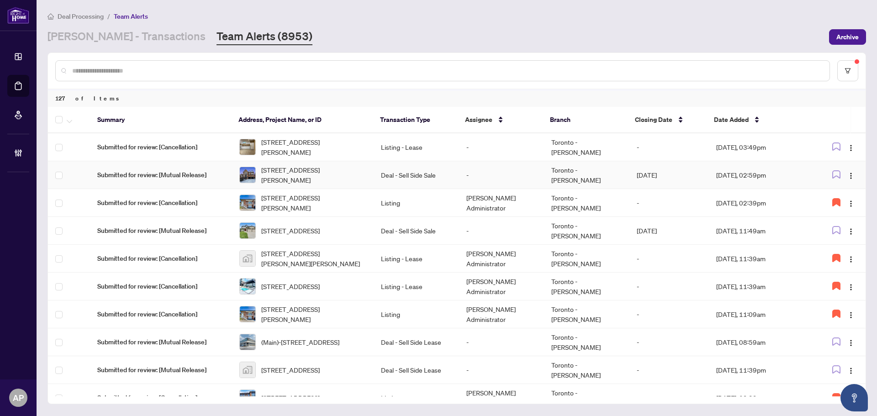
click at [539, 177] on td "-" at bounding box center [501, 175] width 85 height 28
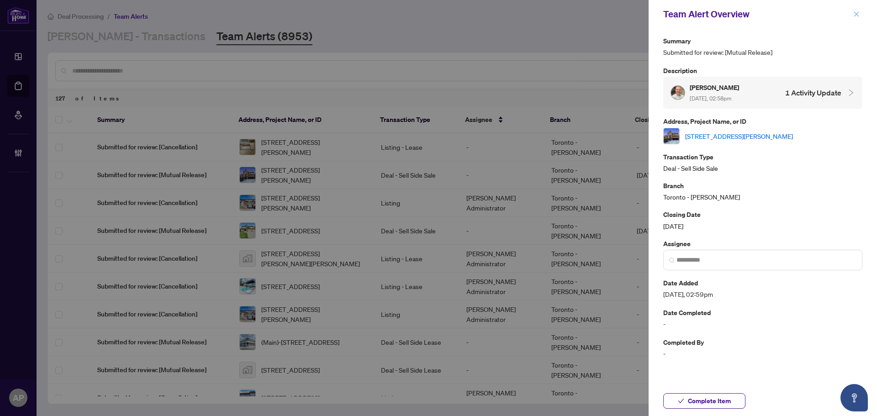
click at [853, 14] on icon "close" at bounding box center [856, 14] width 6 height 6
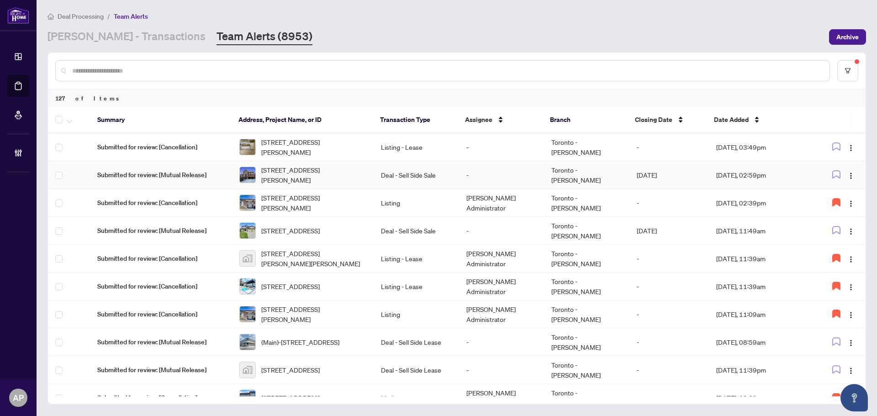
click at [406, 176] on td "Deal - Sell Side Sale" at bounding box center [416, 175] width 85 height 28
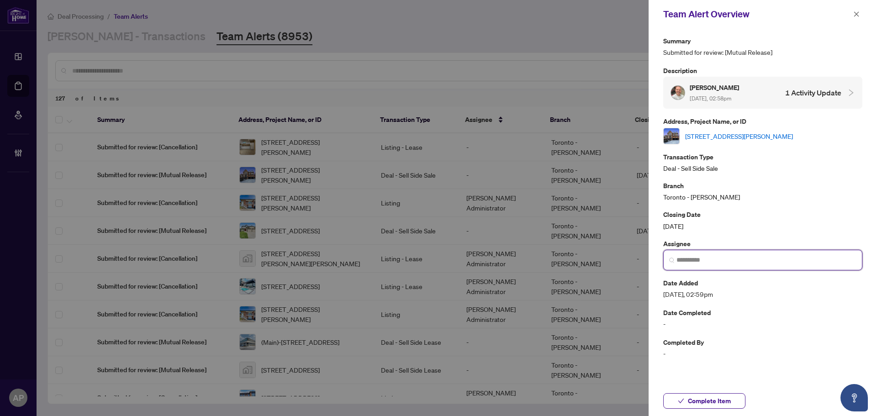
click at [729, 257] on input "search" at bounding box center [766, 260] width 180 height 10
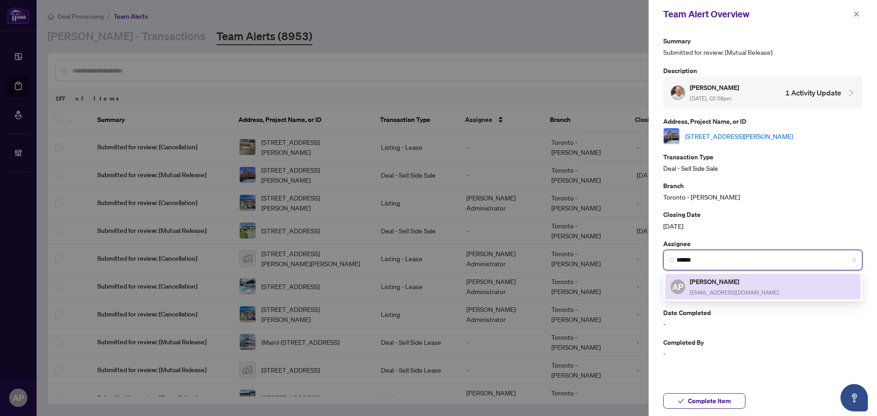
click at [740, 293] on span "[EMAIL_ADDRESS][DOMAIN_NAME]" at bounding box center [734, 292] width 89 height 7
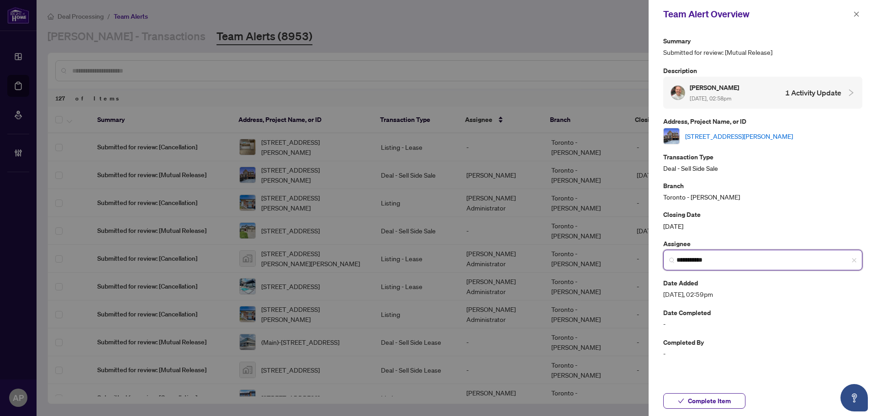
type input "**********"
click at [747, 134] on link "157 Fred Young Dr, Toronto, Ontario M3L 0A4, Canada" at bounding box center [739, 136] width 108 height 10
click at [858, 16] on icon "close" at bounding box center [856, 14] width 6 height 6
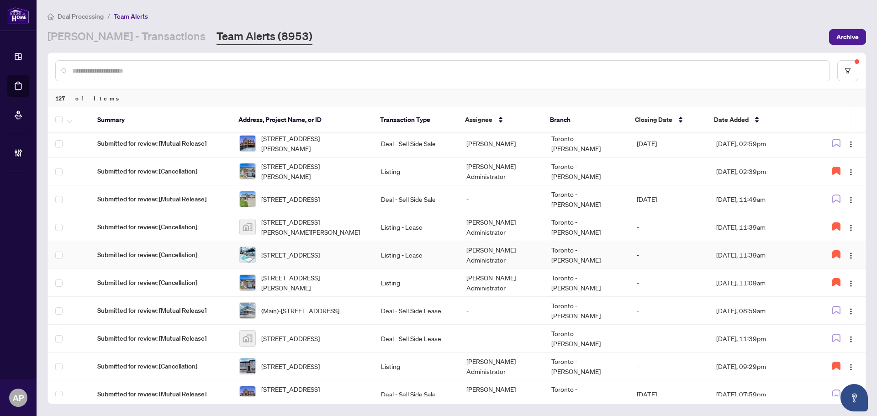
scroll to position [46, 0]
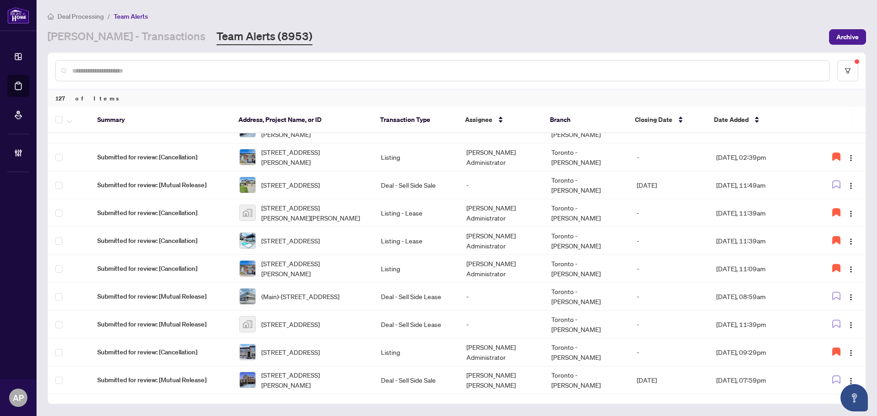
click at [255, 70] on input "text" at bounding box center [447, 71] width 750 height 10
click at [244, 68] on input "text" at bounding box center [447, 71] width 750 height 10
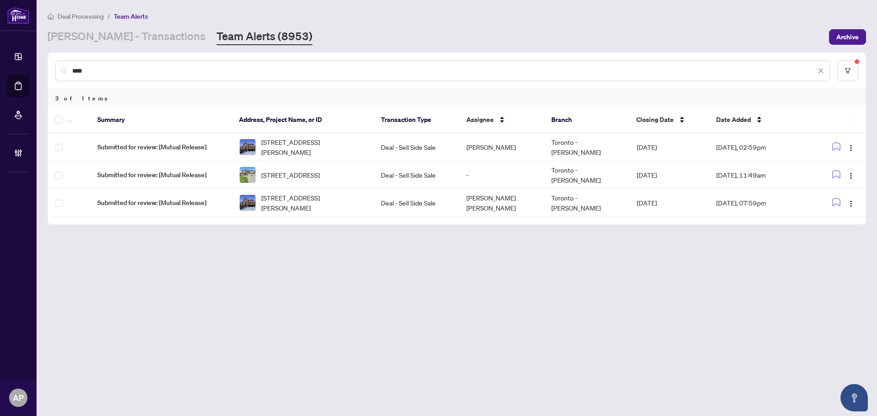
scroll to position [0, 0]
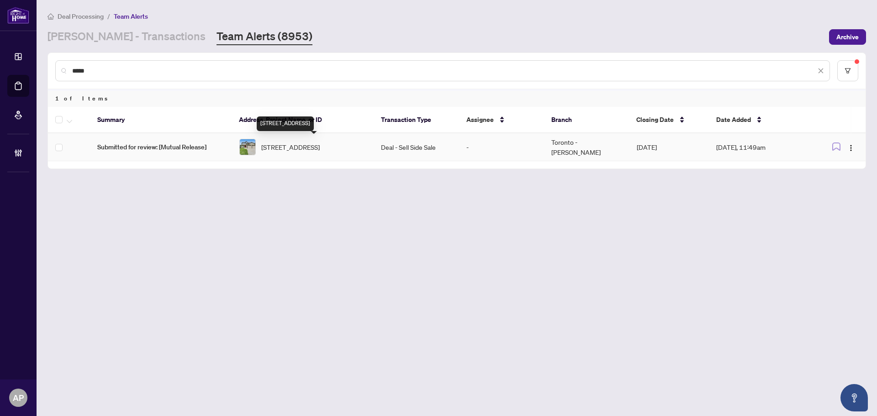
type input "****"
click at [320, 146] on span "1578 Birchwood Dr, London South, Ontario N6K 4X3, Canada" at bounding box center [290, 147] width 58 height 10
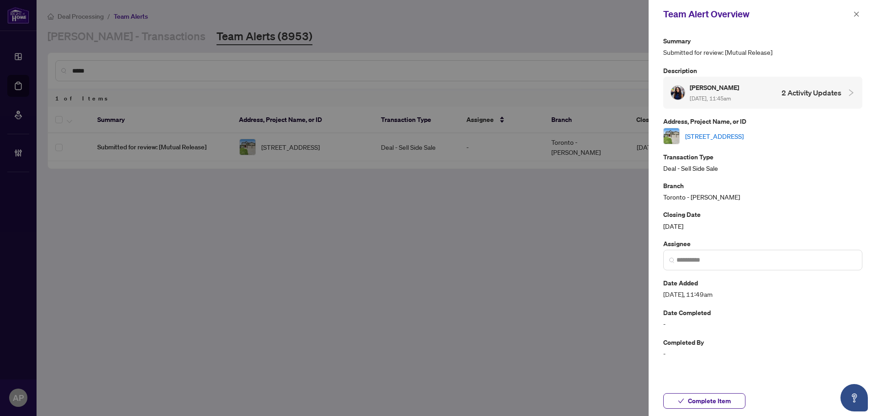
click at [739, 135] on link "1578 Birchwood Dr, London South, Ontario N6K 4X3, Canada" at bounding box center [714, 136] width 58 height 10
click at [696, 259] on input "search" at bounding box center [766, 260] width 180 height 10
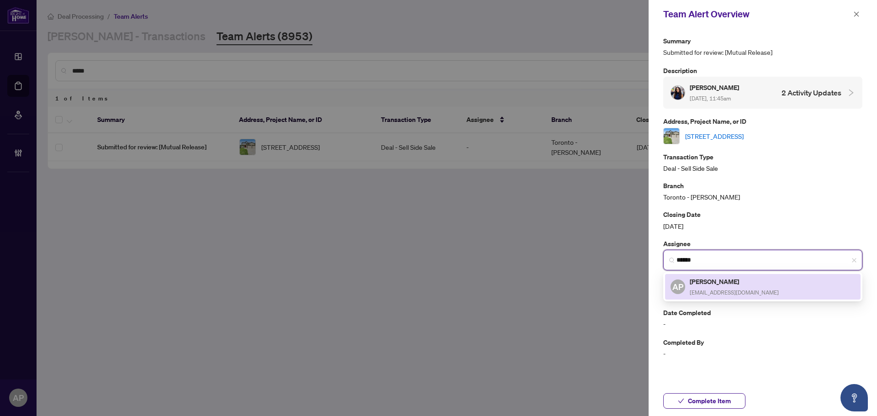
click at [718, 278] on h5 "[PERSON_NAME]" at bounding box center [734, 281] width 89 height 11
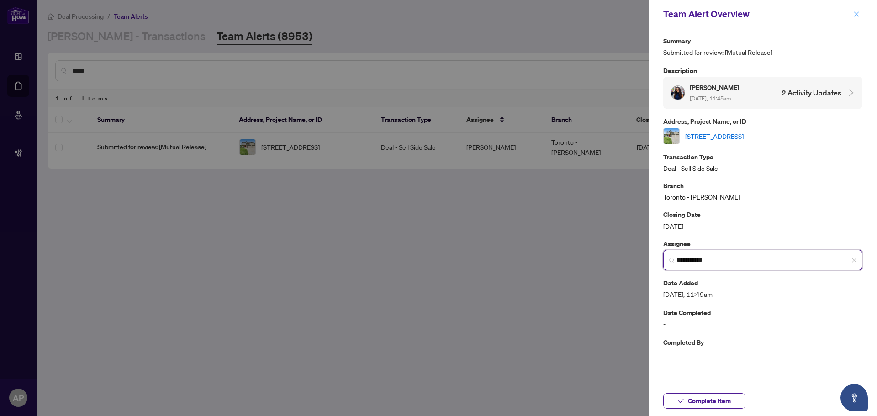
type input "**********"
click at [860, 17] on button "button" at bounding box center [856, 14] width 12 height 11
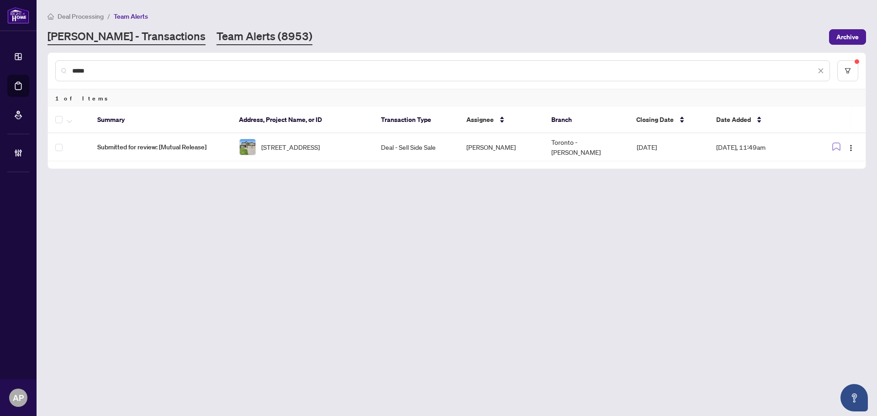
click at [100, 37] on link "[PERSON_NAME] - Transactions" at bounding box center [126, 37] width 158 height 16
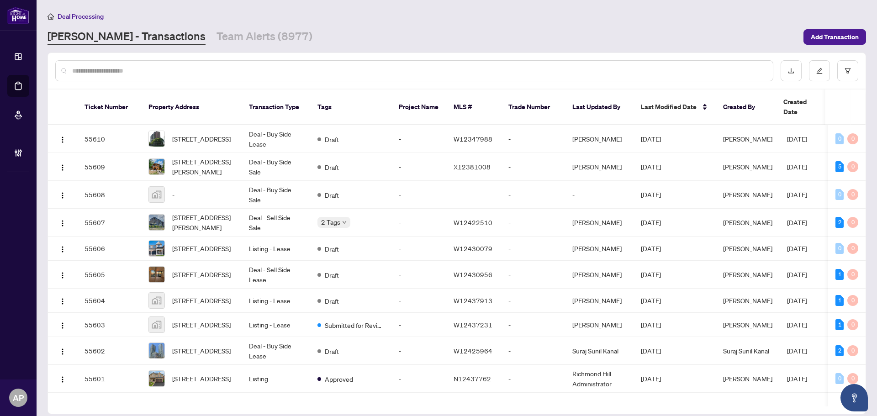
click at [96, 70] on input "text" at bounding box center [418, 71] width 693 height 10
paste input "********"
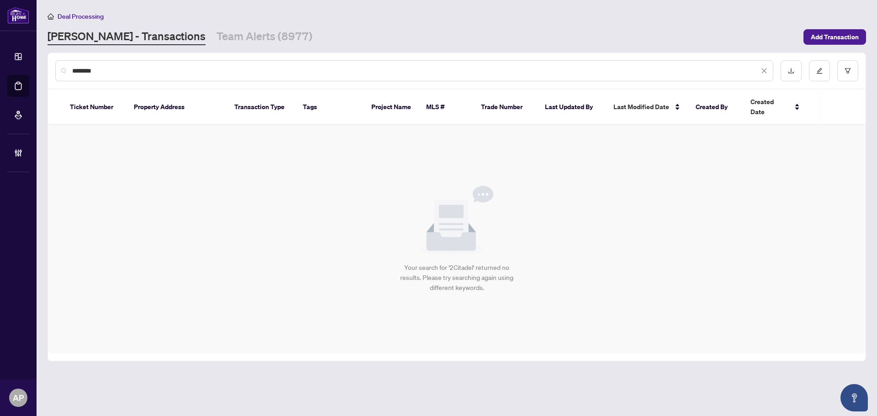
click at [78, 70] on input "********" at bounding box center [415, 71] width 687 height 10
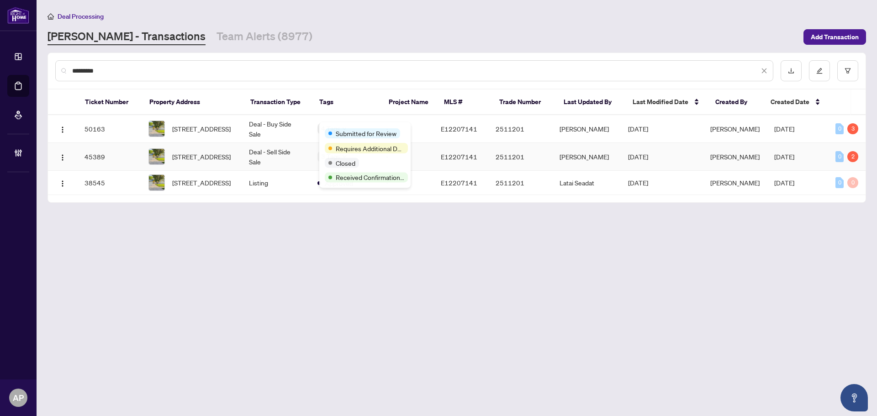
type input "*********"
click at [295, 153] on td "Deal - Sell Side Sale" at bounding box center [276, 157] width 68 height 28
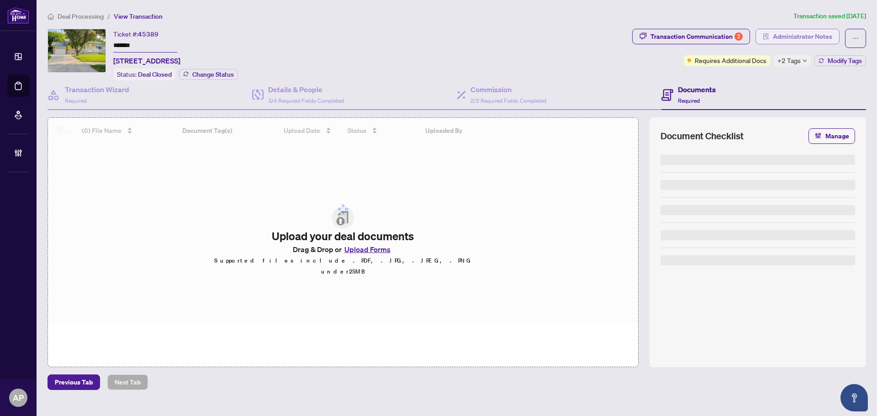
click at [794, 38] on span "Administrator Notes" at bounding box center [802, 36] width 59 height 15
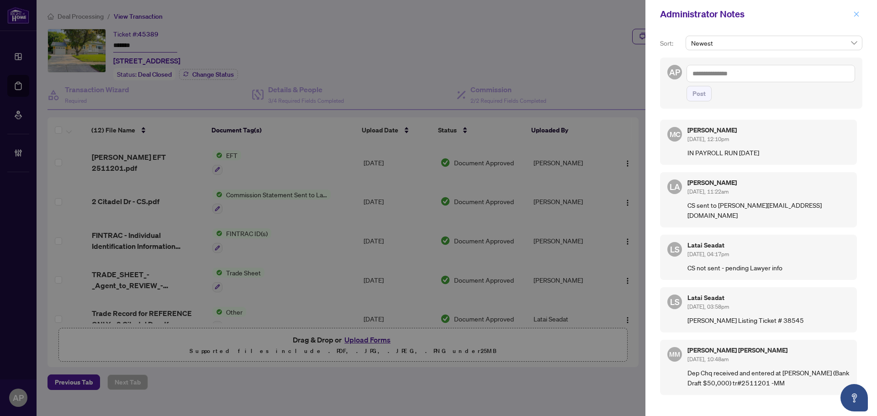
click at [858, 16] on icon "close" at bounding box center [856, 14] width 6 height 6
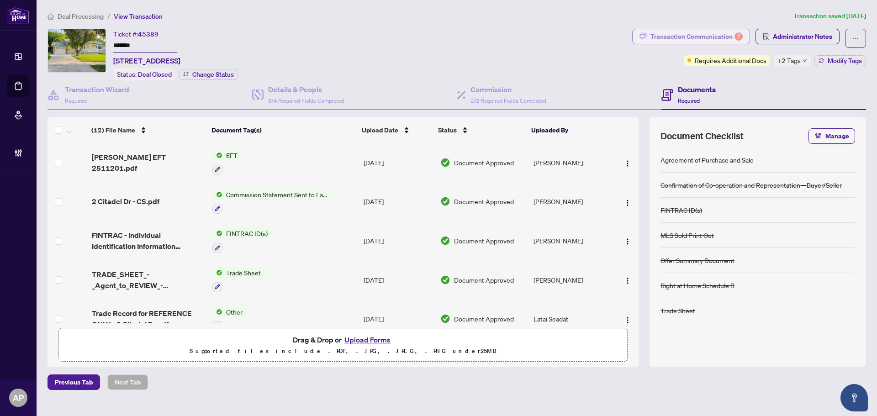
click at [707, 43] on button "Transaction Communication 2" at bounding box center [691, 37] width 118 height 16
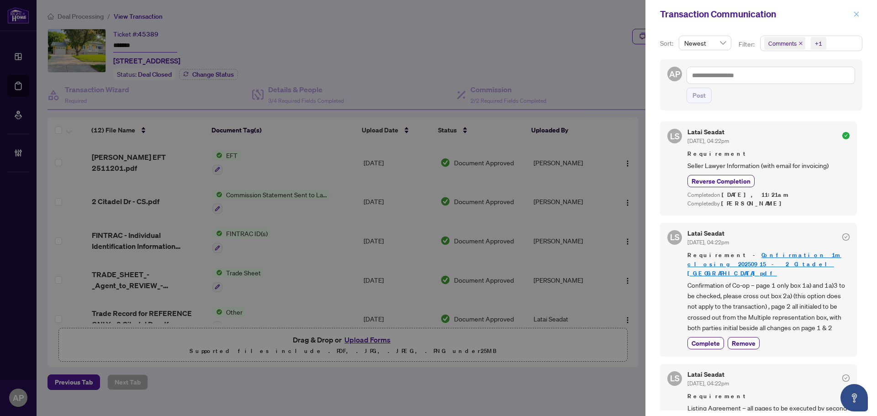
click at [855, 15] on icon "close" at bounding box center [856, 13] width 5 height 5
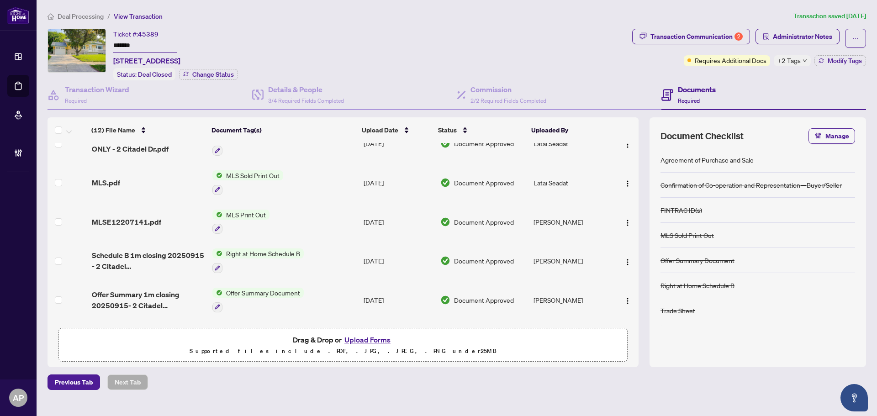
scroll to position [290, 0]
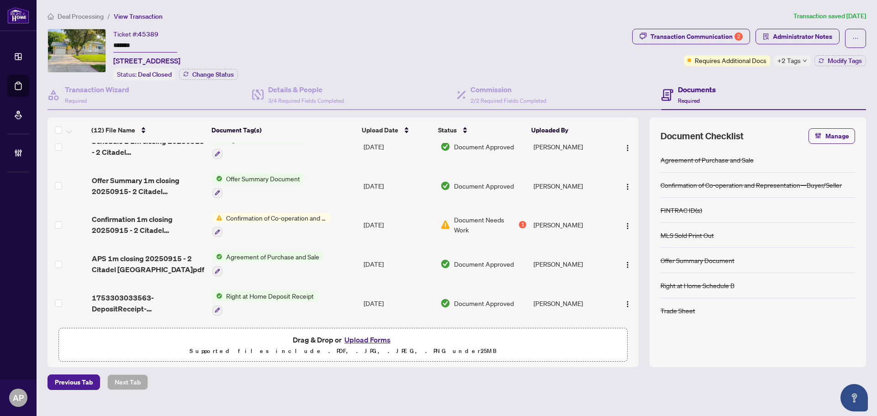
click at [367, 225] on td "Jul/23/2025" at bounding box center [398, 224] width 77 height 39
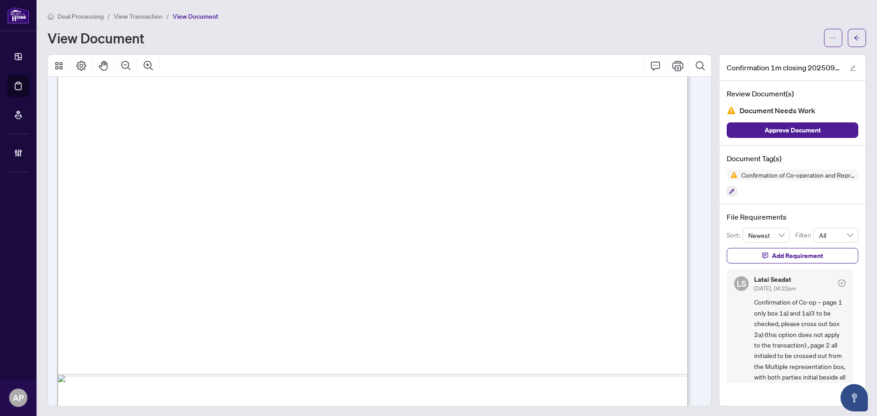
scroll to position [594, 0]
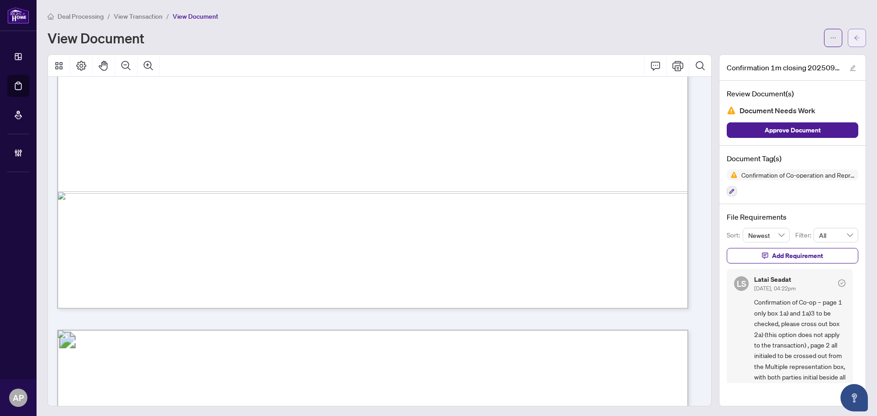
click at [853, 35] on icon "arrow-left" at bounding box center [856, 38] width 6 height 6
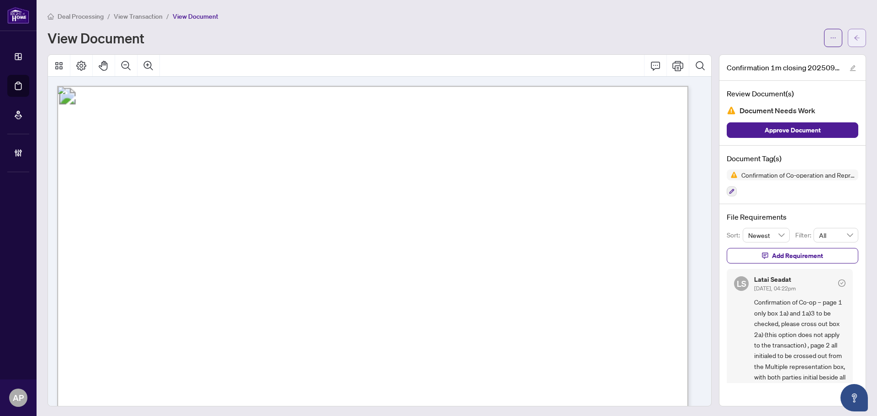
click at [847, 46] on button "button" at bounding box center [856, 38] width 18 height 18
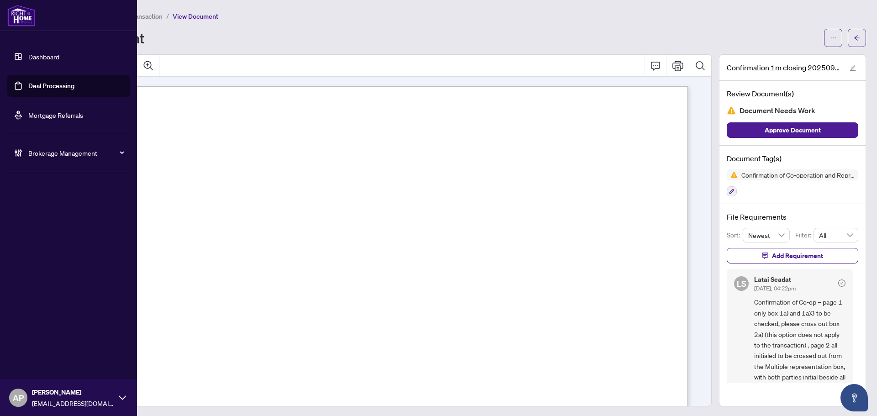
click at [28, 85] on link "Deal Processing" at bounding box center [51, 86] width 46 height 8
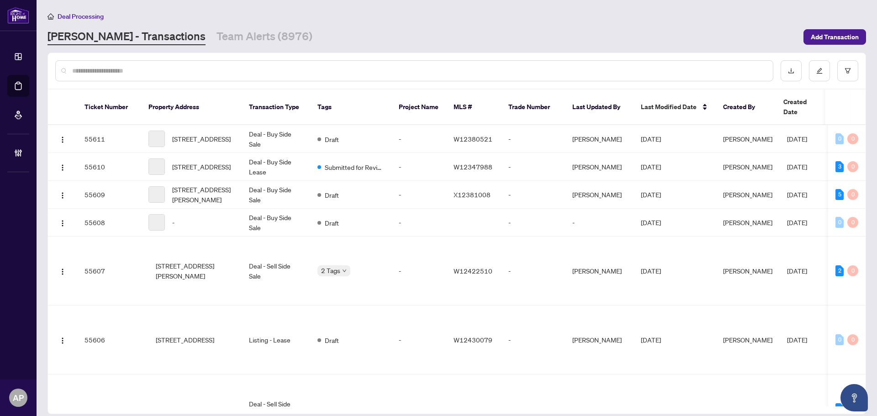
click at [265, 69] on input "text" at bounding box center [418, 71] width 693 height 10
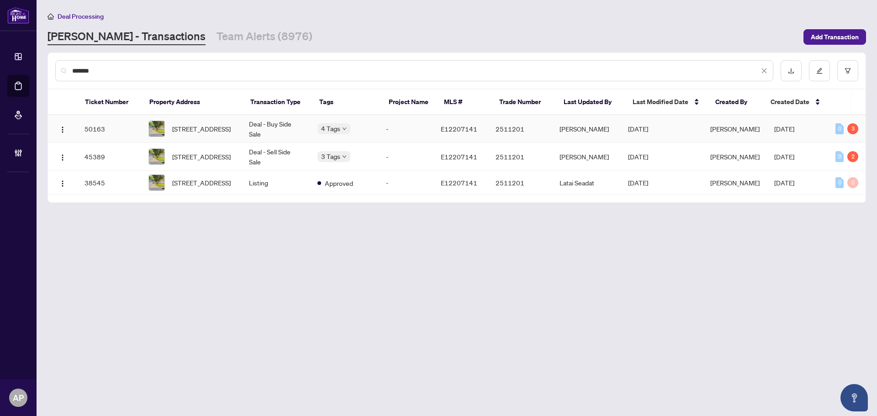
type input "*******"
click at [305, 122] on td "Deal - Buy Side Sale" at bounding box center [276, 129] width 68 height 28
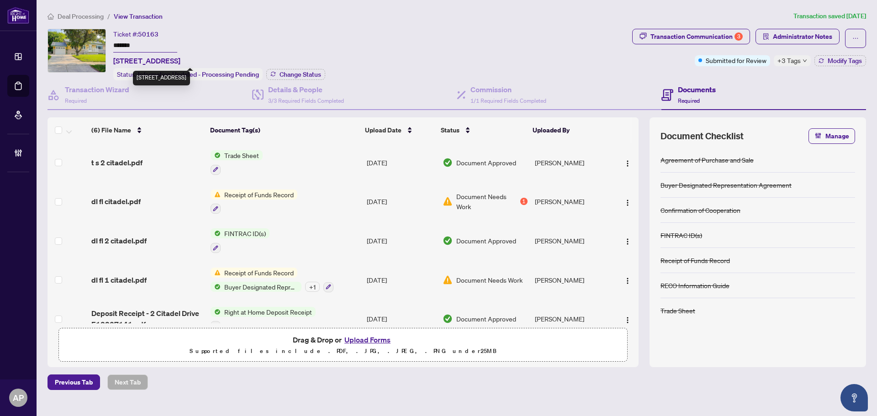
click at [127, 46] on input "*******" at bounding box center [145, 45] width 64 height 13
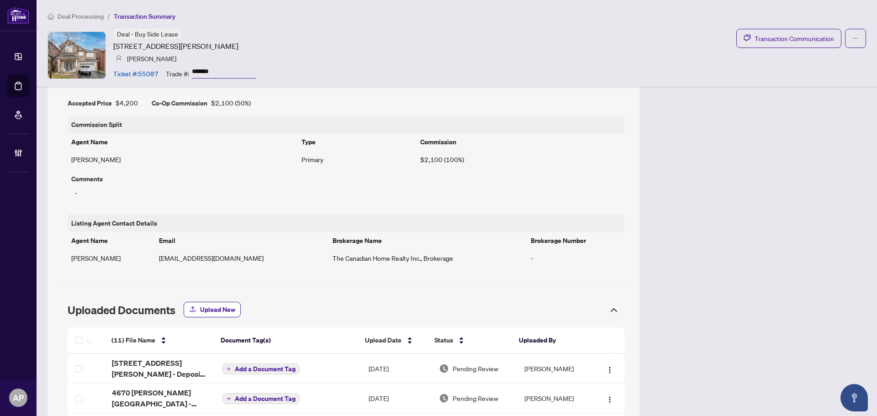
scroll to position [732, 0]
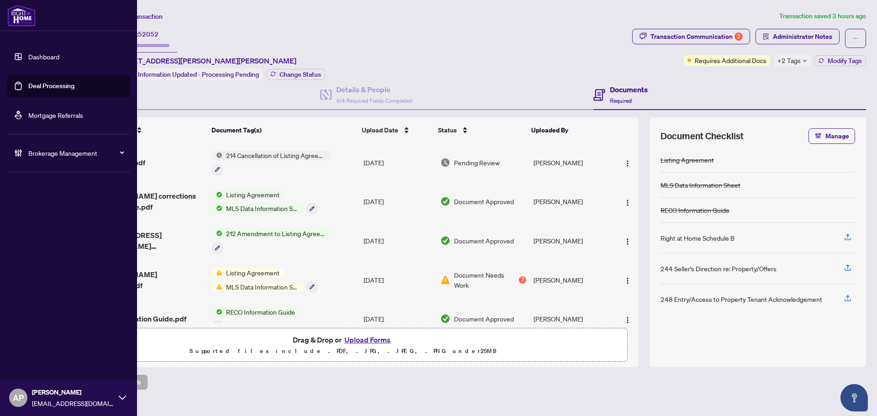
click at [28, 86] on link "Deal Processing" at bounding box center [51, 86] width 46 height 8
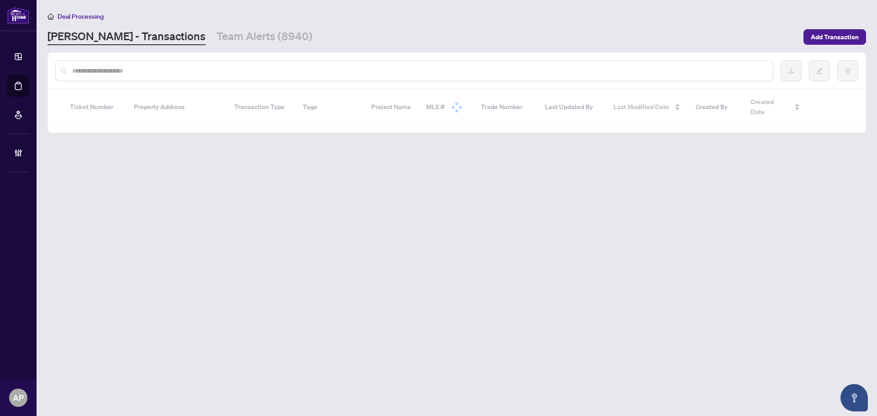
click at [237, 74] on input "text" at bounding box center [418, 71] width 693 height 10
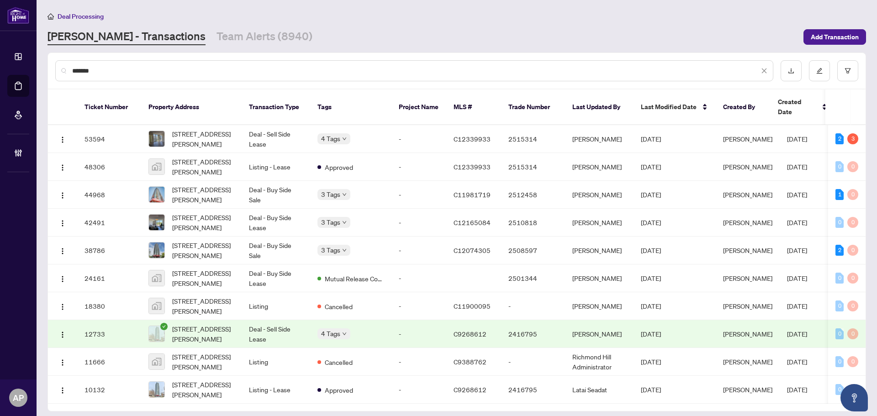
type input "********"
click at [234, 129] on span "[STREET_ADDRESS][PERSON_NAME]" at bounding box center [203, 139] width 62 height 20
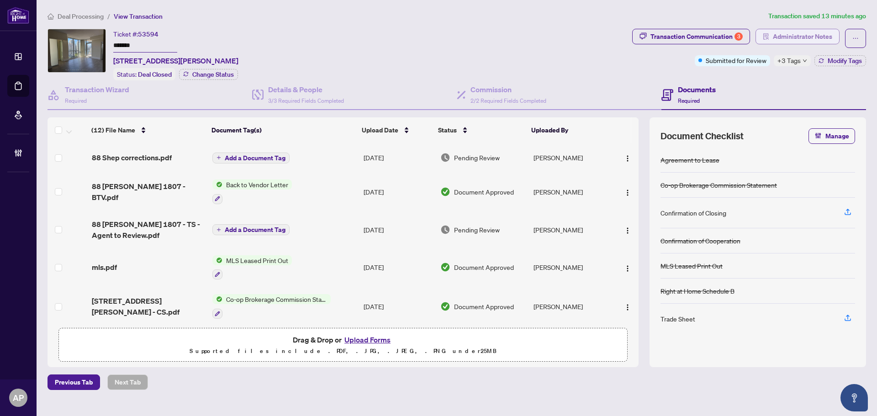
click at [803, 37] on span "Administrator Notes" at bounding box center [802, 36] width 59 height 15
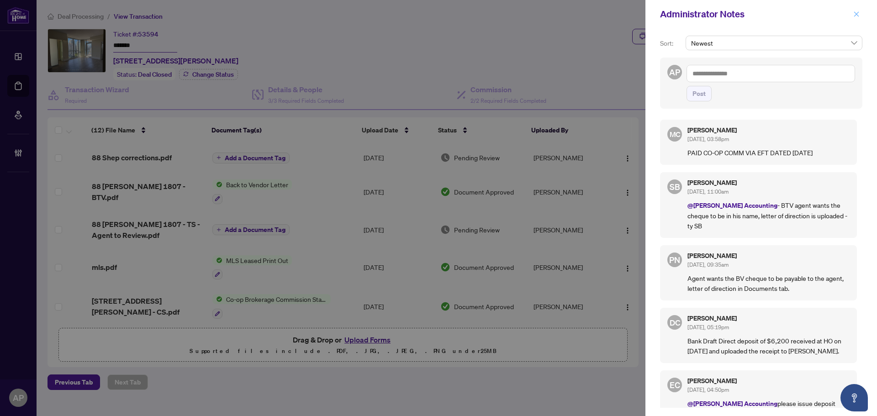
click at [857, 9] on span "button" at bounding box center [856, 14] width 6 height 15
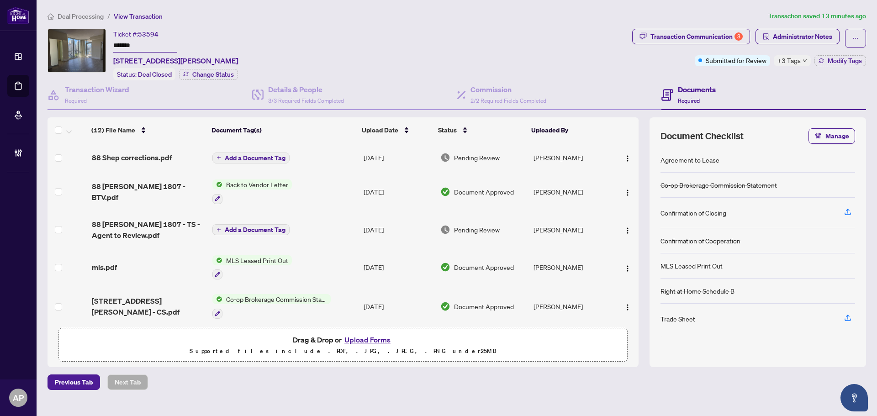
click at [797, 60] on span "+3 Tags" at bounding box center [788, 60] width 23 height 11
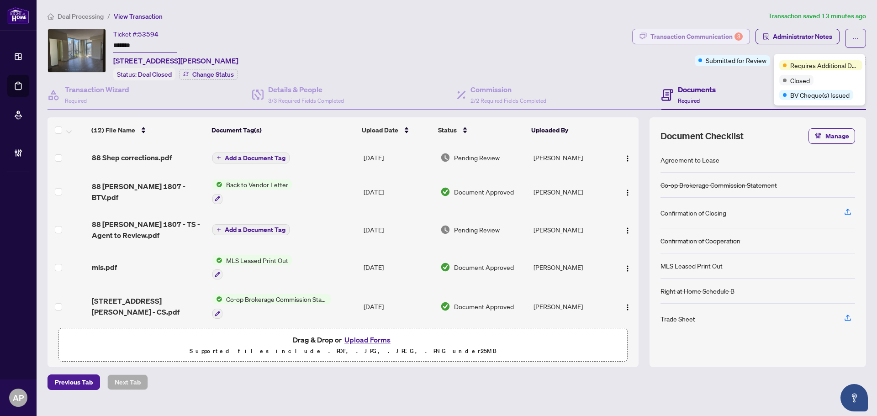
click at [686, 35] on div "Transaction Communication 3" at bounding box center [696, 36] width 92 height 15
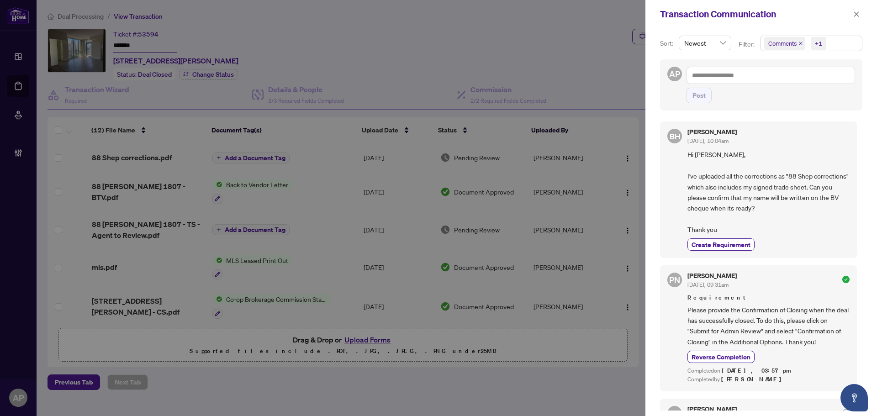
click at [800, 46] on span "Comments" at bounding box center [784, 43] width 41 height 13
click at [800, 43] on icon "close" at bounding box center [800, 43] width 5 height 5
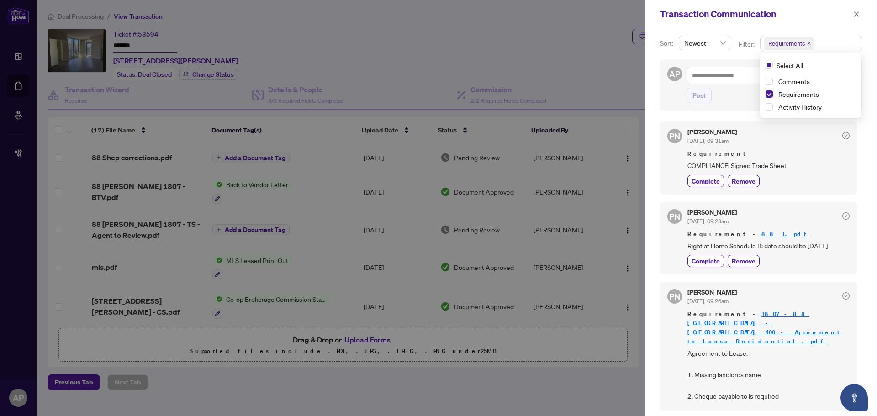
click at [668, 93] on div "AP Post" at bounding box center [761, 84] width 202 height 51
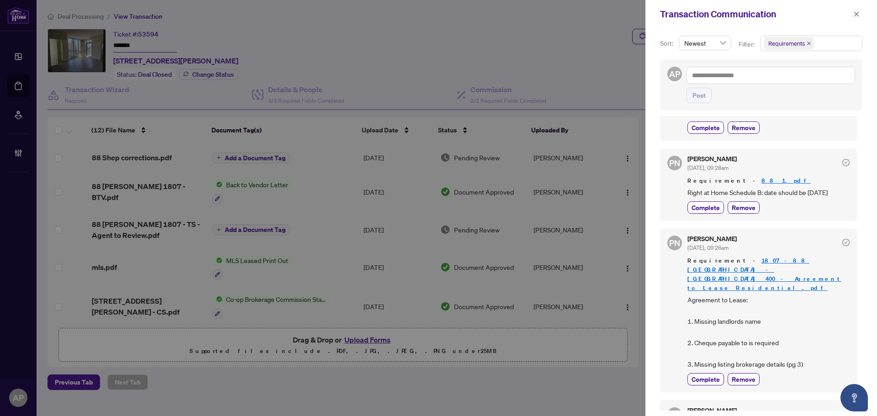
scroll to position [137, 0]
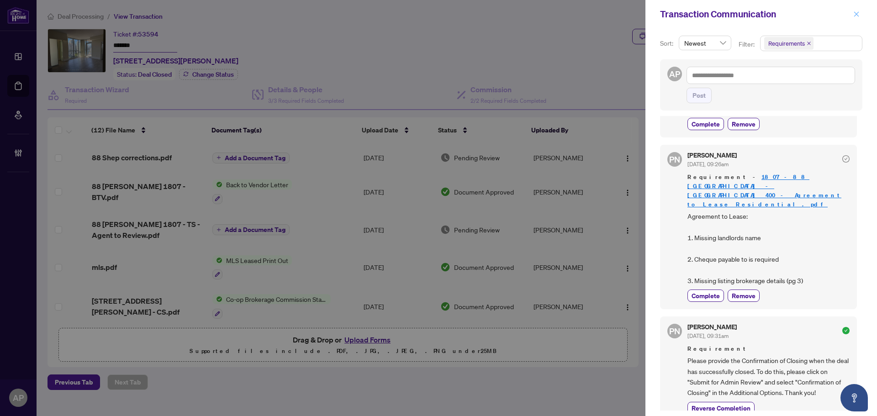
click at [859, 15] on button "button" at bounding box center [856, 14] width 12 height 11
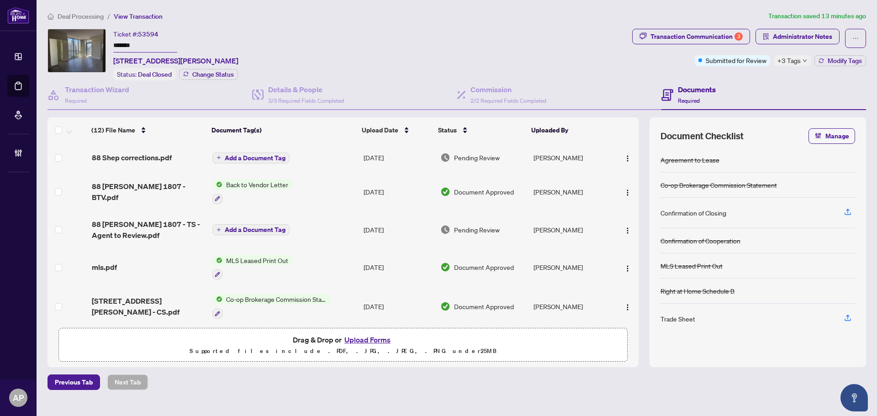
click at [350, 157] on td "Add a Document Tag" at bounding box center [284, 157] width 151 height 29
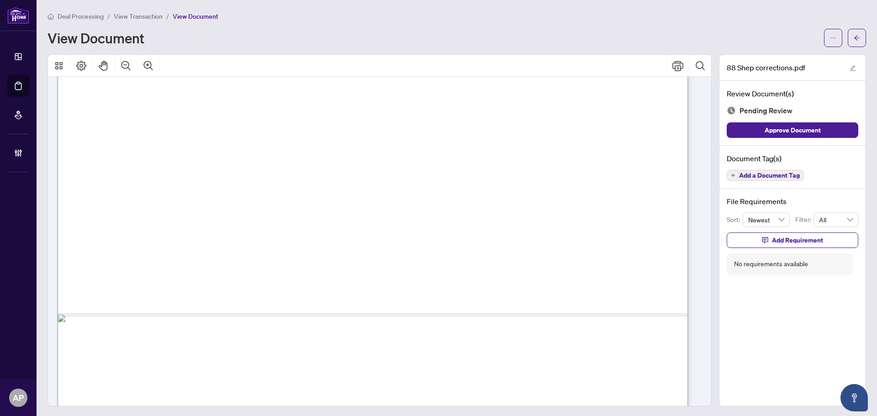
scroll to position [8093, 0]
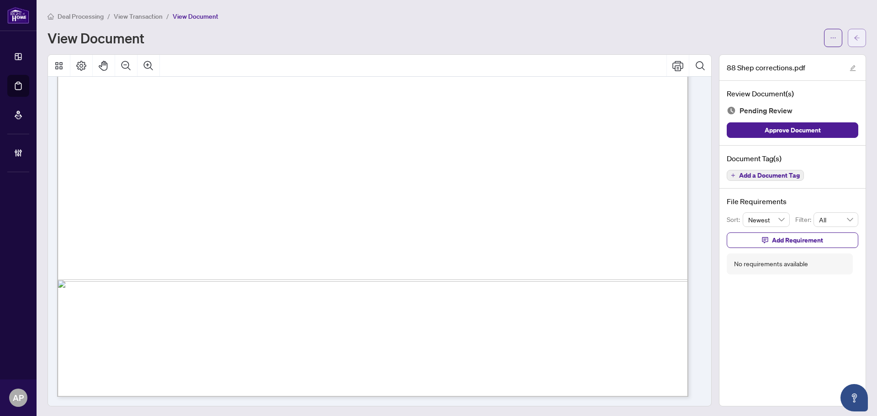
click at [853, 36] on icon "arrow-left" at bounding box center [856, 38] width 6 height 6
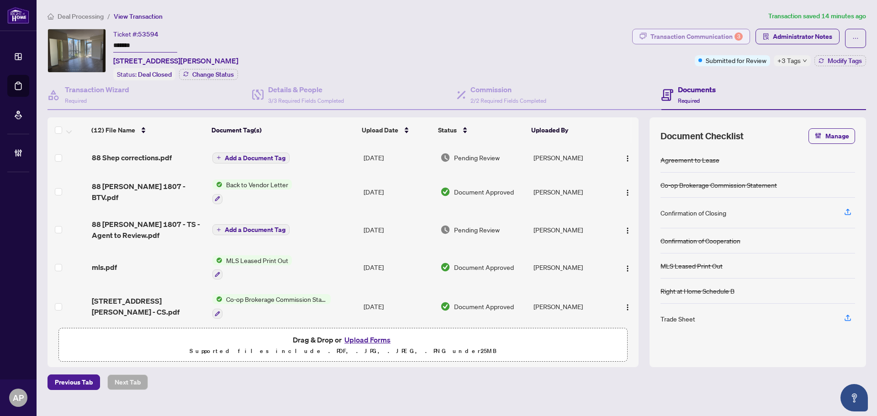
click at [686, 31] on div "Transaction Communication 3" at bounding box center [696, 36] width 92 height 15
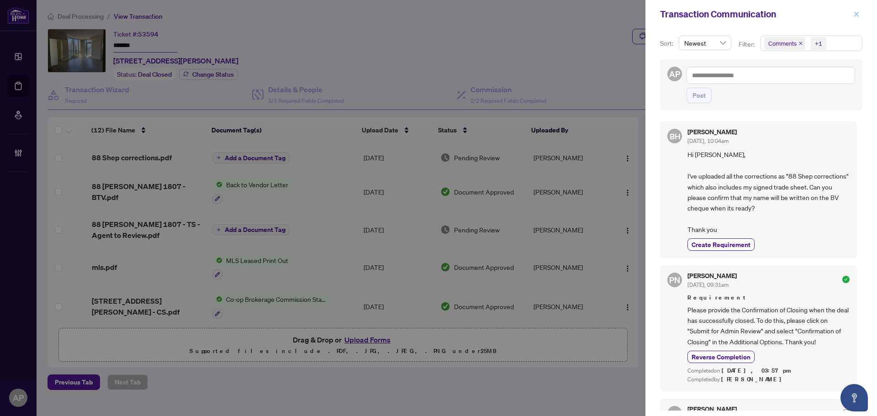
click at [854, 17] on icon "close" at bounding box center [856, 14] width 6 height 6
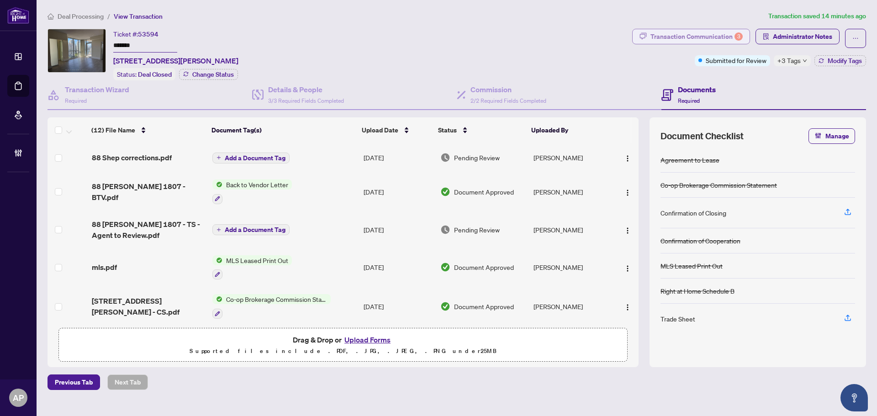
click at [693, 34] on div "Transaction Communication 3" at bounding box center [696, 36] width 92 height 15
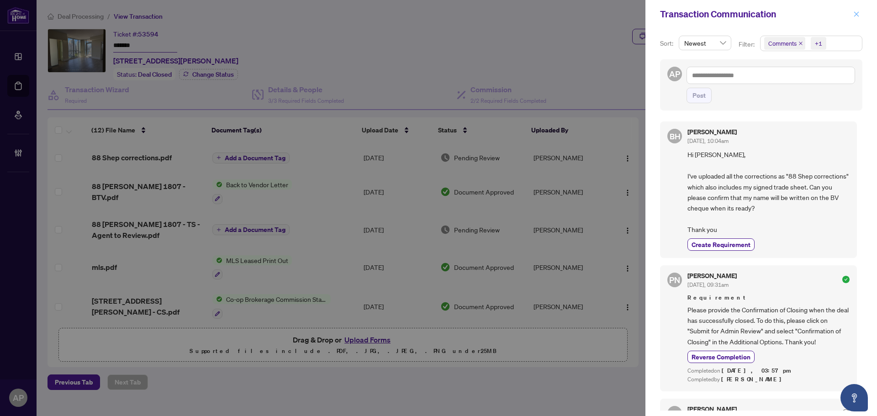
click at [855, 16] on icon "close" at bounding box center [856, 14] width 6 height 6
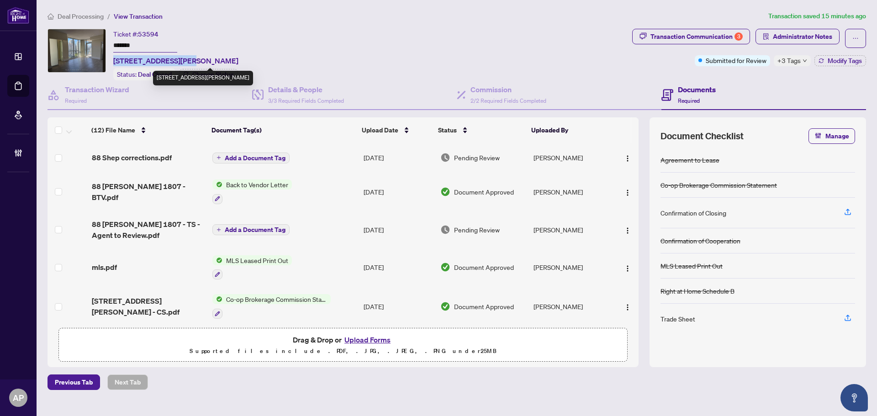
drag, startPoint x: 114, startPoint y: 59, endPoint x: 190, endPoint y: 59, distance: 75.8
click at [190, 59] on div "Ticket #: 53594 ******* 1807-88 Sheppard Ave, Toronto, Ontario M2N 0G9, Canada …" at bounding box center [337, 55] width 581 height 52
copy span "1807-88 Sheppard Ave"
click at [131, 46] on input "*******" at bounding box center [145, 45] width 64 height 13
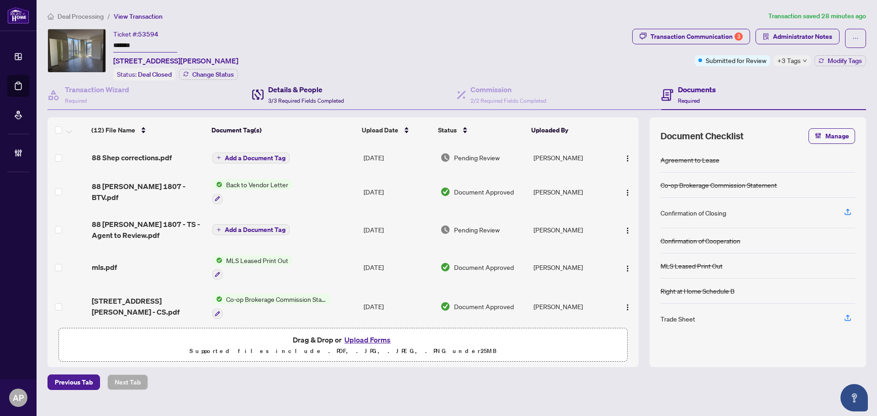
click at [311, 89] on h4 "Details & People" at bounding box center [306, 89] width 76 height 11
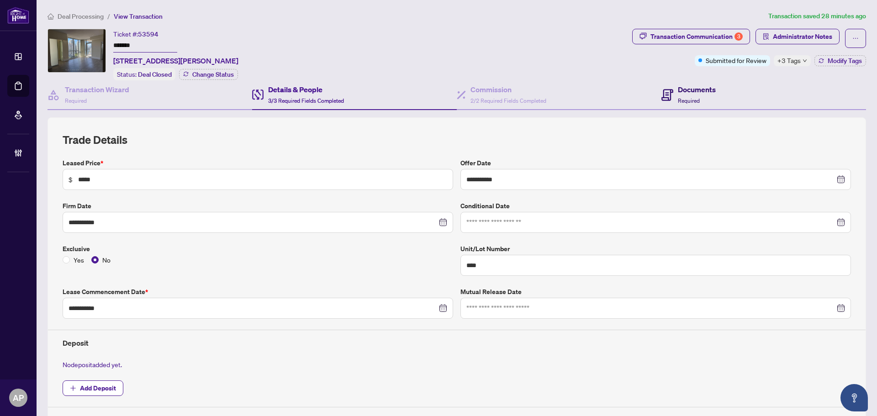
click at [662, 95] on icon at bounding box center [667, 95] width 12 height 12
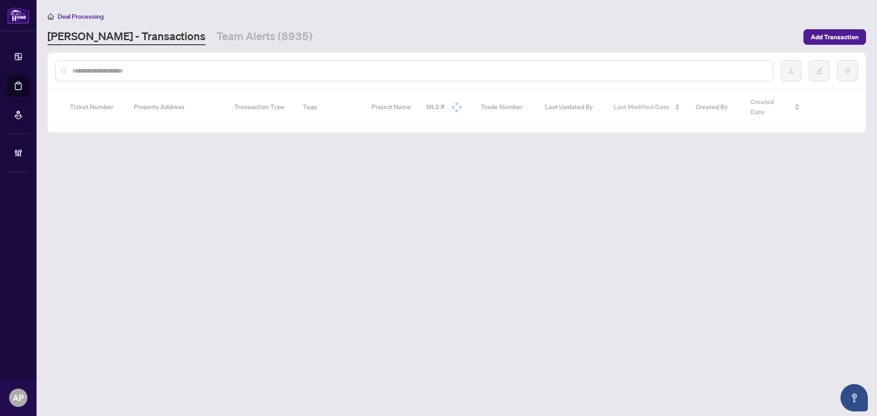
click at [157, 75] on div at bounding box center [414, 70] width 718 height 21
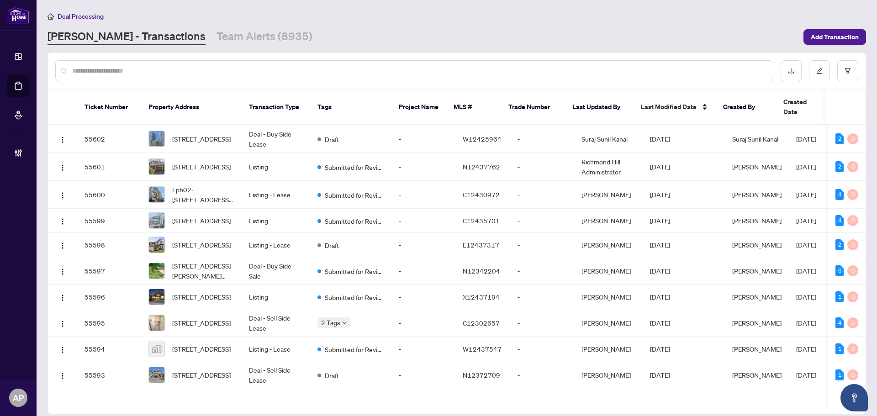
click at [157, 73] on input "text" at bounding box center [418, 71] width 693 height 10
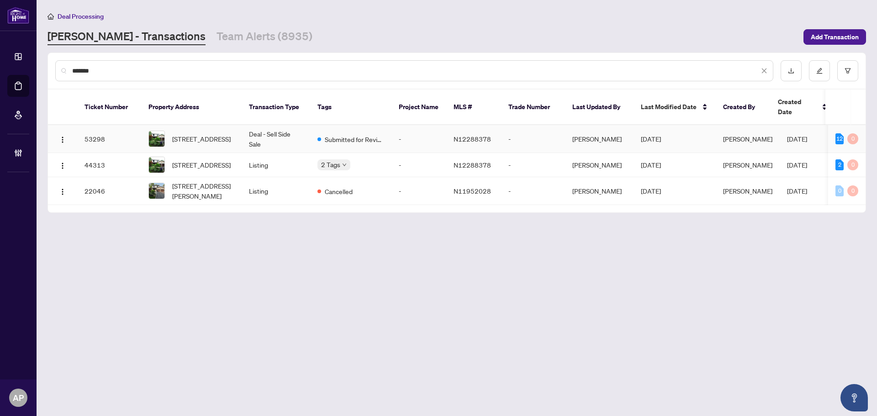
type input "*******"
click at [237, 126] on td "32 Braeburn Dr, Markham, Ontario L3T 4W6, Canada" at bounding box center [191, 139] width 100 height 28
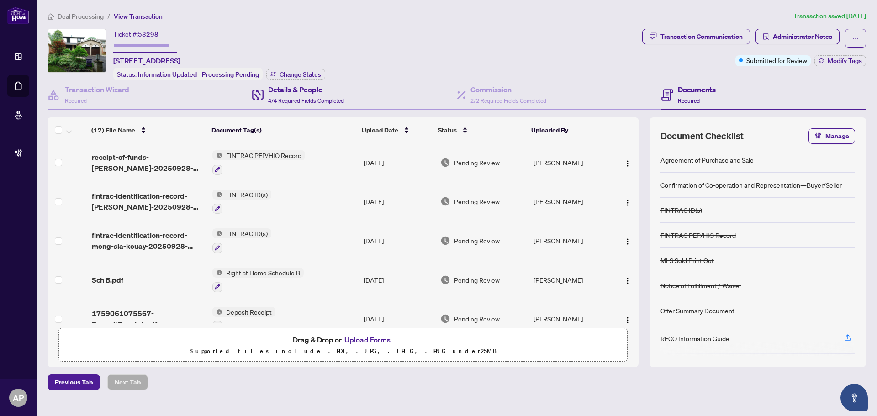
click at [359, 95] on div "Details & People 4/4 Required Fields Completed" at bounding box center [354, 95] width 205 height 30
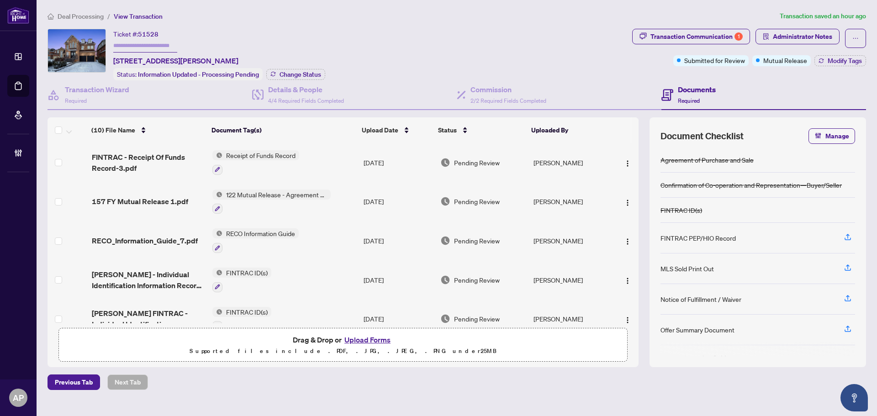
click at [342, 202] on td "122 Mutual Release - Agreement of Purchase and Sale" at bounding box center [284, 201] width 151 height 39
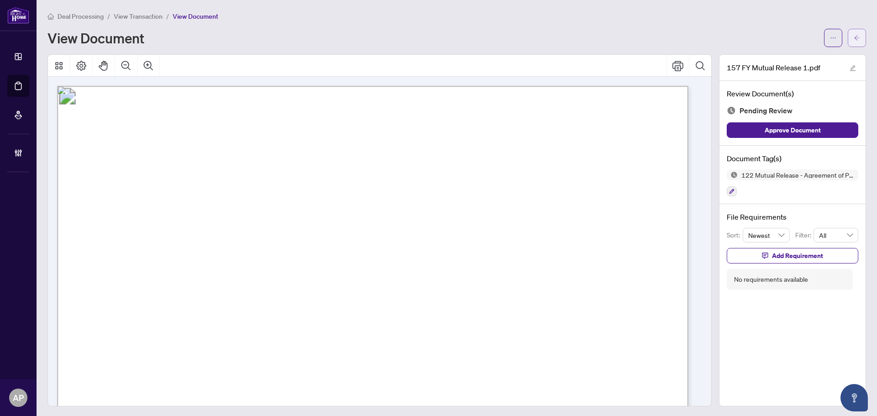
click at [847, 37] on button "button" at bounding box center [856, 38] width 18 height 18
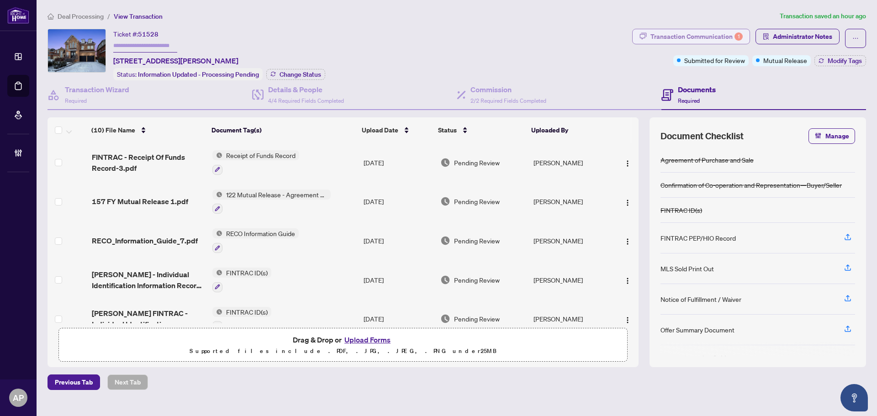
click at [697, 34] on div "Transaction Communication 1" at bounding box center [696, 36] width 92 height 15
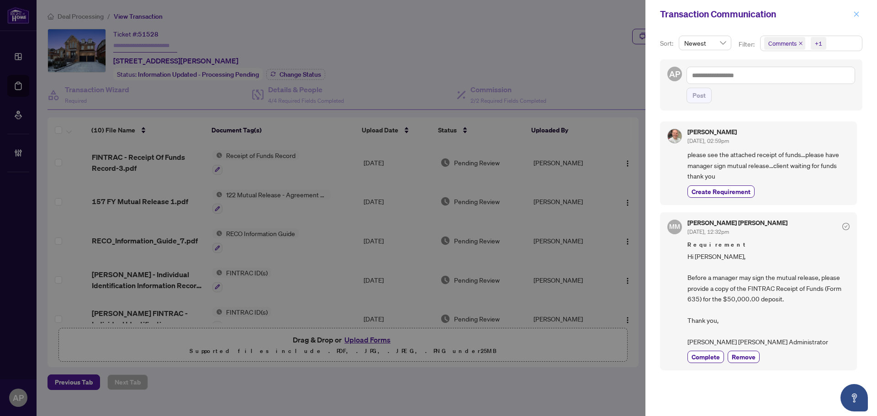
click at [855, 17] on icon "close" at bounding box center [856, 14] width 6 height 6
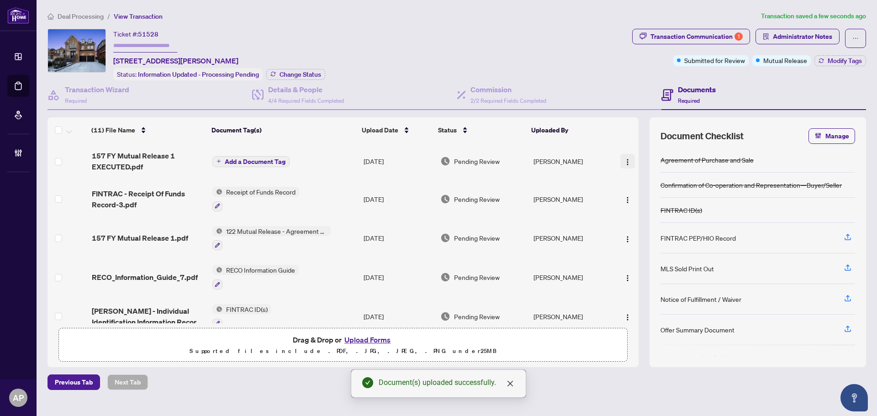
click at [627, 160] on img "button" at bounding box center [627, 161] width 7 height 7
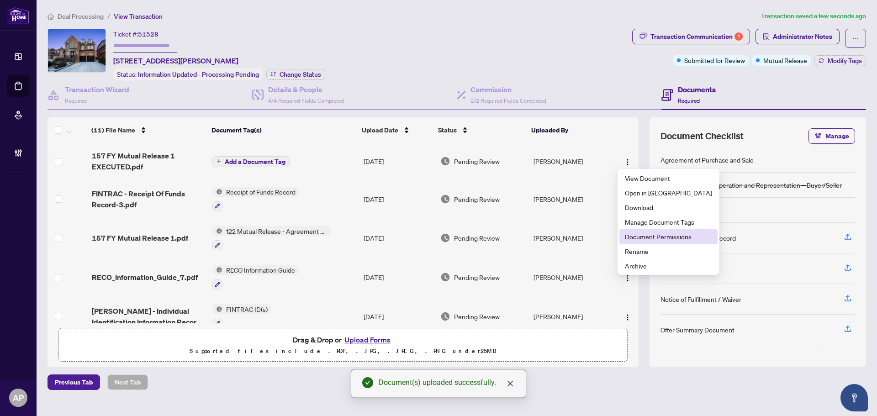
click at [657, 236] on span "Document Permissions" at bounding box center [668, 237] width 87 height 10
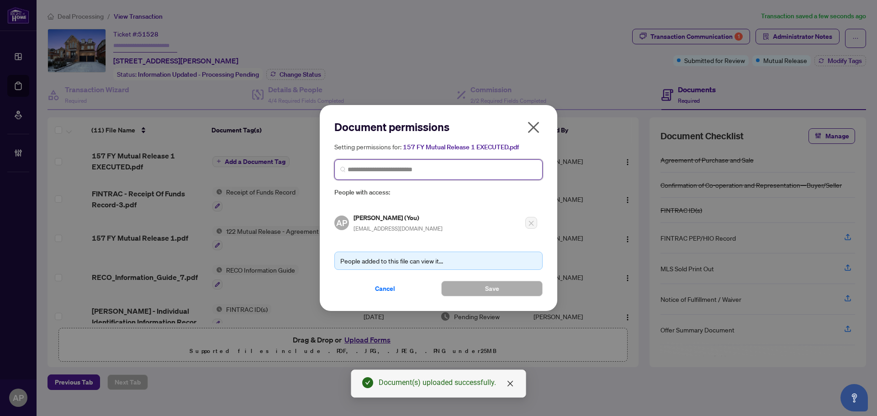
click at [422, 170] on input "search" at bounding box center [441, 170] width 189 height 10
type input "*********"
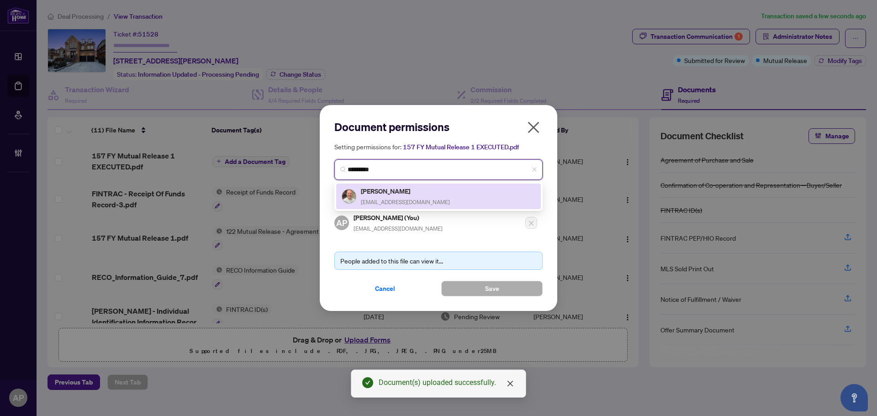
click at [442, 191] on div "Brian Maslowski callbrianfirst@gmail.com" at bounding box center [439, 196] width 194 height 21
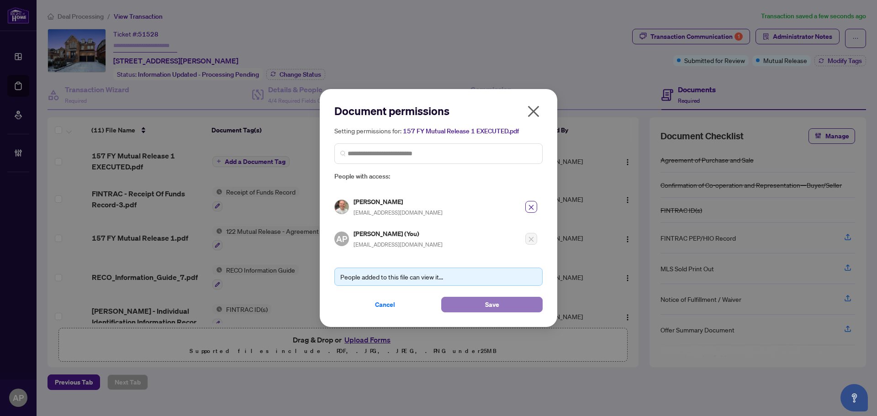
click at [506, 301] on button "Save" at bounding box center [491, 305] width 101 height 16
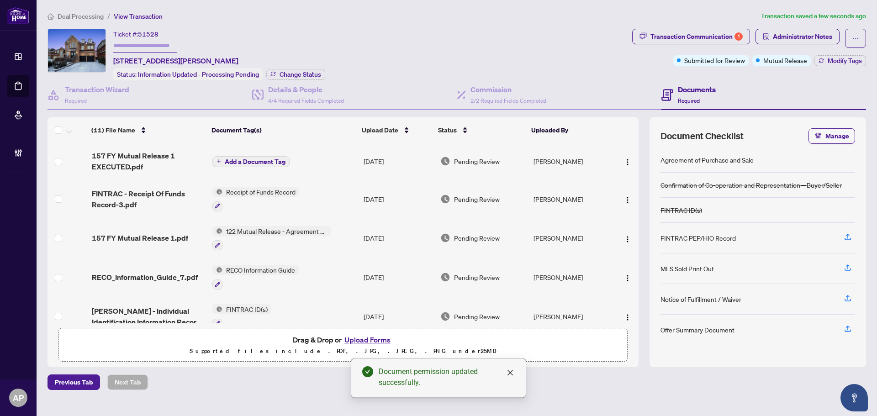
click at [421, 158] on td "[DATE]" at bounding box center [398, 161] width 77 height 37
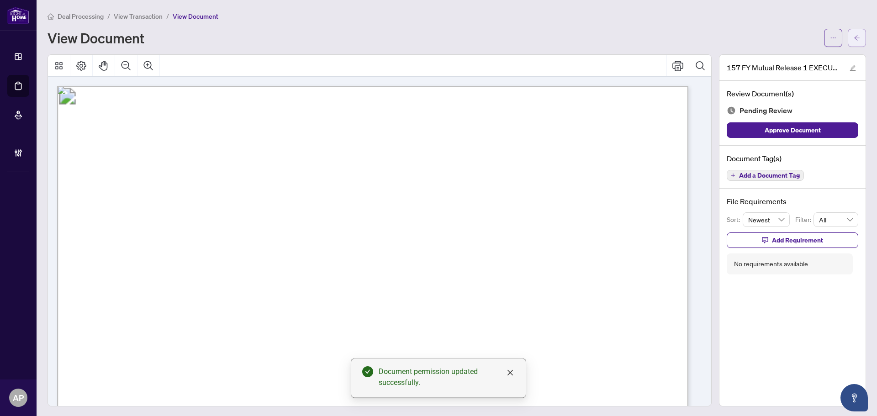
click at [856, 34] on button "button" at bounding box center [856, 38] width 18 height 18
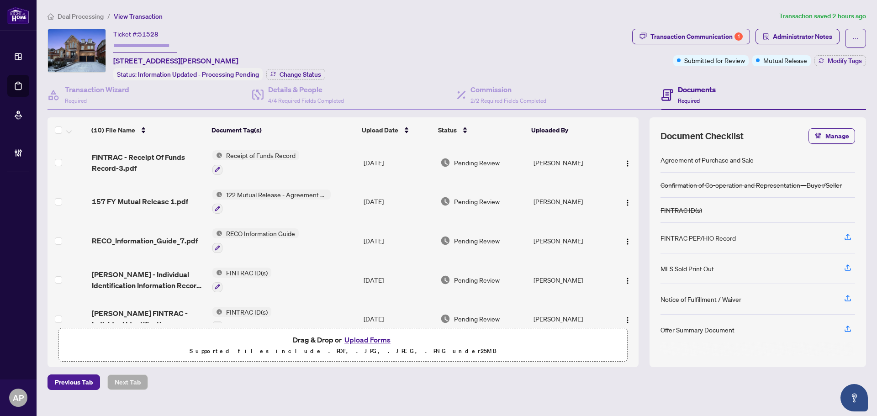
click at [360, 197] on td "[DATE]" at bounding box center [398, 201] width 77 height 39
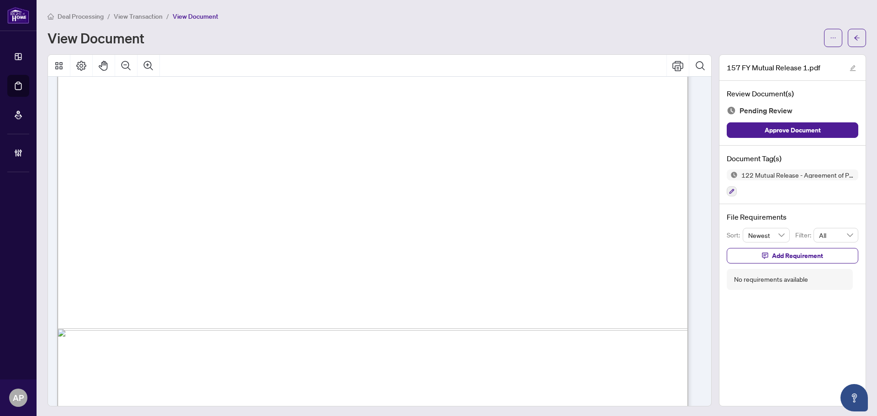
scroll to position [505, 0]
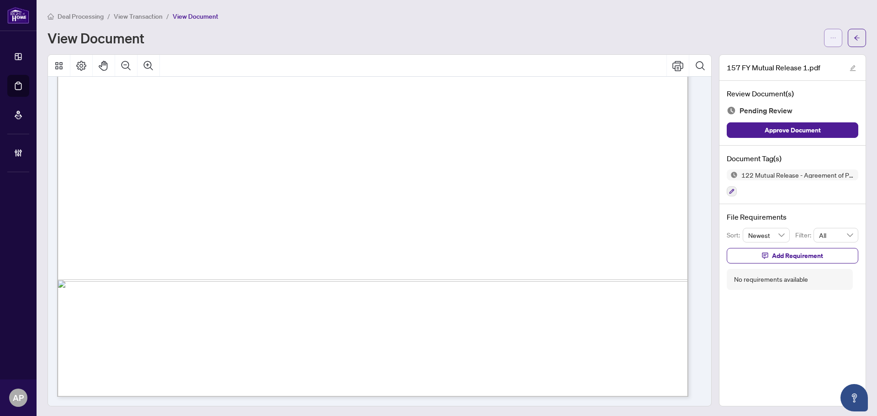
click at [831, 37] on button "button" at bounding box center [833, 38] width 18 height 18
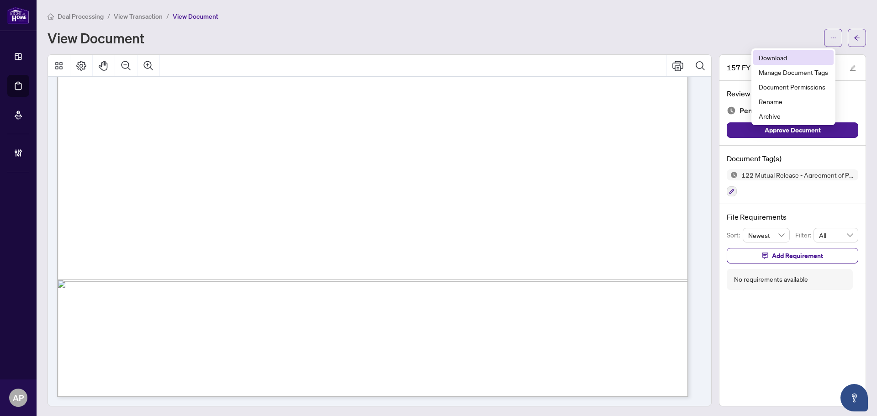
click at [779, 53] on span "Download" at bounding box center [792, 58] width 69 height 10
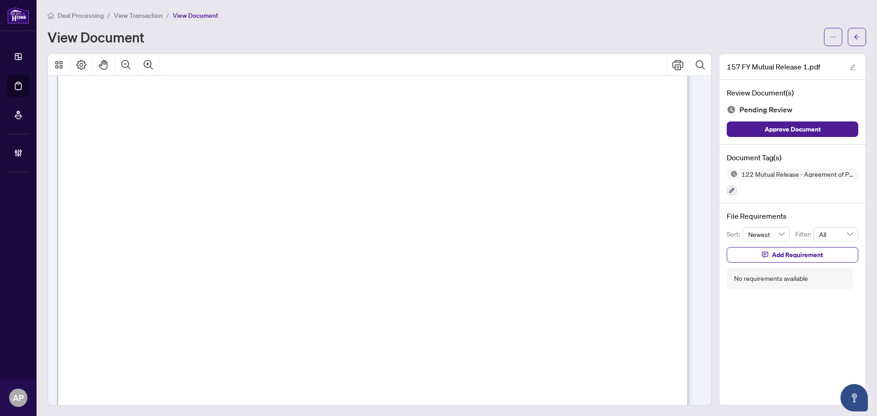
scroll to position [0, 0]
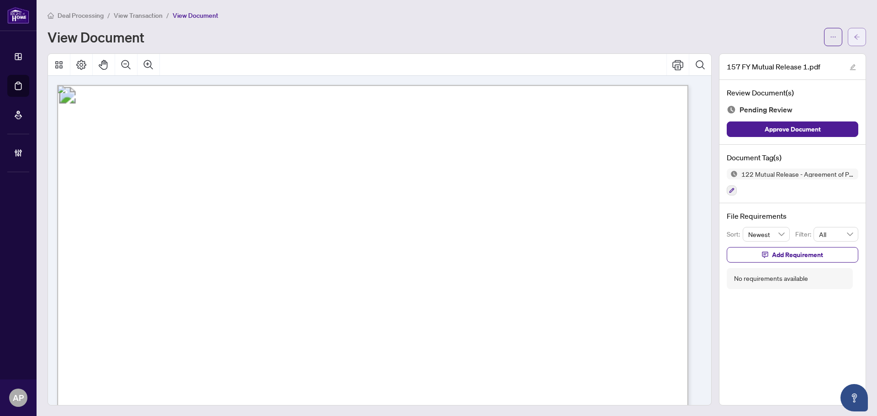
click at [853, 36] on icon "arrow-left" at bounding box center [856, 37] width 6 height 6
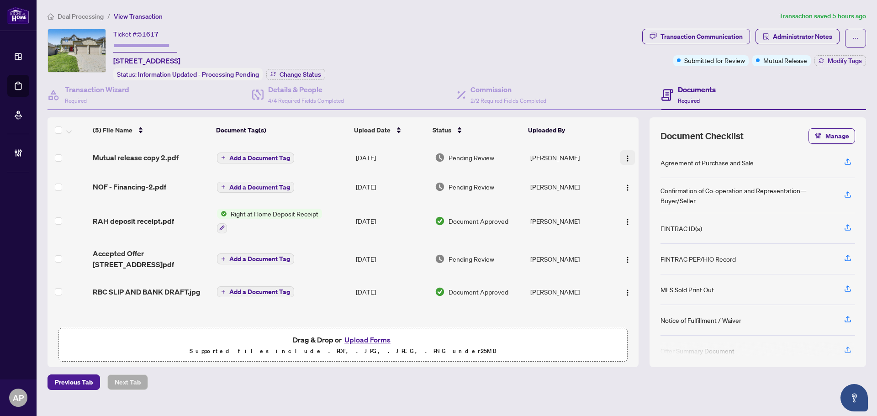
click at [629, 155] on button "button" at bounding box center [627, 157] width 15 height 15
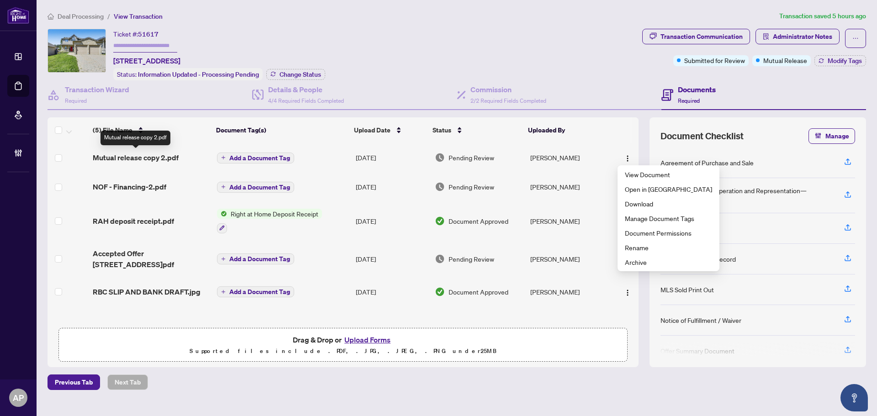
click at [171, 157] on span "Mutual release copy 2.pdf" at bounding box center [136, 157] width 86 height 11
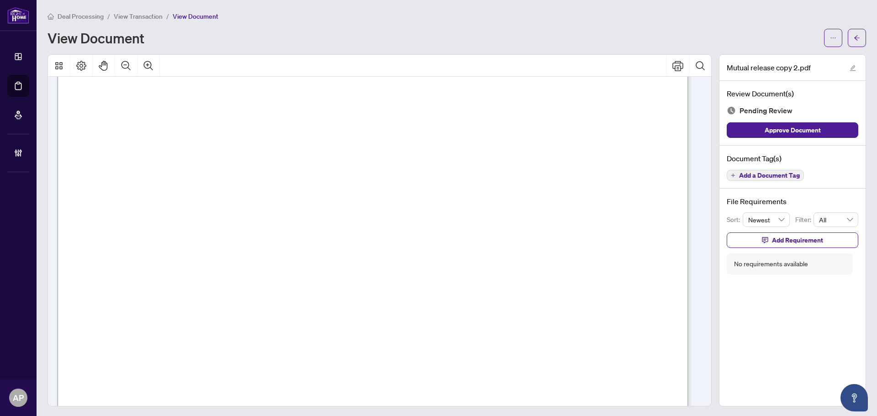
scroll to position [3, 0]
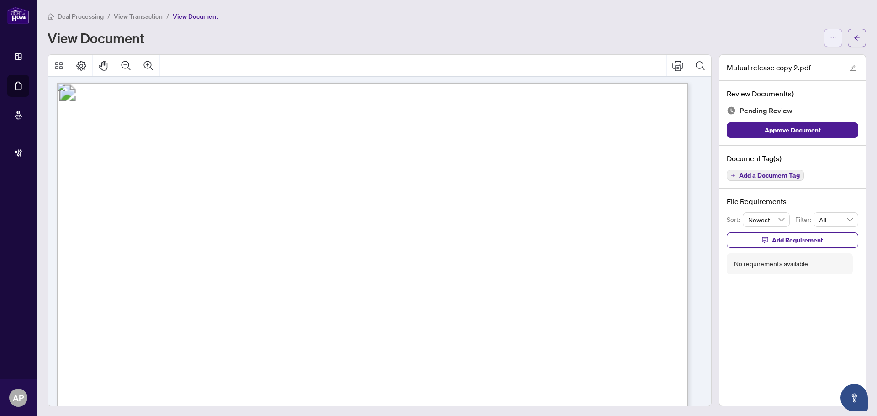
click at [830, 37] on icon "ellipsis" at bounding box center [833, 38] width 6 height 6
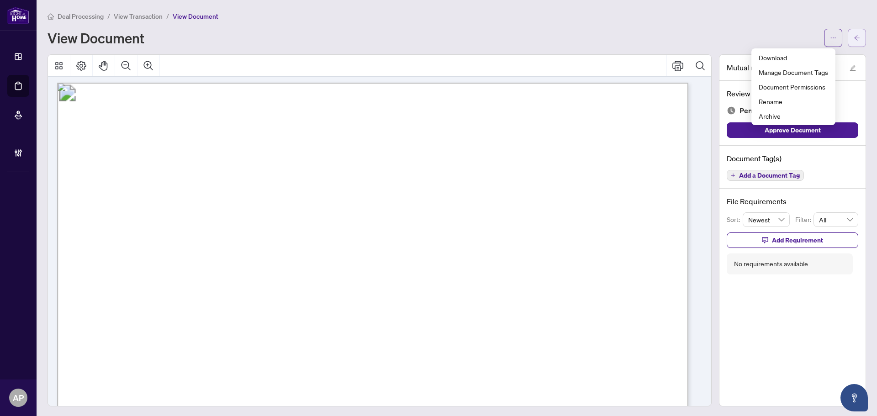
click at [854, 38] on icon "arrow-left" at bounding box center [856, 37] width 5 height 5
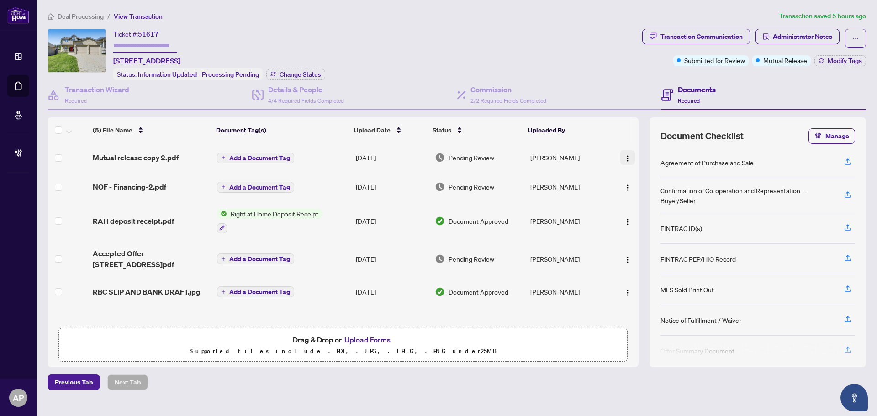
click at [626, 155] on img "button" at bounding box center [627, 158] width 7 height 7
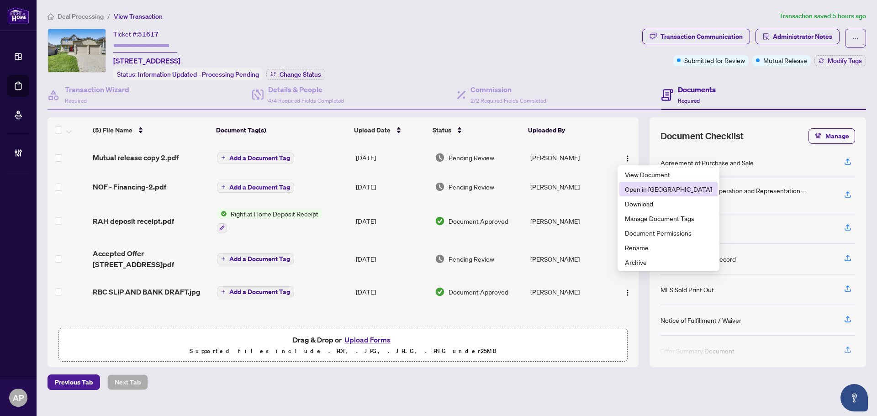
click at [660, 189] on span "Open in [GEOGRAPHIC_DATA]" at bounding box center [668, 189] width 87 height 10
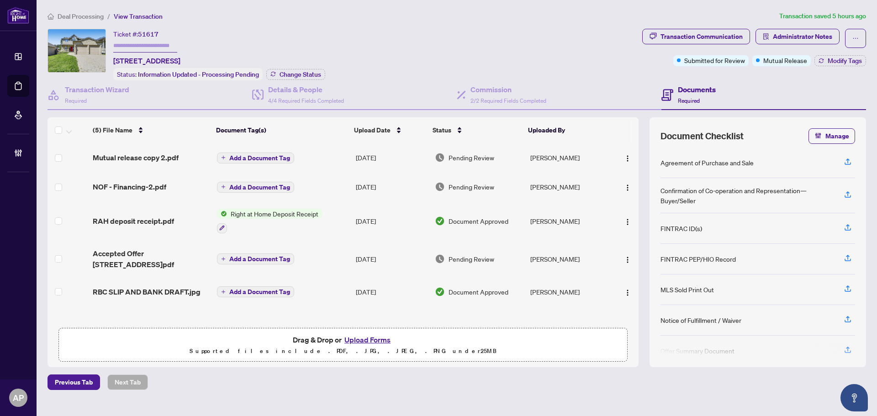
click at [379, 221] on td "[DATE]" at bounding box center [391, 220] width 79 height 39
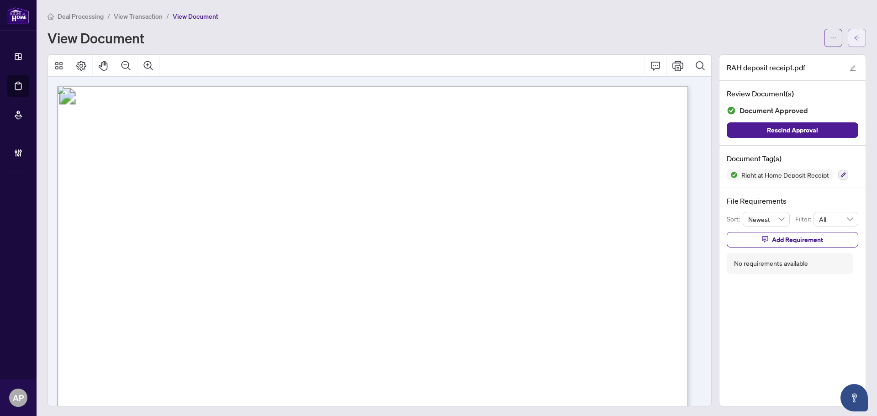
click at [847, 39] on button "button" at bounding box center [856, 38] width 18 height 18
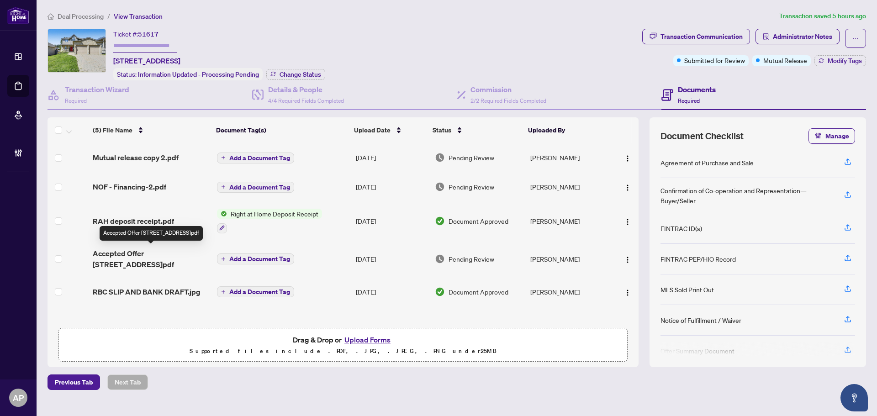
click at [183, 252] on span "Accepted Offer [STREET_ADDRESS]pdf" at bounding box center [151, 259] width 117 height 22
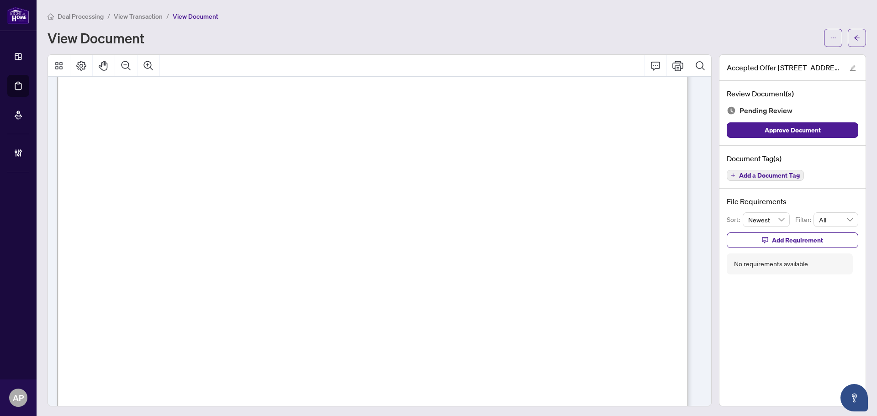
scroll to position [8041, 0]
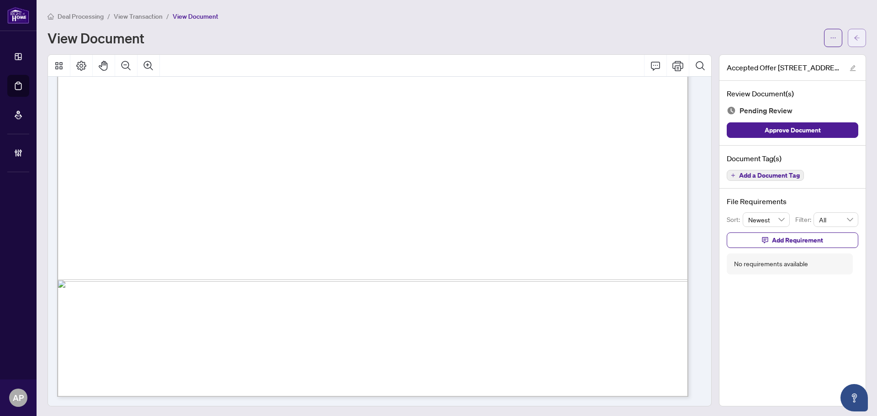
click at [854, 41] on button "button" at bounding box center [856, 38] width 18 height 18
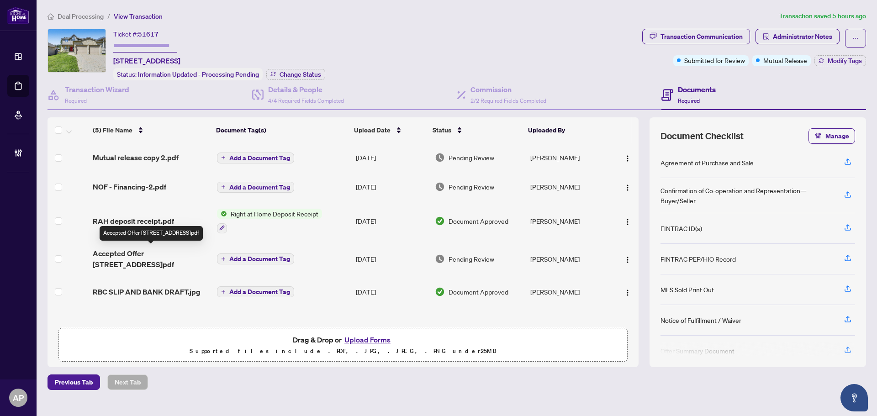
click at [190, 260] on span "Accepted Offer [STREET_ADDRESS]pdf" at bounding box center [151, 259] width 117 height 22
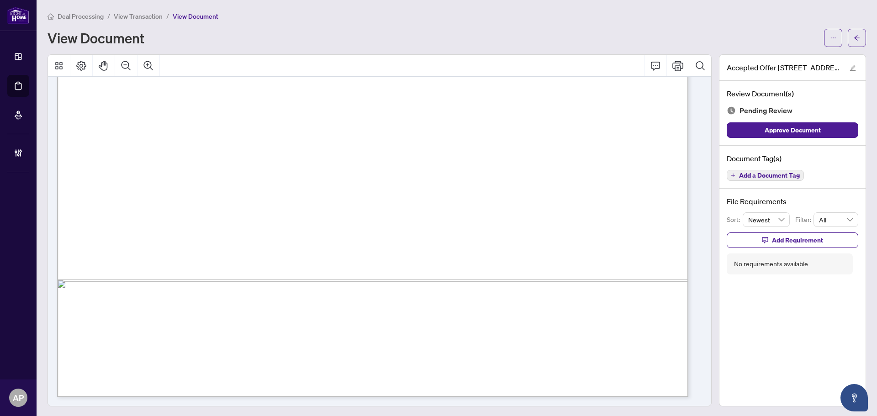
scroll to position [7630, 0]
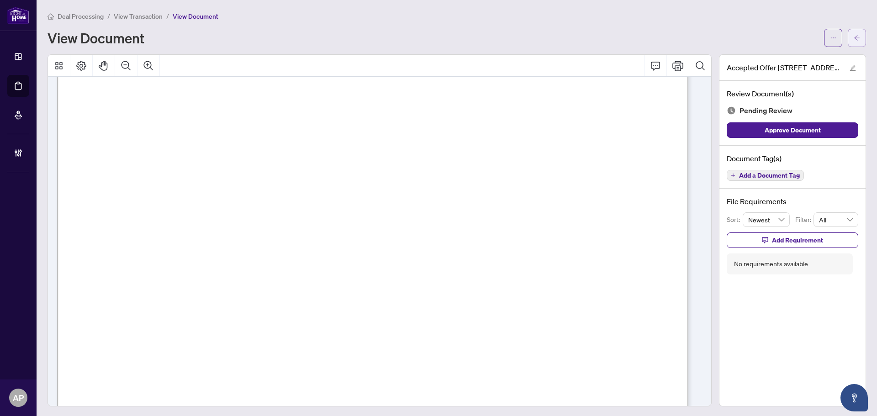
click at [854, 38] on icon "arrow-left" at bounding box center [856, 37] width 5 height 5
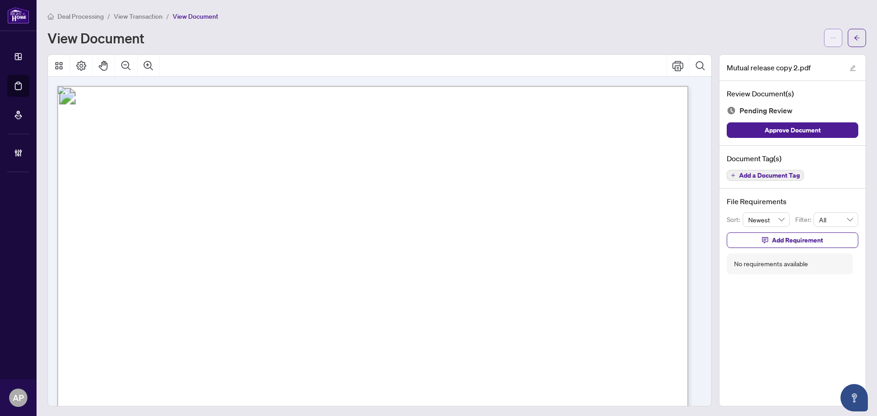
click at [829, 34] on button "button" at bounding box center [833, 38] width 18 height 18
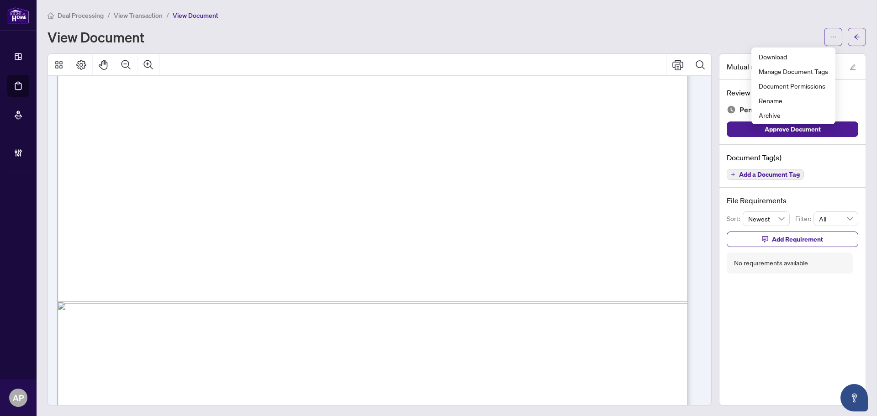
scroll to position [505, 0]
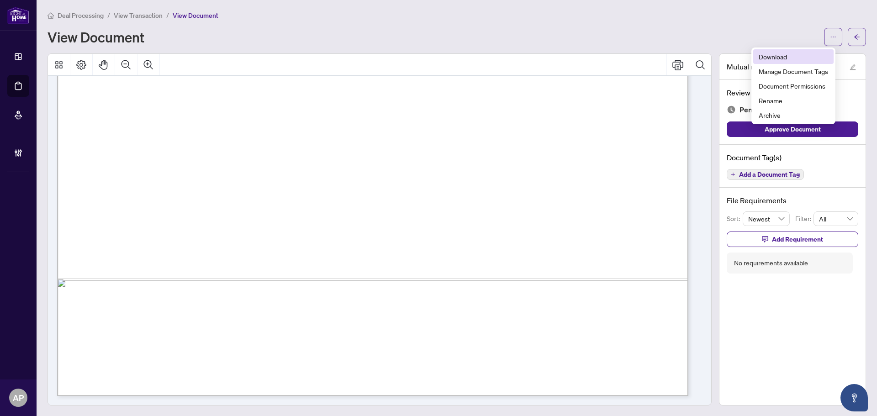
click at [784, 57] on span "Download" at bounding box center [792, 57] width 69 height 10
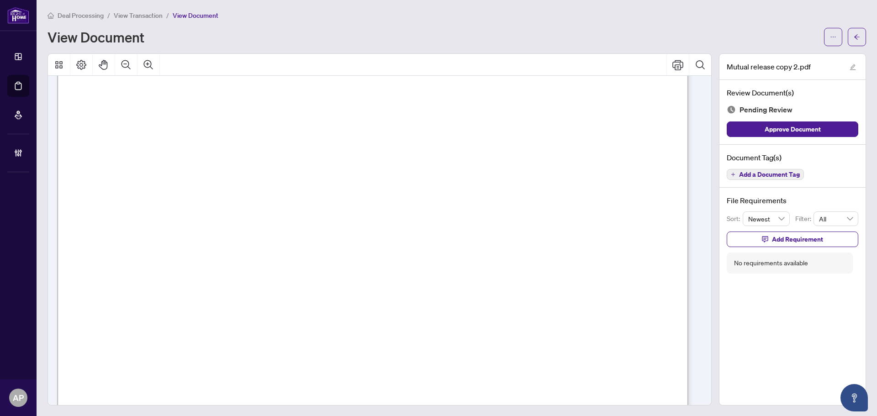
scroll to position [365, 0]
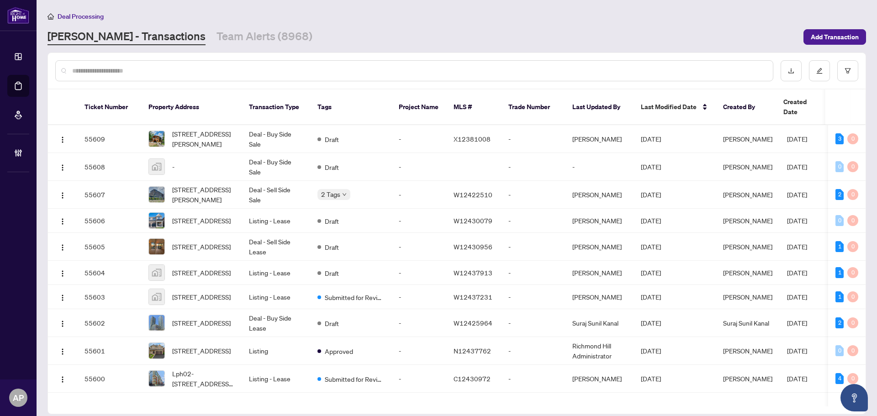
click at [171, 72] on input "text" at bounding box center [418, 71] width 693 height 10
click at [176, 68] on input "text" at bounding box center [418, 71] width 693 height 10
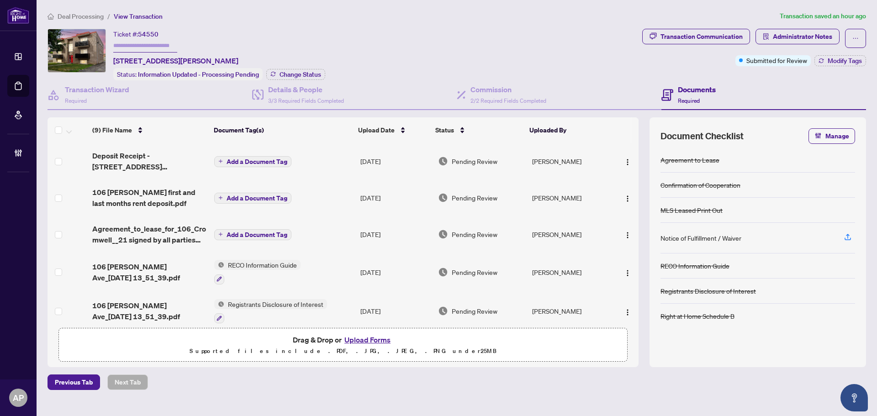
click at [327, 161] on td "Add a Document Tag" at bounding box center [284, 161] width 146 height 37
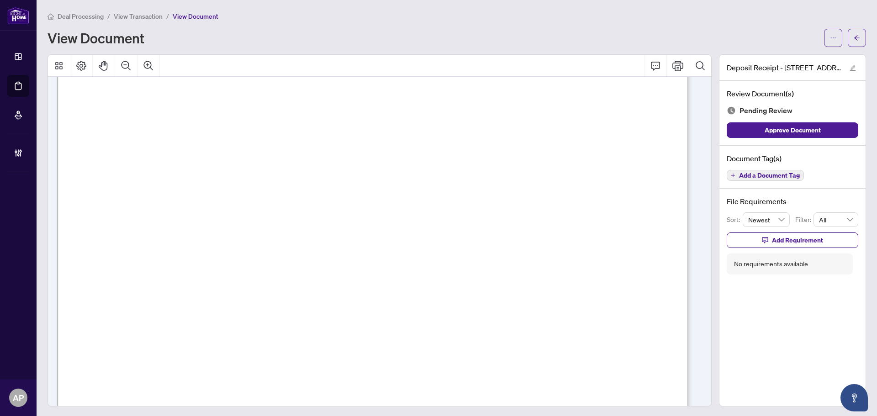
scroll to position [274, 0]
click at [847, 42] on button "button" at bounding box center [856, 38] width 18 height 18
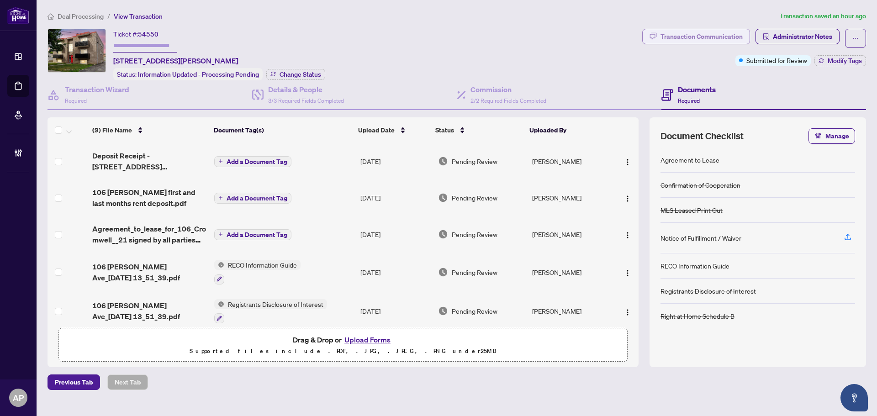
click at [706, 39] on div "Transaction Communication" at bounding box center [701, 36] width 82 height 15
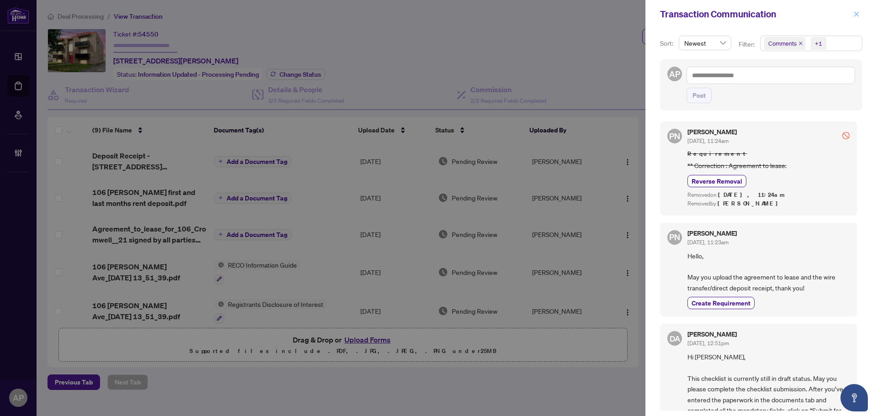
click at [855, 11] on icon "close" at bounding box center [856, 14] width 6 height 6
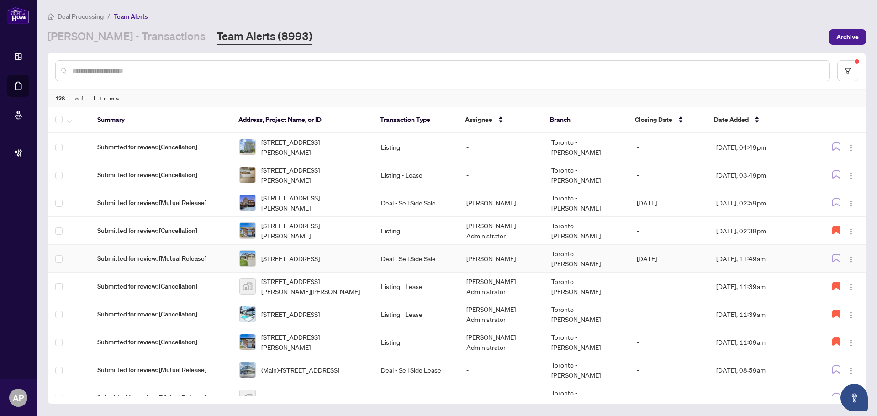
click at [377, 251] on td "Deal - Sell Side Sale" at bounding box center [416, 259] width 85 height 28
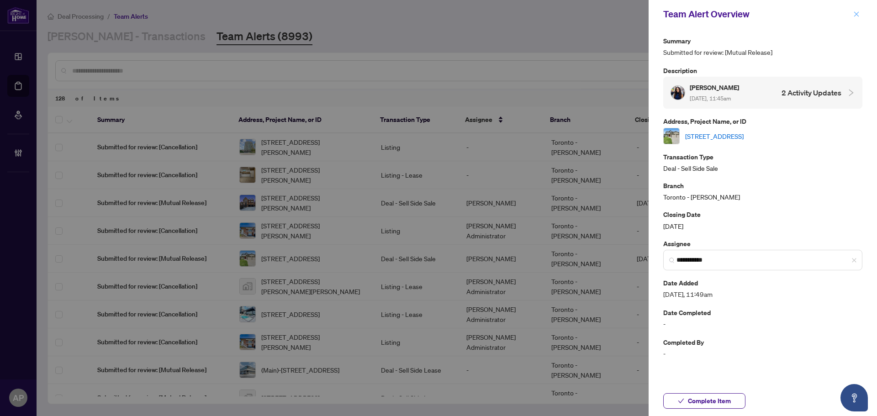
click at [858, 16] on icon "close" at bounding box center [856, 14] width 6 height 6
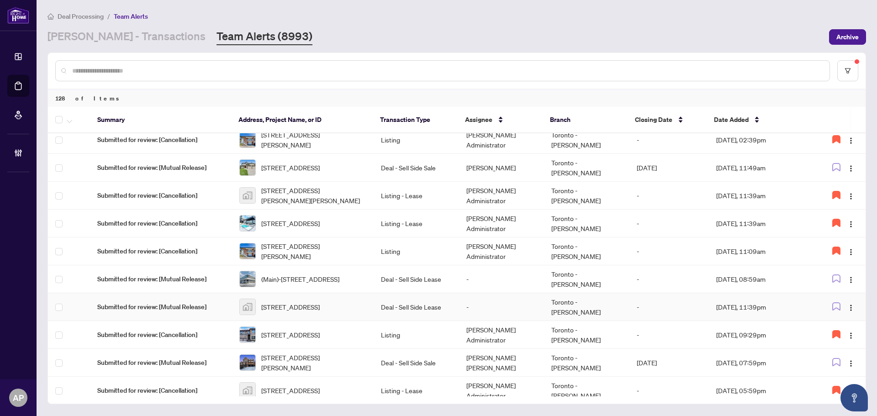
scroll to position [91, 0]
click at [451, 308] on td "Deal - Sell Side Lease" at bounding box center [416, 307] width 85 height 28
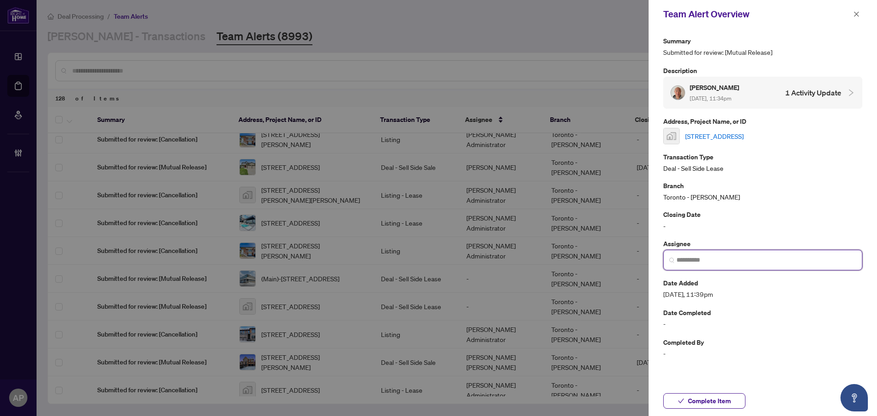
click at [753, 255] on input "search" at bounding box center [766, 260] width 180 height 10
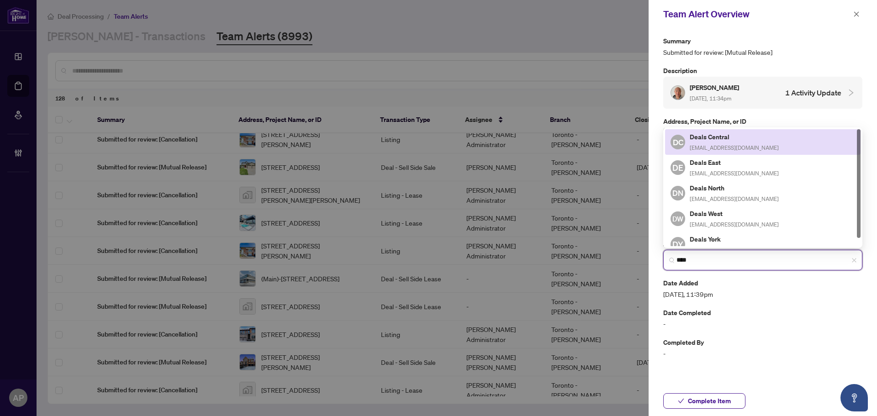
click at [744, 142] on div "Deals Central [EMAIL_ADDRESS][DOMAIN_NAME]" at bounding box center [734, 142] width 89 height 21
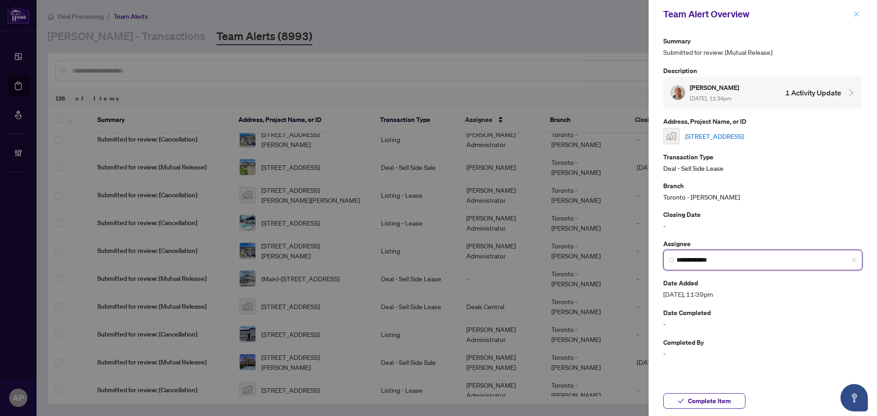
type input "**********"
click at [855, 15] on icon "close" at bounding box center [856, 14] width 6 height 6
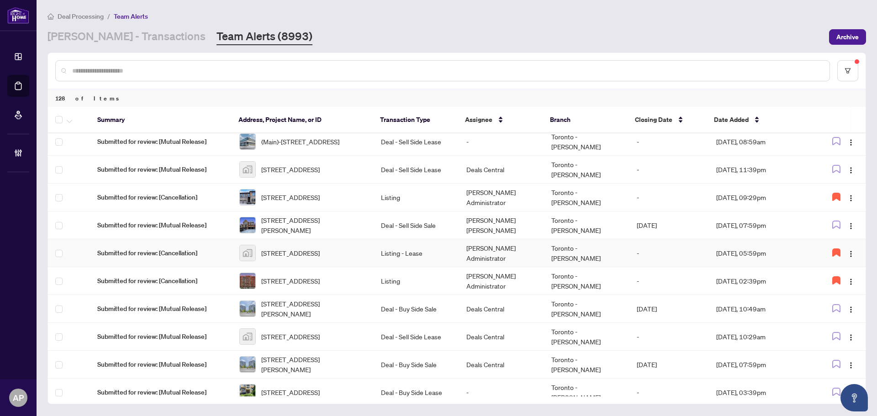
scroll to position [294, 0]
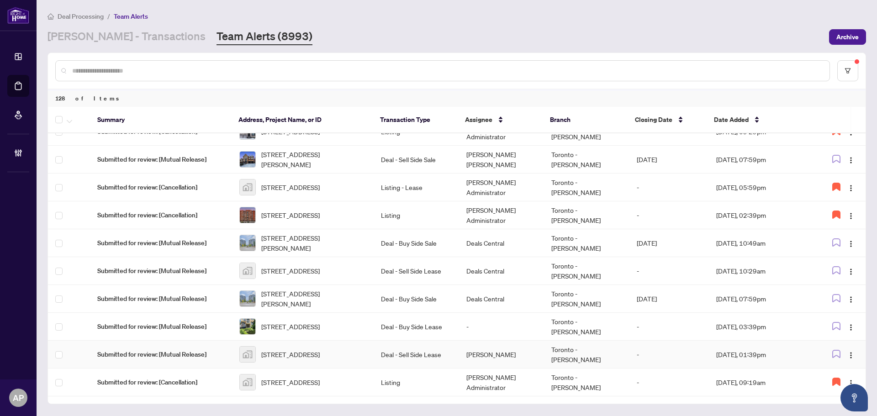
click at [518, 358] on td "[PERSON_NAME]" at bounding box center [501, 355] width 85 height 28
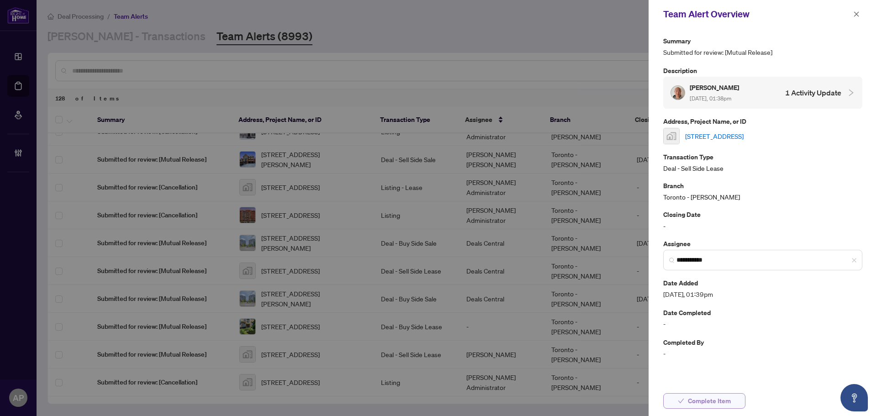
click at [715, 406] on span "Complete Item" at bounding box center [709, 401] width 43 height 15
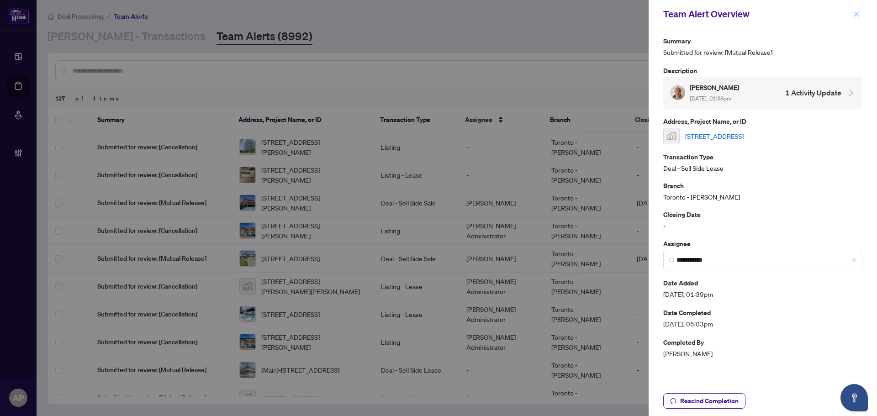
click at [856, 12] on icon "close" at bounding box center [856, 14] width 6 height 6
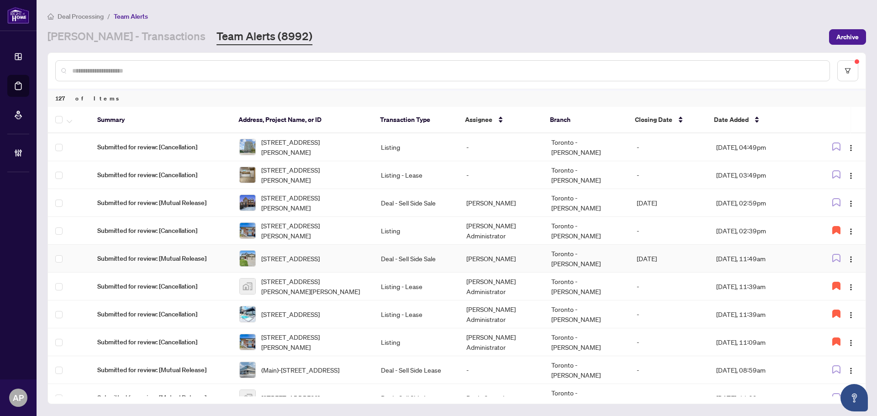
scroll to position [91, 0]
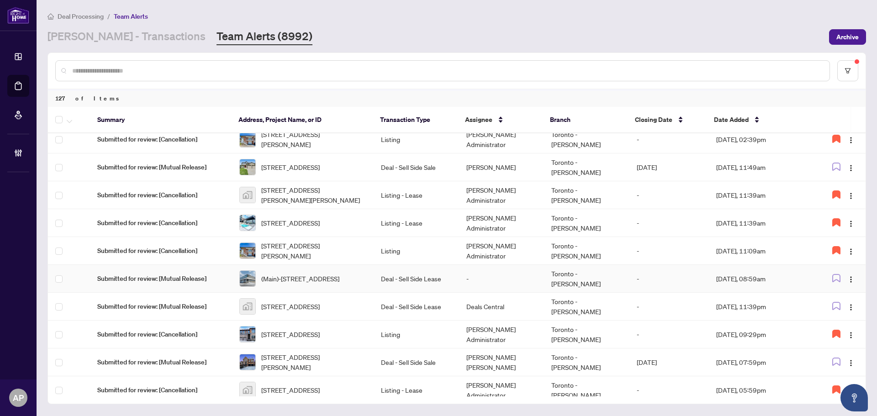
click at [499, 272] on td "-" at bounding box center [501, 279] width 85 height 28
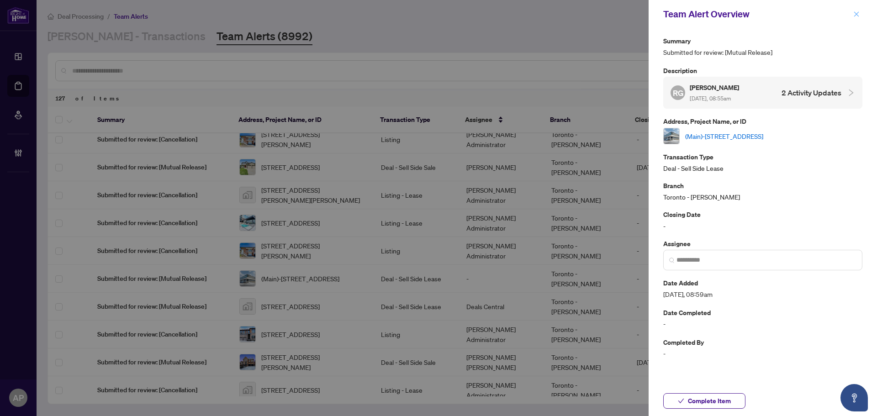
click at [860, 11] on button "button" at bounding box center [856, 14] width 12 height 11
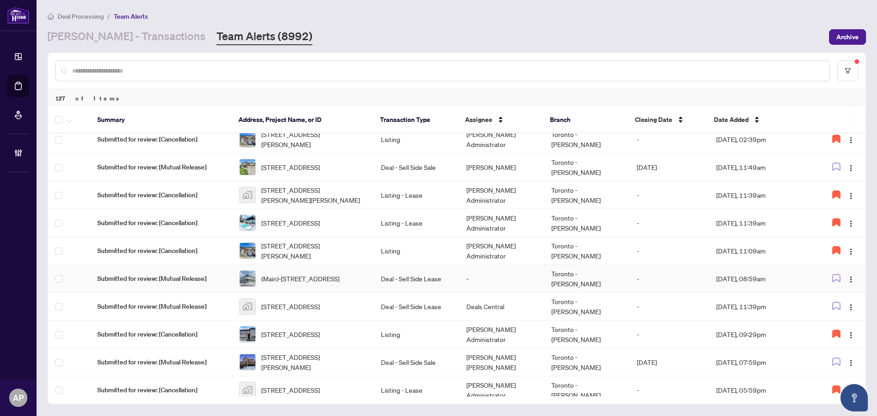
scroll to position [0, 0]
